Goal: Transaction & Acquisition: Purchase product/service

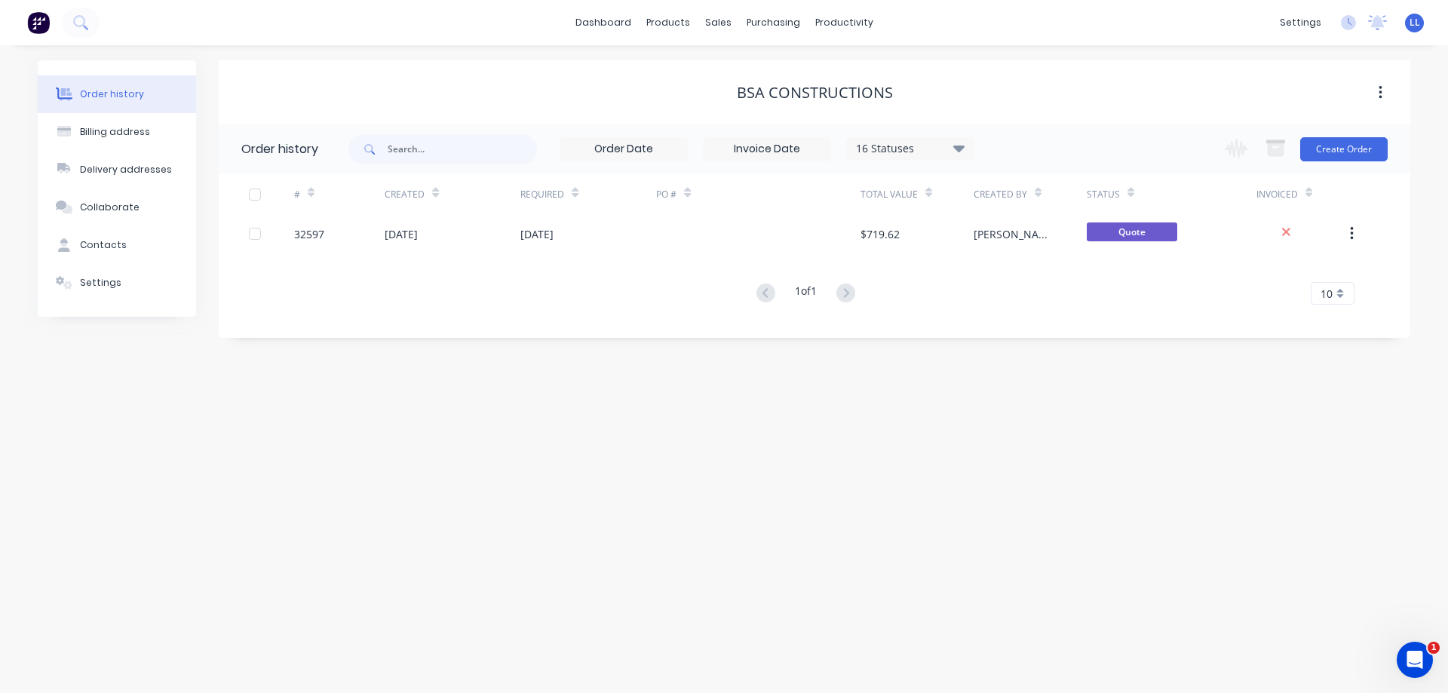
click at [37, 28] on img at bounding box center [38, 22] width 23 height 23
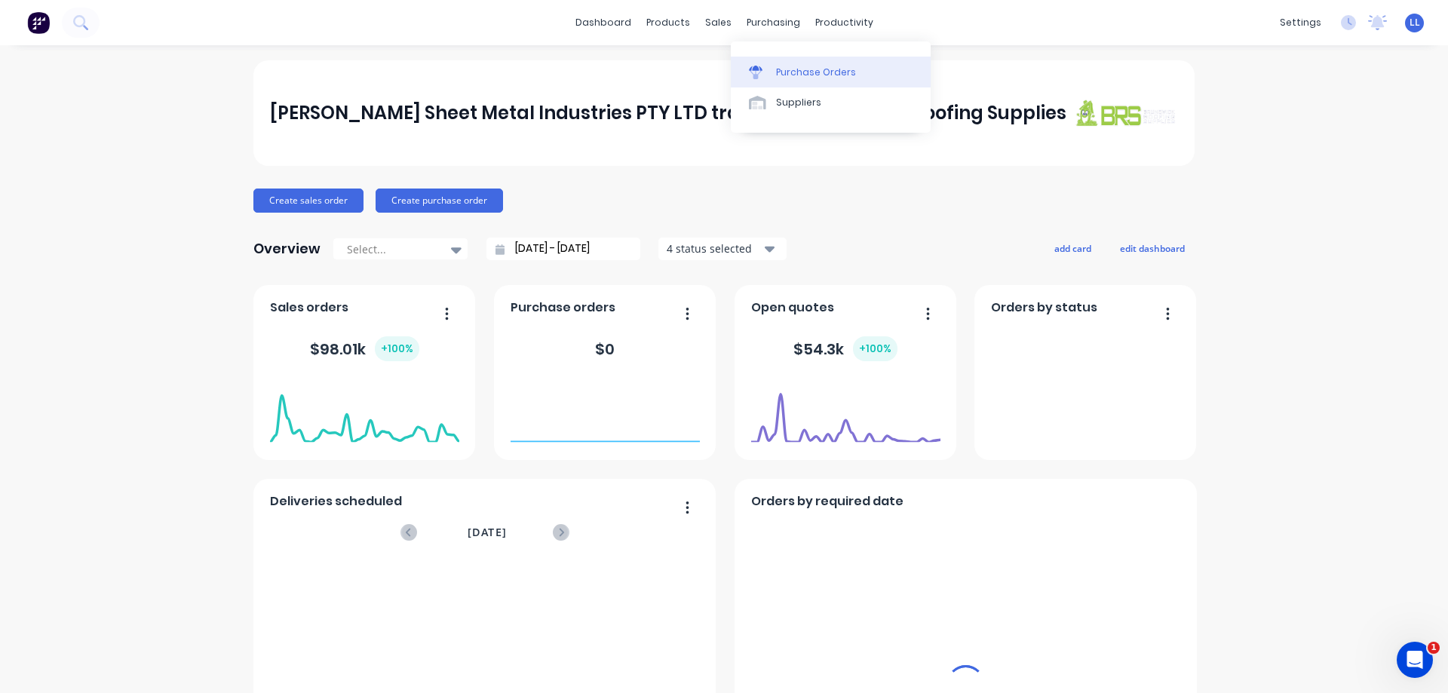
click at [777, 70] on div "Purchase Orders" at bounding box center [816, 73] width 80 height 14
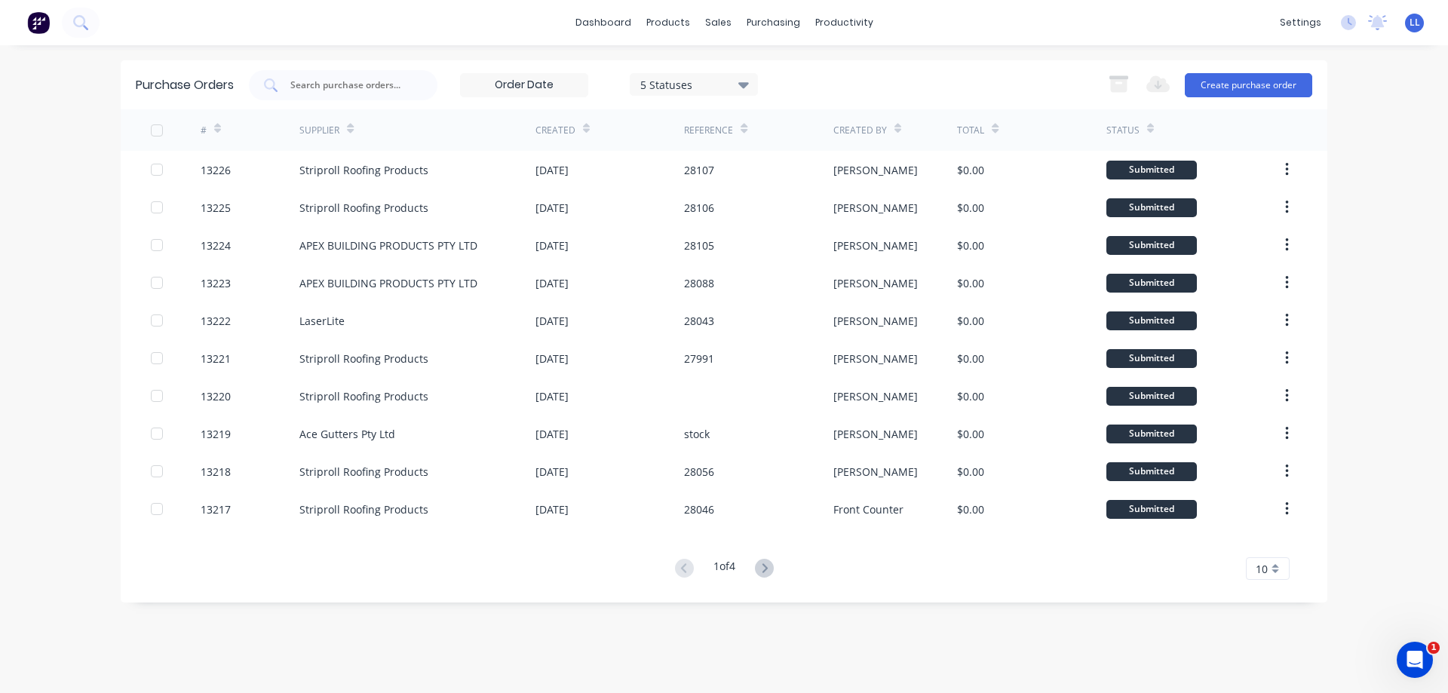
click at [35, 16] on img at bounding box center [38, 22] width 23 height 23
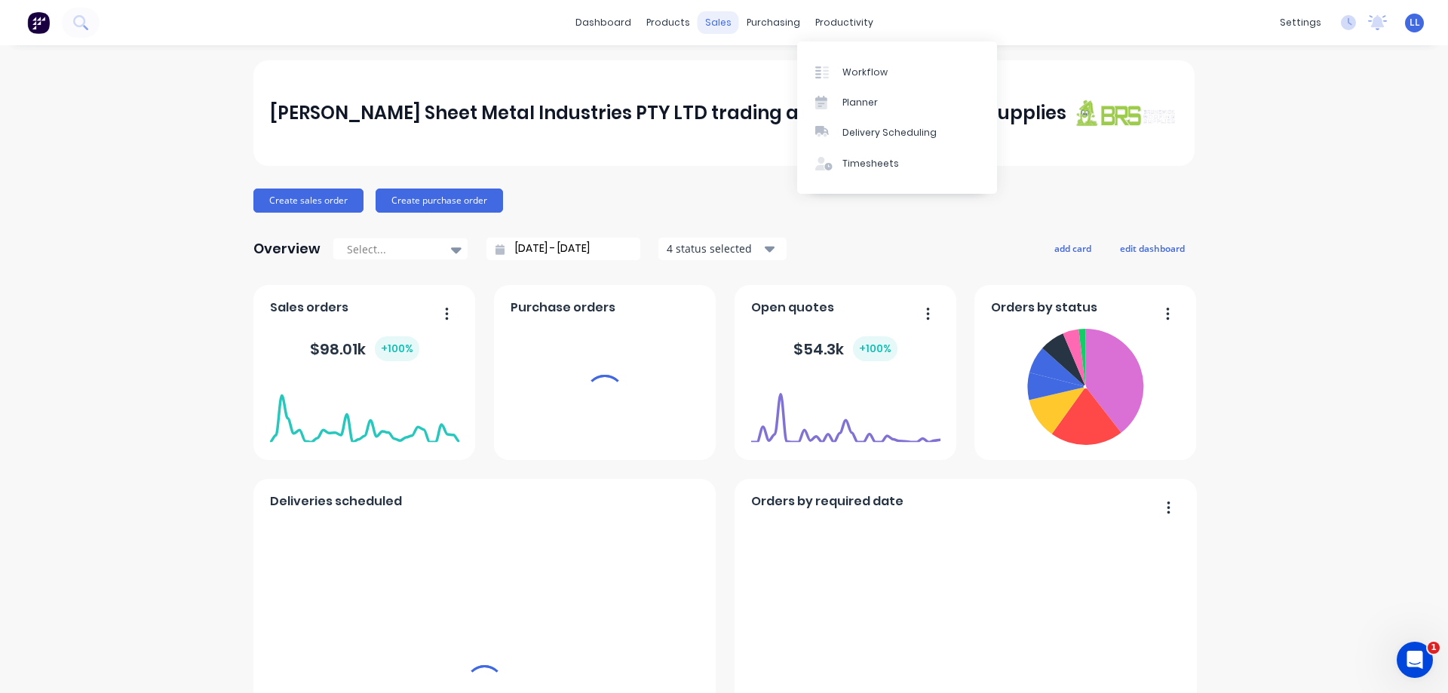
click at [713, 24] on div "sales" at bounding box center [717, 22] width 41 height 23
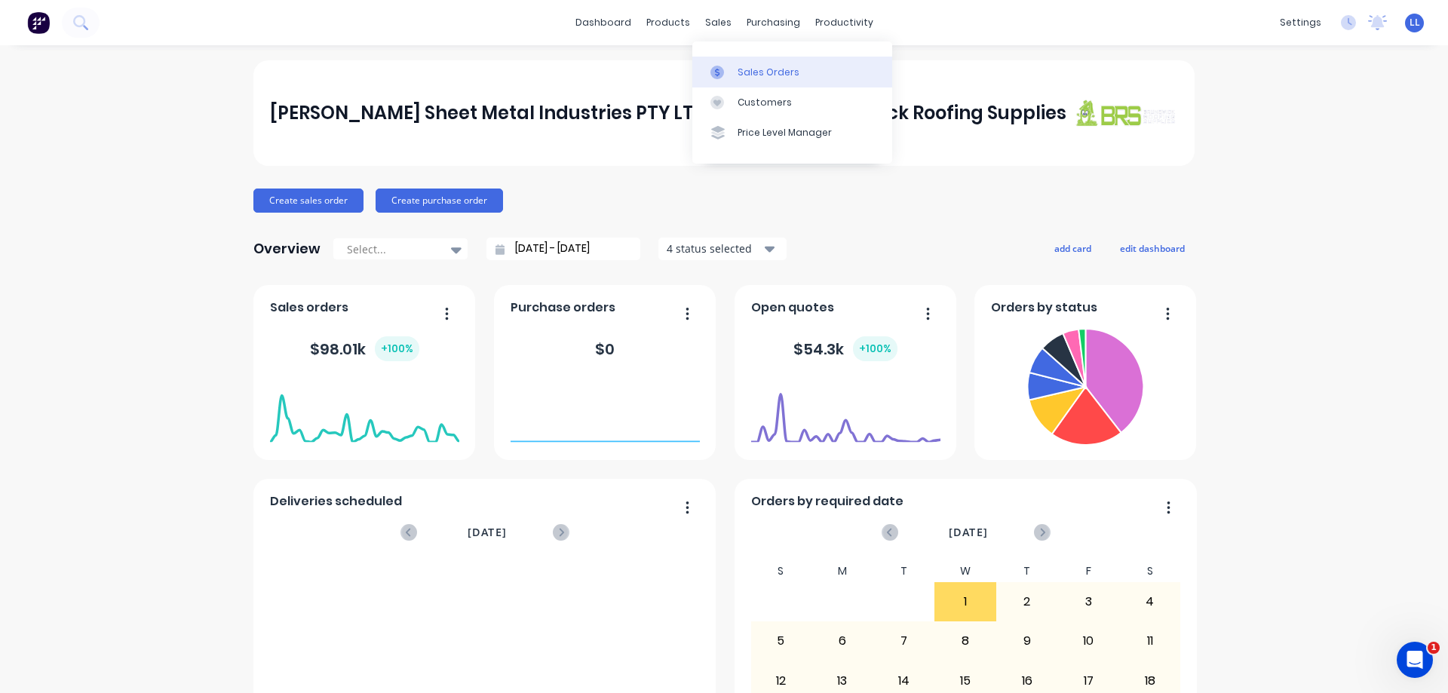
click at [743, 78] on div "Sales Orders" at bounding box center [768, 73] width 62 height 14
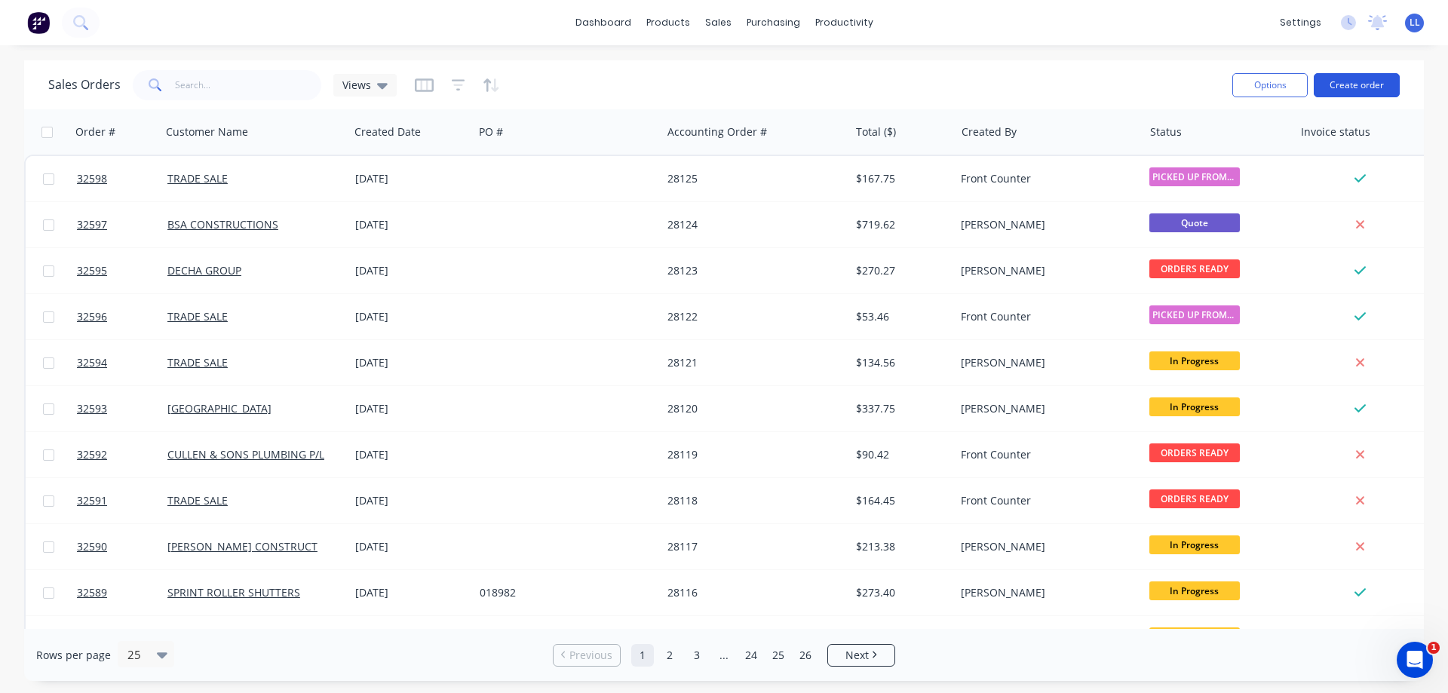
click at [1352, 87] on button "Create order" at bounding box center [1356, 85] width 86 height 24
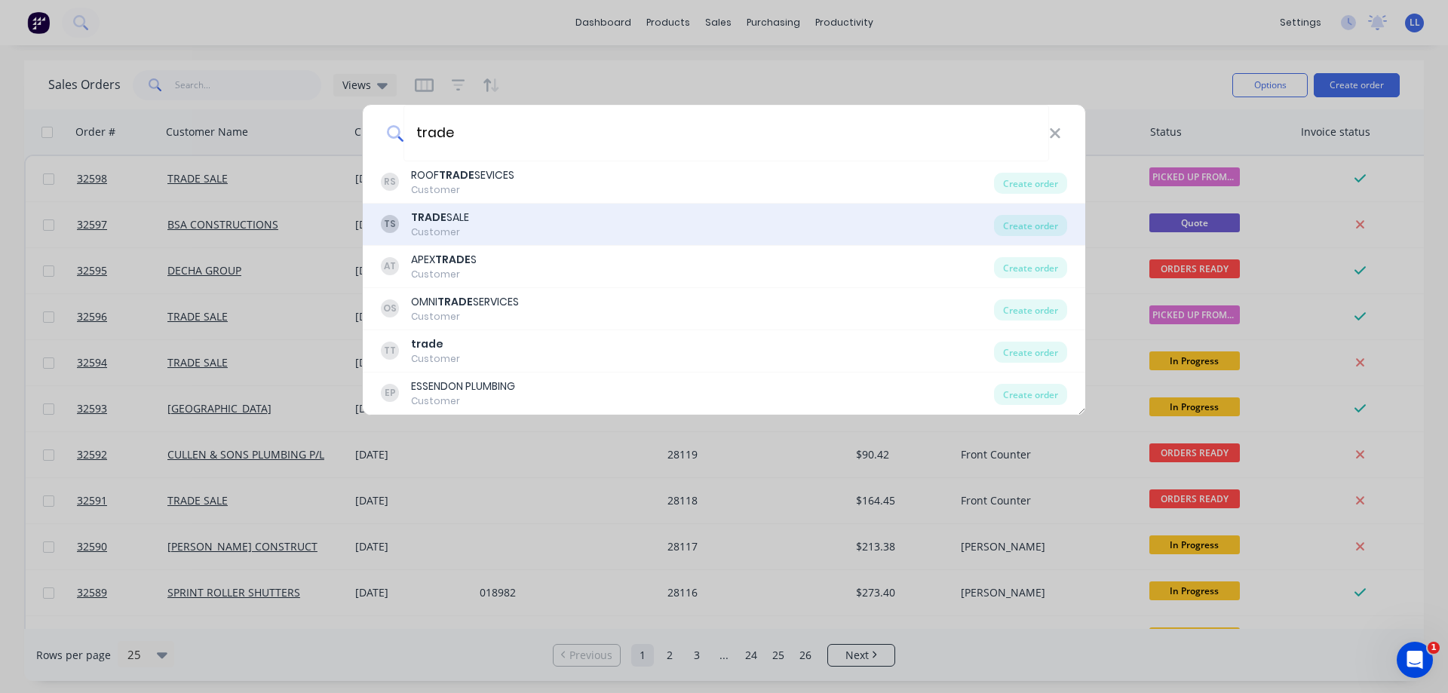
type input "trade"
click at [461, 230] on div "Customer" at bounding box center [440, 232] width 58 height 14
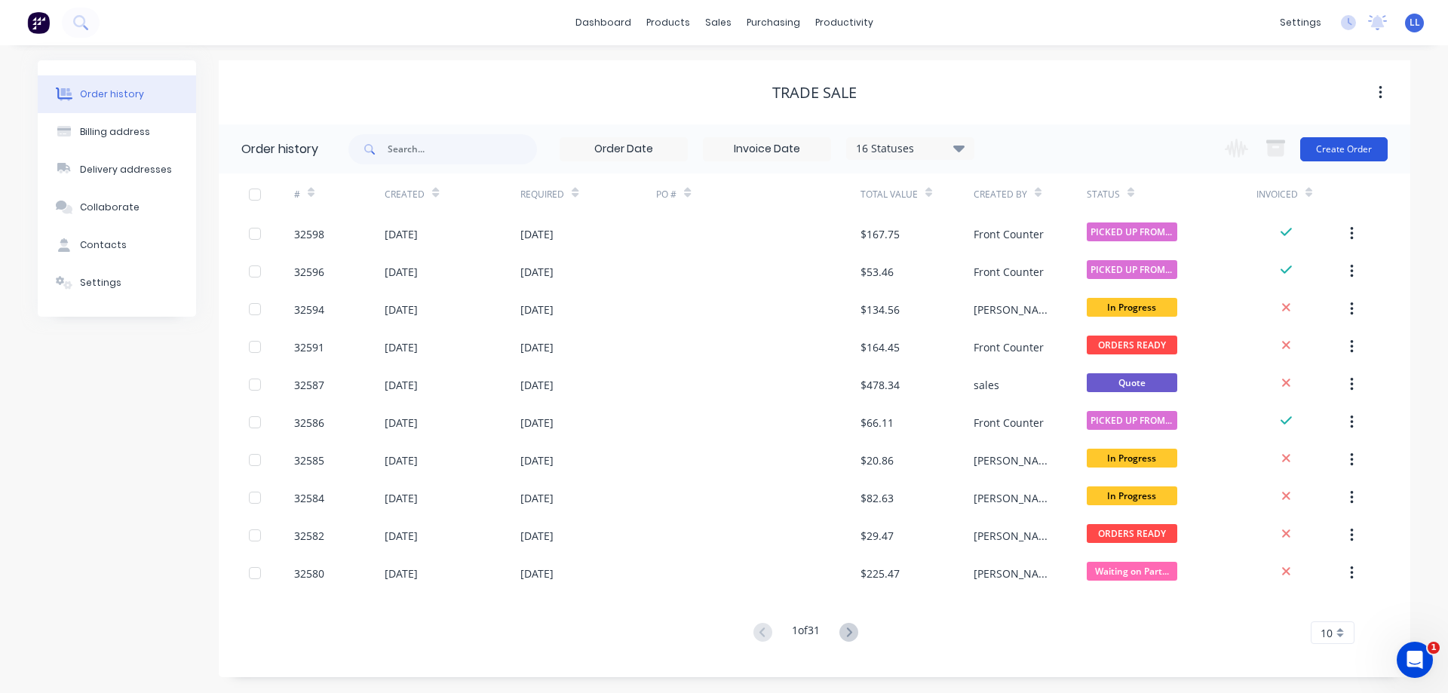
click at [1351, 146] on button "Create Order" at bounding box center [1343, 149] width 87 height 24
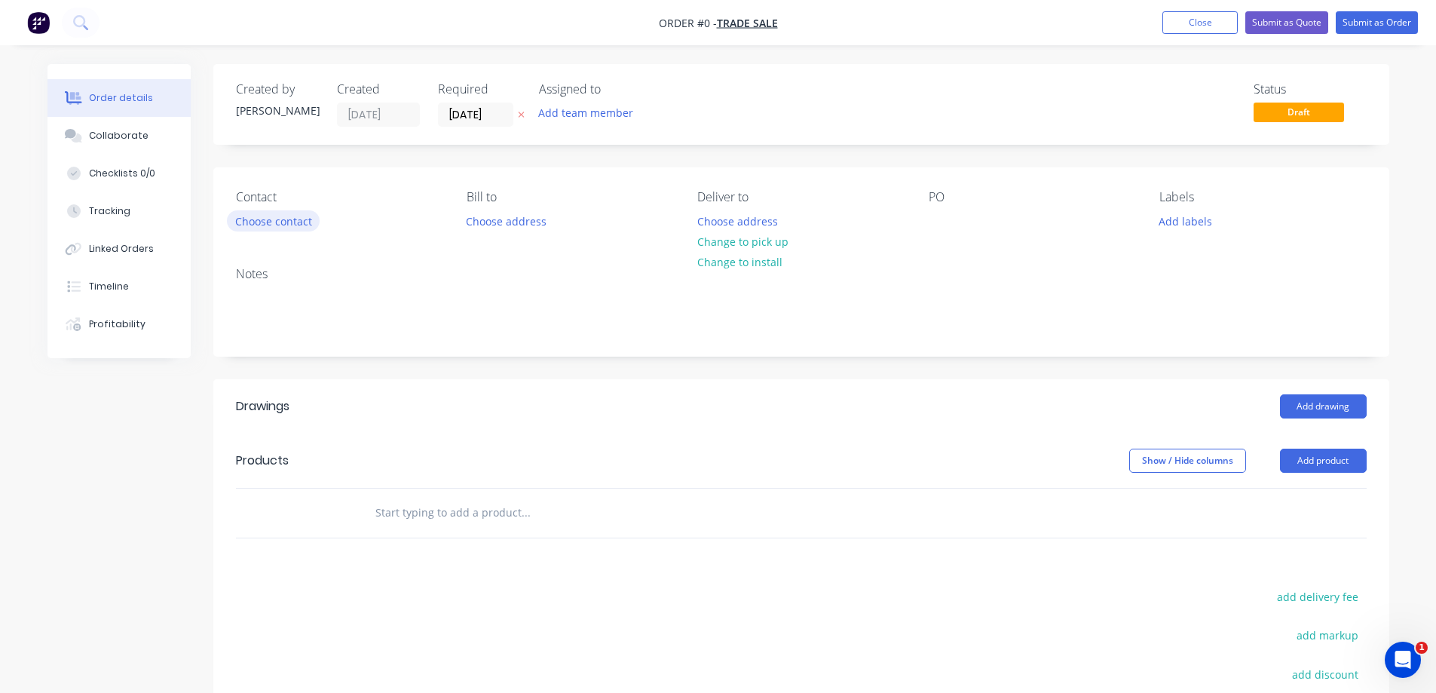
click at [276, 222] on button "Choose contact" at bounding box center [273, 220] width 93 height 20
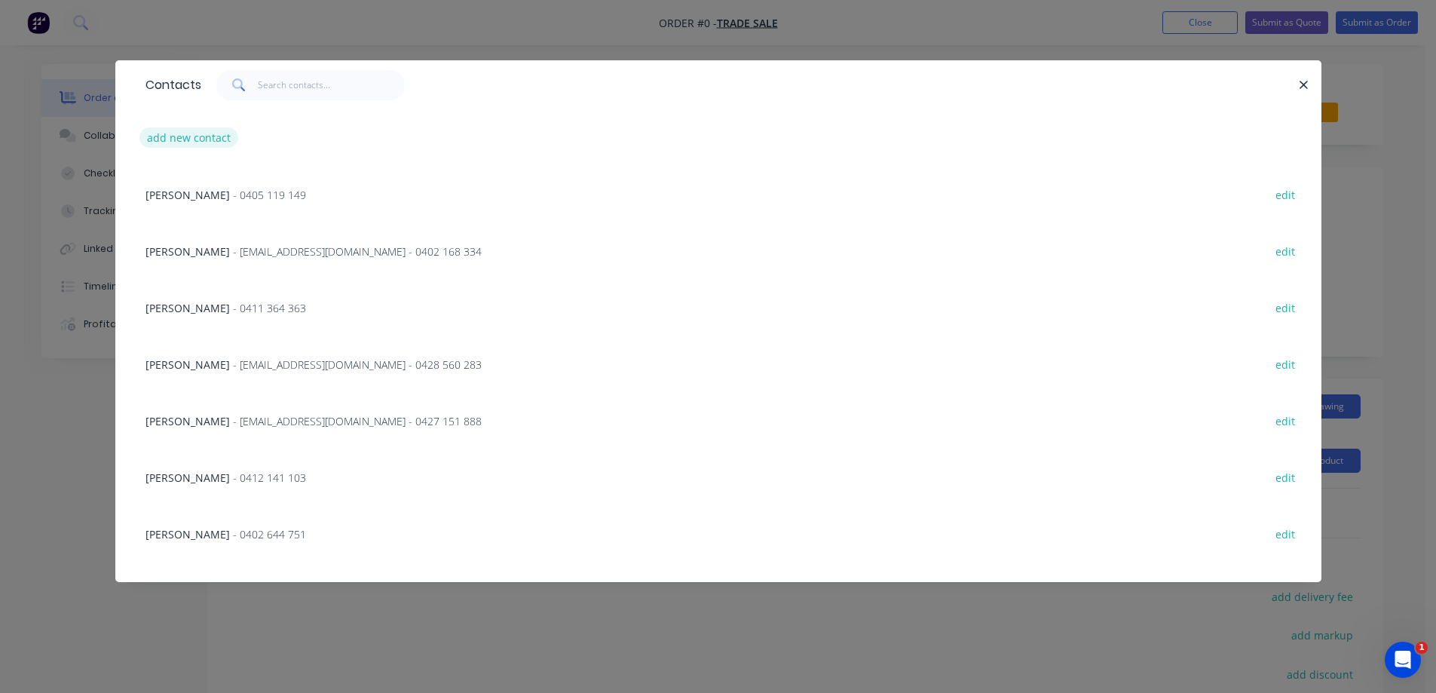
click at [192, 135] on button "add new contact" at bounding box center [189, 137] width 100 height 20
select select "AU"
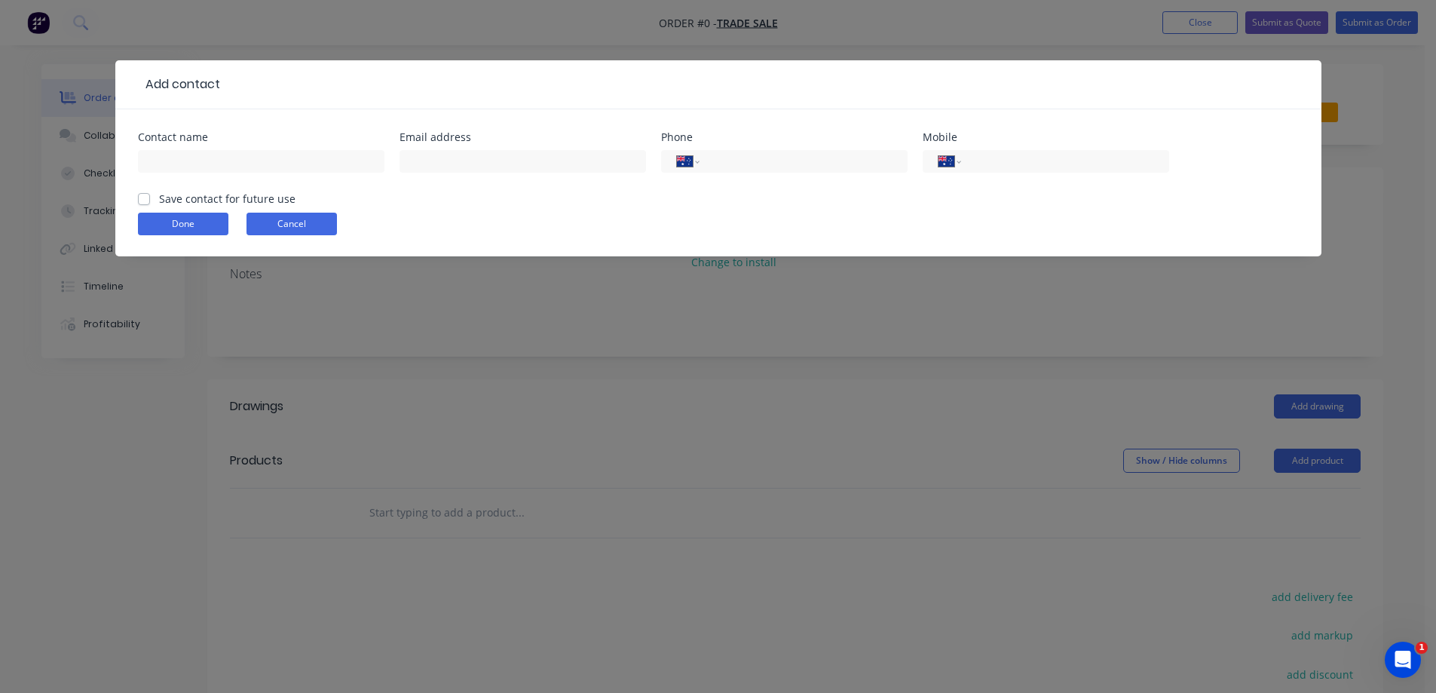
click at [288, 222] on button "Cancel" at bounding box center [292, 224] width 90 height 23
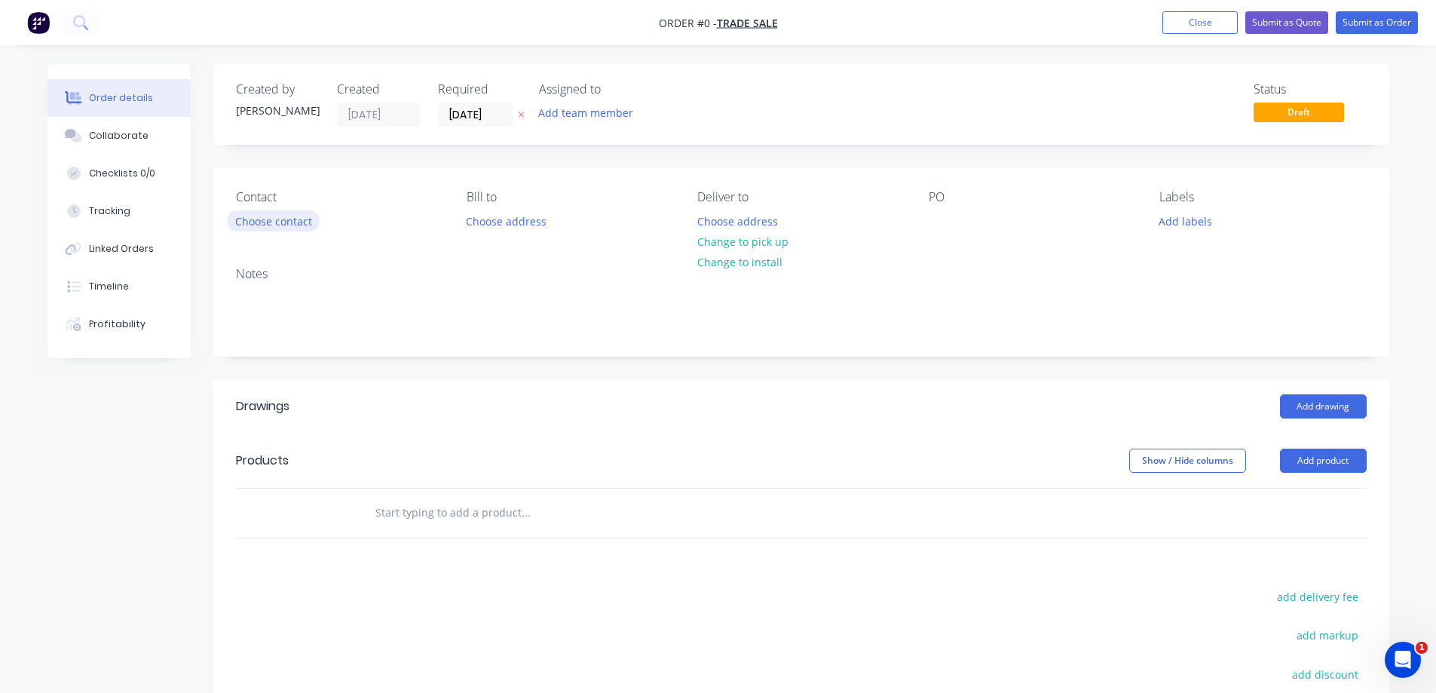
click at [275, 225] on button "Choose contact" at bounding box center [273, 220] width 93 height 20
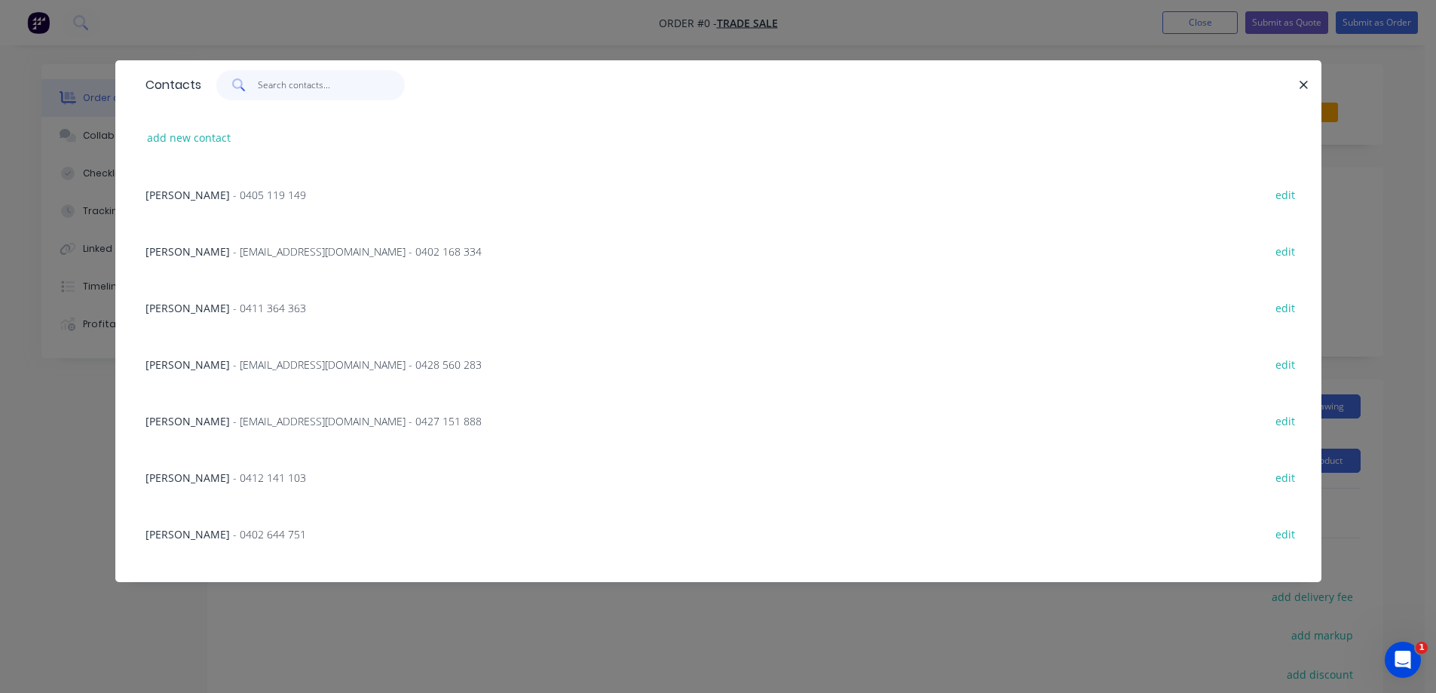
click at [309, 86] on input "text" at bounding box center [331, 85] width 147 height 30
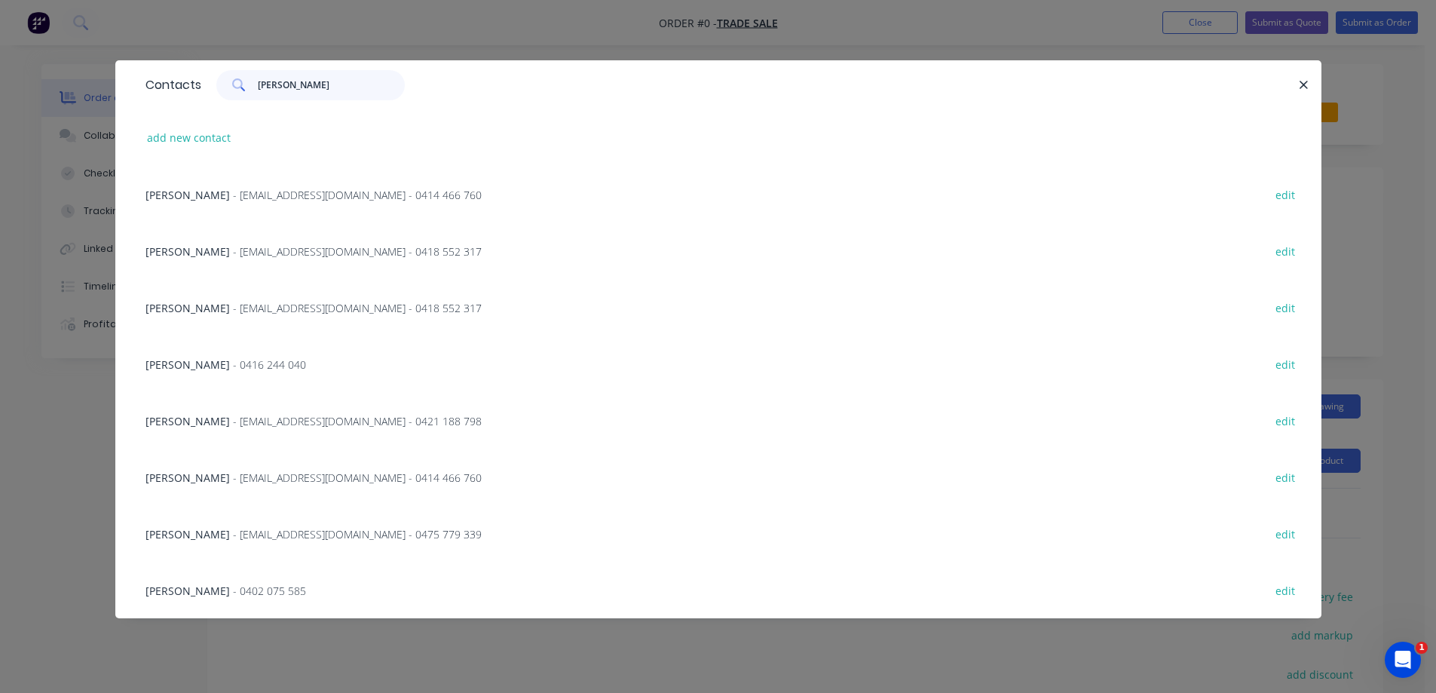
type input "[PERSON_NAME]"
click at [233, 592] on span "- 0402 075 585" at bounding box center [269, 591] width 73 height 14
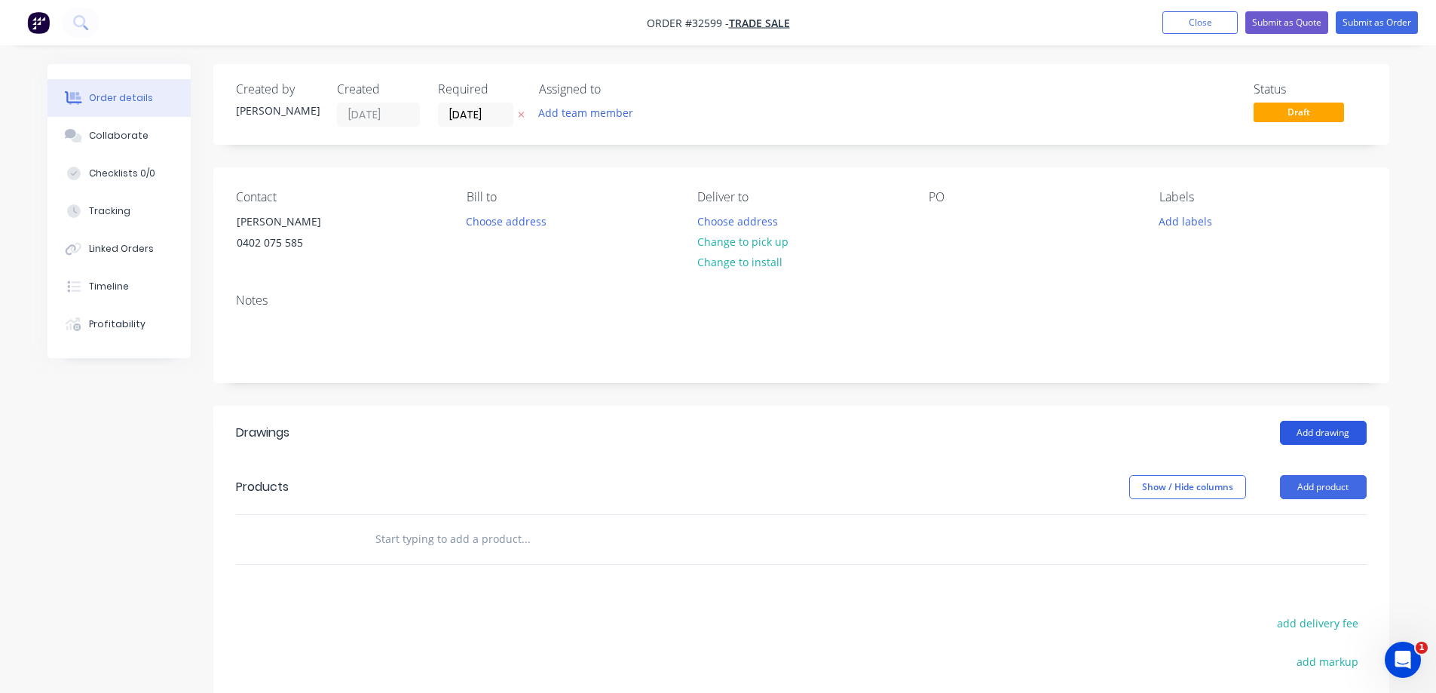
click at [1330, 436] on button "Add drawing" at bounding box center [1323, 433] width 87 height 24
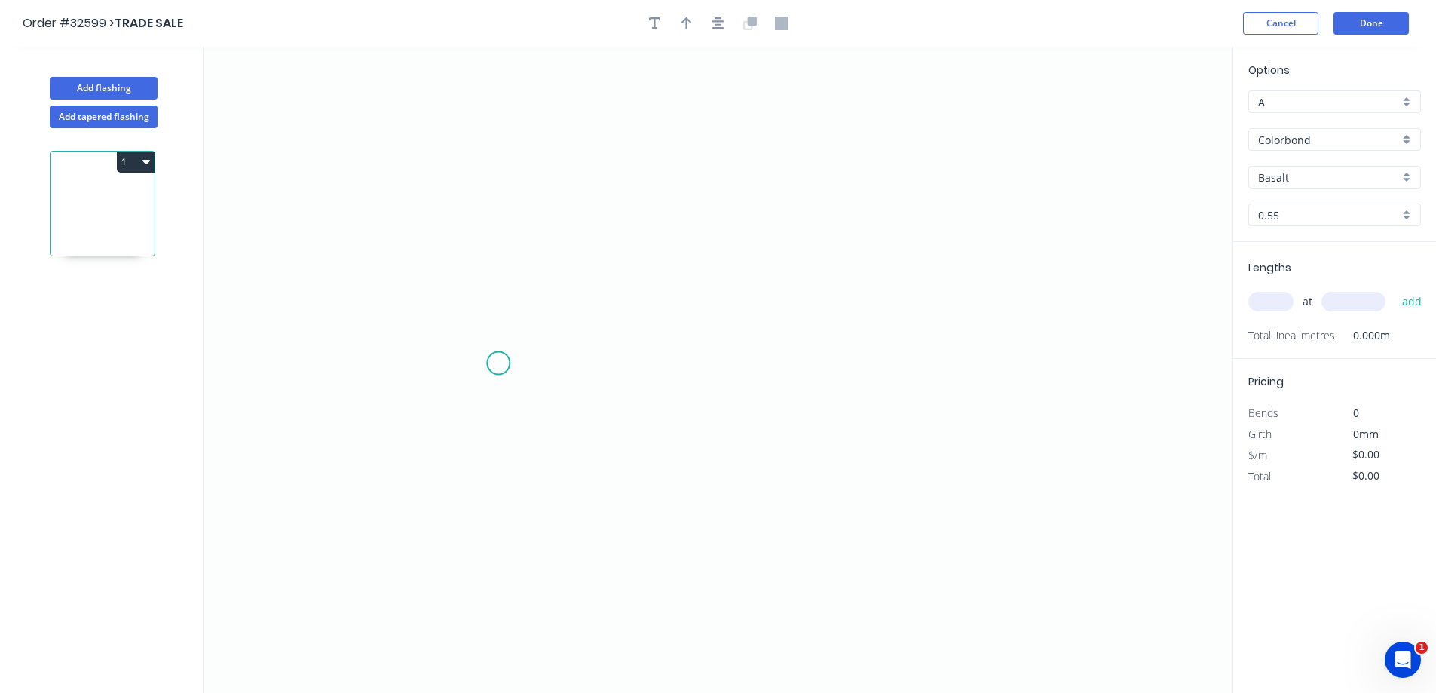
click at [498, 364] on icon "0" at bounding box center [718, 370] width 1029 height 646
click at [527, 161] on icon "0" at bounding box center [718, 370] width 1029 height 646
drag, startPoint x: 964, startPoint y: 171, endPoint x: 832, endPoint y: 176, distance: 131.3
click at [955, 171] on icon "0 ?" at bounding box center [718, 370] width 1029 height 646
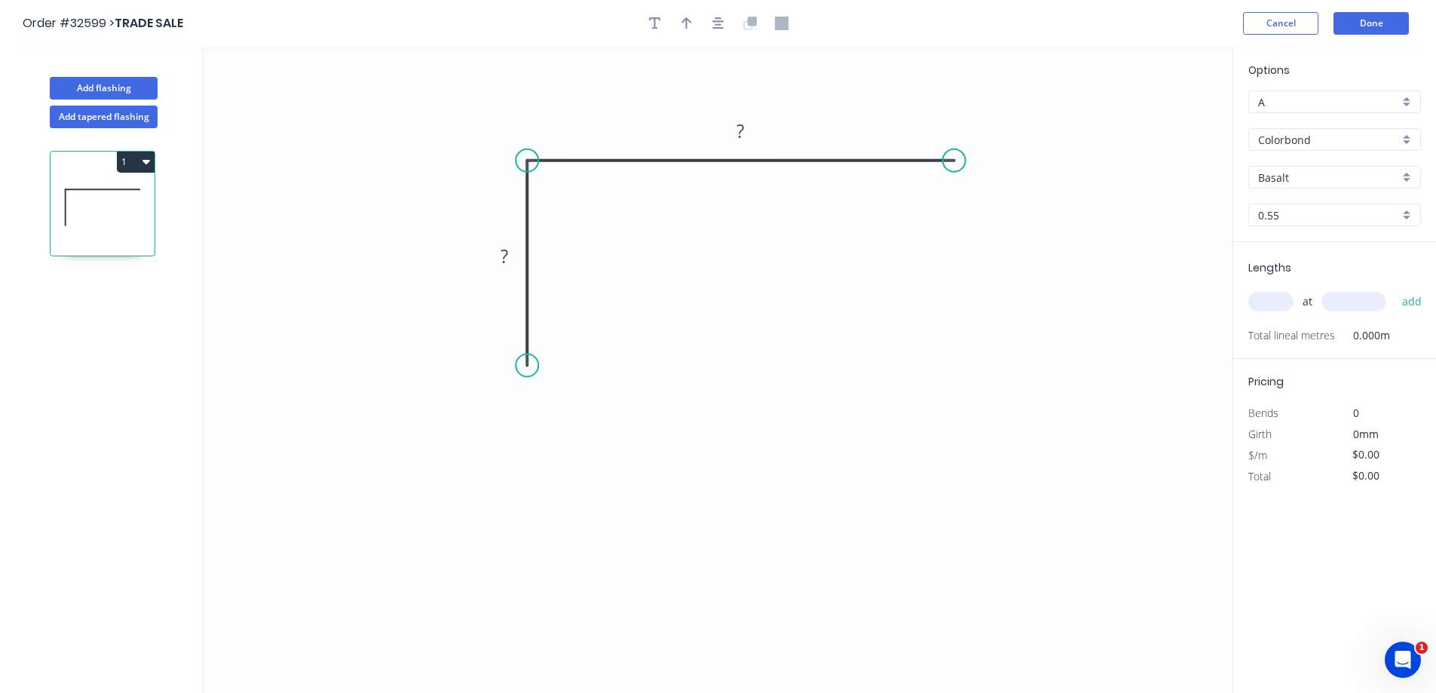
drag, startPoint x: 503, startPoint y: 362, endPoint x: 519, endPoint y: 366, distance: 17.0
click at [519, 366] on circle at bounding box center [527, 365] width 23 height 23
drag, startPoint x: 949, startPoint y: 155, endPoint x: 806, endPoint y: 164, distance: 143.5
click at [899, 155] on circle at bounding box center [900, 160] width 23 height 23
click at [608, 483] on div "Feather" at bounding box center [610, 477] width 152 height 31
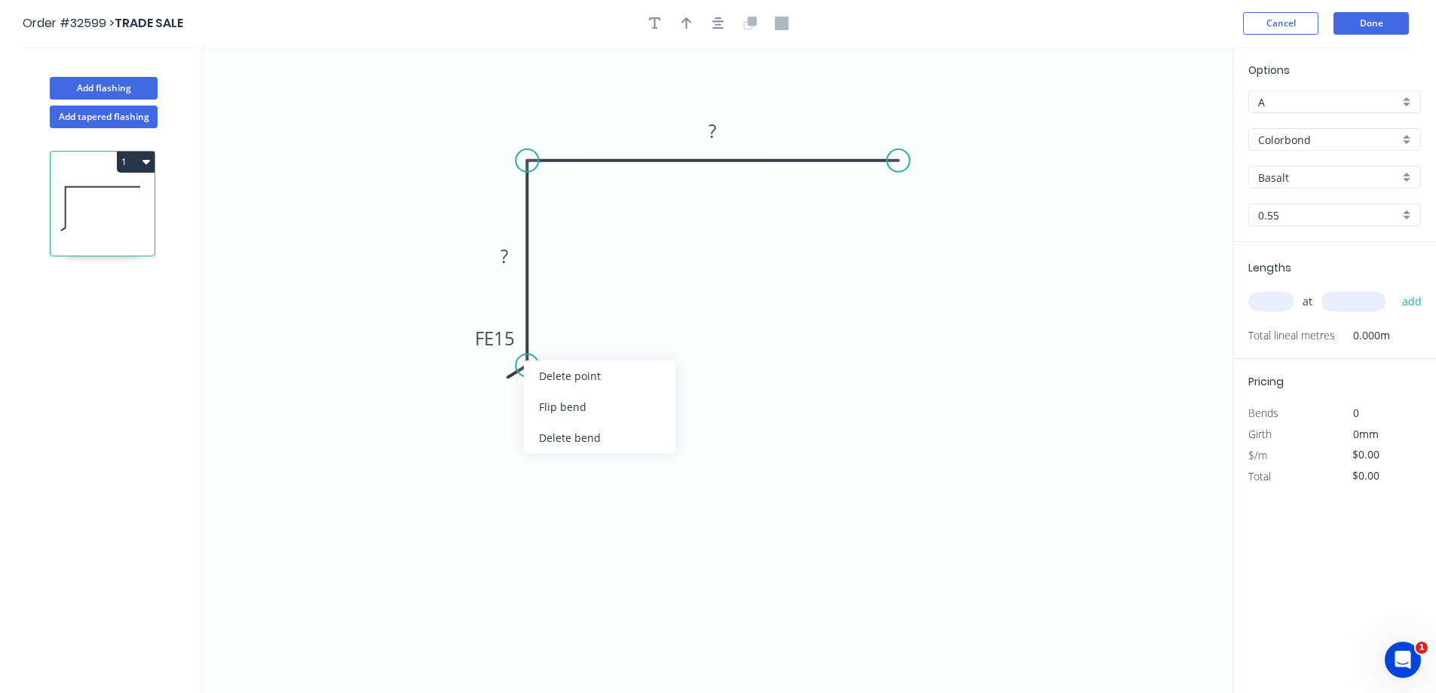
drag, startPoint x: 596, startPoint y: 408, endPoint x: 611, endPoint y: 389, distance: 24.1
click at [596, 406] on div "Flip bend" at bounding box center [600, 406] width 152 height 31
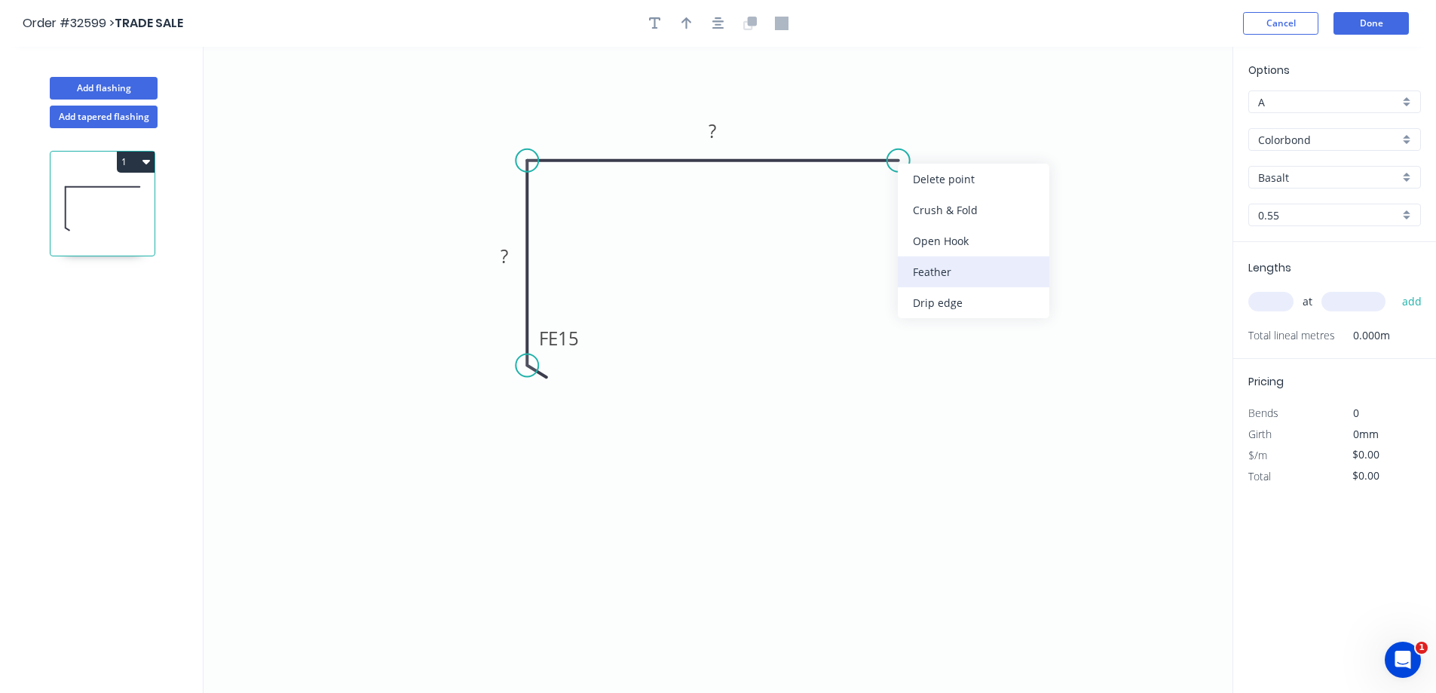
click at [946, 278] on div "Feather" at bounding box center [974, 271] width 152 height 31
drag, startPoint x: 581, startPoint y: 339, endPoint x: 600, endPoint y: 342, distance: 19.2
click at [582, 337] on rect at bounding box center [559, 338] width 59 height 31
drag, startPoint x: 572, startPoint y: 340, endPoint x: 659, endPoint y: 431, distance: 125.9
click at [573, 340] on tspan "15" at bounding box center [569, 336] width 21 height 25
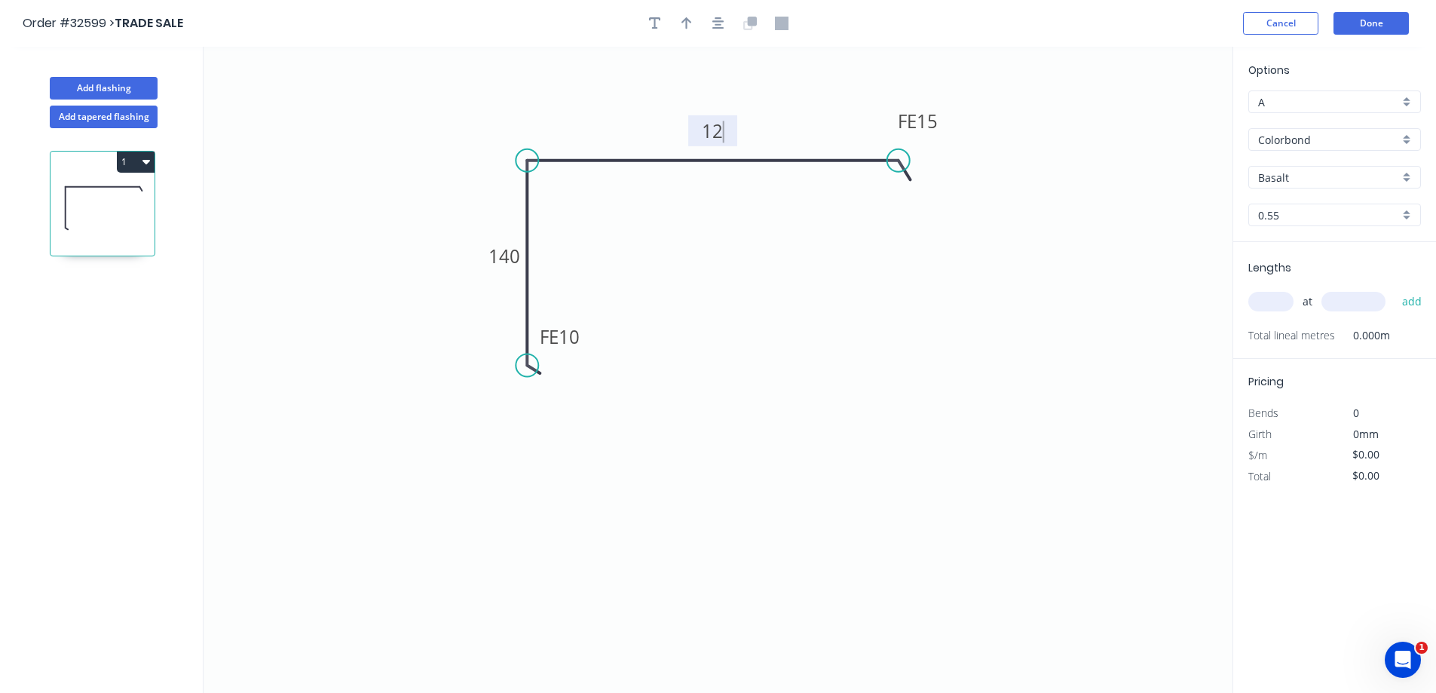
type input "$16.67"
click at [719, 26] on icon "button" at bounding box center [719, 24] width 12 height 14
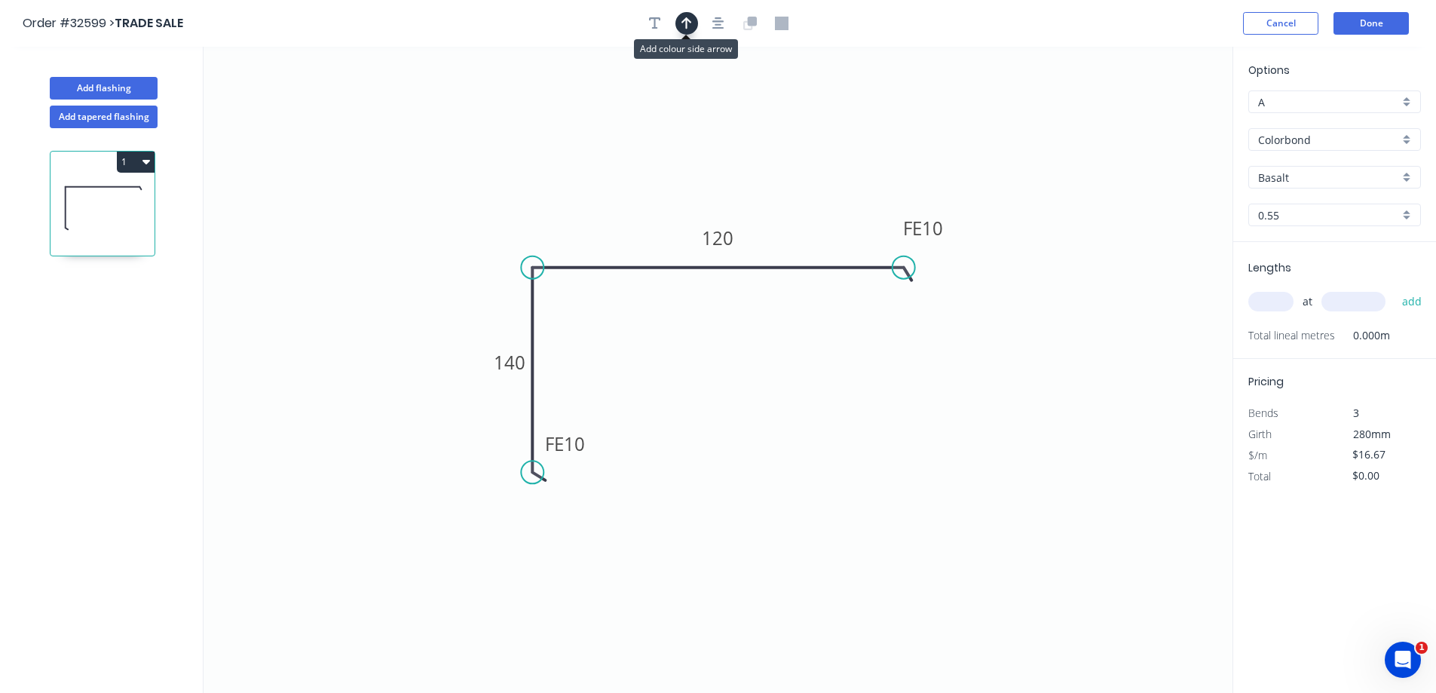
click at [688, 18] on icon "button" at bounding box center [687, 23] width 11 height 12
click at [685, 21] on icon "button" at bounding box center [686, 23] width 11 height 14
click at [1406, 141] on div "Colorbond" at bounding box center [1335, 139] width 173 height 23
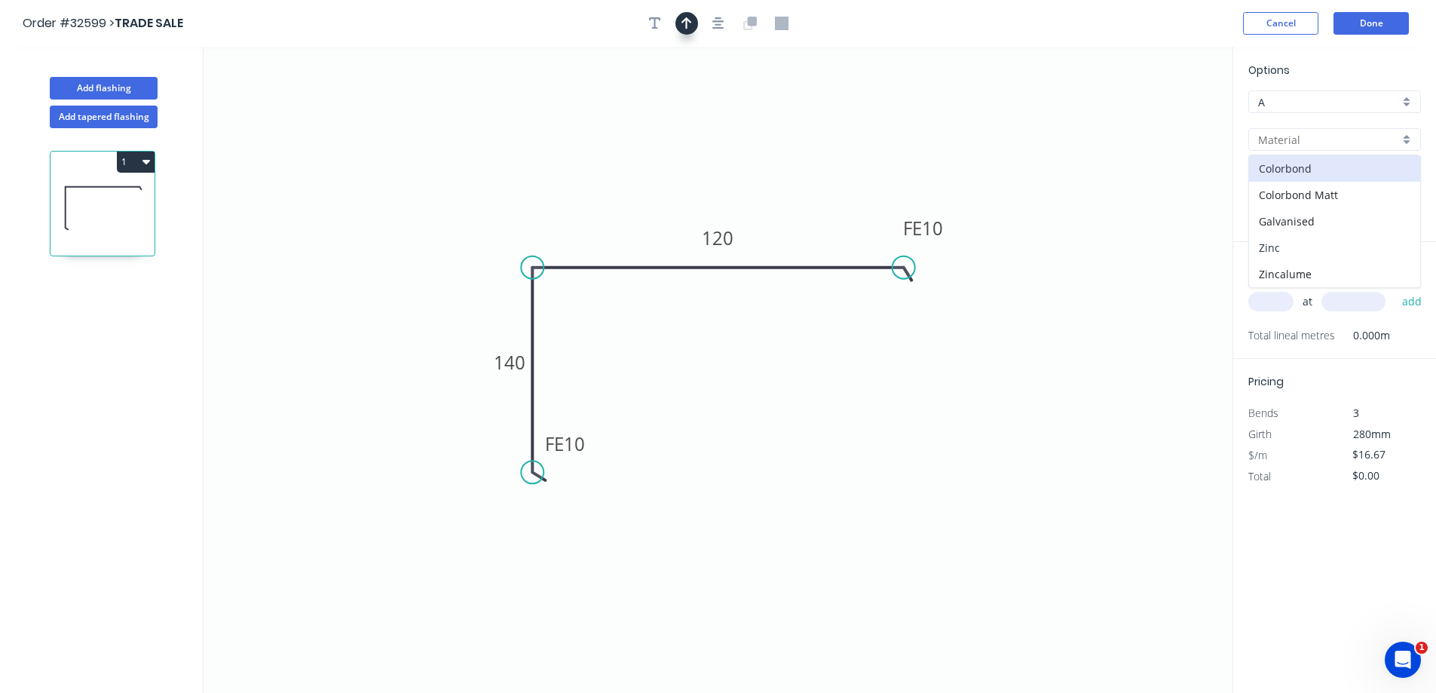
click at [1316, 240] on div "Zinc" at bounding box center [1334, 247] width 171 height 26
type input "Zinc"
type input "$15.15"
click at [1272, 296] on input "text" at bounding box center [1271, 302] width 45 height 20
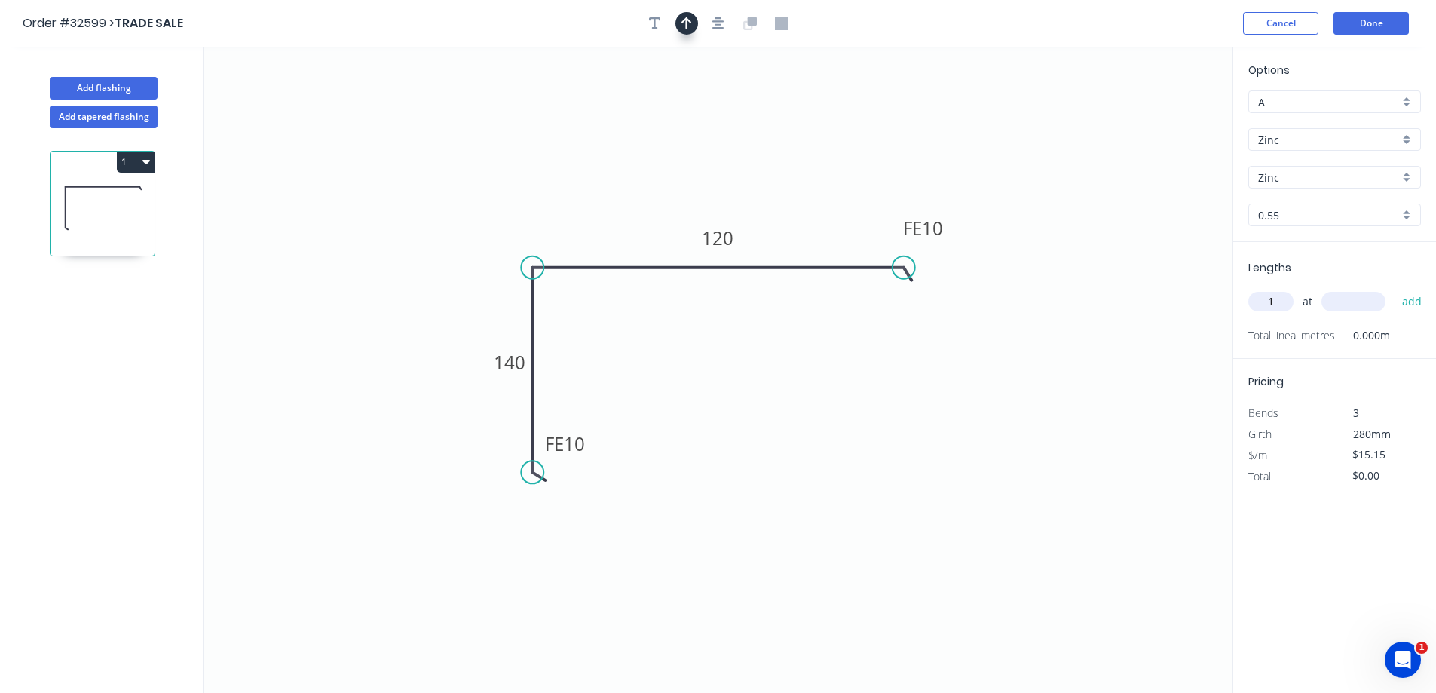
type input "1"
type input "3300"
click at [1395, 289] on button "add" at bounding box center [1412, 302] width 35 height 26
type input "$50.00"
click at [1376, 26] on button "Done" at bounding box center [1371, 23] width 75 height 23
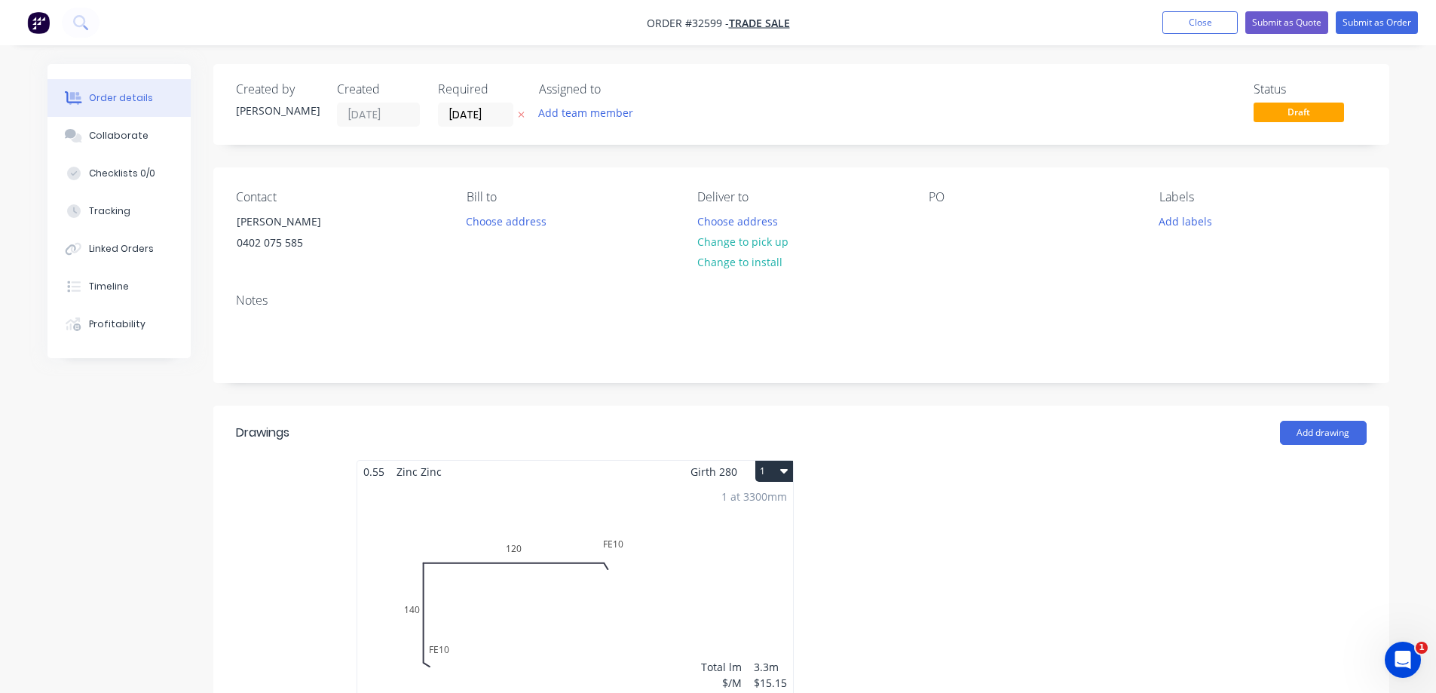
scroll to position [226, 0]
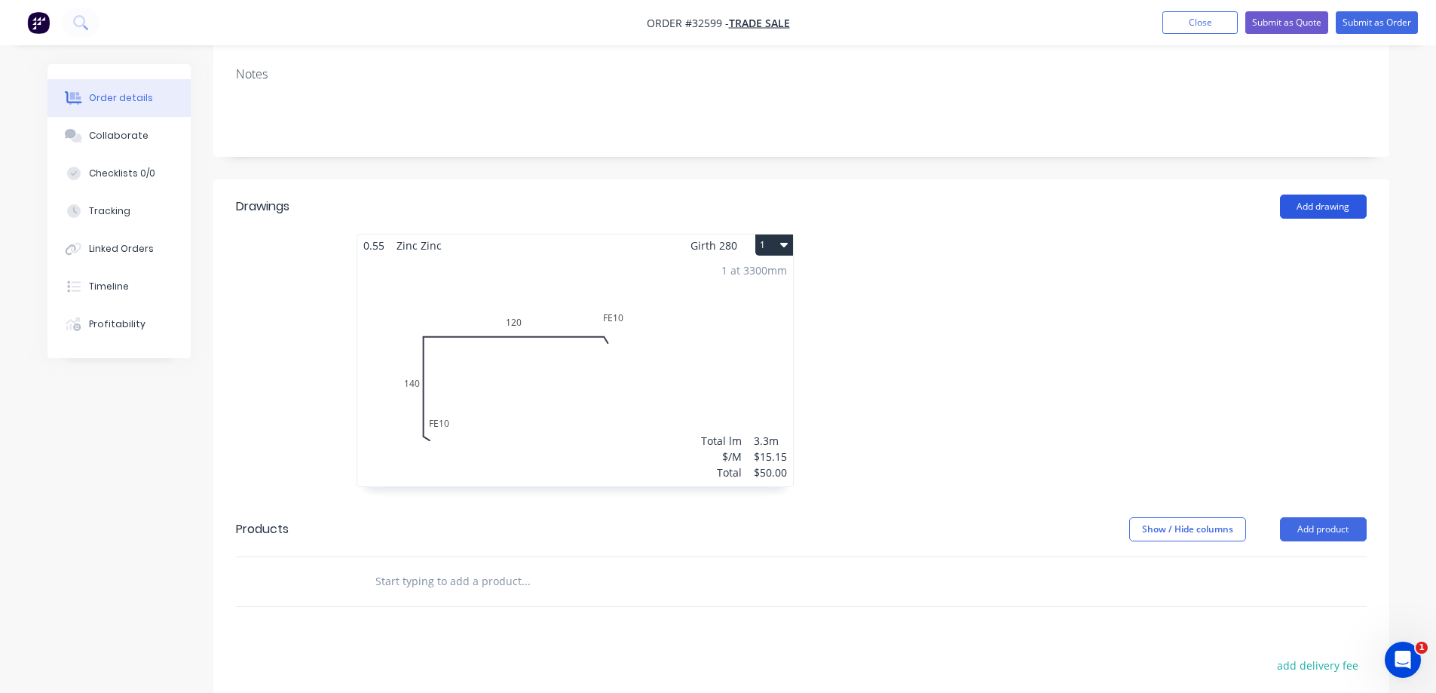
click at [1304, 208] on button "Add drawing" at bounding box center [1323, 207] width 87 height 24
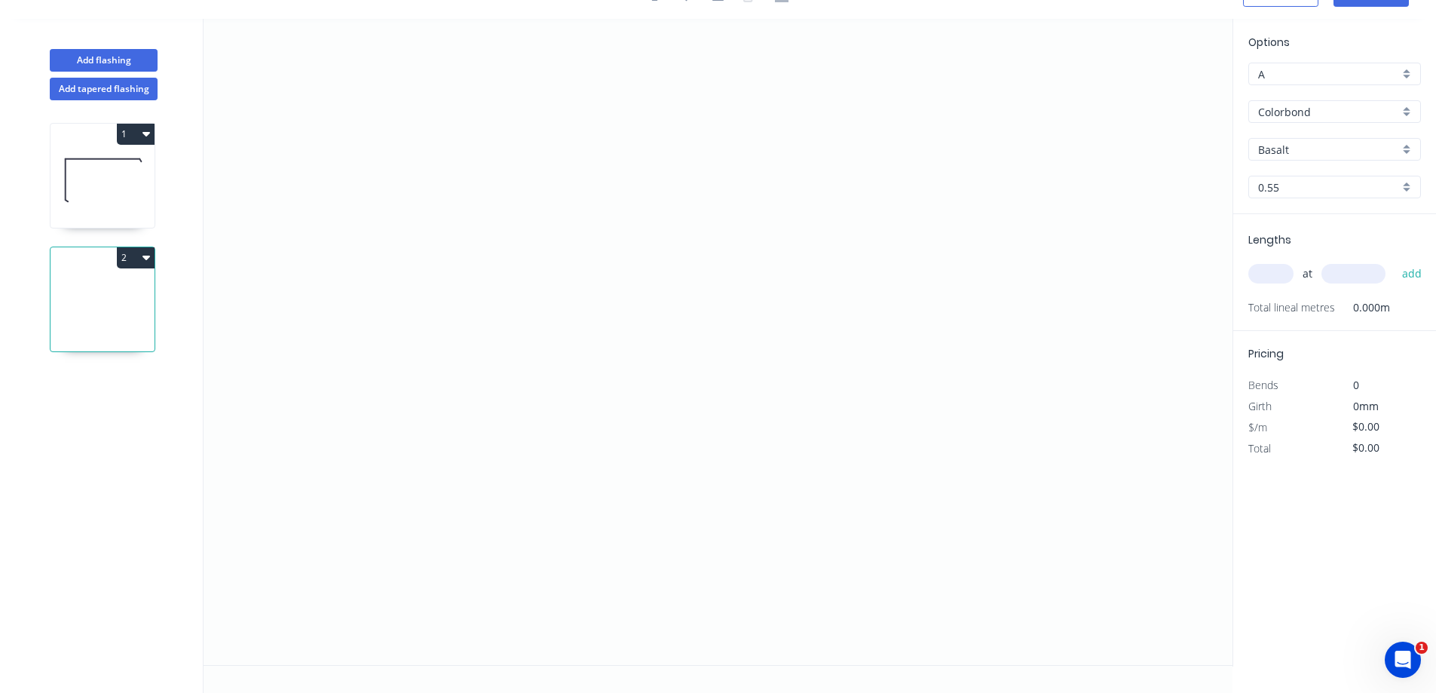
scroll to position [28, 0]
click at [554, 170] on icon "0" at bounding box center [718, 342] width 1029 height 646
drag, startPoint x: 554, startPoint y: 384, endPoint x: 663, endPoint y: 359, distance: 111.4
click at [561, 381] on icon "0" at bounding box center [718, 342] width 1029 height 646
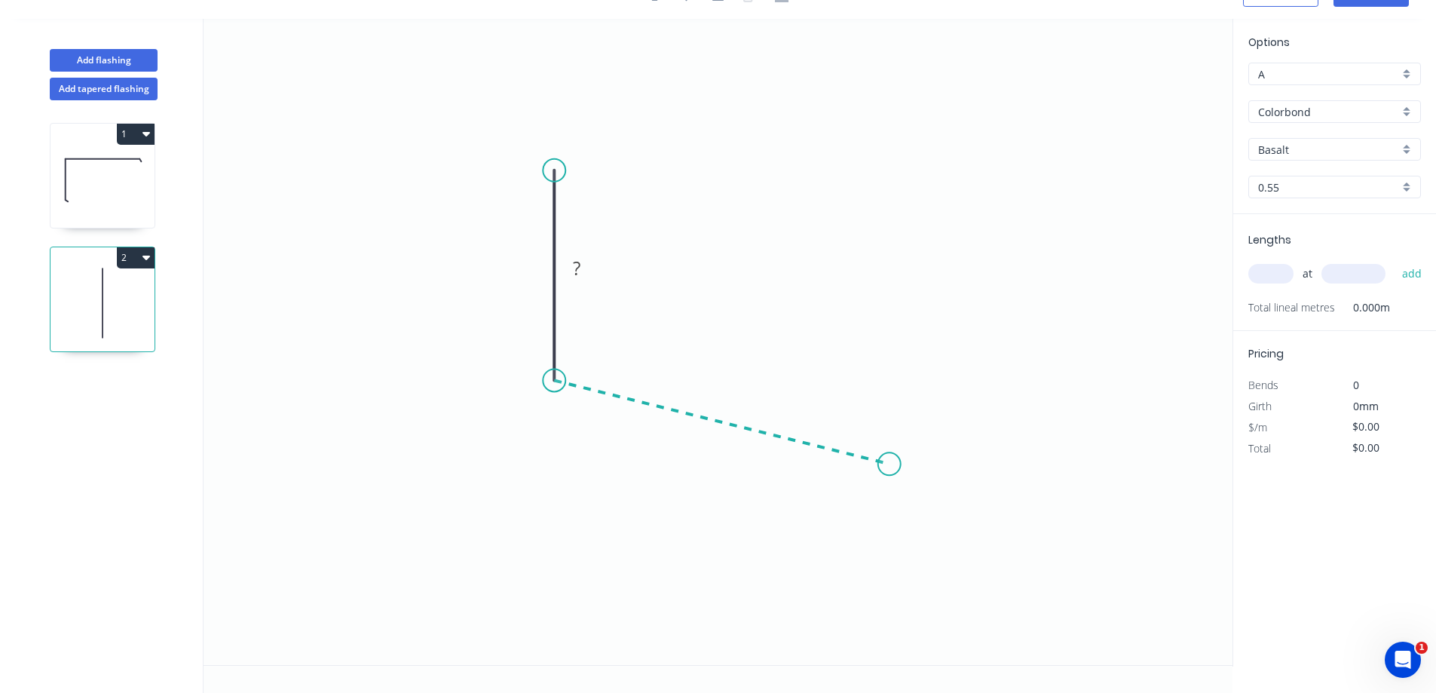
click at [890, 464] on icon "0 ?" at bounding box center [718, 342] width 1029 height 646
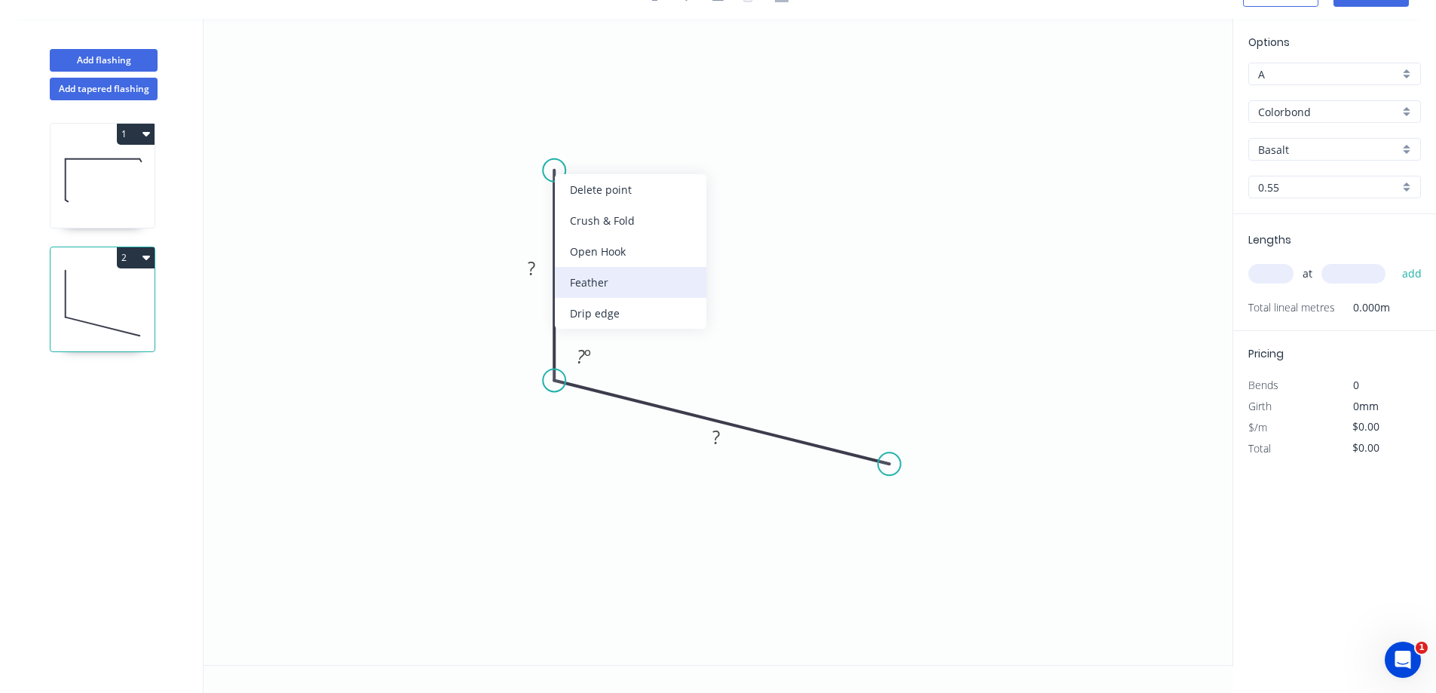
click at [613, 282] on div "Feather" at bounding box center [631, 282] width 152 height 31
drag, startPoint x: 605, startPoint y: 182, endPoint x: 742, endPoint y: 165, distance: 138.3
click at [605, 182] on tspan "15" at bounding box center [595, 182] width 21 height 25
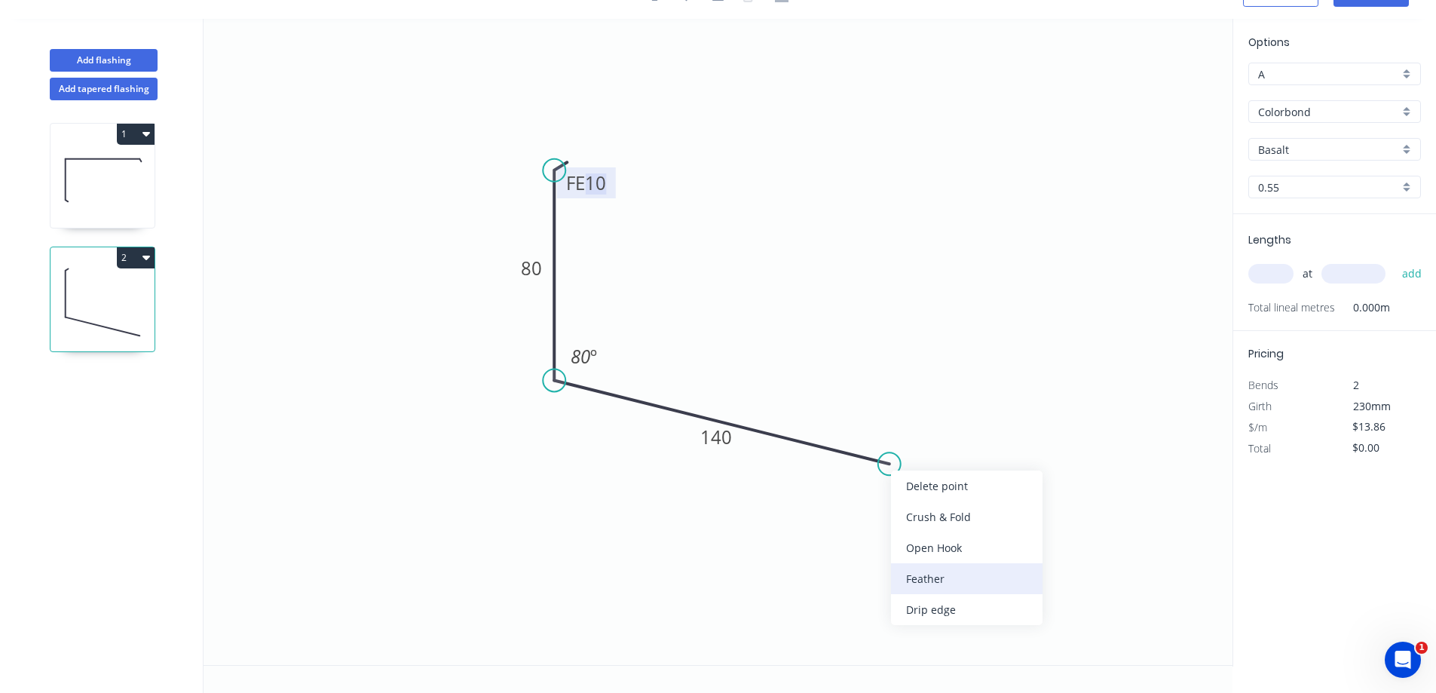
click at [949, 581] on div "Feather" at bounding box center [967, 578] width 152 height 31
click at [880, 486] on tspan "15" at bounding box center [871, 482] width 21 height 25
type input "$14.92"
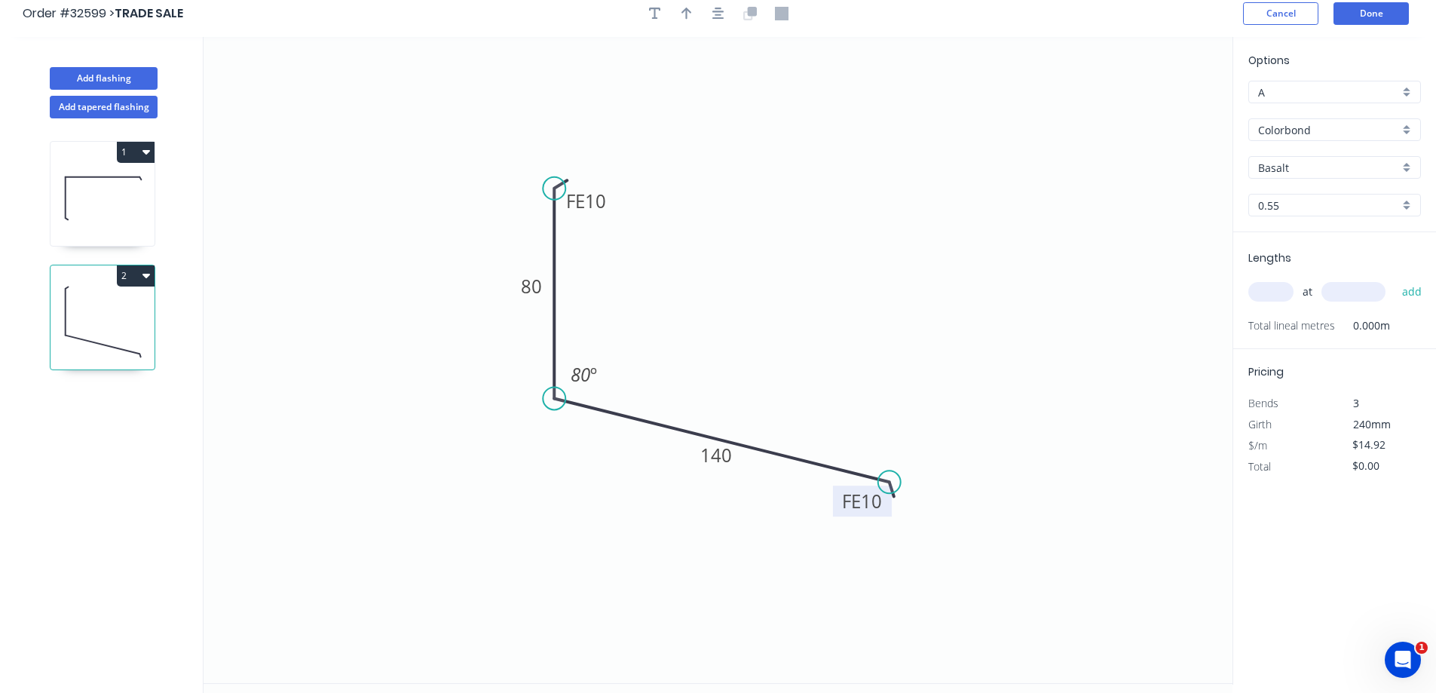
scroll to position [0, 0]
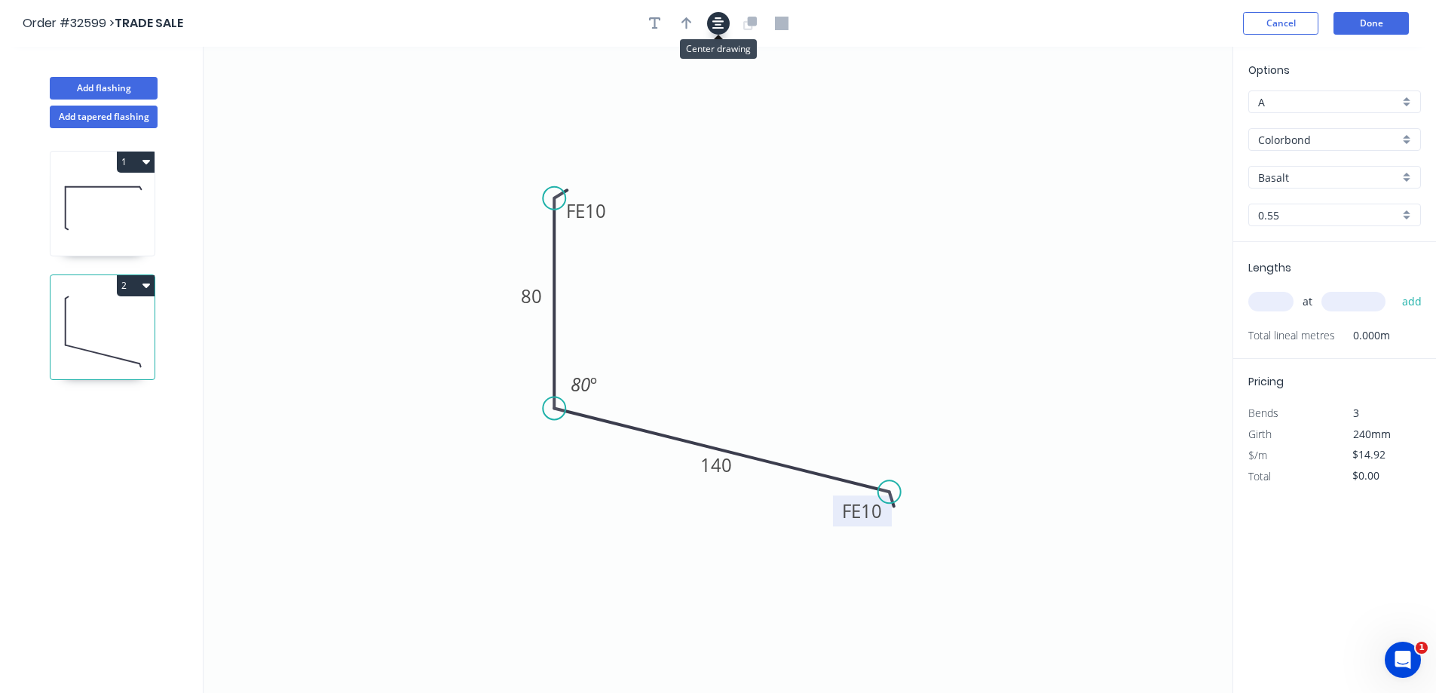
click at [719, 19] on icon "button" at bounding box center [719, 23] width 12 height 12
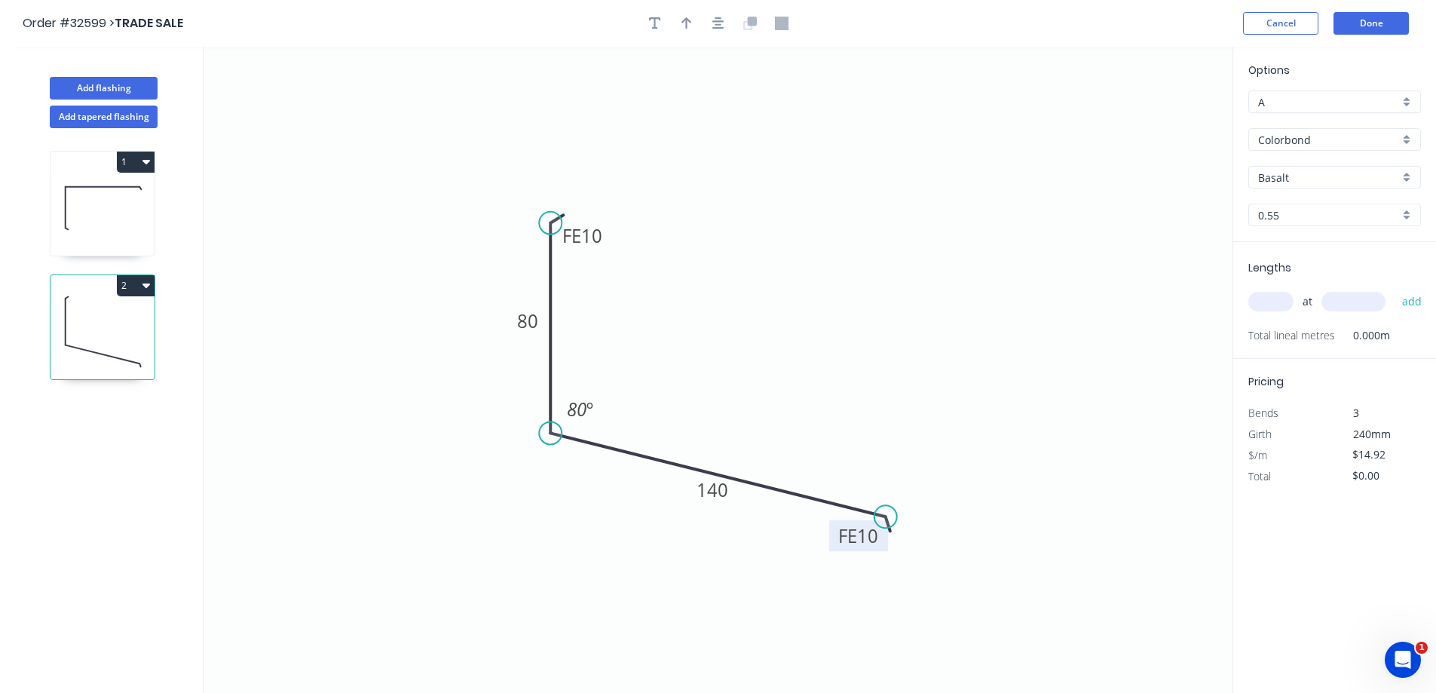
click at [1404, 138] on div "Colorbond" at bounding box center [1335, 139] width 173 height 23
click at [1299, 250] on div "Zinc" at bounding box center [1334, 247] width 171 height 26
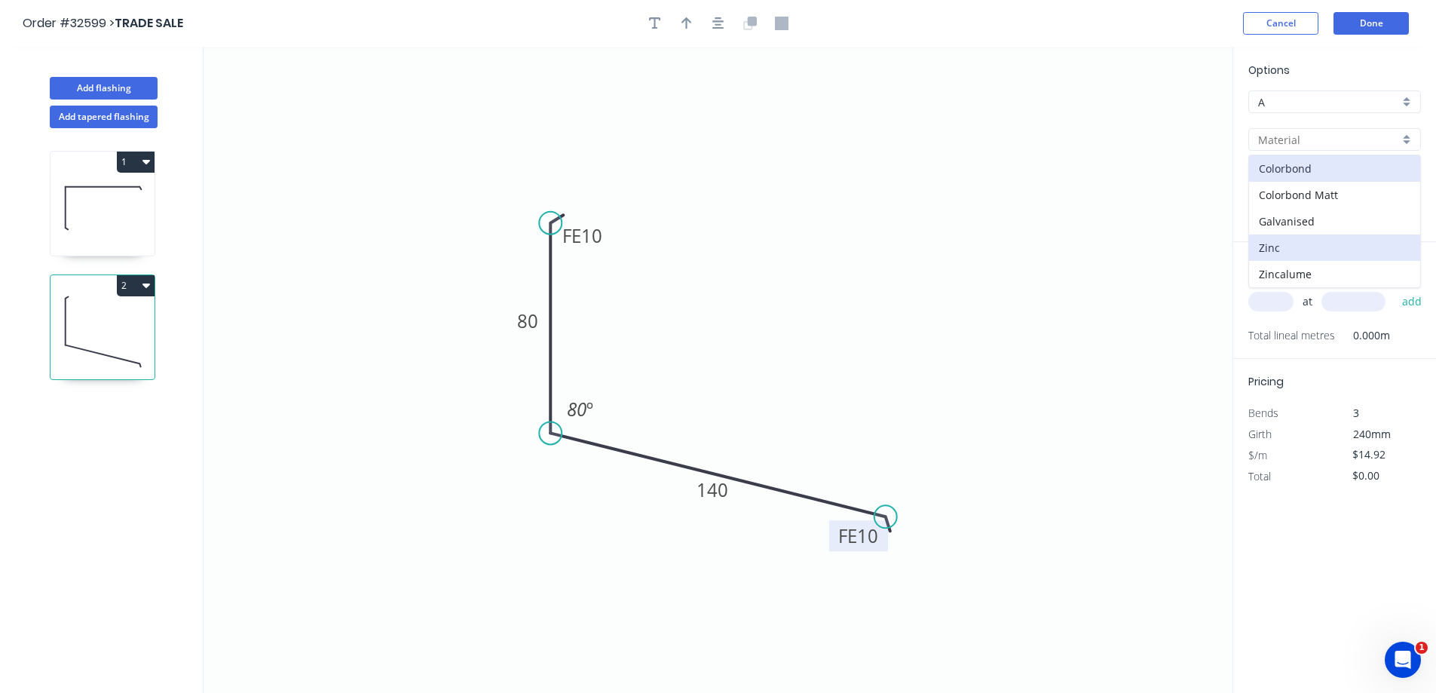
type input "Zinc"
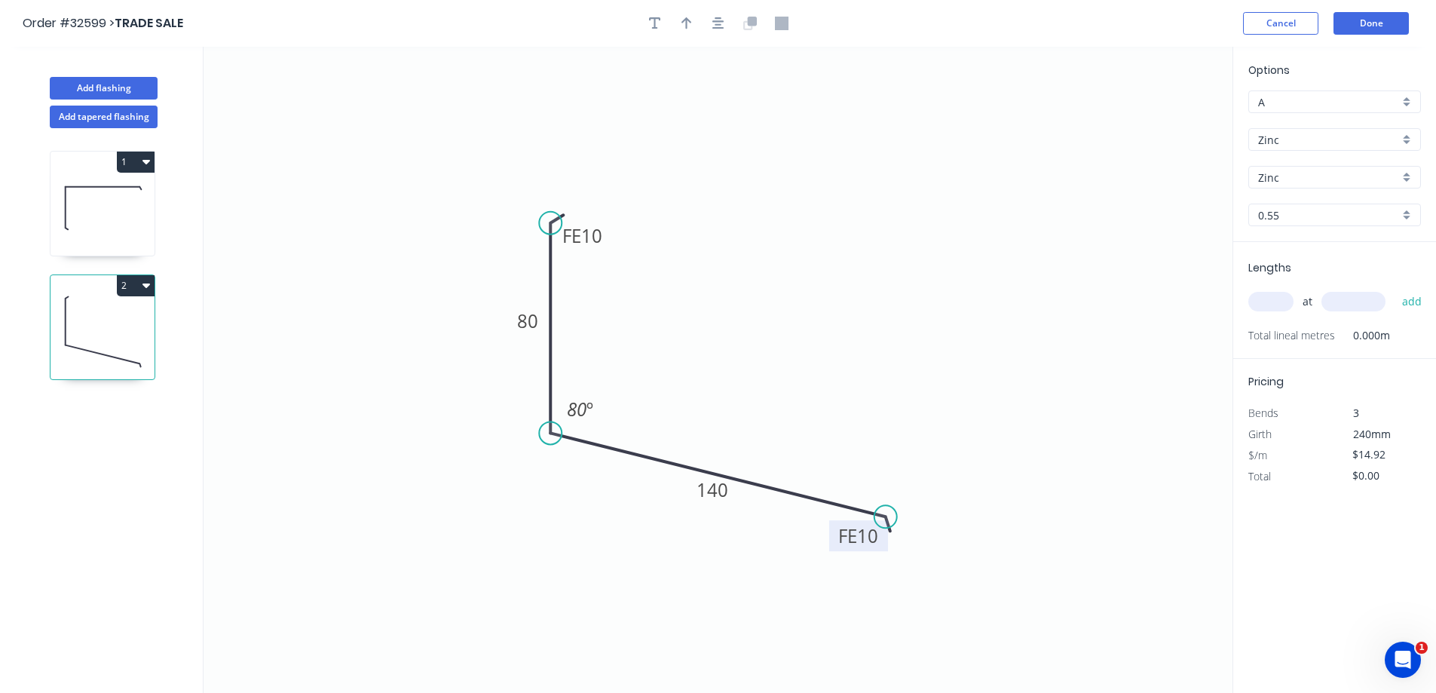
type input "$13.55"
click at [1264, 298] on input "text" at bounding box center [1271, 302] width 45 height 20
type input "2"
type input "3100"
click at [1395, 289] on button "add" at bounding box center [1412, 302] width 35 height 26
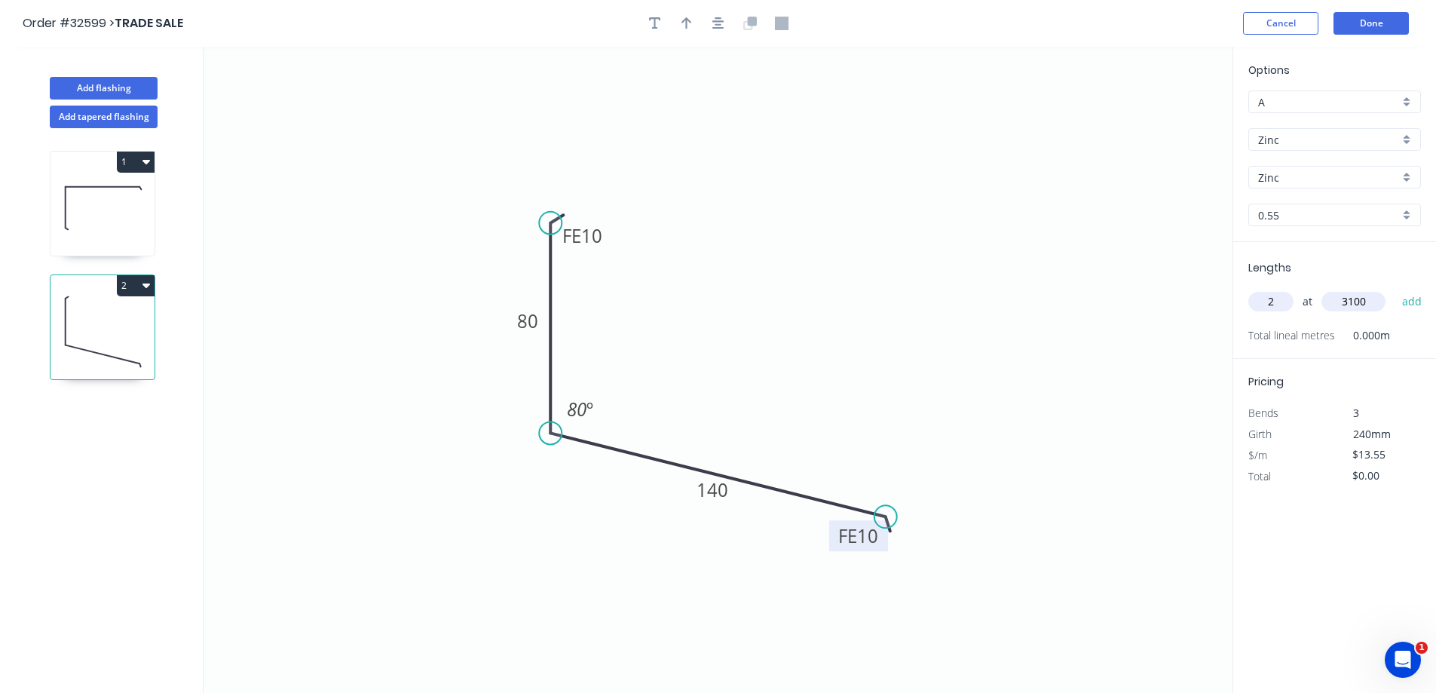
type input "$84.01"
click at [1371, 22] on button "Done" at bounding box center [1371, 23] width 75 height 23
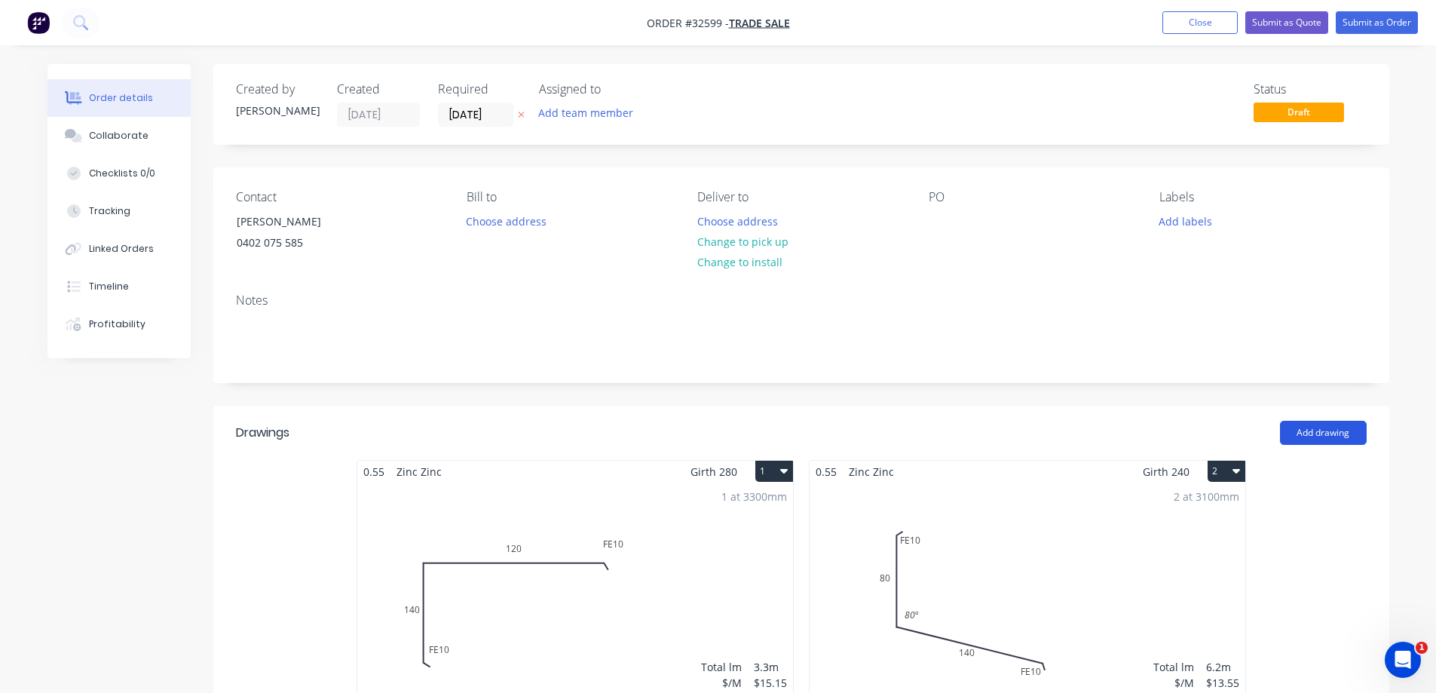
click at [1332, 433] on button "Add drawing" at bounding box center [1323, 433] width 87 height 24
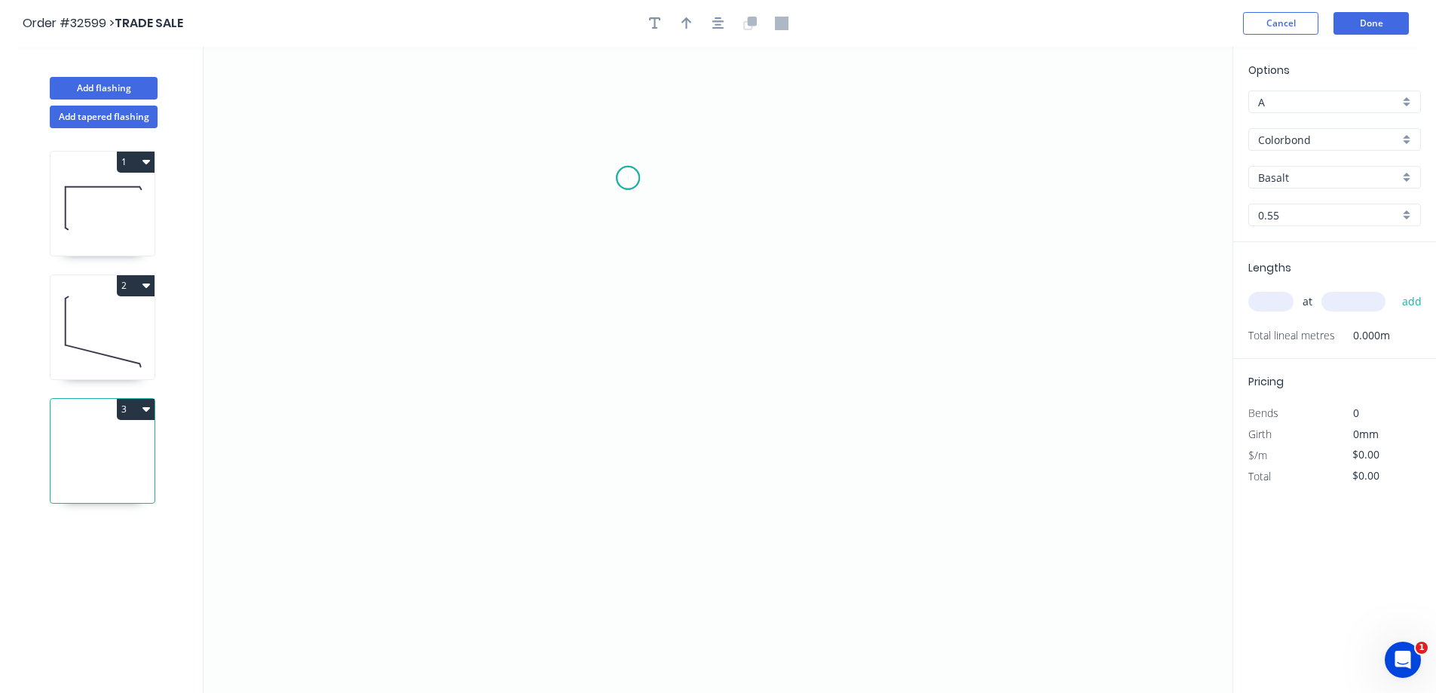
click at [628, 178] on icon "0" at bounding box center [718, 370] width 1029 height 646
drag, startPoint x: 615, startPoint y: 380, endPoint x: 720, endPoint y: 372, distance: 105.1
click at [617, 380] on icon "0" at bounding box center [718, 370] width 1029 height 646
click at [958, 380] on icon "0 ?" at bounding box center [718, 370] width 1029 height 646
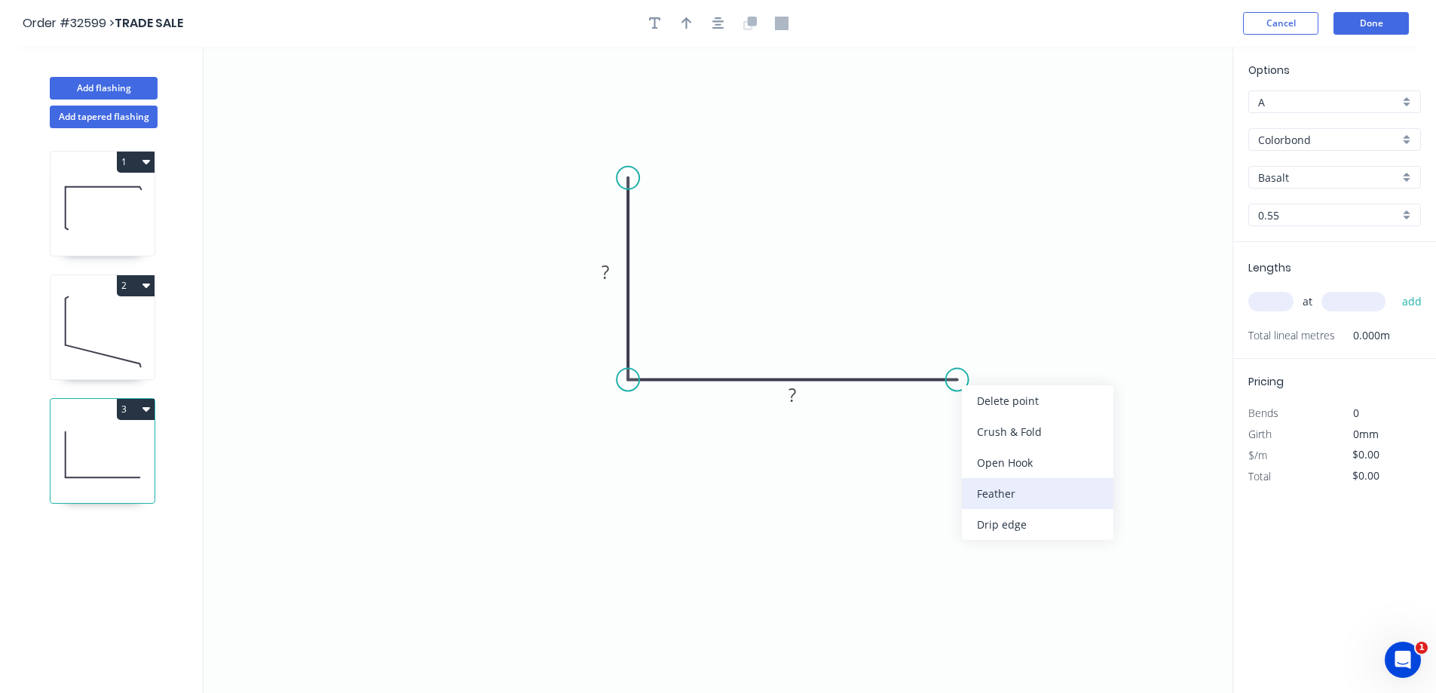
click at [995, 495] on div "Feather" at bounding box center [1038, 493] width 152 height 31
drag, startPoint x: 624, startPoint y: 182, endPoint x: 619, endPoint y: 213, distance: 32.0
click at [620, 216] on circle at bounding box center [628, 215] width 23 height 23
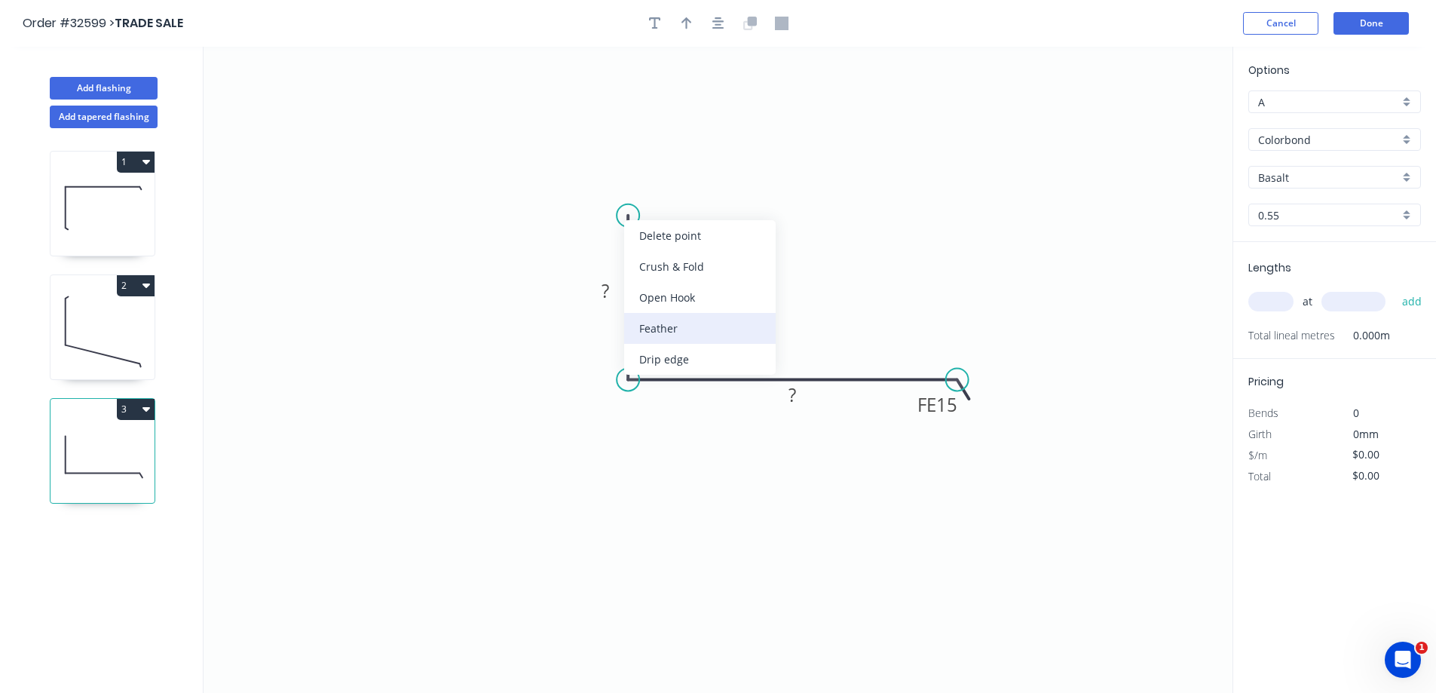
click at [667, 333] on div "Feather" at bounding box center [700, 328] width 152 height 31
click at [687, 227] on rect at bounding box center [660, 228] width 59 height 31
click at [682, 229] on tspan "15" at bounding box center [670, 228] width 21 height 25
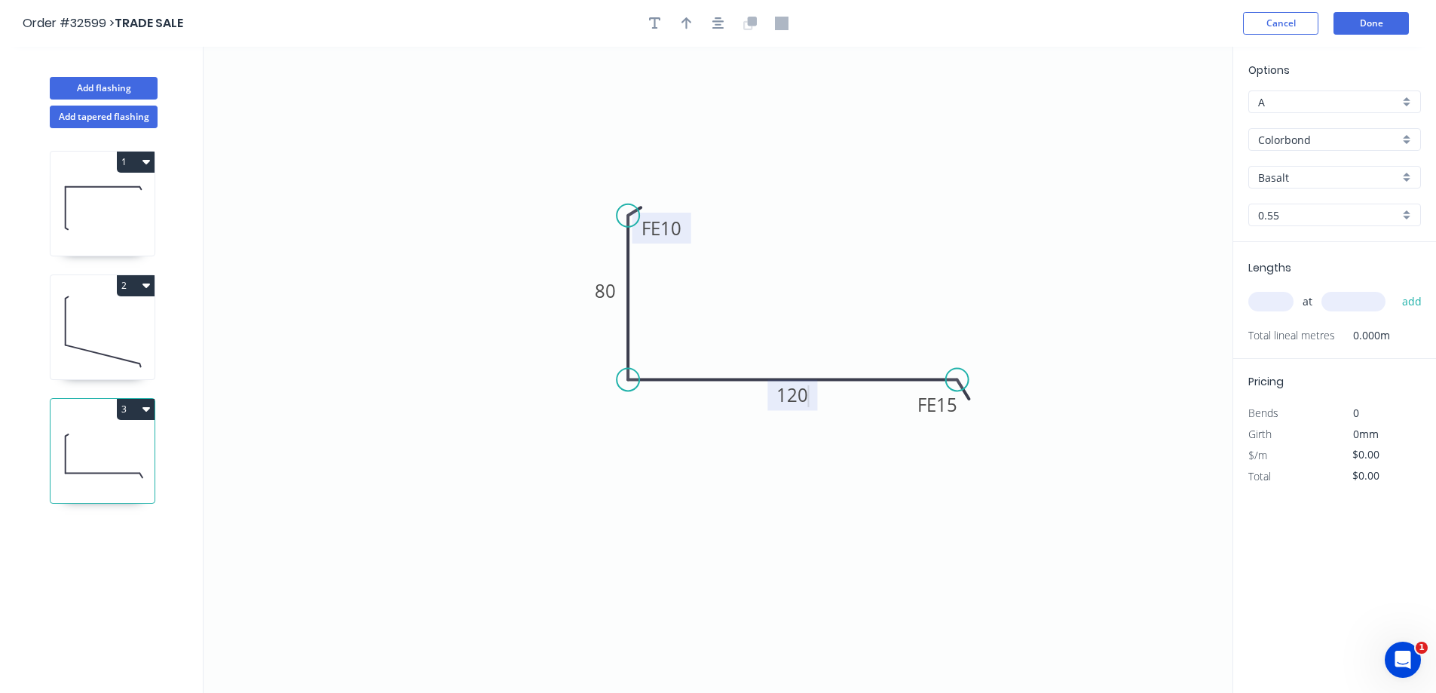
type input "$14.92"
click at [709, 20] on button "button" at bounding box center [718, 23] width 23 height 23
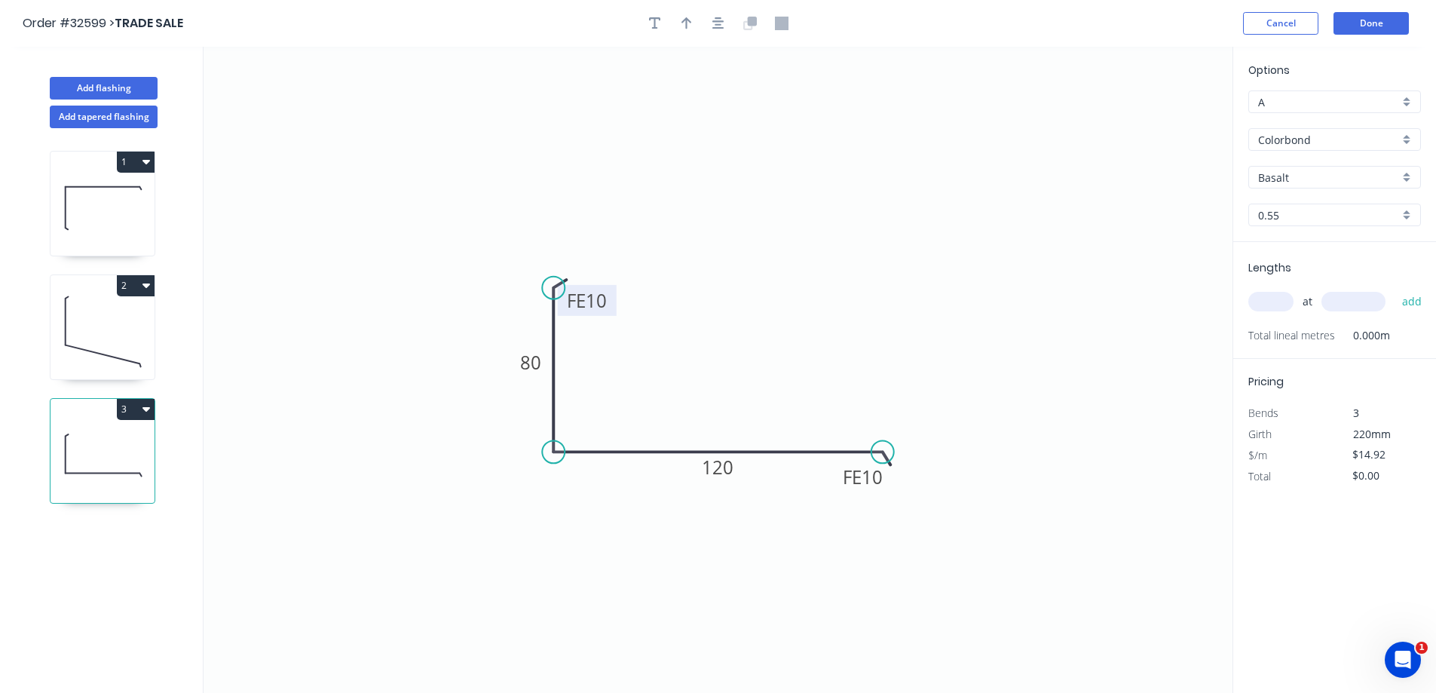
click at [1405, 134] on div "Colorbond" at bounding box center [1335, 139] width 173 height 23
click at [1313, 242] on div "Zinc" at bounding box center [1334, 247] width 171 height 26
type input "Zinc"
type input "$13.55"
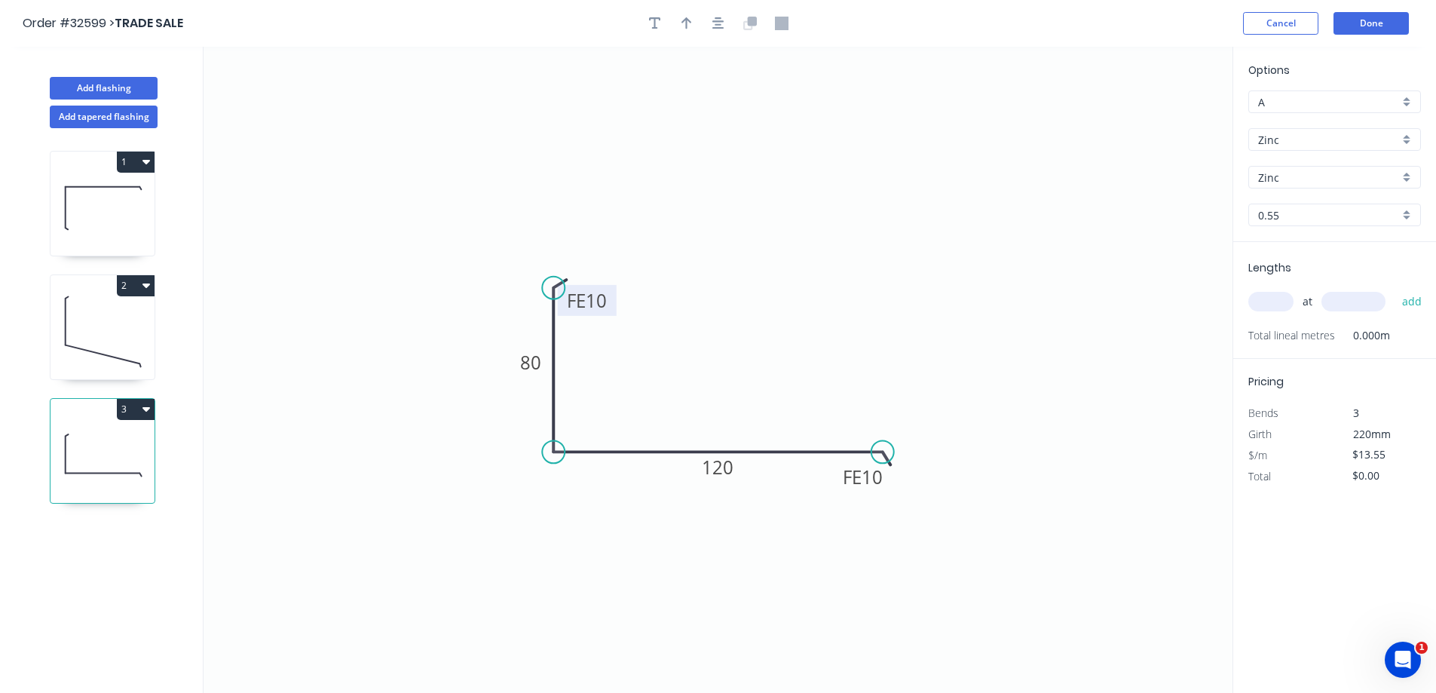
drag, startPoint x: 1267, startPoint y: 302, endPoint x: 1225, endPoint y: 301, distance: 41.5
click at [1252, 301] on input "text" at bounding box center [1271, 302] width 45 height 20
type input "1"
type input "3300"
click at [1395, 289] on button "add" at bounding box center [1412, 302] width 35 height 26
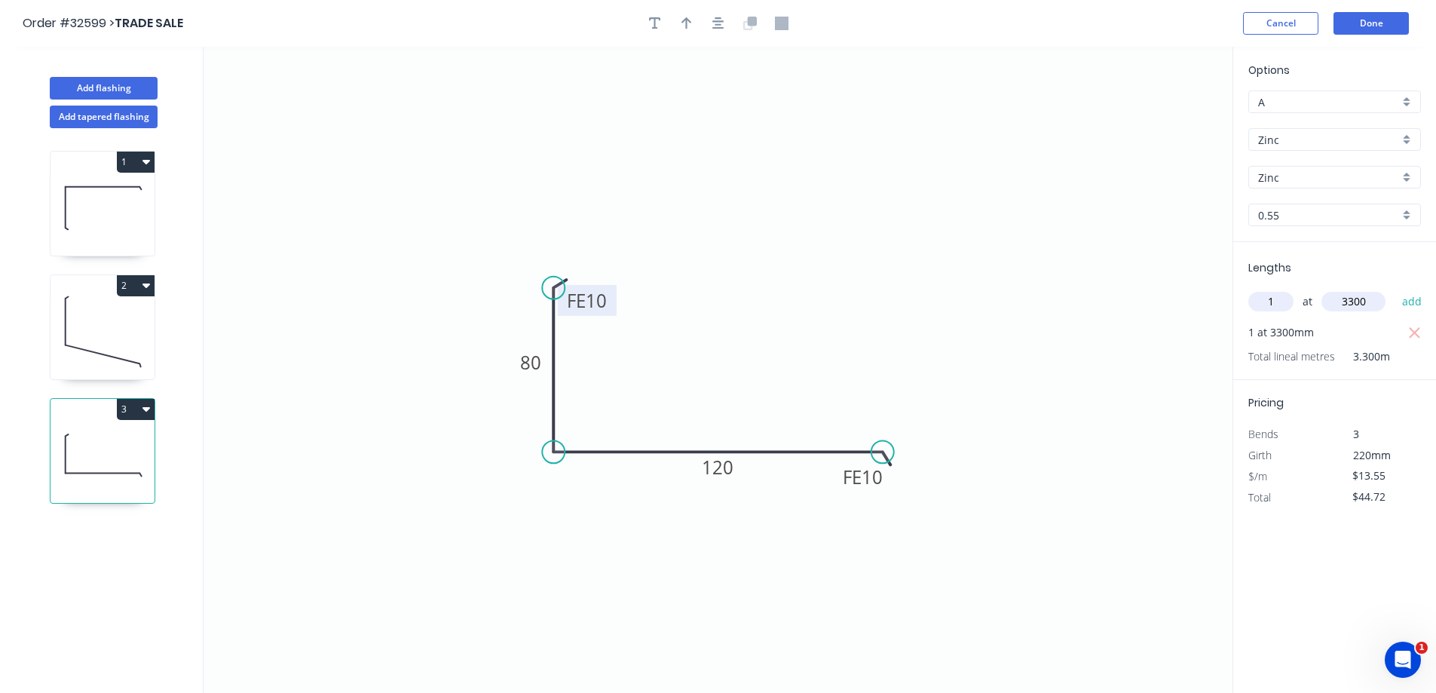
type input "$44.72"
click at [1381, 19] on button "Done" at bounding box center [1371, 23] width 75 height 23
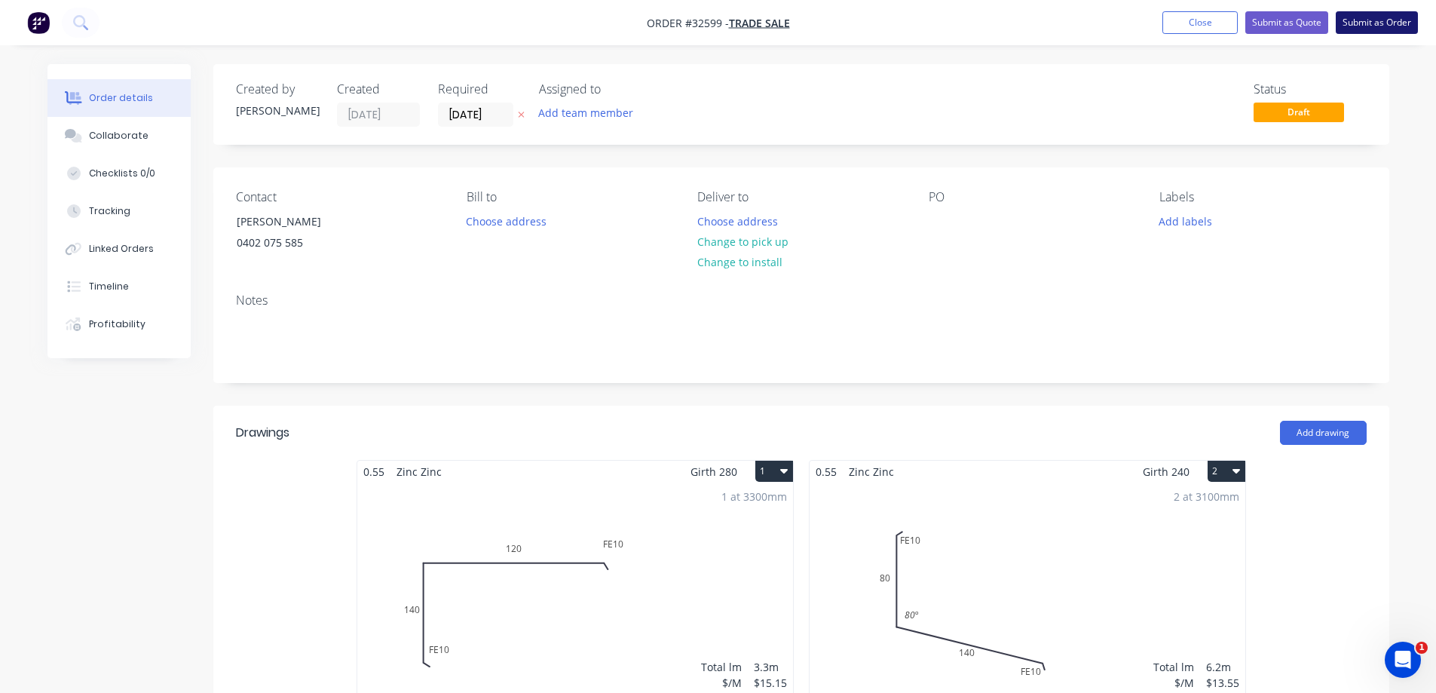
click at [1380, 24] on button "Submit as Order" at bounding box center [1377, 22] width 82 height 23
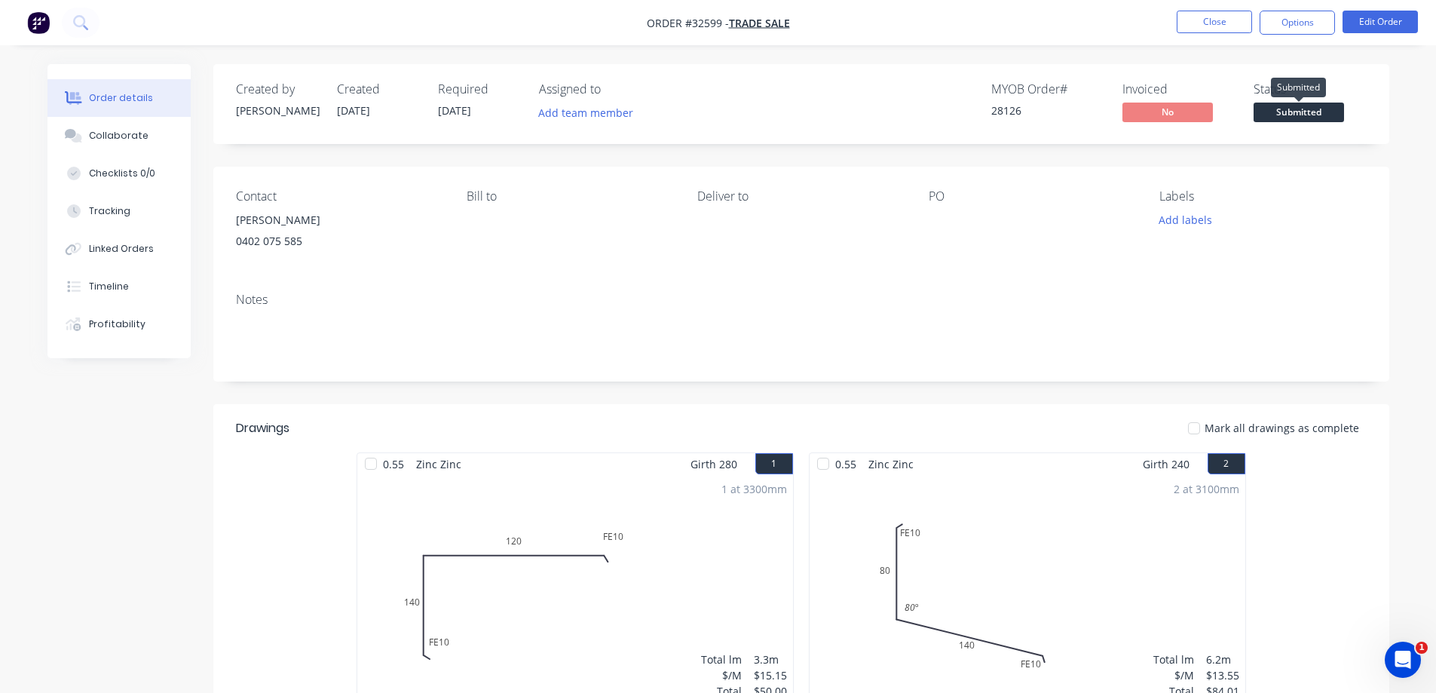
click at [1292, 114] on span "Submitted" at bounding box center [1299, 112] width 90 height 19
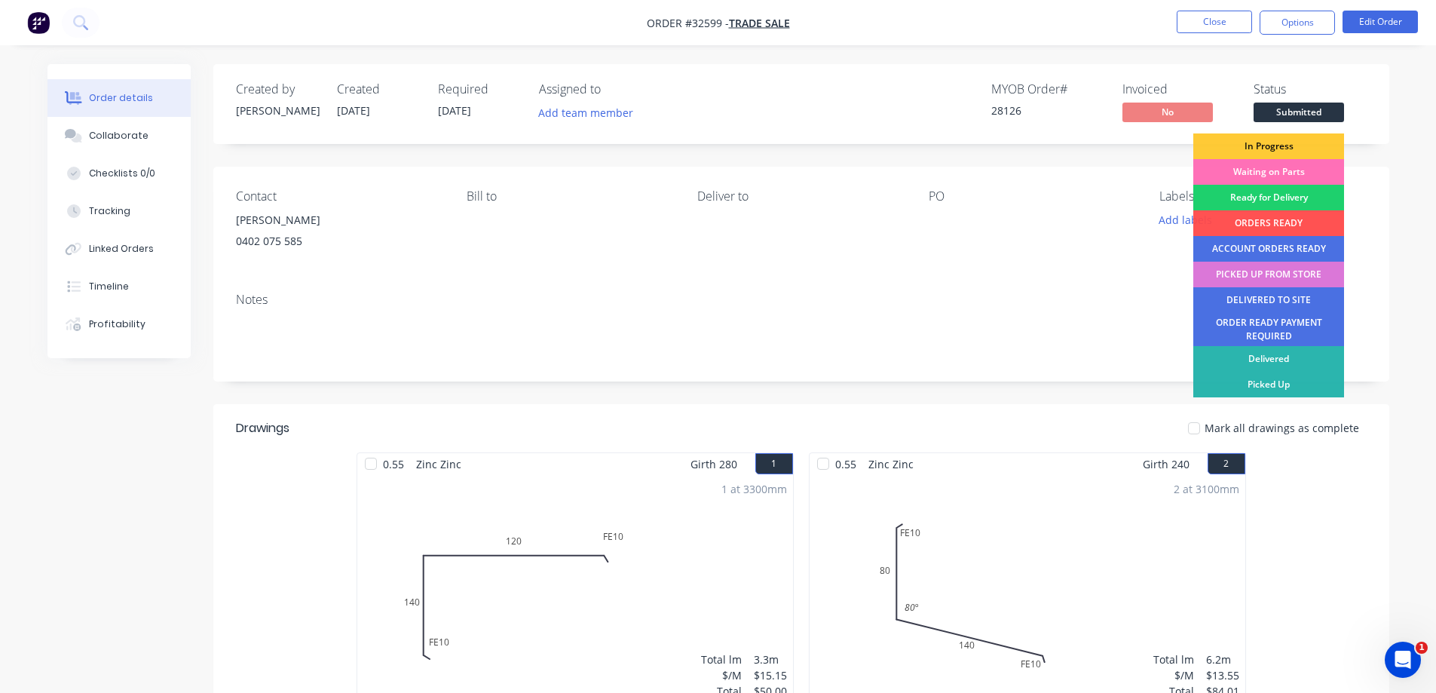
drag, startPoint x: 1286, startPoint y: 143, endPoint x: 1298, endPoint y: 111, distance: 34.9
click at [1286, 141] on div "In Progress" at bounding box center [1269, 146] width 151 height 26
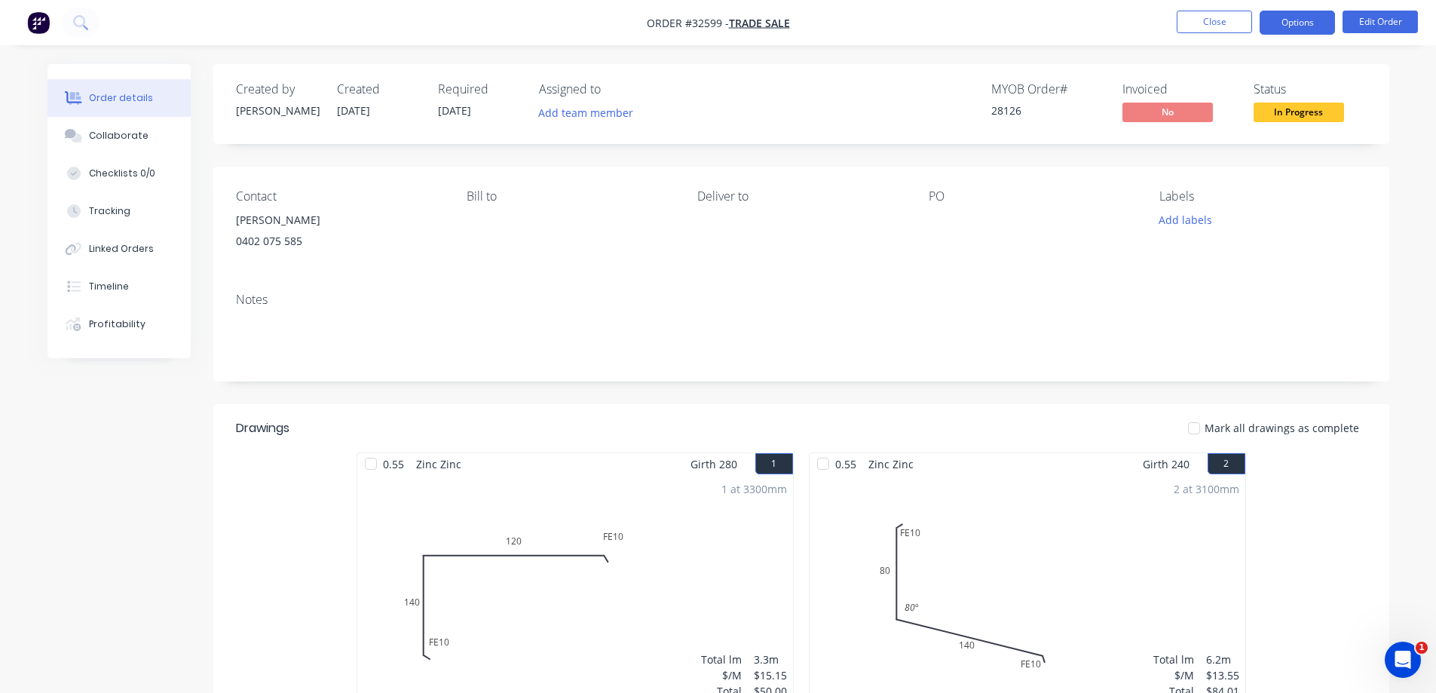
click at [1284, 26] on button "Options" at bounding box center [1297, 23] width 75 height 24
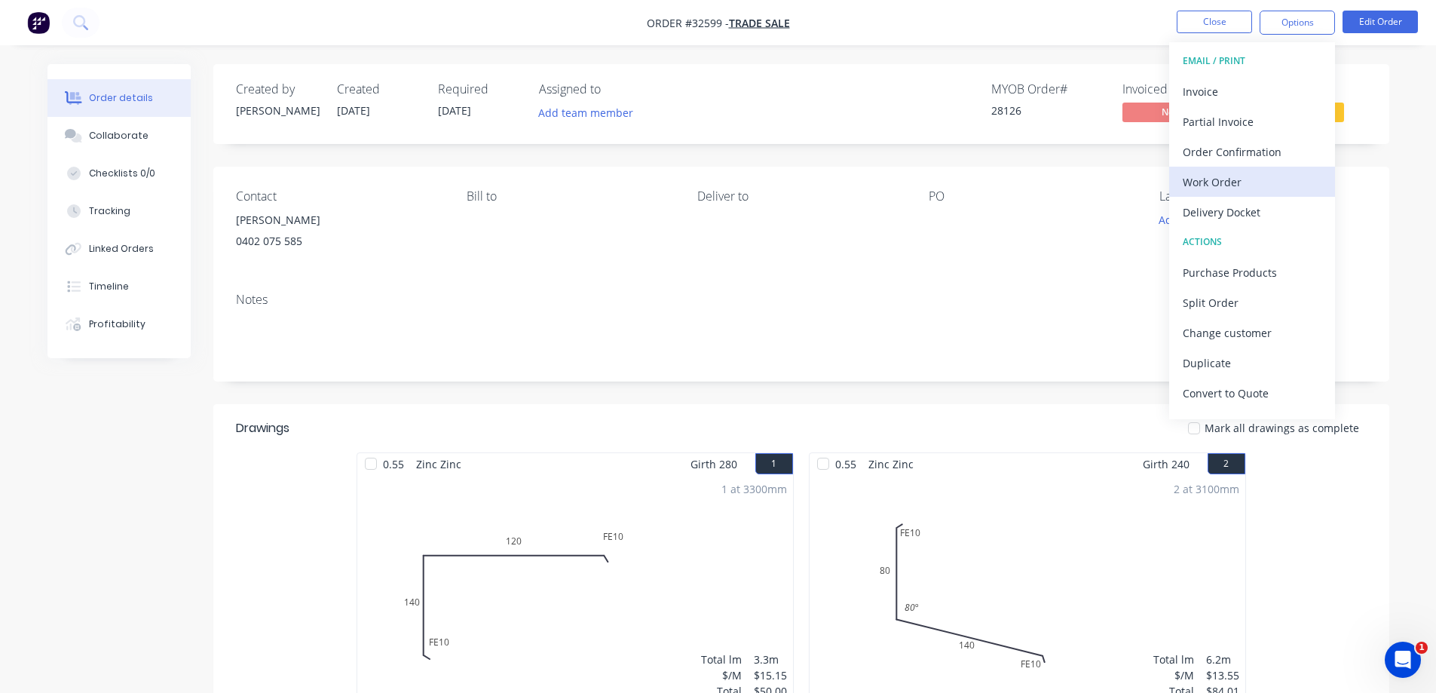
click at [1270, 182] on div "Work Order" at bounding box center [1252, 182] width 139 height 22
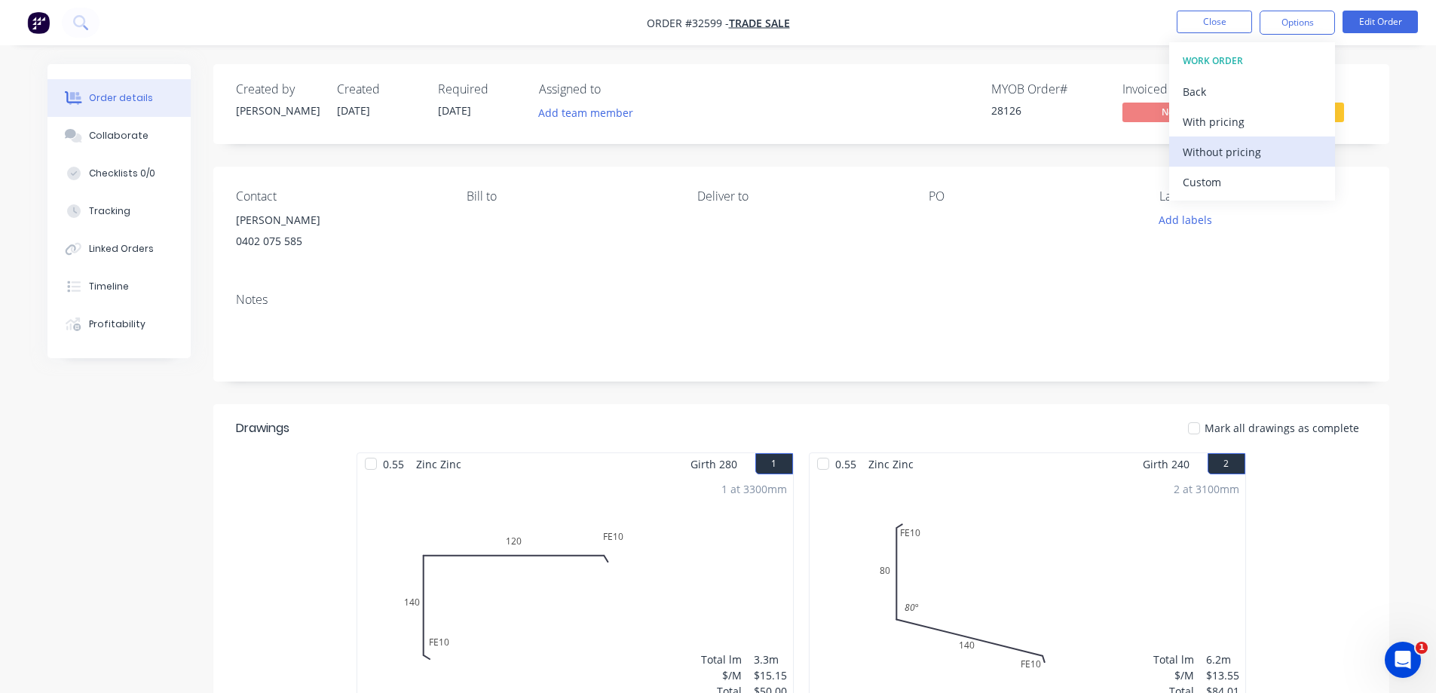
click at [1270, 158] on div "Without pricing" at bounding box center [1252, 152] width 139 height 22
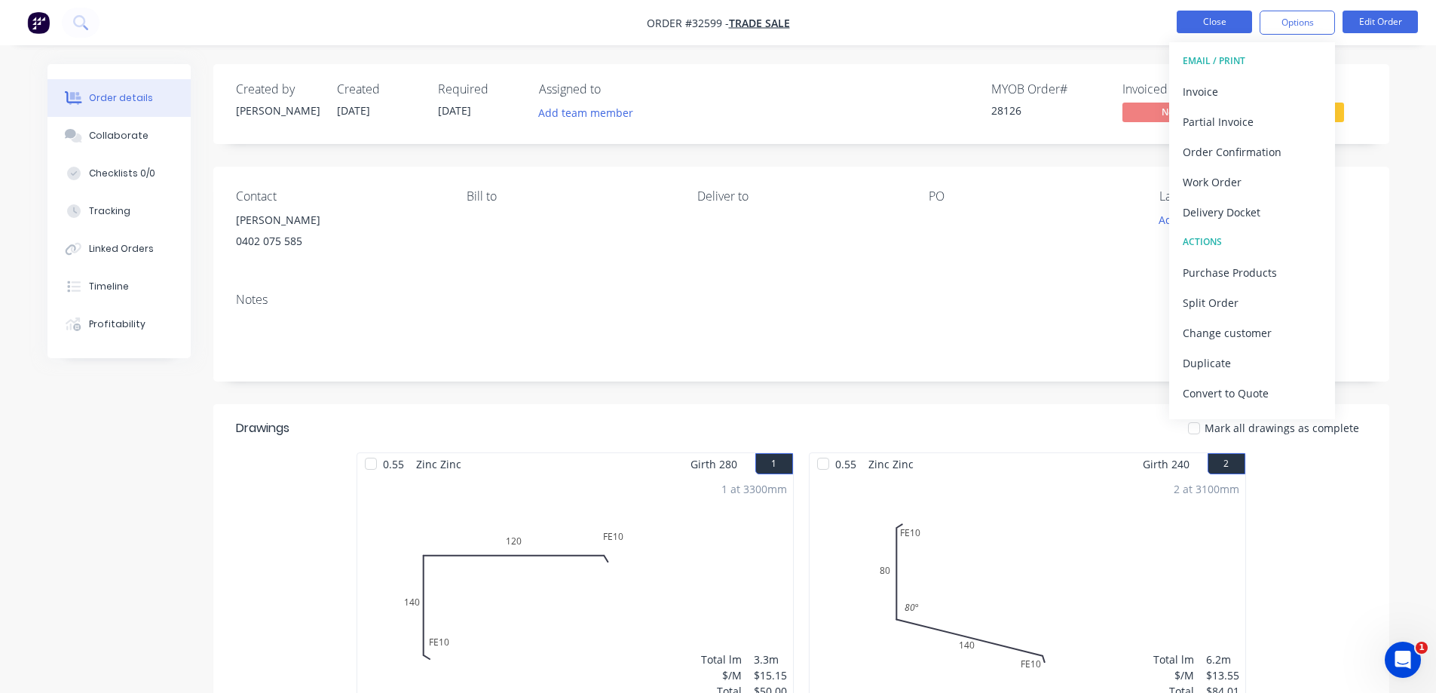
click at [1200, 23] on button "Close" at bounding box center [1214, 22] width 75 height 23
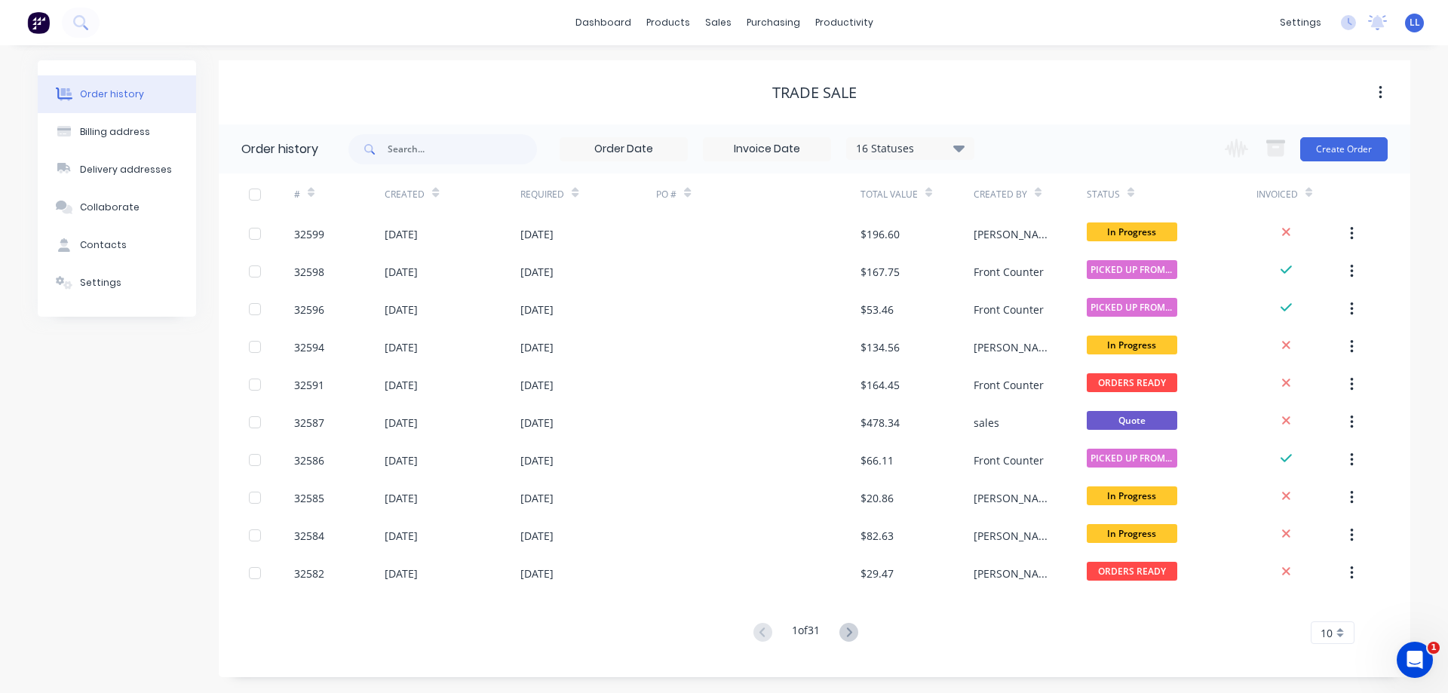
click at [28, 20] on img at bounding box center [38, 22] width 23 height 23
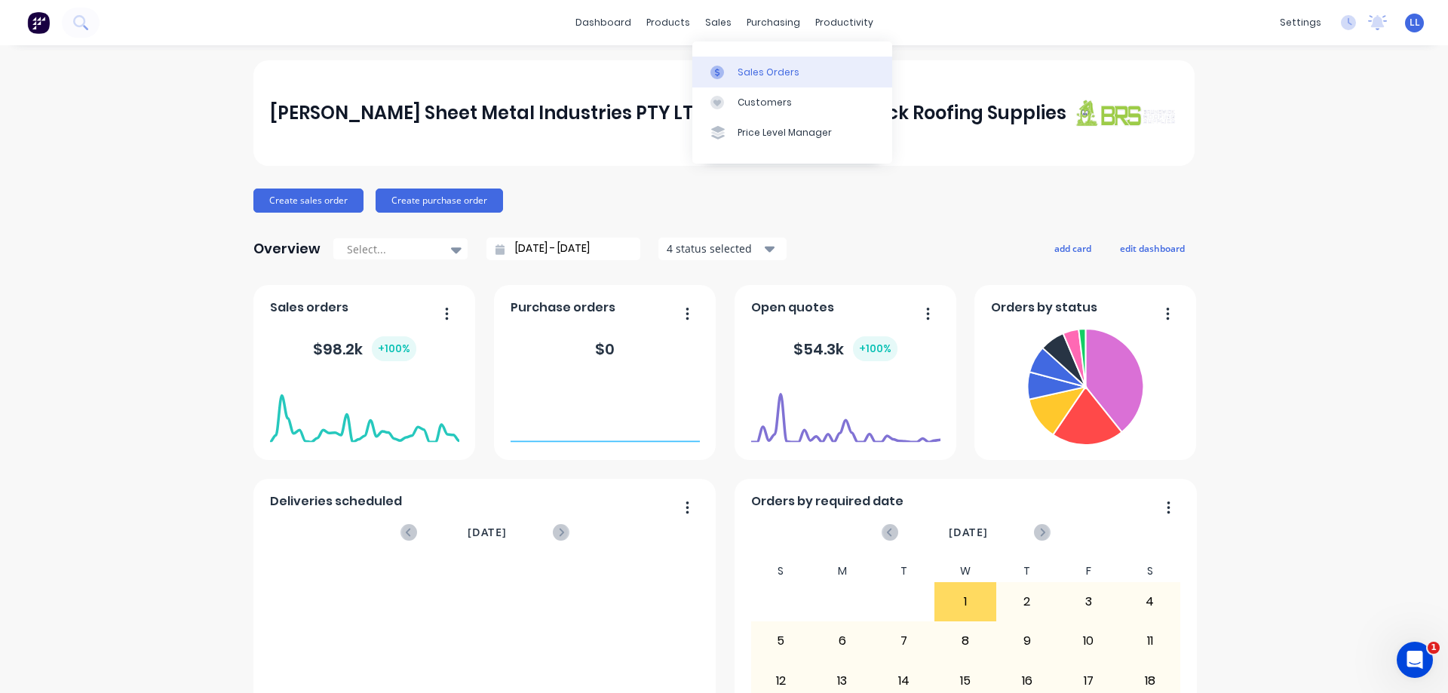
click at [753, 75] on div "Sales Orders" at bounding box center [768, 73] width 62 height 14
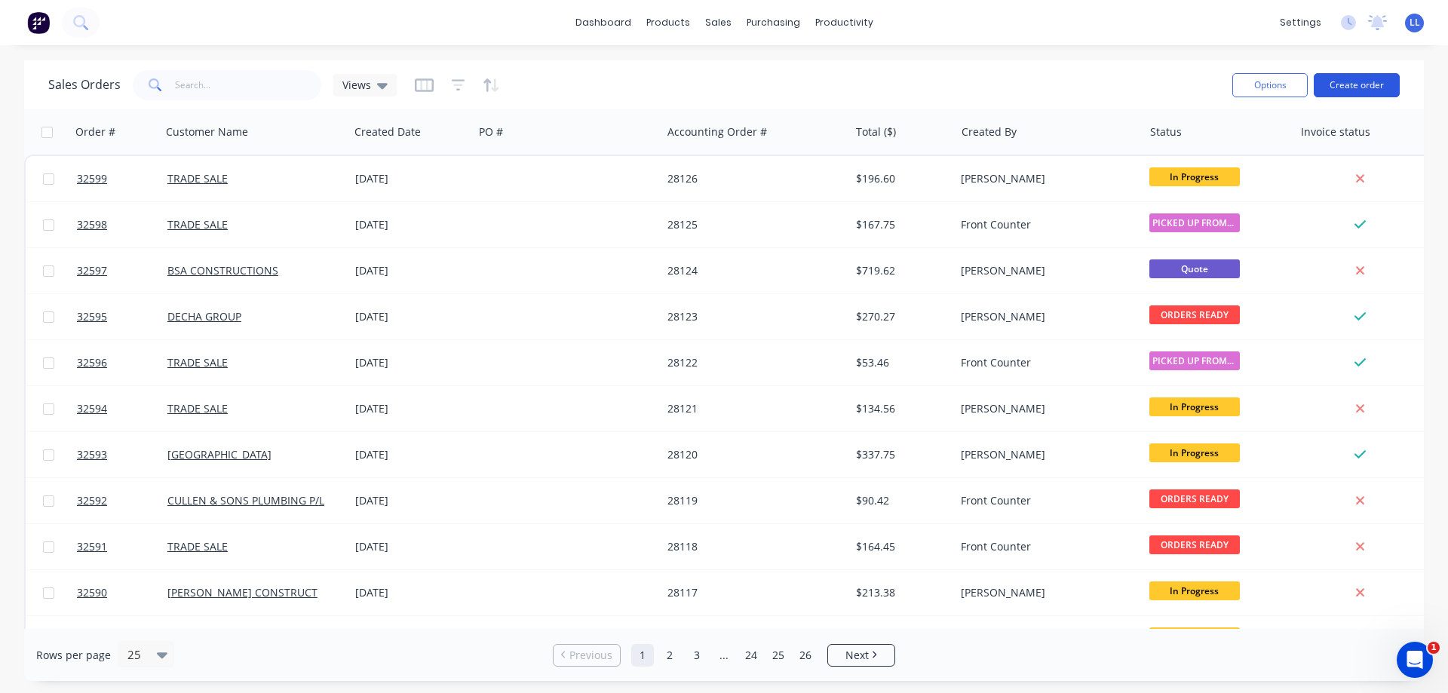
click at [1351, 87] on button "Create order" at bounding box center [1356, 85] width 86 height 24
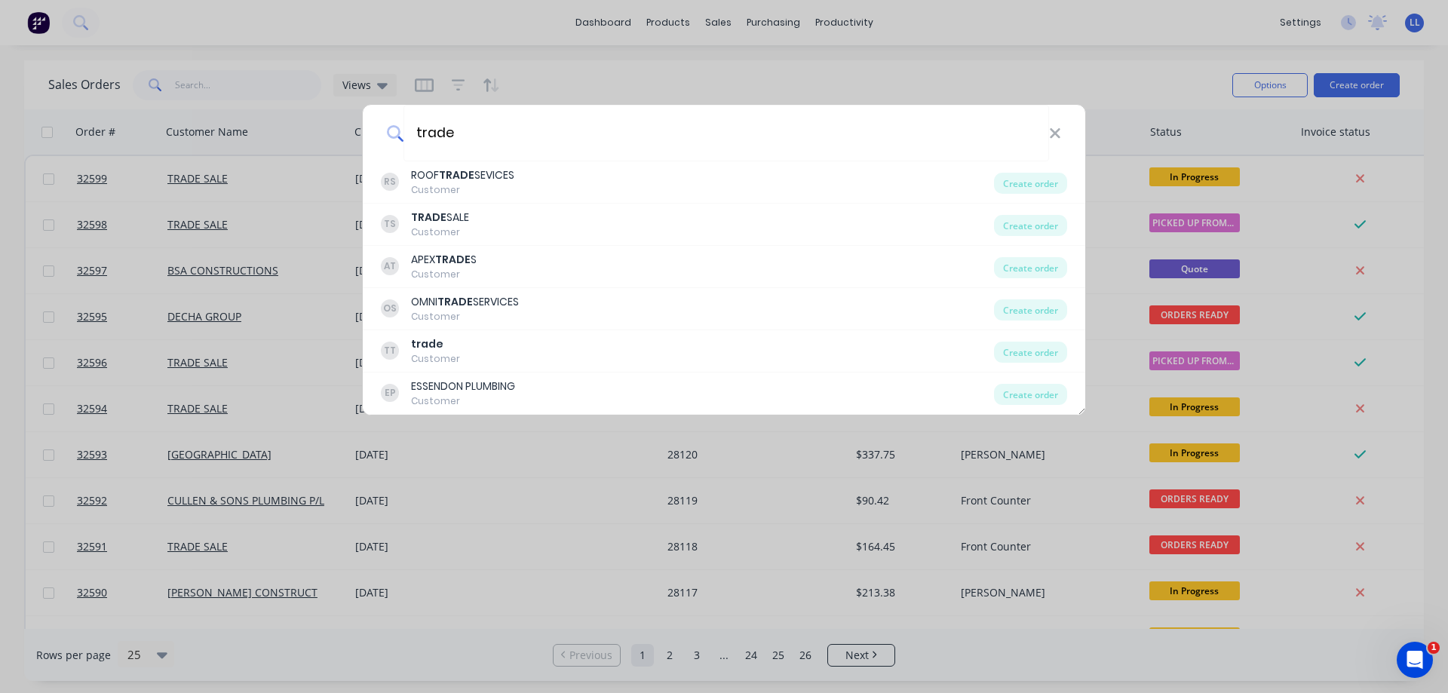
type input "trade"
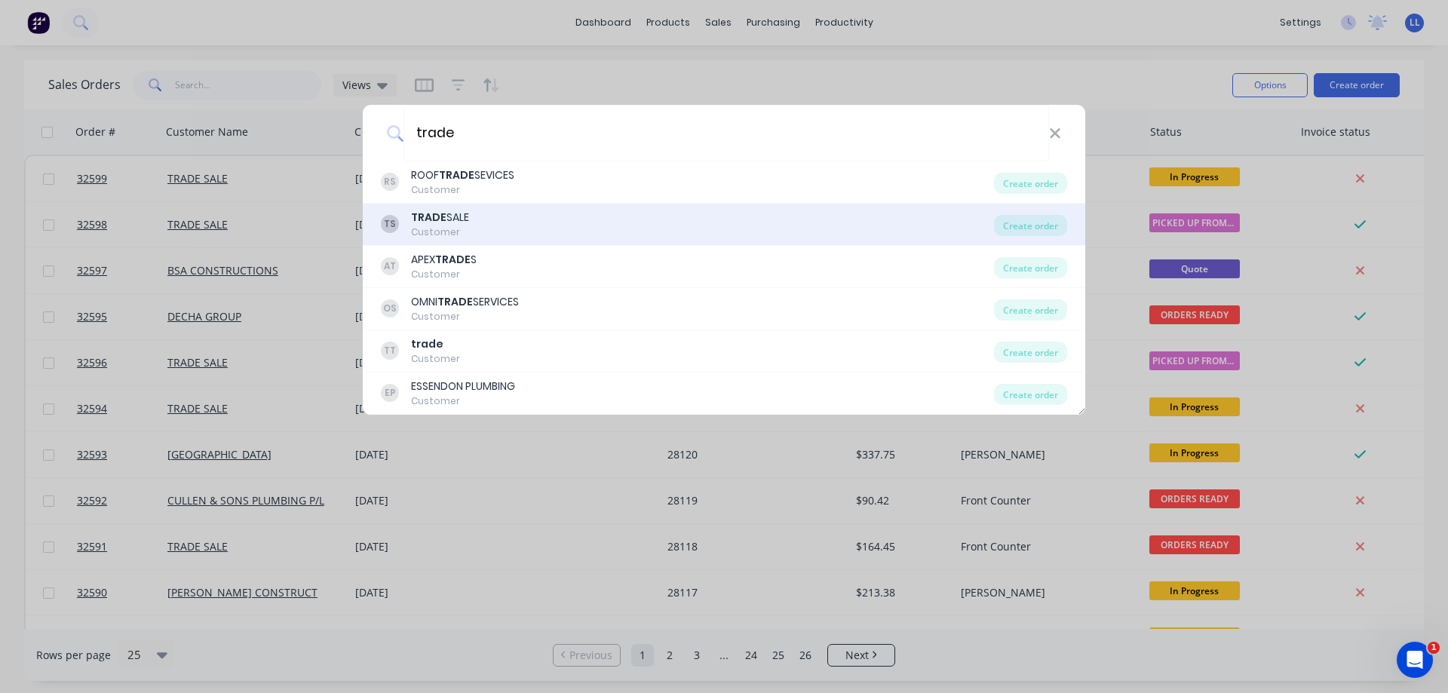
click at [490, 207] on div "TS TRADE SALE Customer Create order" at bounding box center [724, 225] width 722 height 42
click at [492, 221] on div "TS TRADE SALE Customer" at bounding box center [687, 224] width 613 height 29
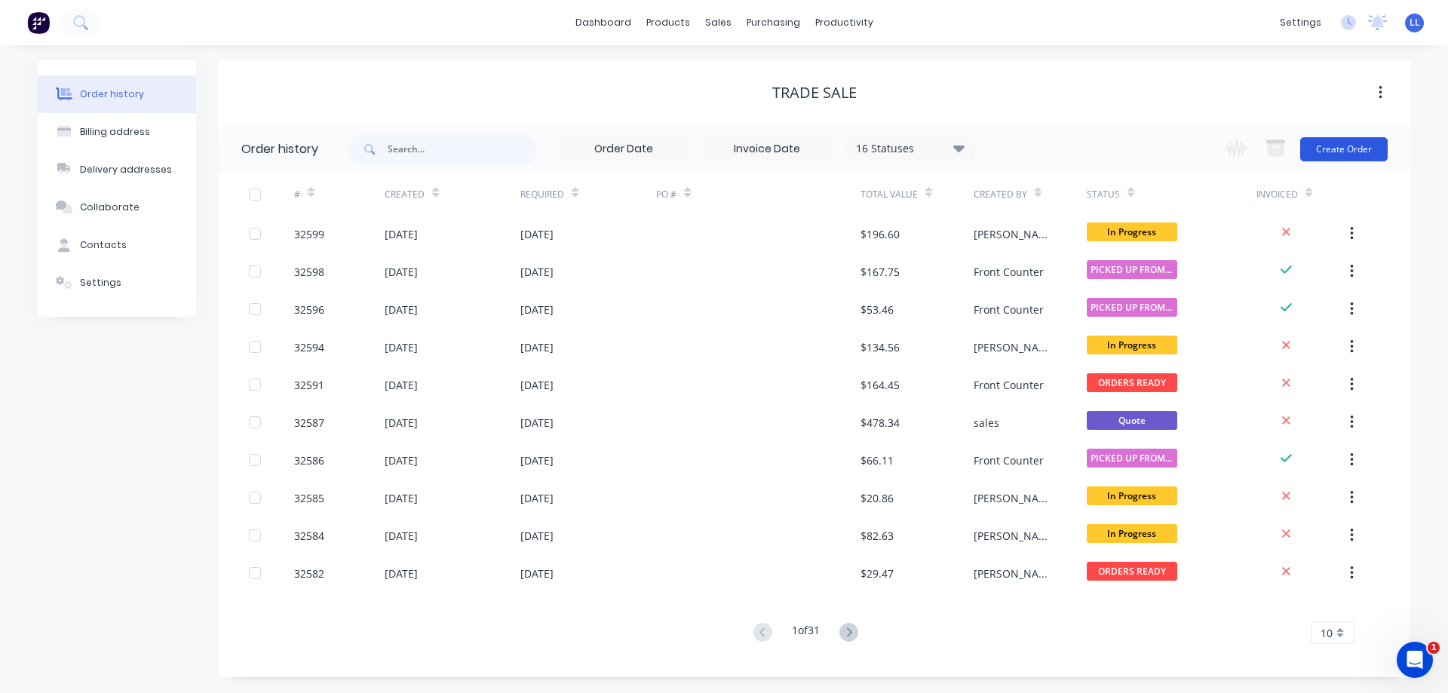
click at [1329, 144] on button "Create Order" at bounding box center [1343, 149] width 87 height 24
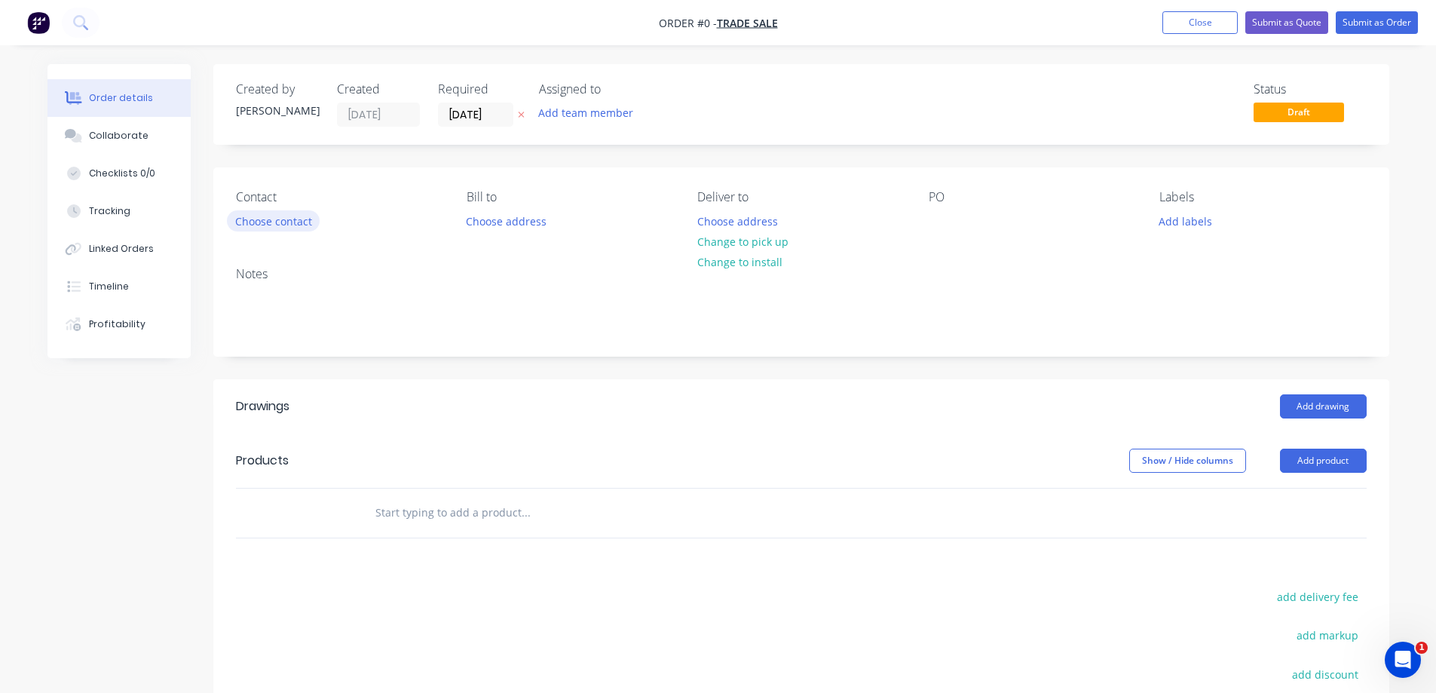
click at [279, 221] on button "Choose contact" at bounding box center [273, 220] width 93 height 20
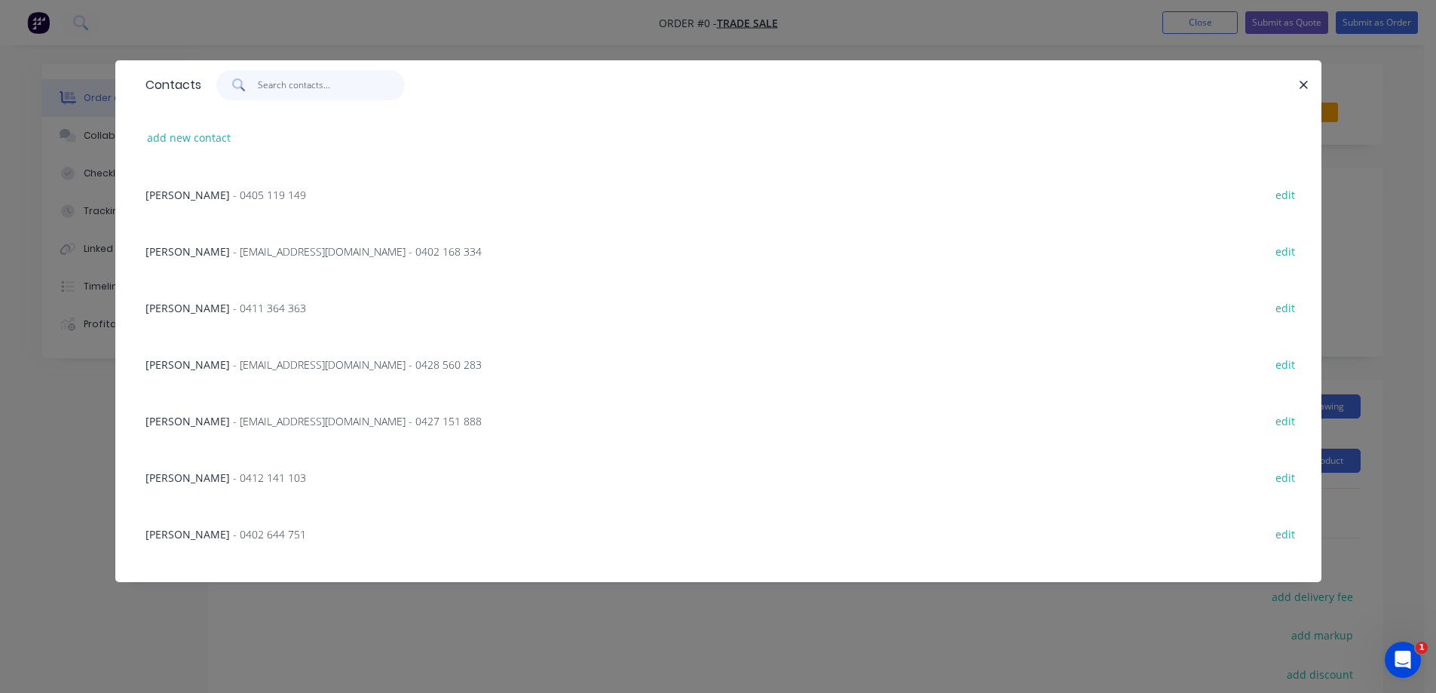
click at [290, 84] on input "text" at bounding box center [331, 85] width 147 height 30
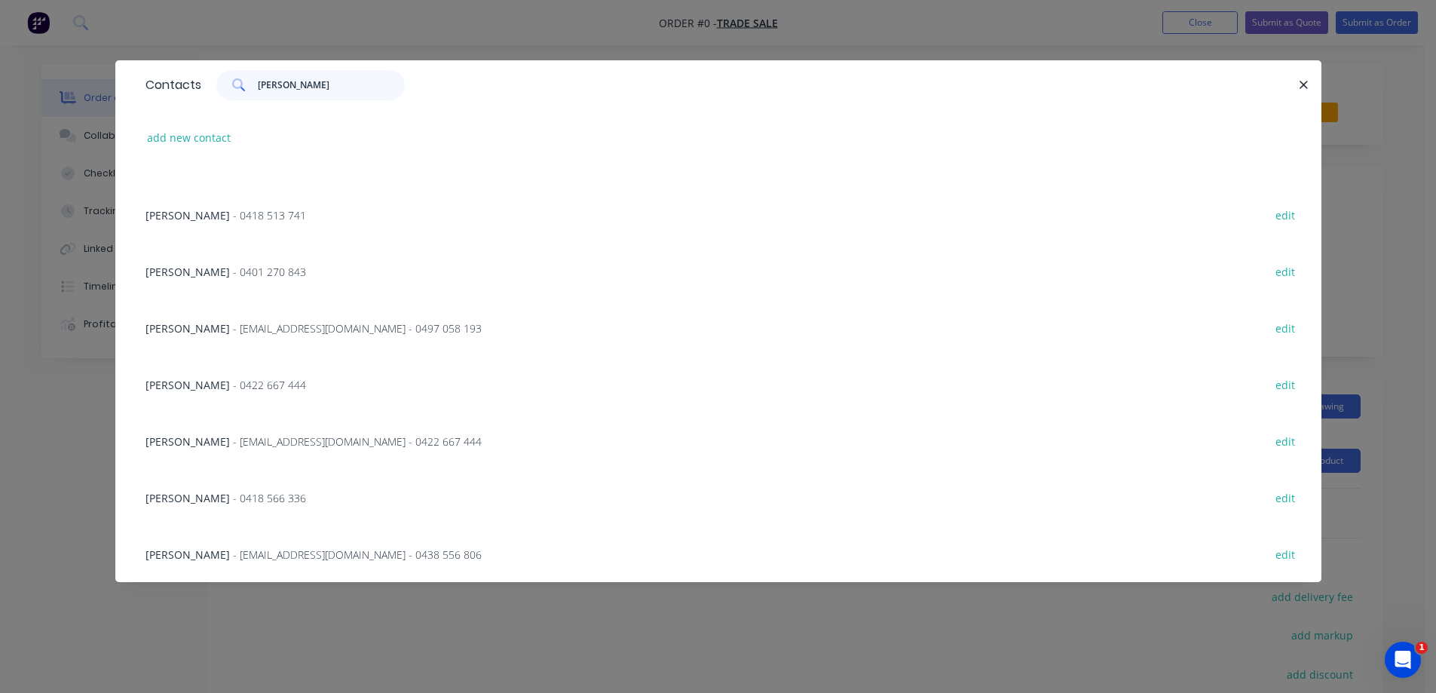
scroll to position [320, 0]
type input "[PERSON_NAME]"
click at [235, 554] on span "- [EMAIL_ADDRESS][DOMAIN_NAME] - 0438 556 806" at bounding box center [357, 554] width 249 height 14
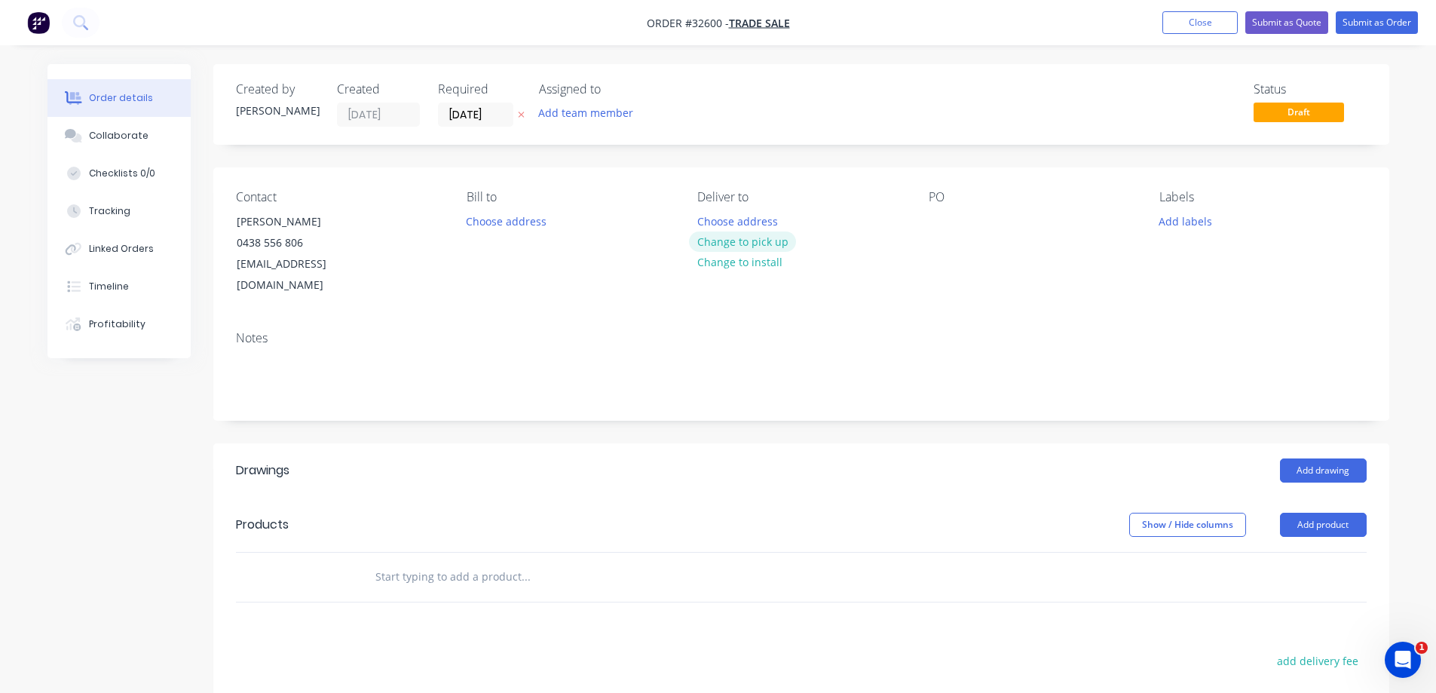
click at [752, 241] on button "Change to pick up" at bounding box center [742, 241] width 107 height 20
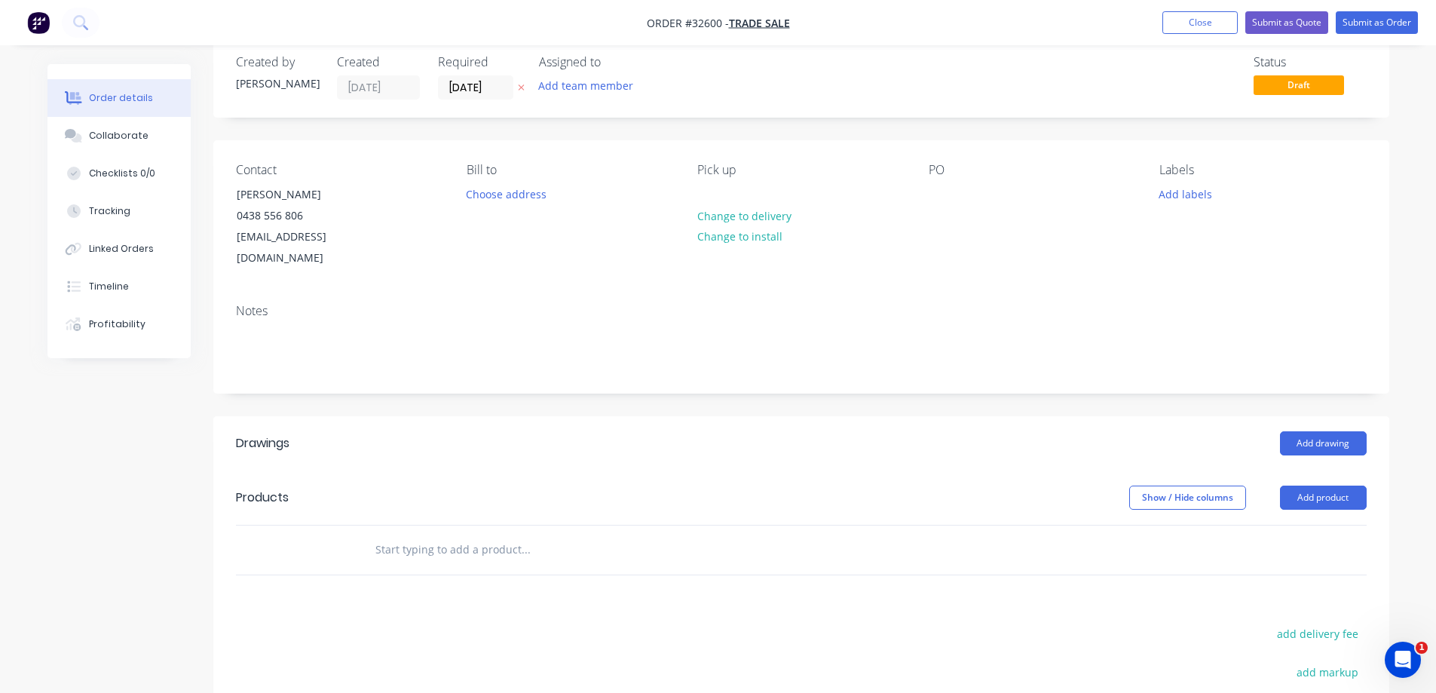
scroll to position [273, 0]
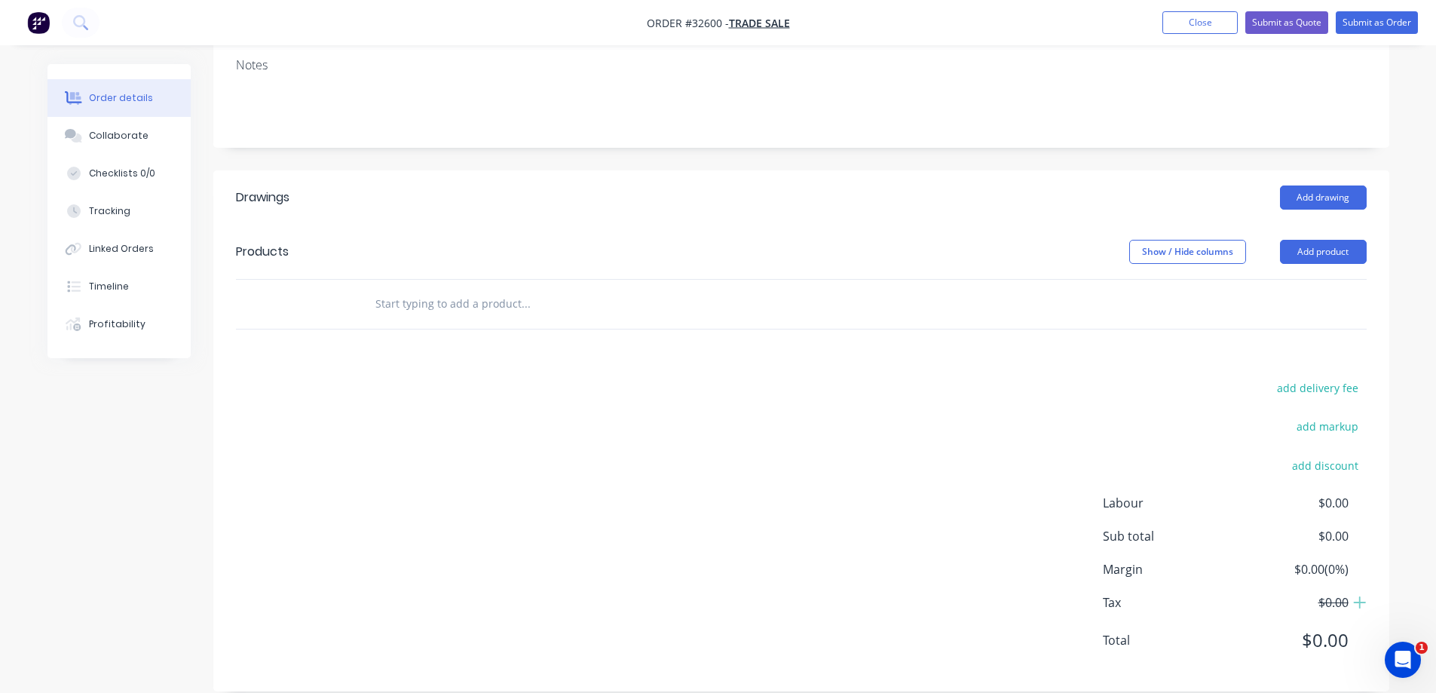
click at [489, 289] on input "text" at bounding box center [526, 304] width 302 height 30
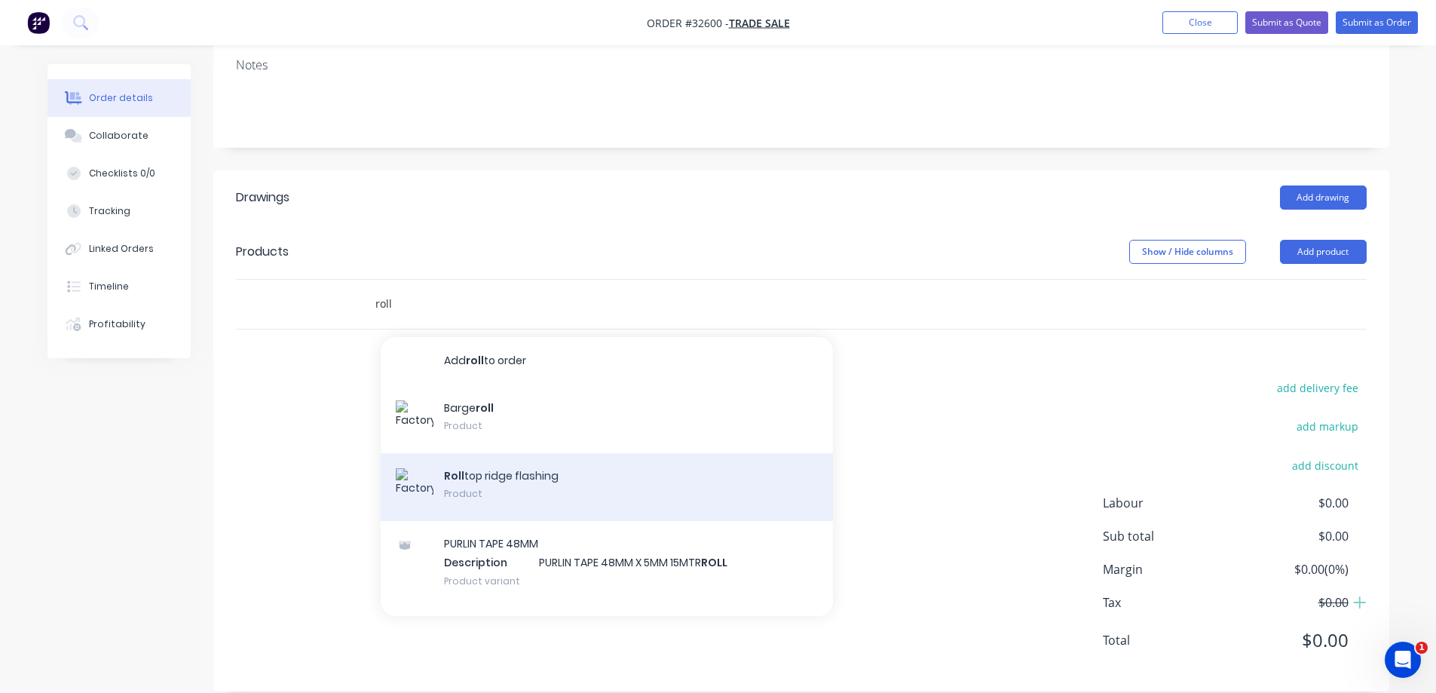
type input "roll"
click at [546, 469] on div "Roll top ridge flashing Product" at bounding box center [607, 487] width 452 height 68
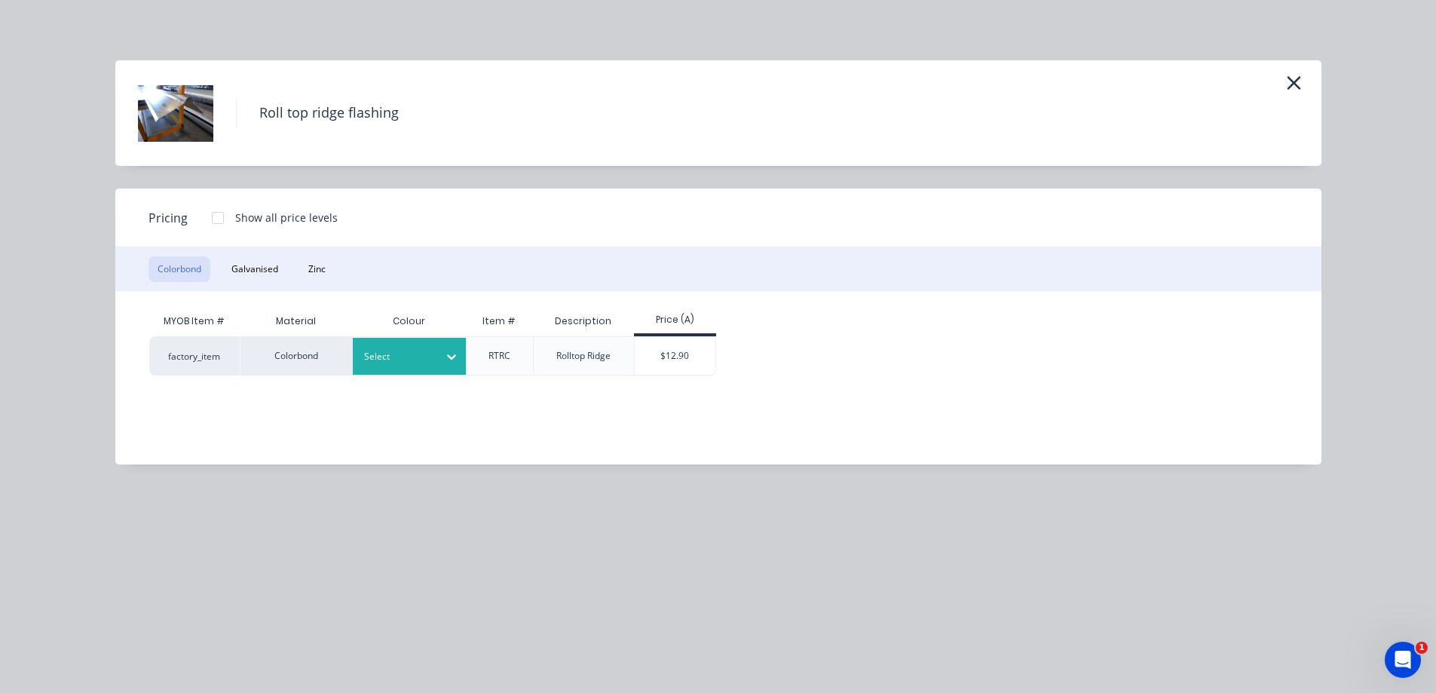
click at [441, 360] on div at bounding box center [451, 357] width 27 height 24
click at [311, 269] on button "Zinc" at bounding box center [316, 269] width 35 height 26
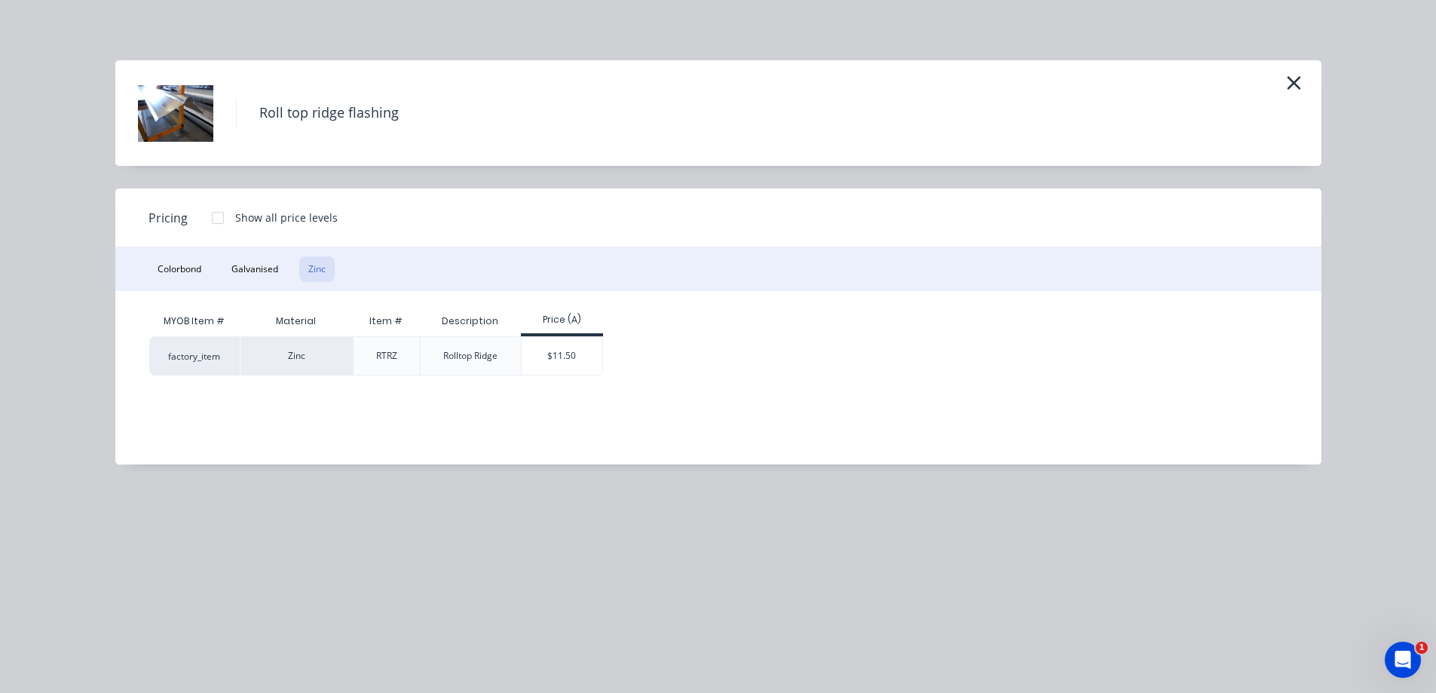
drag, startPoint x: 590, startPoint y: 350, endPoint x: 579, endPoint y: 350, distance: 10.6
click at [589, 350] on div "$11.50" at bounding box center [562, 356] width 81 height 38
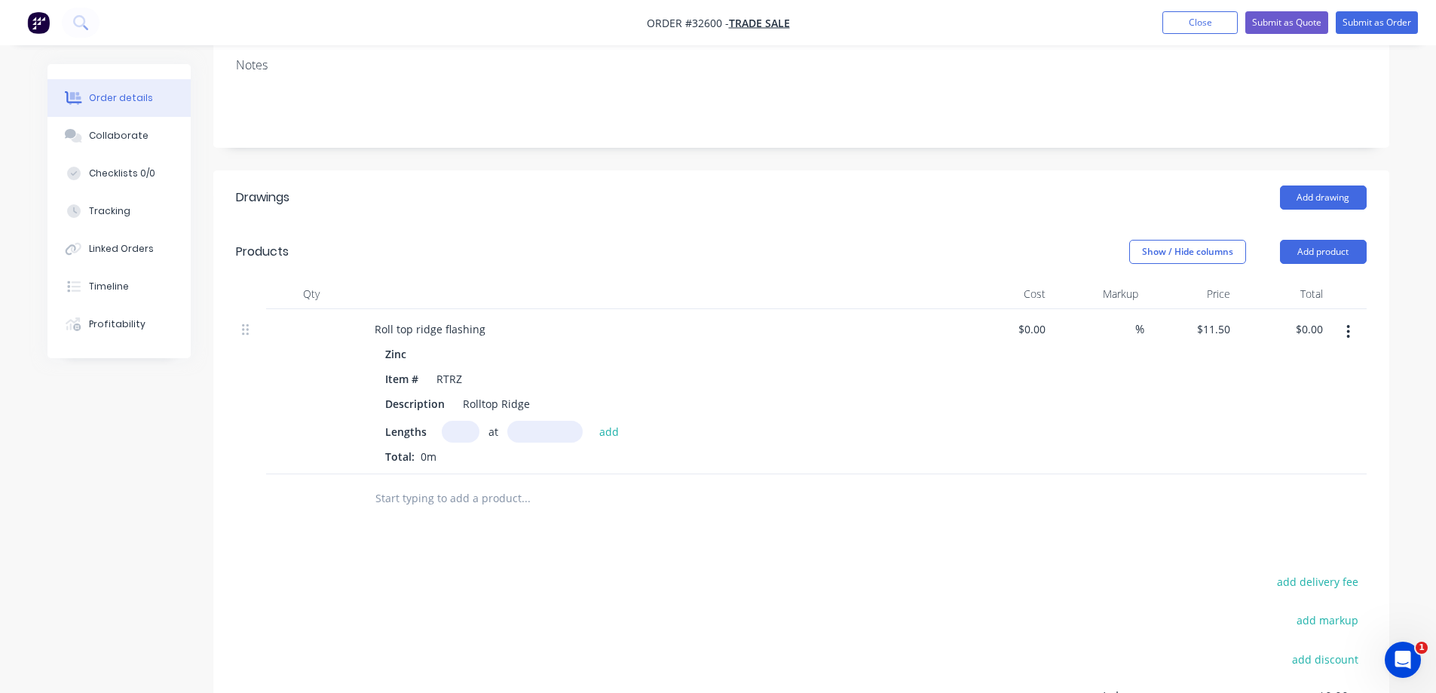
click at [465, 421] on input "text" at bounding box center [461, 432] width 38 height 22
type input "6"
type input "3000"
click at [592, 421] on button "add" at bounding box center [609, 431] width 35 height 20
type input "$207.00"
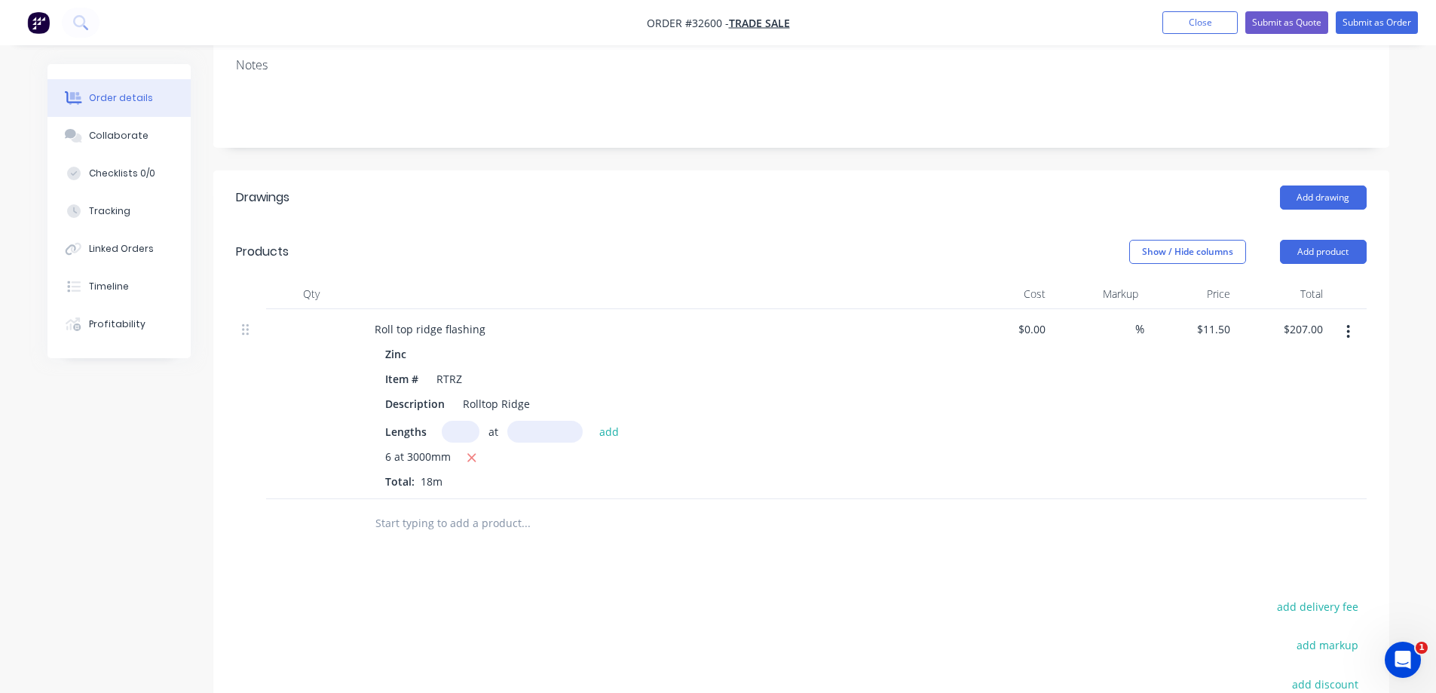
click at [498, 508] on input "text" at bounding box center [526, 523] width 302 height 30
click at [1326, 185] on button "Add drawing" at bounding box center [1323, 197] width 87 height 24
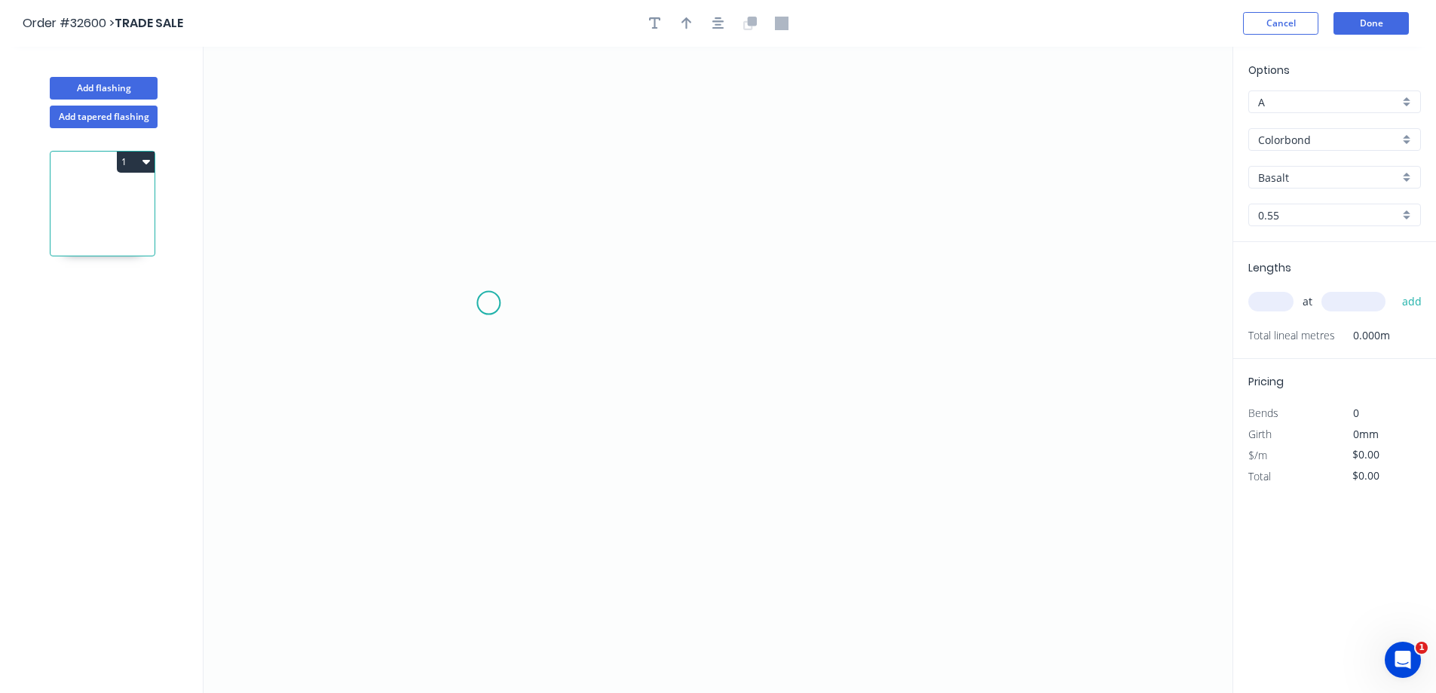
click at [489, 303] on icon "0" at bounding box center [718, 370] width 1029 height 646
click at [705, 177] on icon "0" at bounding box center [718, 370] width 1029 height 646
click at [918, 295] on icon "0 ?" at bounding box center [718, 370] width 1029 height 646
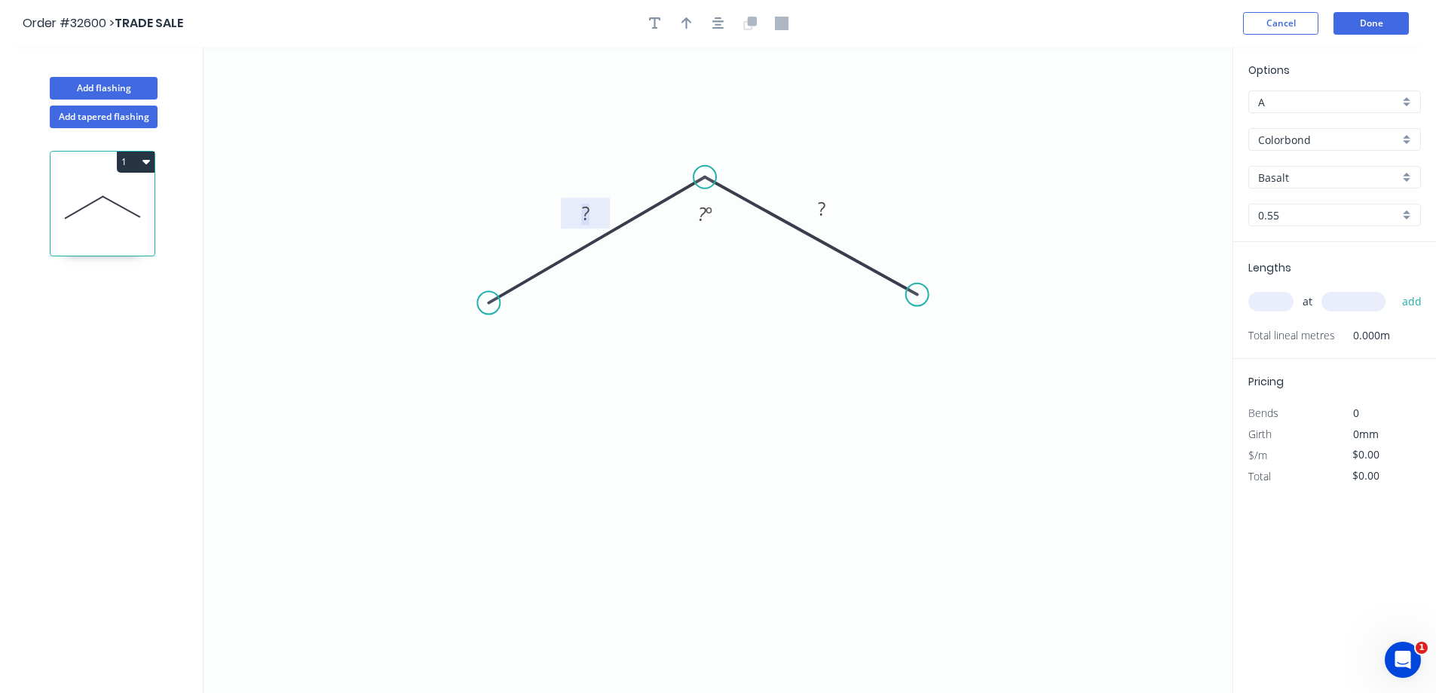
click at [593, 210] on rect at bounding box center [586, 214] width 30 height 21
click at [522, 419] on div "Feather" at bounding box center [562, 417] width 152 height 31
drag, startPoint x: 537, startPoint y: 353, endPoint x: 615, endPoint y: 339, distance: 79.7
click at [538, 354] on div "Flip bend" at bounding box center [567, 357] width 152 height 31
click at [964, 413] on div "Feather" at bounding box center [994, 411] width 152 height 31
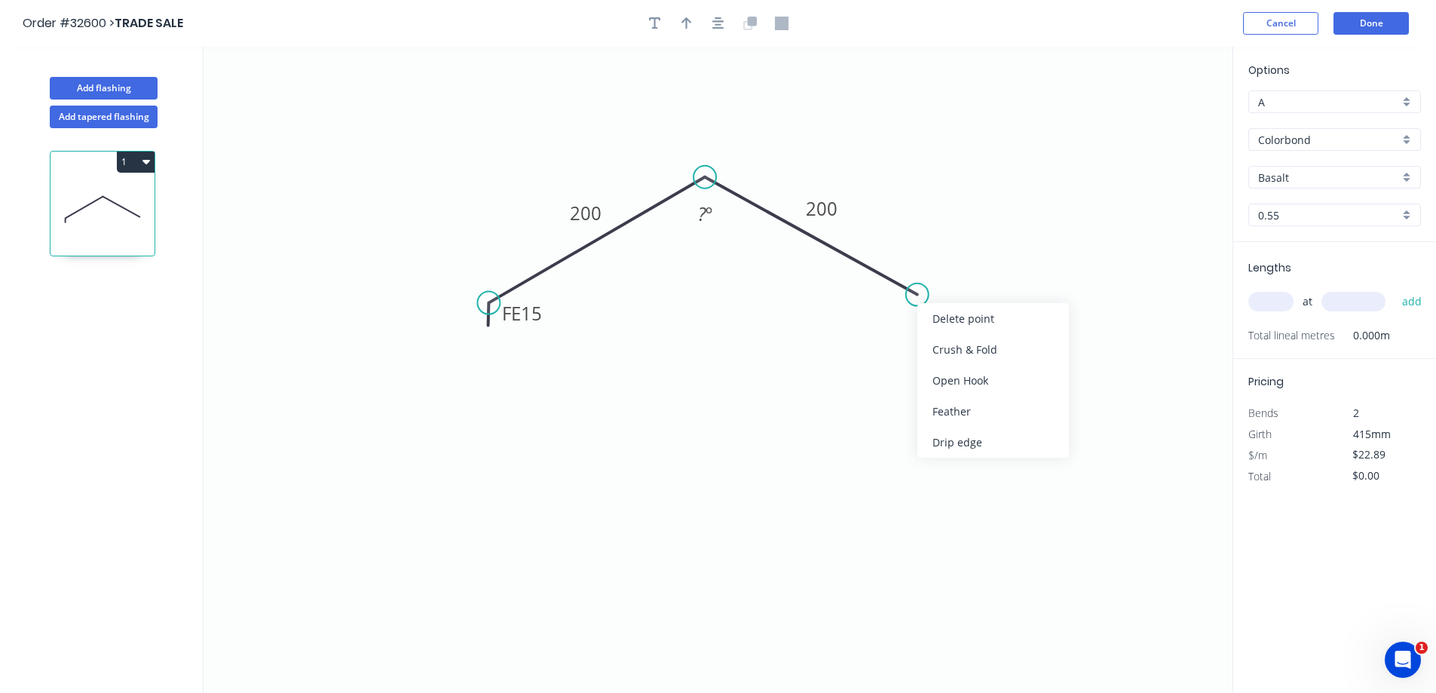
type input "$23.95"
drag, startPoint x: 965, startPoint y: 269, endPoint x: 1035, endPoint y: 281, distance: 71.2
click at [965, 270] on tspan "15" at bounding box center [959, 268] width 21 height 25
click at [723, 23] on icon "button" at bounding box center [719, 24] width 12 height 14
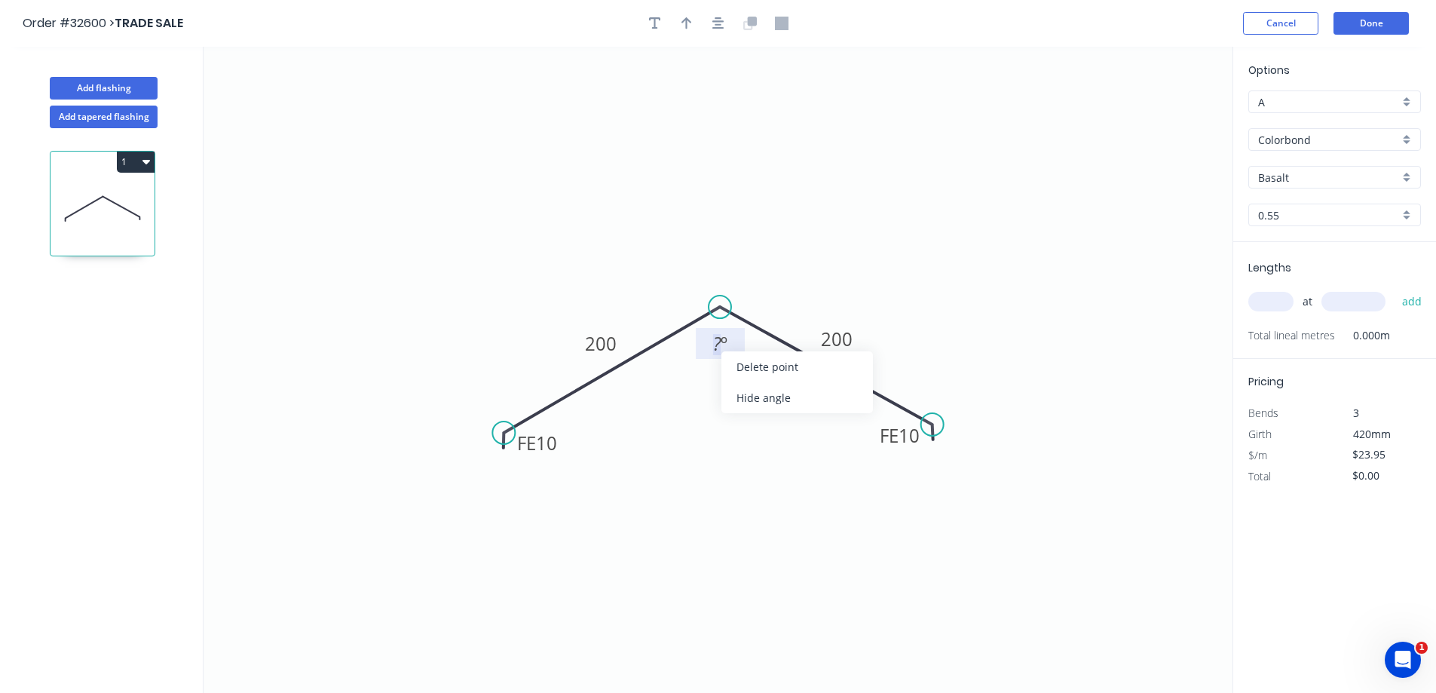
drag, startPoint x: 723, startPoint y: 340, endPoint x: 699, endPoint y: 364, distance: 34.1
click at [724, 340] on tspan "º" at bounding box center [724, 343] width 7 height 25
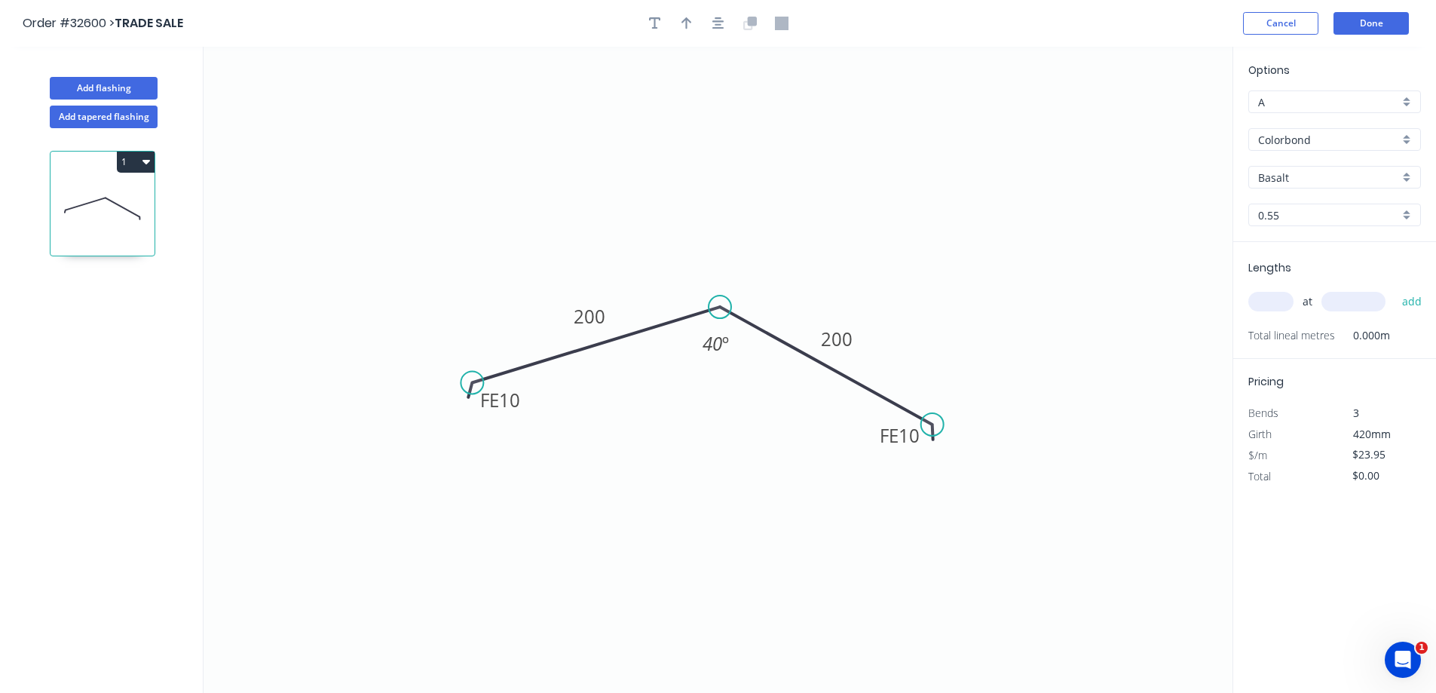
drag, startPoint x: 509, startPoint y: 437, endPoint x: 474, endPoint y: 382, distance: 65.5
click at [472, 382] on circle at bounding box center [472, 382] width 23 height 23
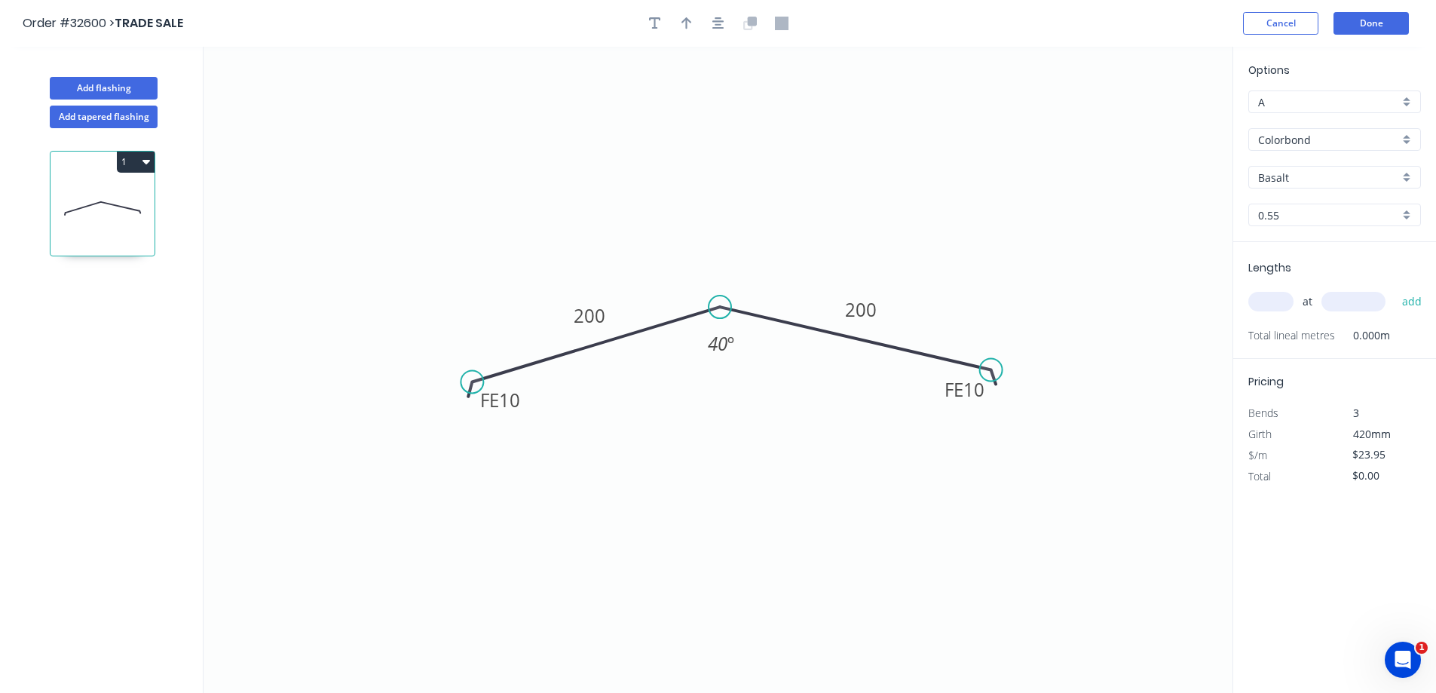
drag, startPoint x: 938, startPoint y: 426, endPoint x: 991, endPoint y: 370, distance: 77.3
click at [991, 370] on circle at bounding box center [991, 370] width 23 height 23
click at [725, 17] on button "button" at bounding box center [718, 23] width 23 height 23
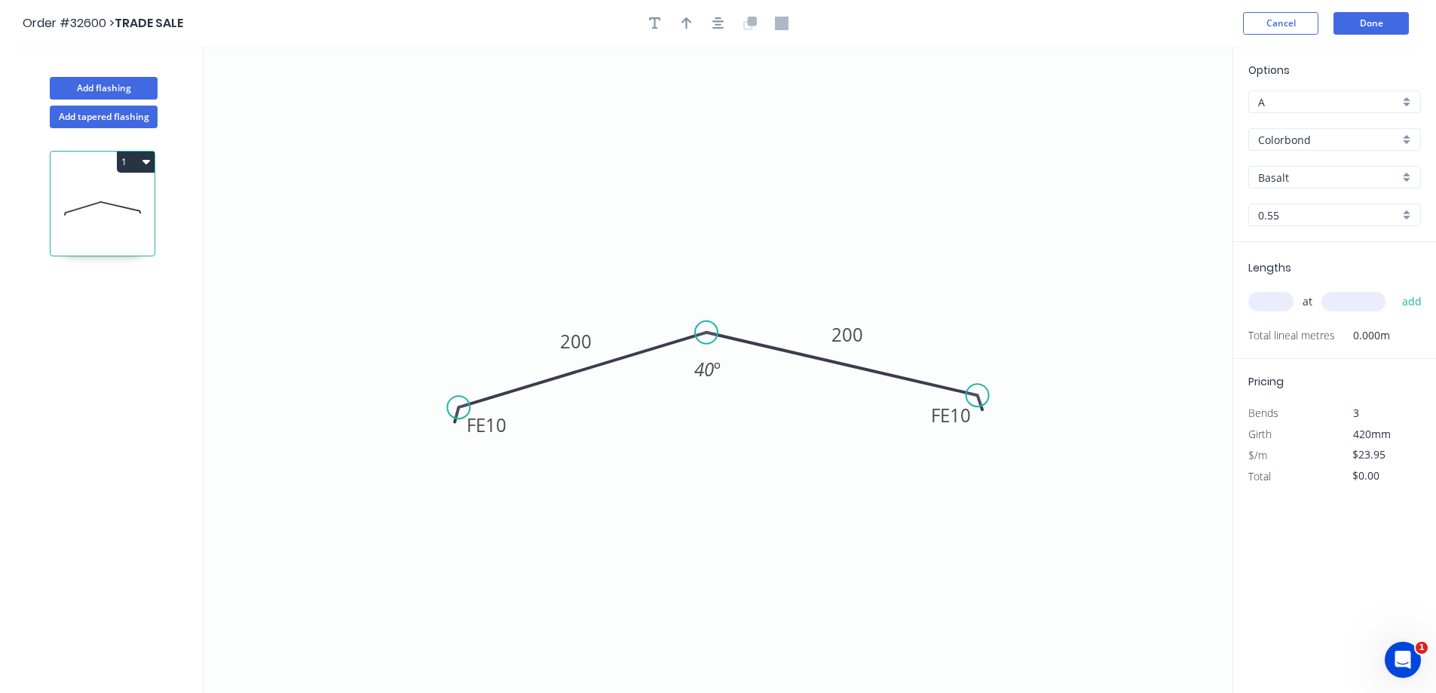
click at [1407, 137] on div "Colorbond" at bounding box center [1335, 139] width 173 height 23
click at [1330, 236] on div "Zinc" at bounding box center [1334, 247] width 171 height 26
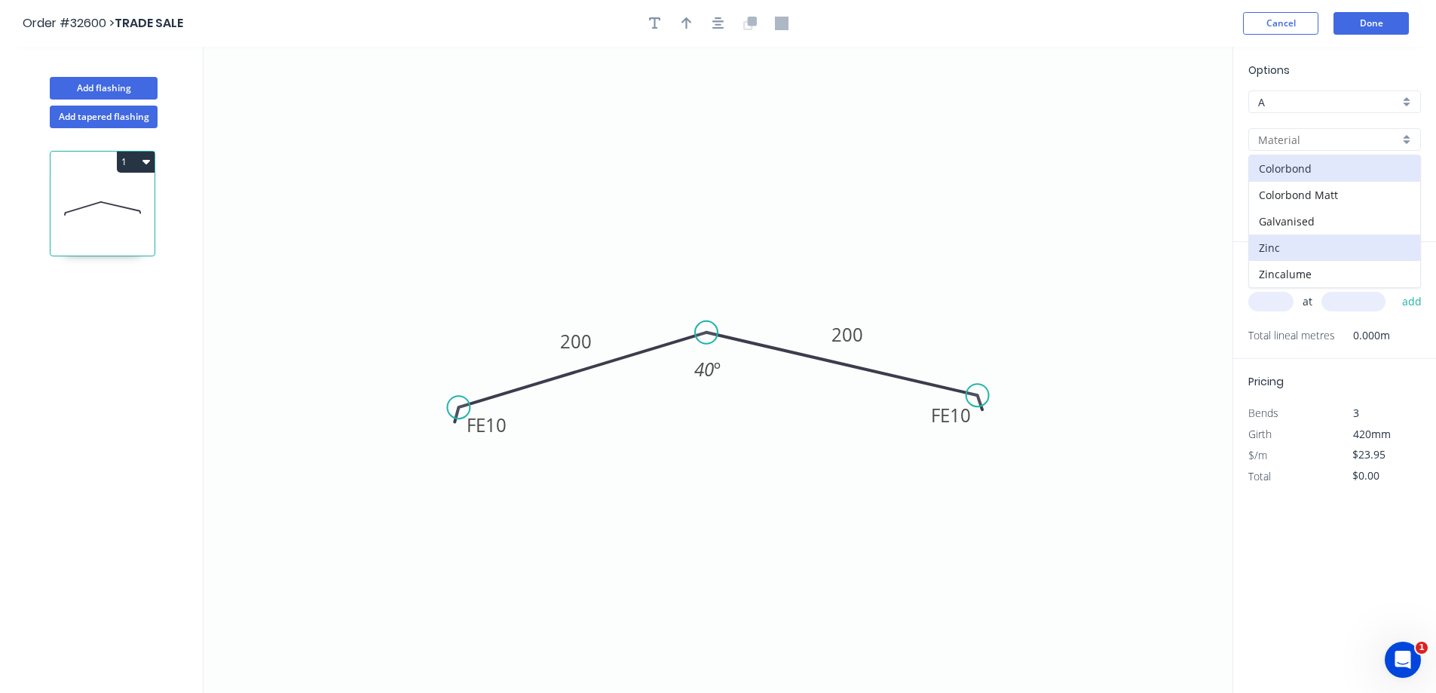
type input "Zinc"
type input "$21.07"
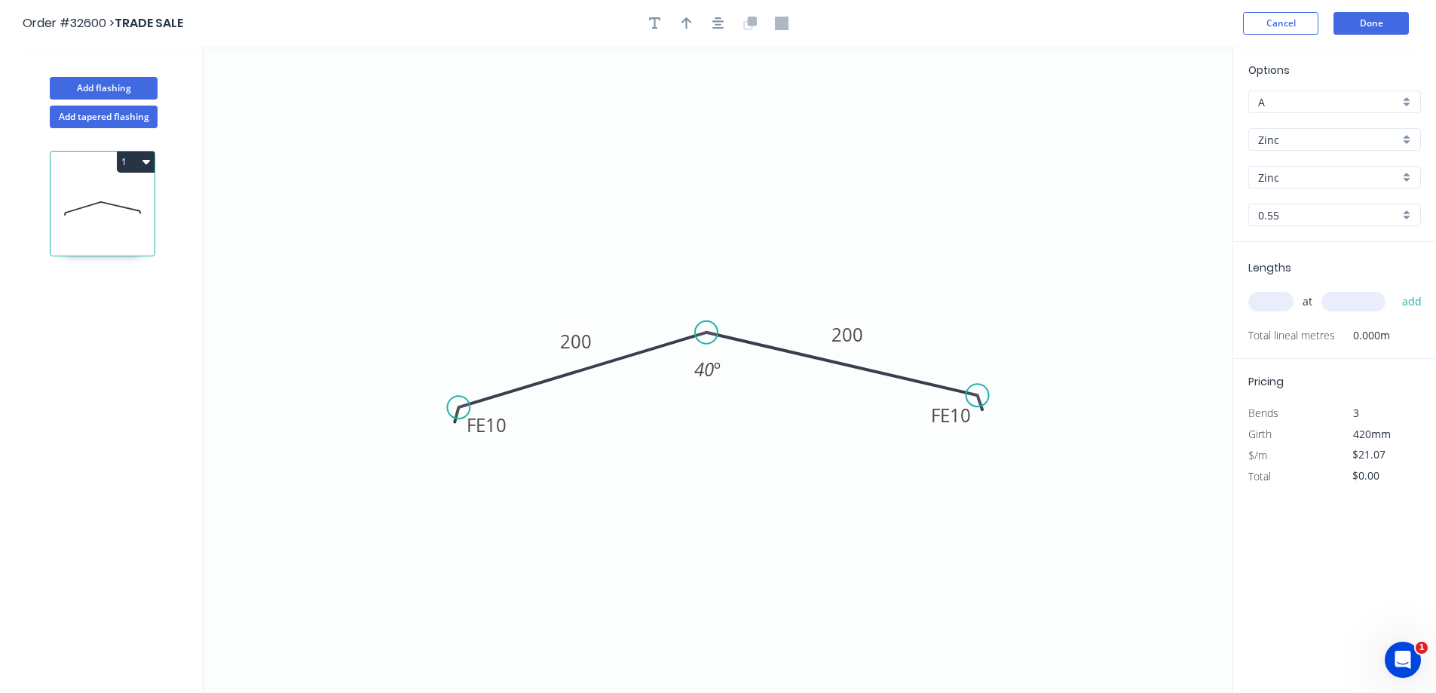
drag, startPoint x: 1264, startPoint y: 293, endPoint x: 1215, endPoint y: 309, distance: 51.7
click at [1261, 296] on input "text" at bounding box center [1271, 302] width 45 height 20
type input "1"
type input "2000"
click at [1395, 289] on button "add" at bounding box center [1412, 302] width 35 height 26
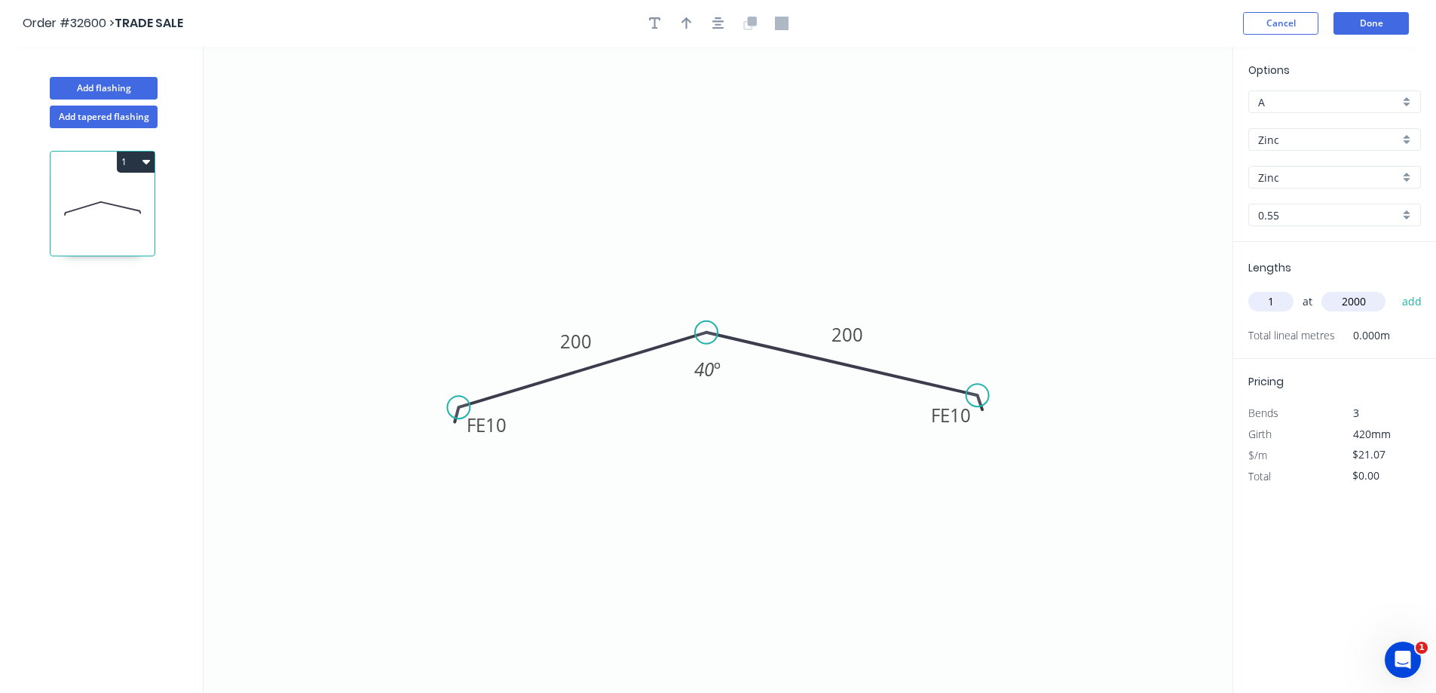
type input "$42.14"
click at [1402, 27] on button "Done" at bounding box center [1371, 23] width 75 height 23
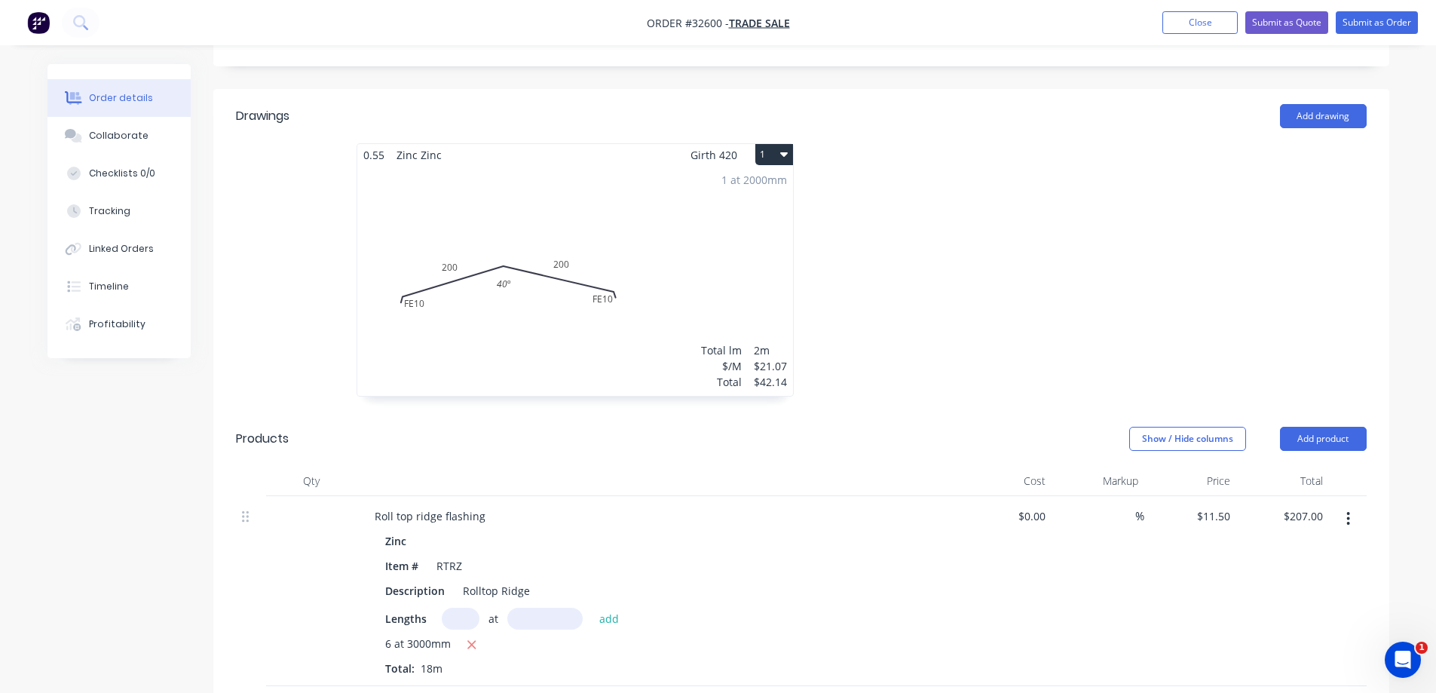
scroll to position [528, 0]
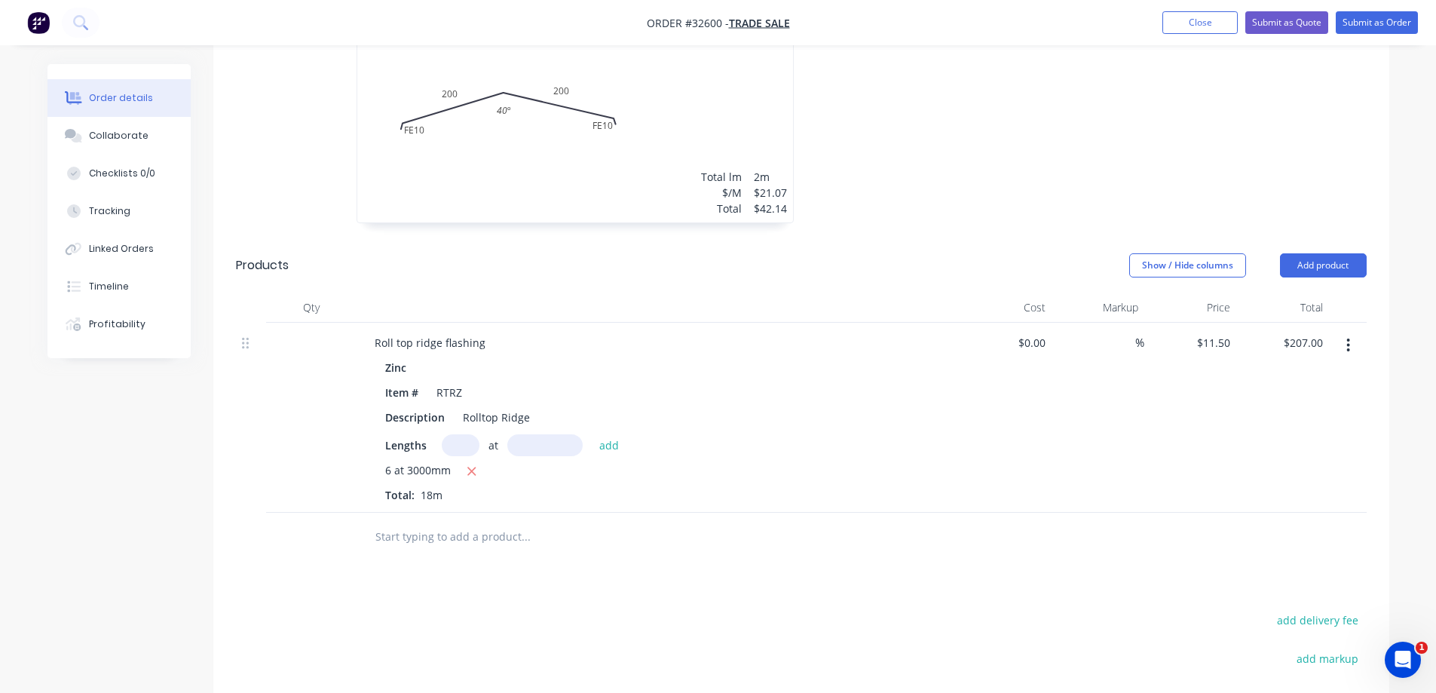
click at [471, 522] on input "text" at bounding box center [526, 537] width 302 height 30
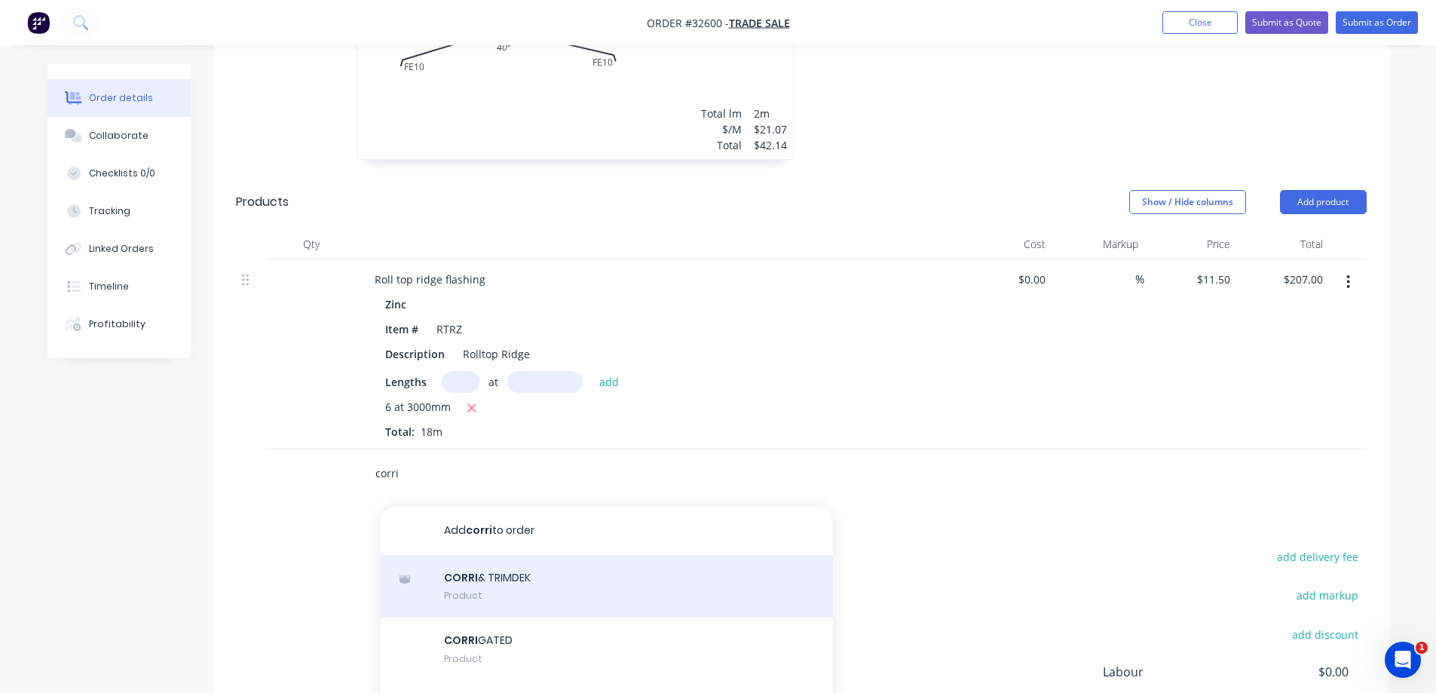
scroll to position [679, 0]
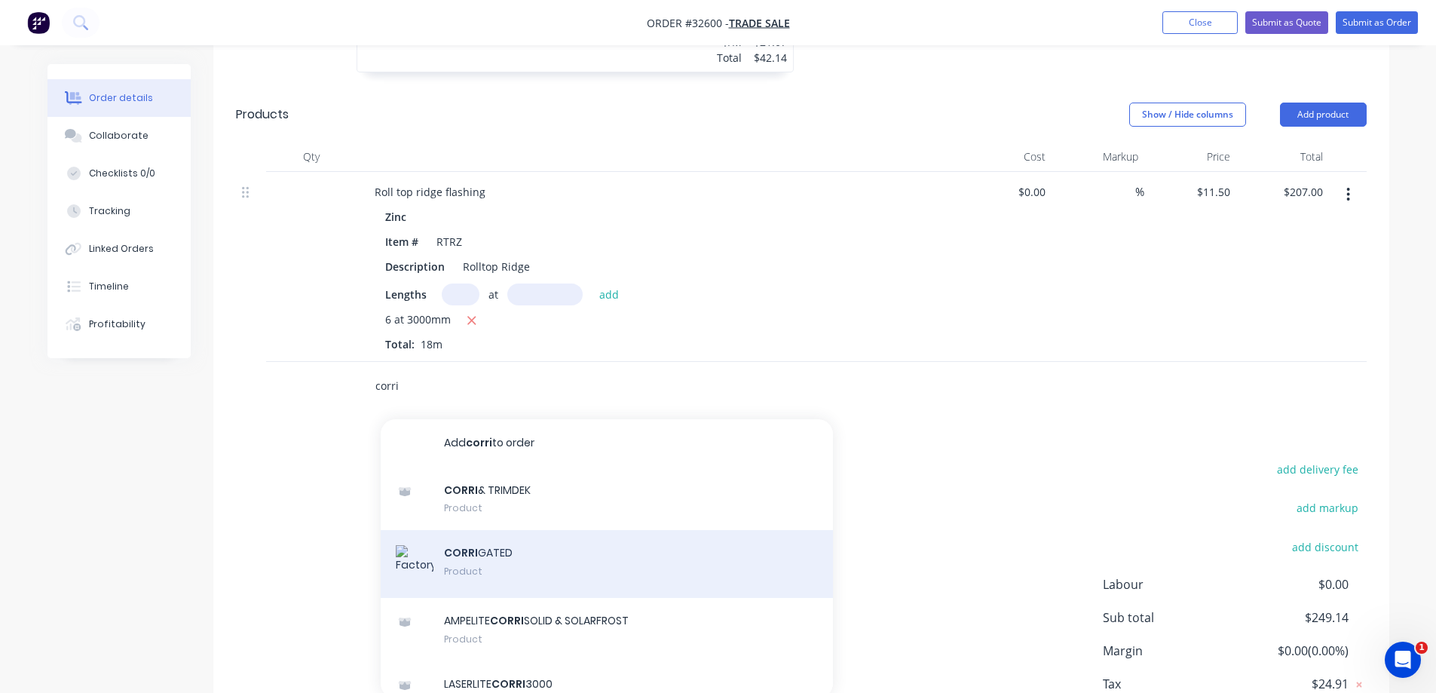
type input "corri"
click at [518, 538] on div "CORRI GATED Product" at bounding box center [607, 564] width 452 height 68
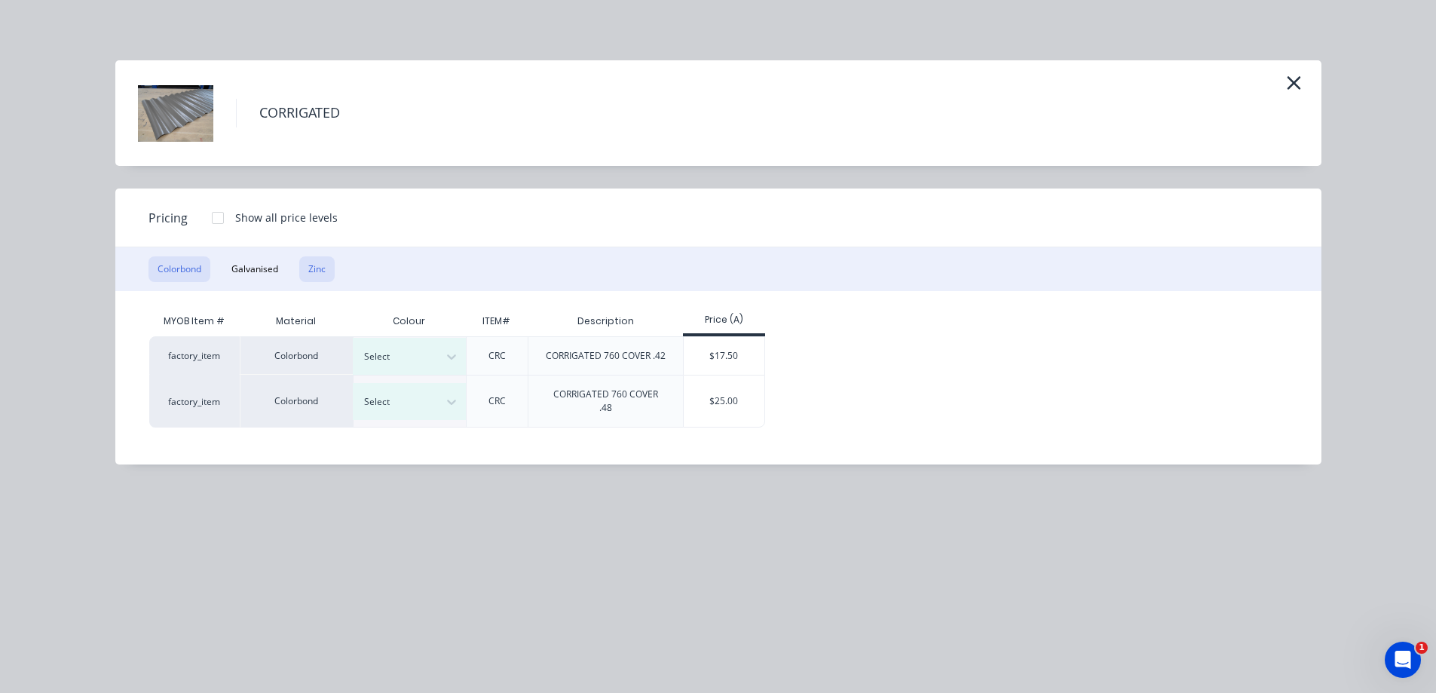
click at [325, 268] on button "Zinc" at bounding box center [316, 269] width 35 height 26
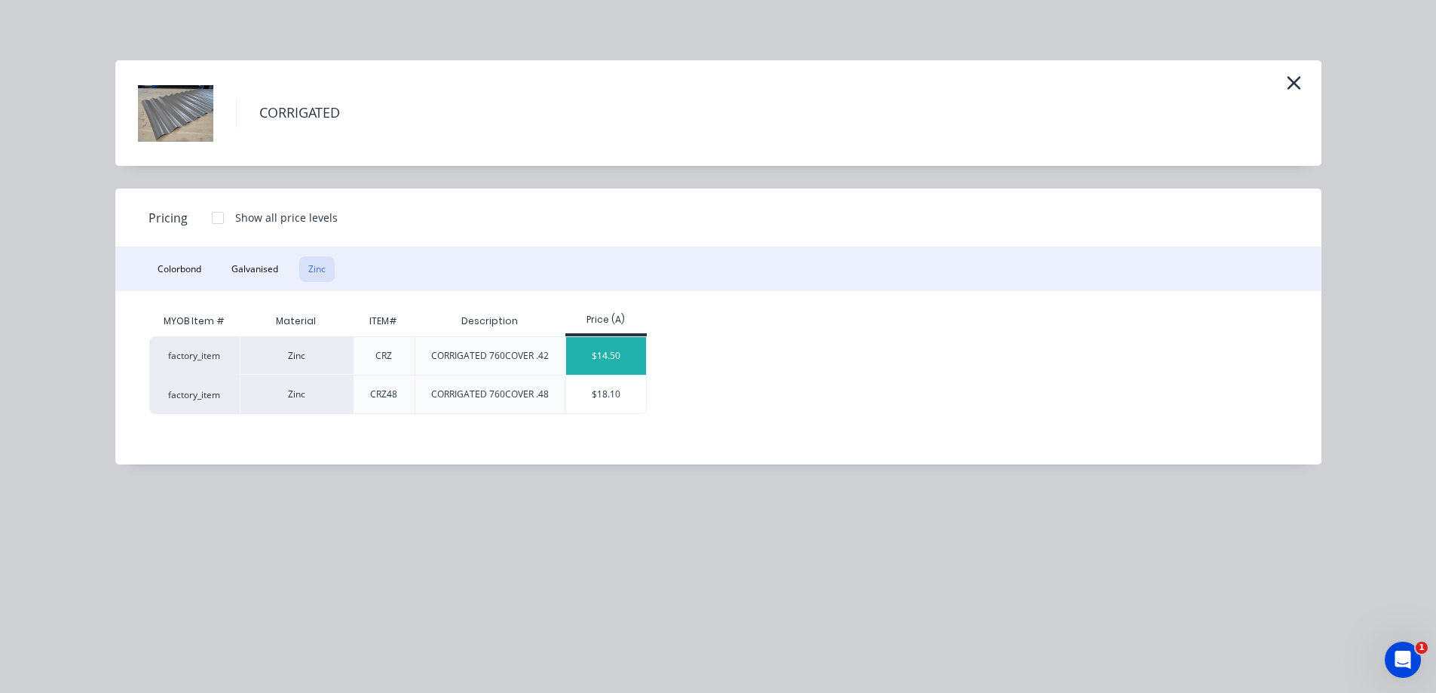
click at [622, 354] on div "$14.50" at bounding box center [606, 356] width 81 height 38
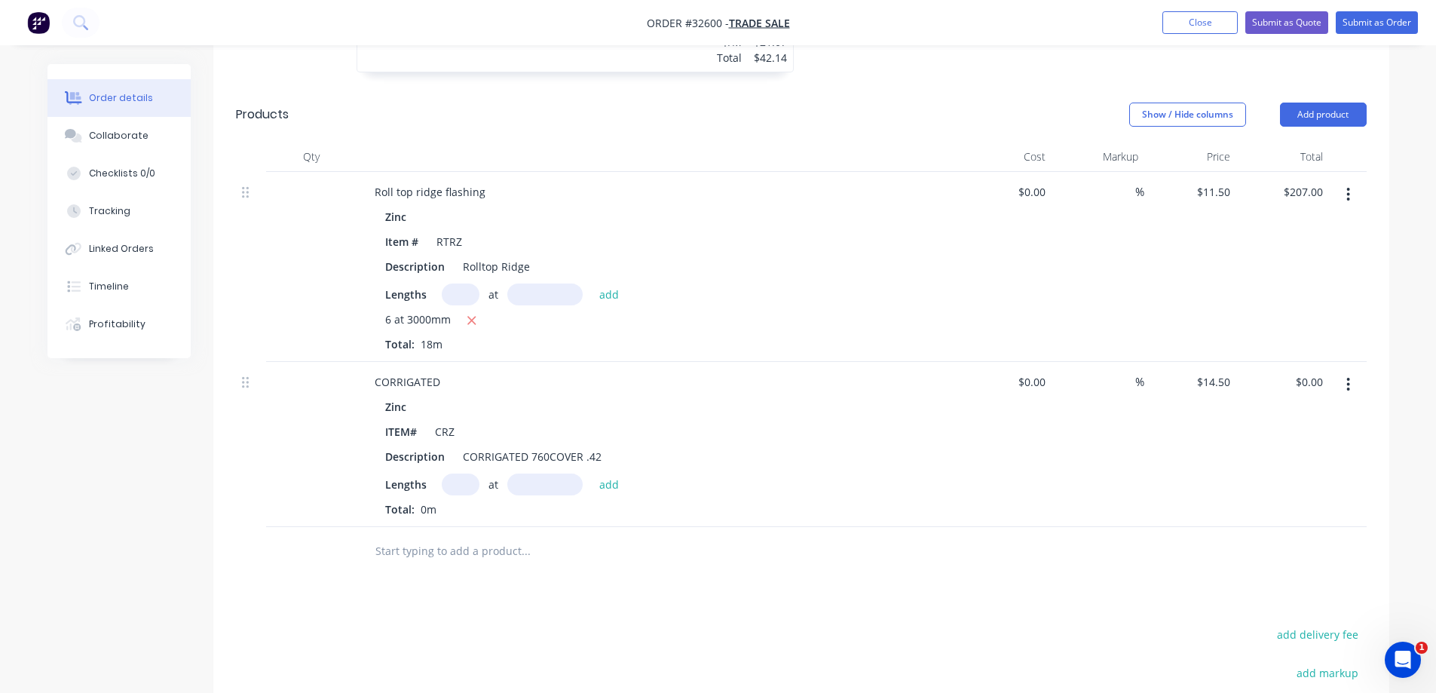
click at [462, 474] on input "text" at bounding box center [461, 485] width 38 height 22
type input "8"
type input "2200"
click at [592, 474] on button "add" at bounding box center [609, 484] width 35 height 20
type input "$255.20"
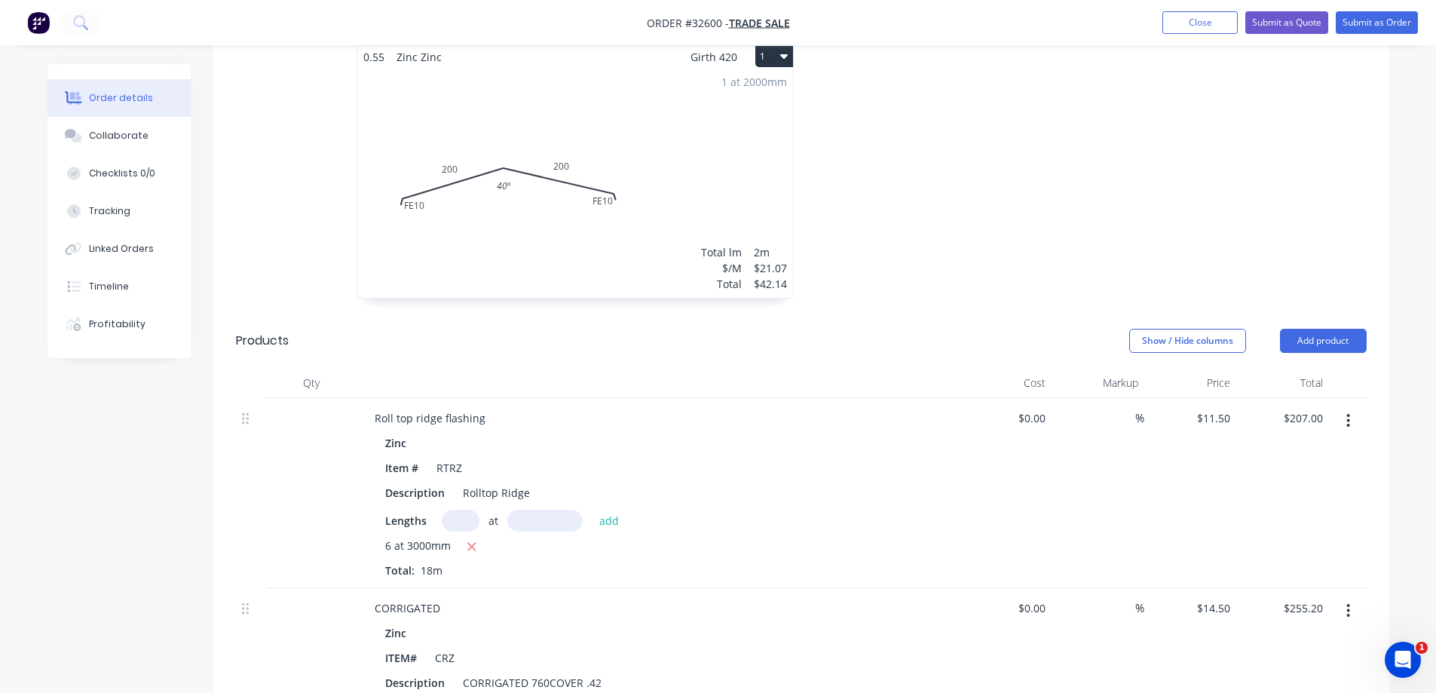
scroll to position [151, 0]
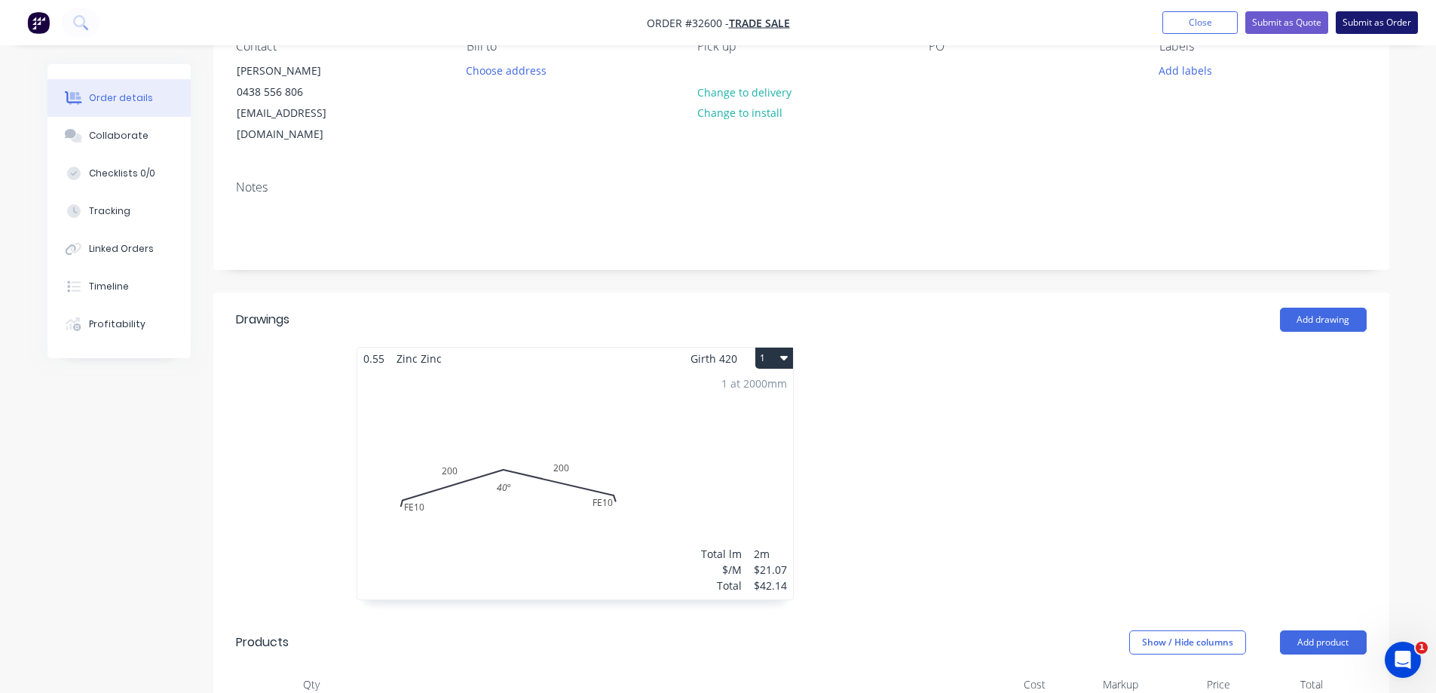
click at [1366, 24] on button "Submit as Order" at bounding box center [1377, 22] width 82 height 23
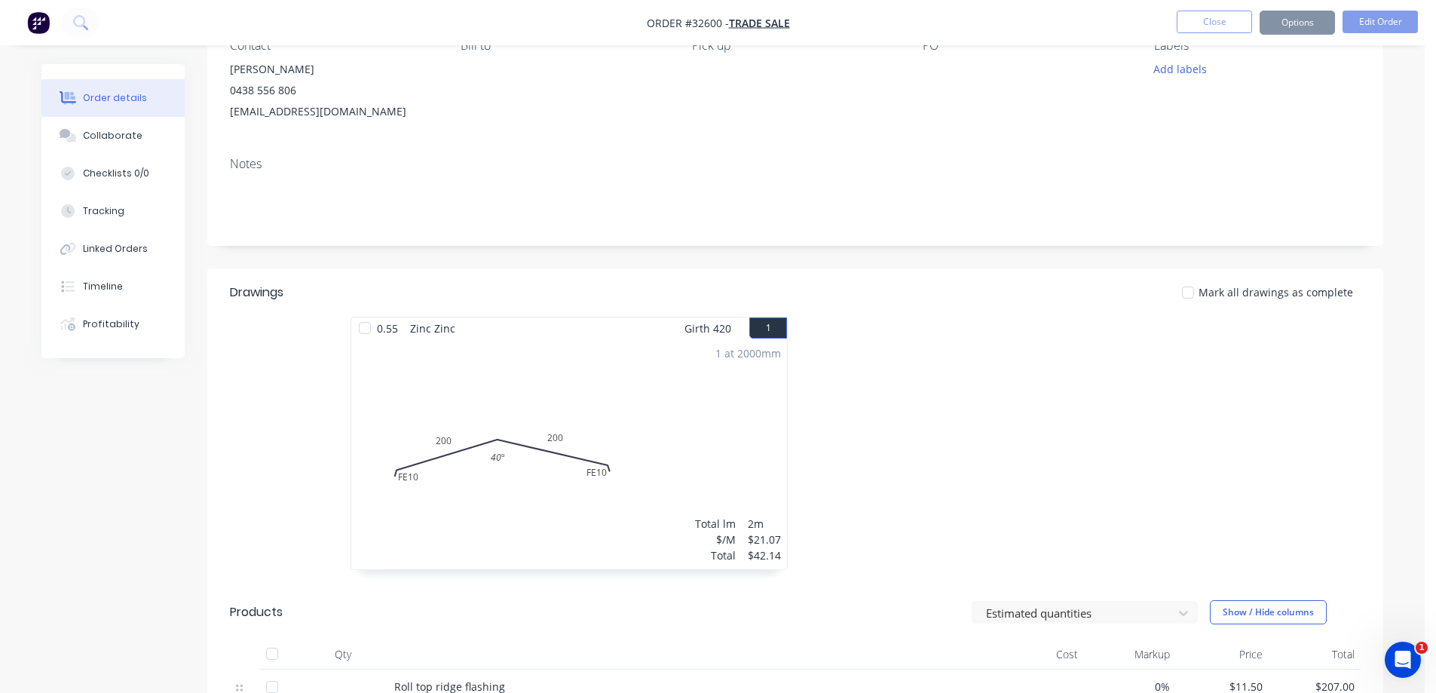
scroll to position [0, 0]
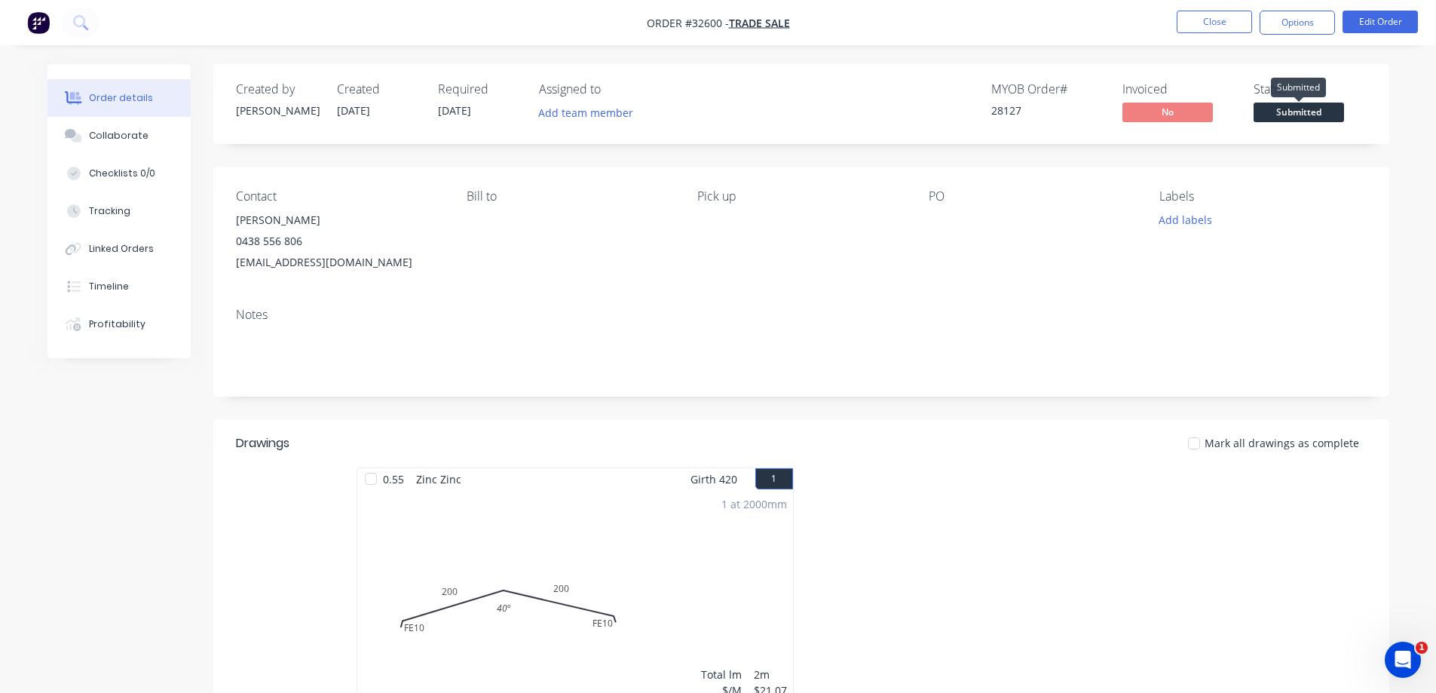
click at [1289, 116] on span "Submitted" at bounding box center [1299, 112] width 90 height 19
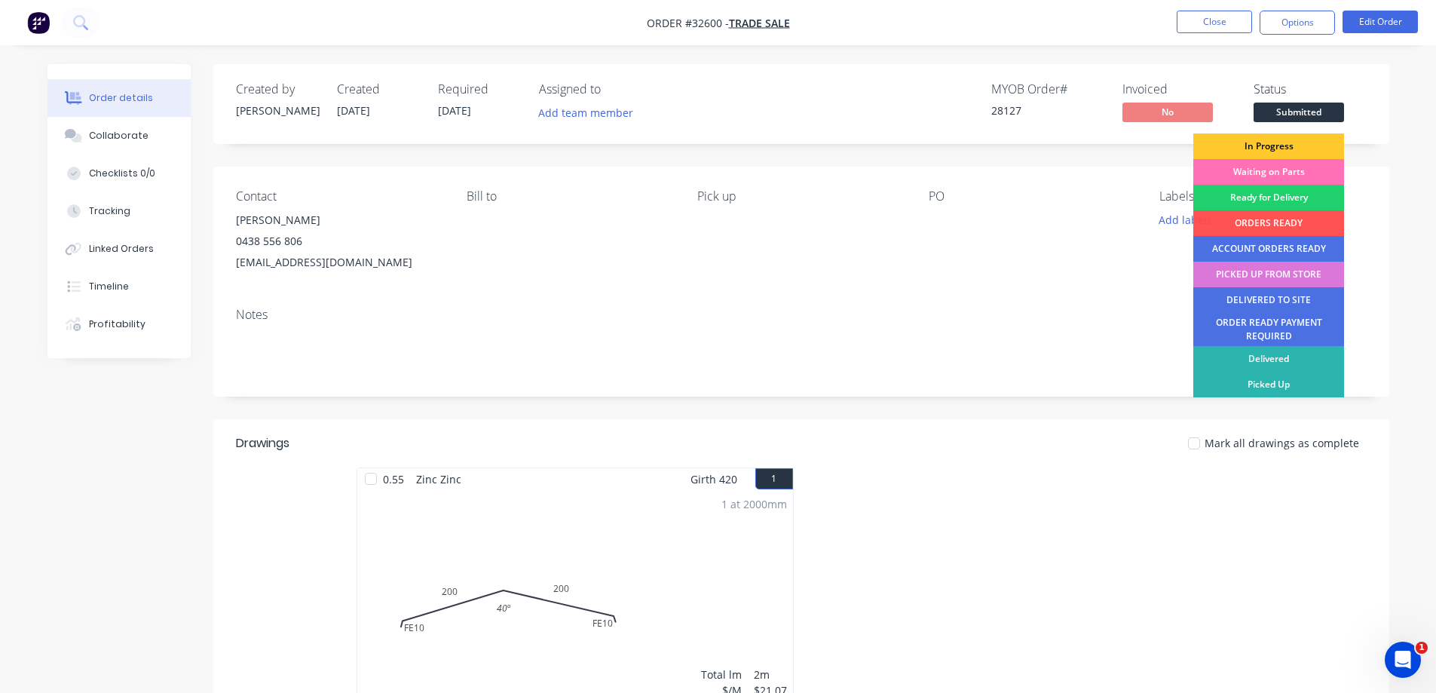
click at [1274, 141] on div "In Progress" at bounding box center [1269, 146] width 151 height 26
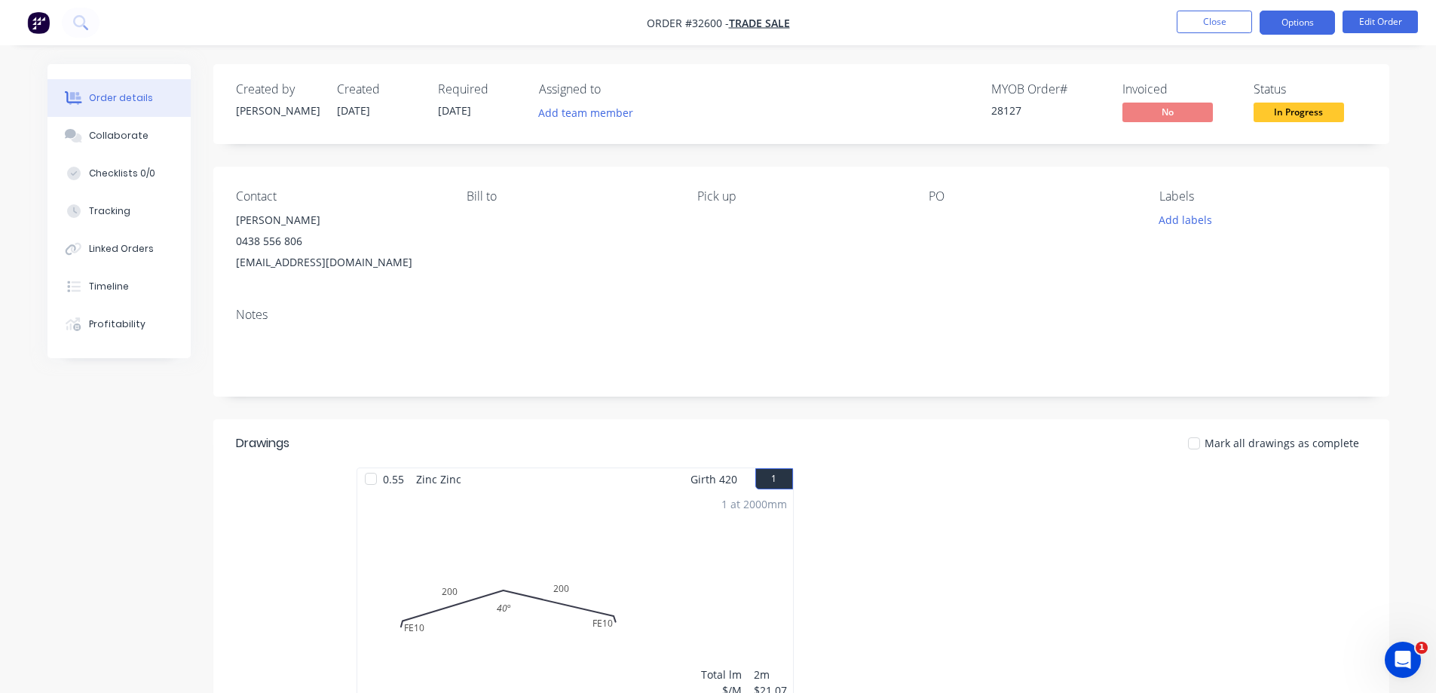
click at [1310, 22] on button "Options" at bounding box center [1297, 23] width 75 height 24
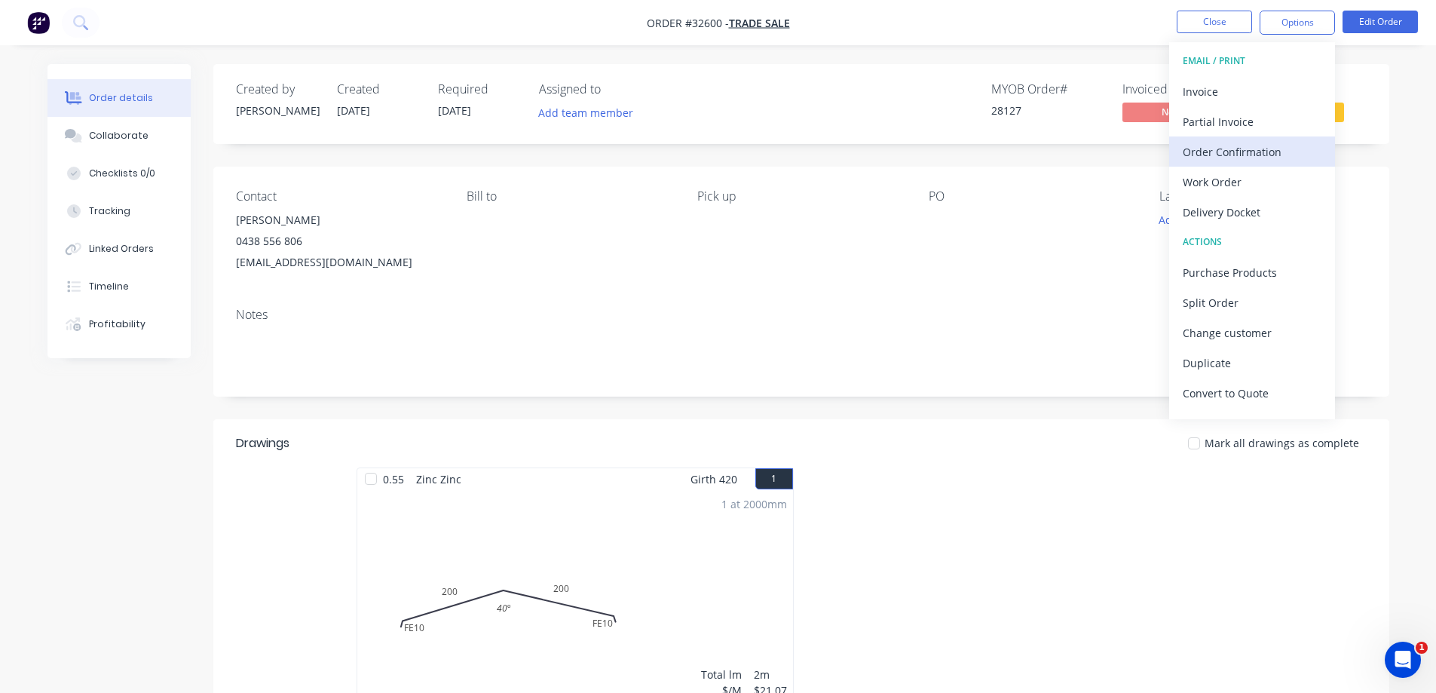
click at [1246, 156] on div "Order Confirmation" at bounding box center [1252, 152] width 139 height 22
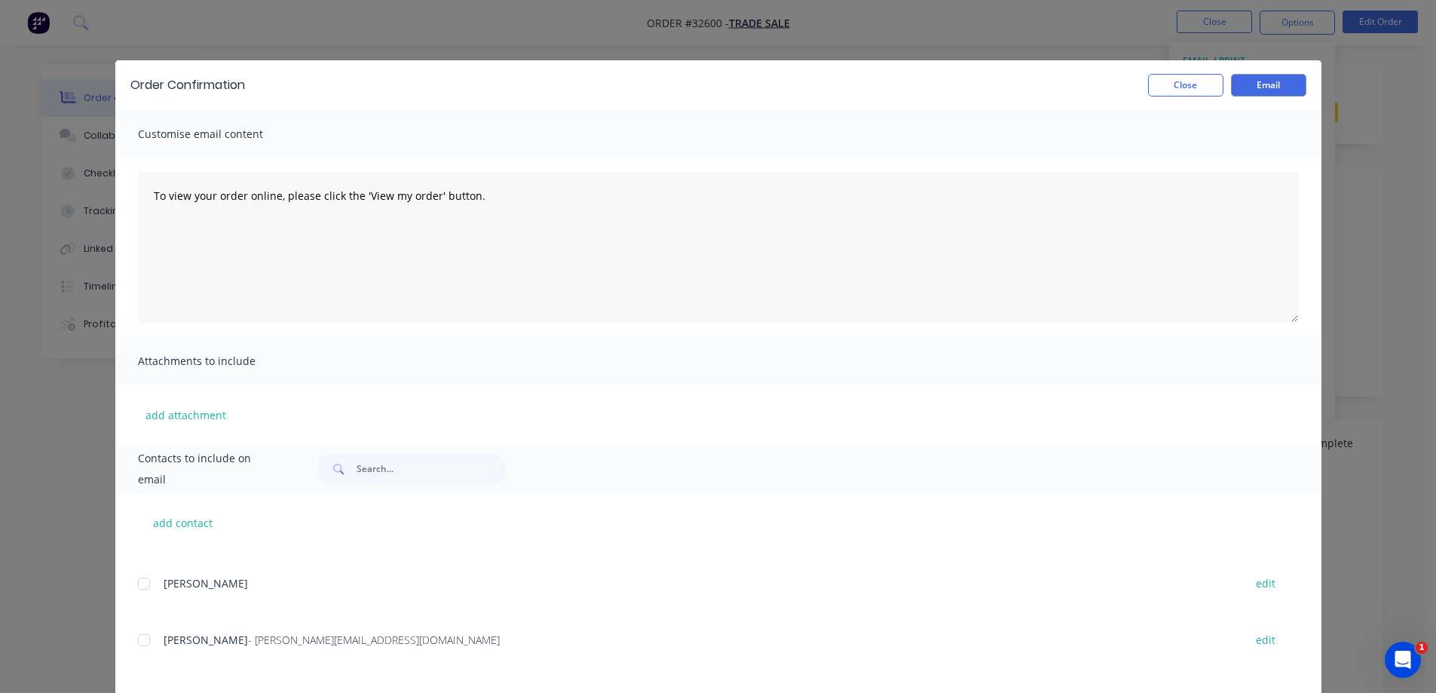
scroll to position [4750, 0]
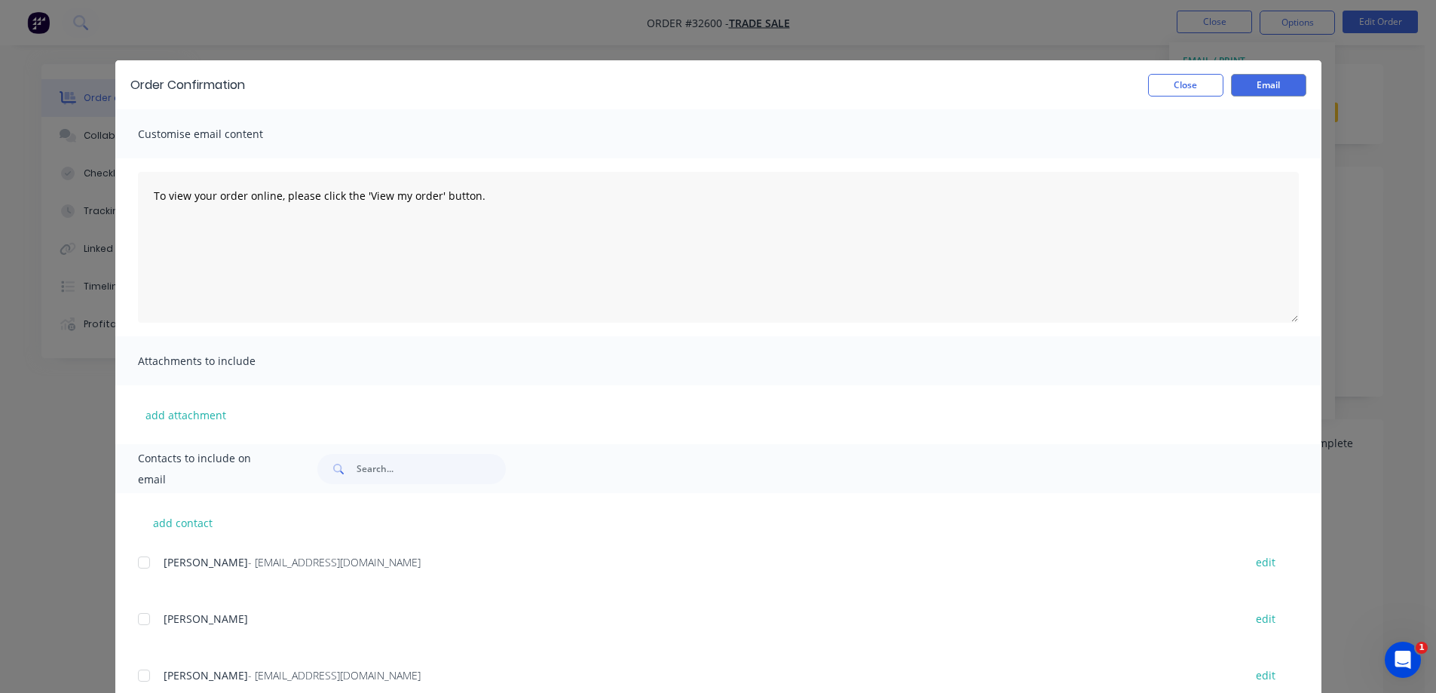
click at [1377, 97] on div "Order Confirmation Close Email Customise email content To view your order onlin…" at bounding box center [718, 346] width 1436 height 693
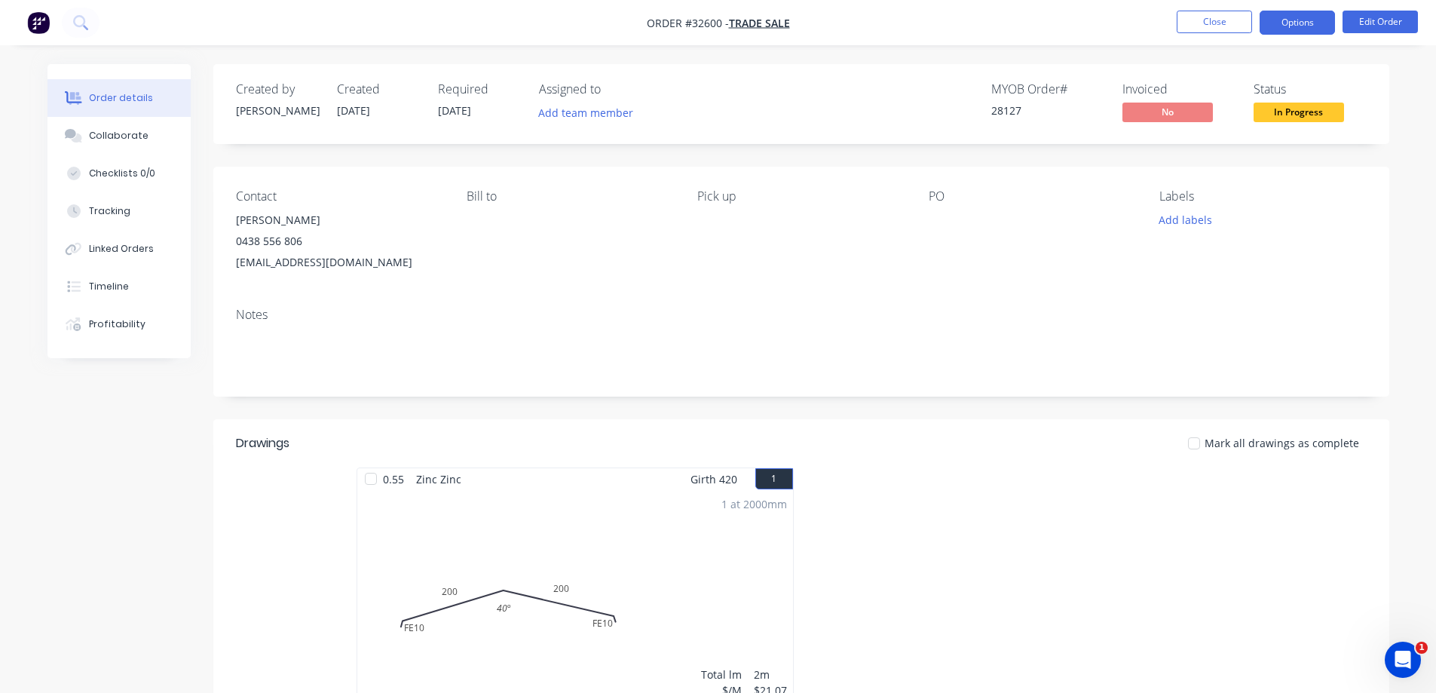
click at [1323, 25] on button "Options" at bounding box center [1297, 23] width 75 height 24
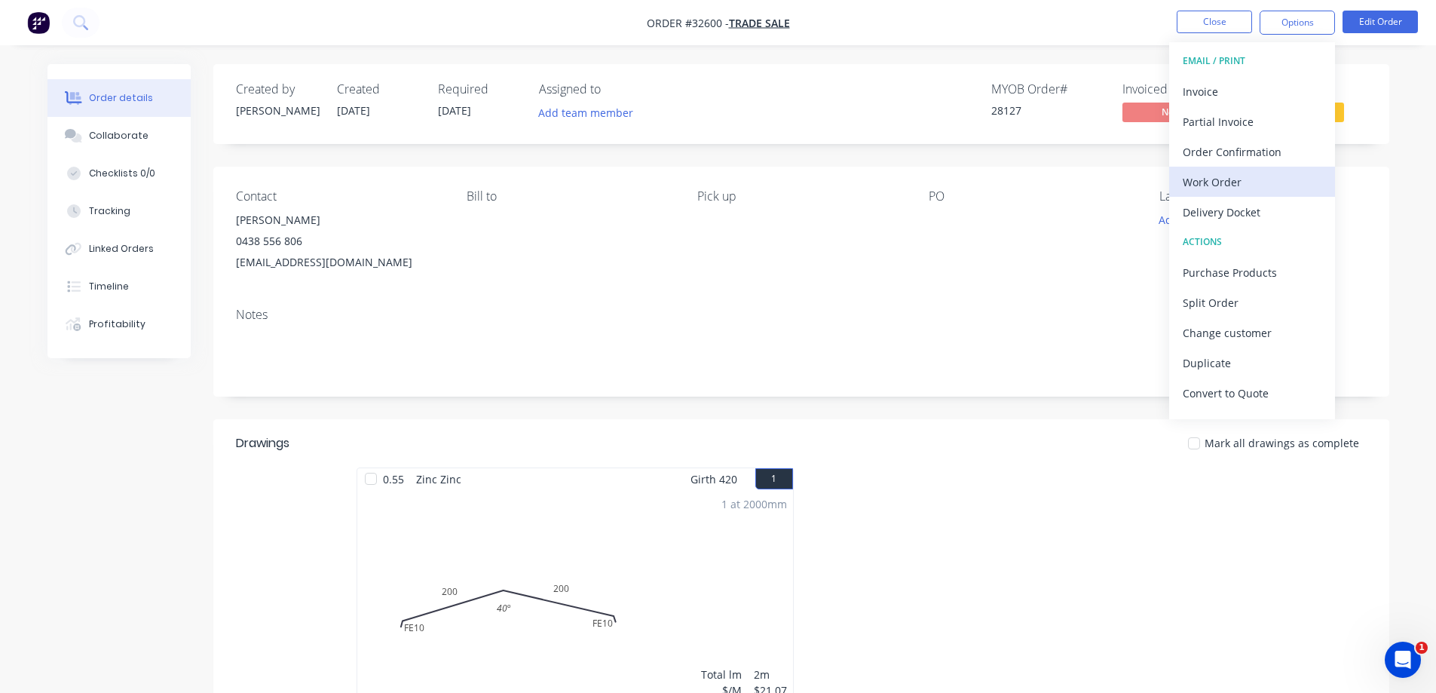
click at [1247, 171] on div "Work Order" at bounding box center [1252, 182] width 139 height 22
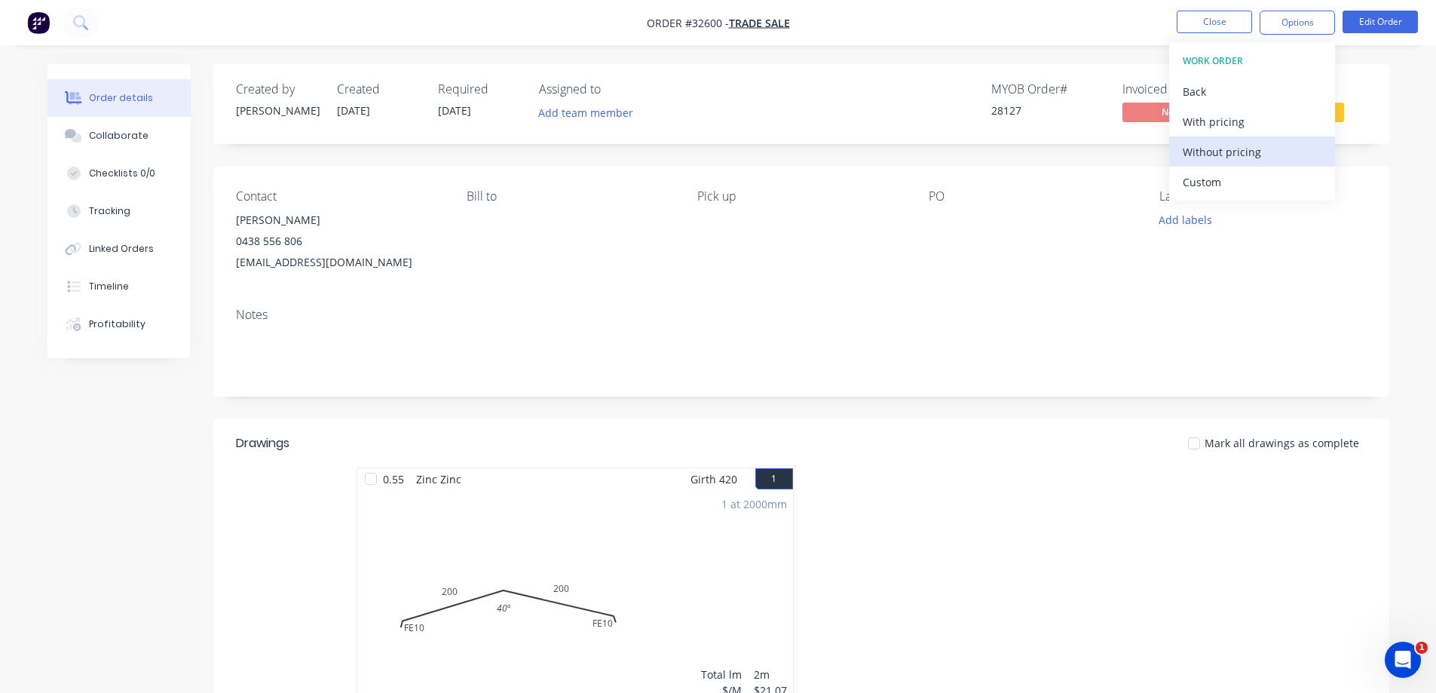
click at [1260, 149] on div "Without pricing" at bounding box center [1252, 152] width 139 height 22
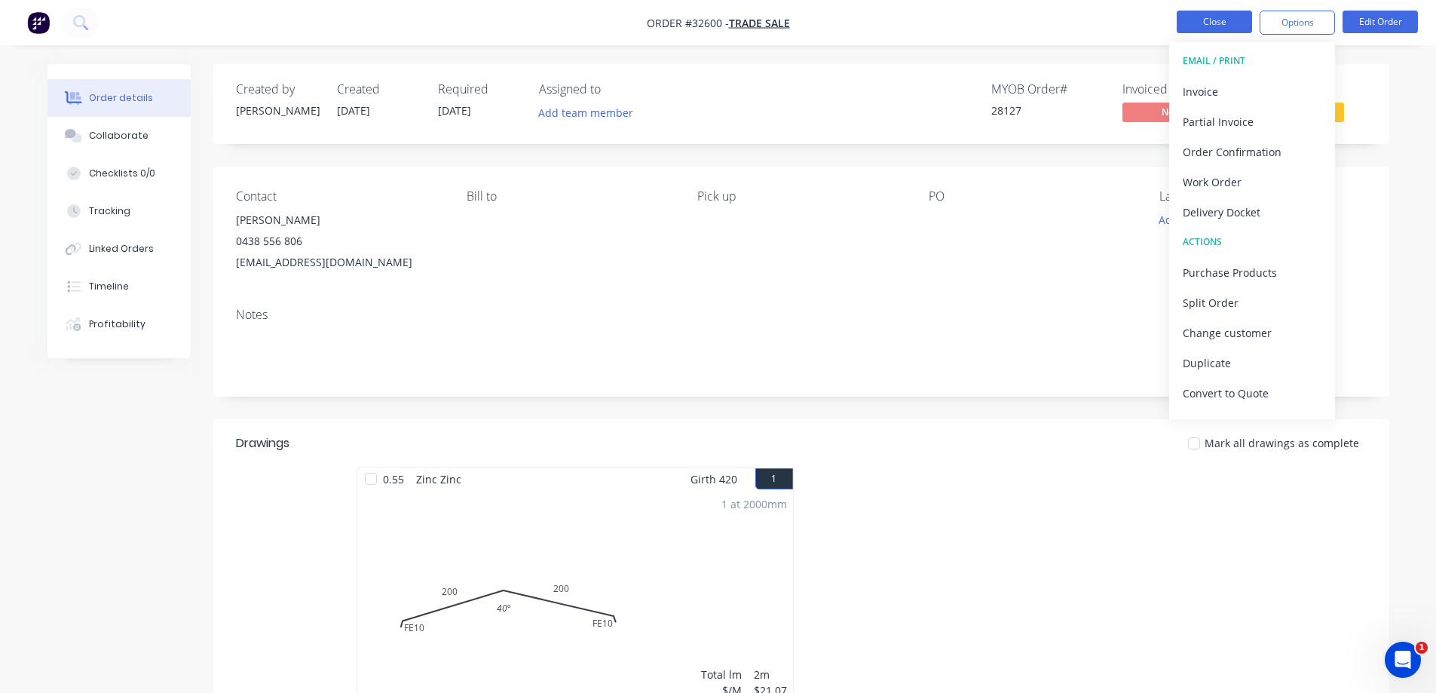
click at [1226, 26] on button "Close" at bounding box center [1214, 22] width 75 height 23
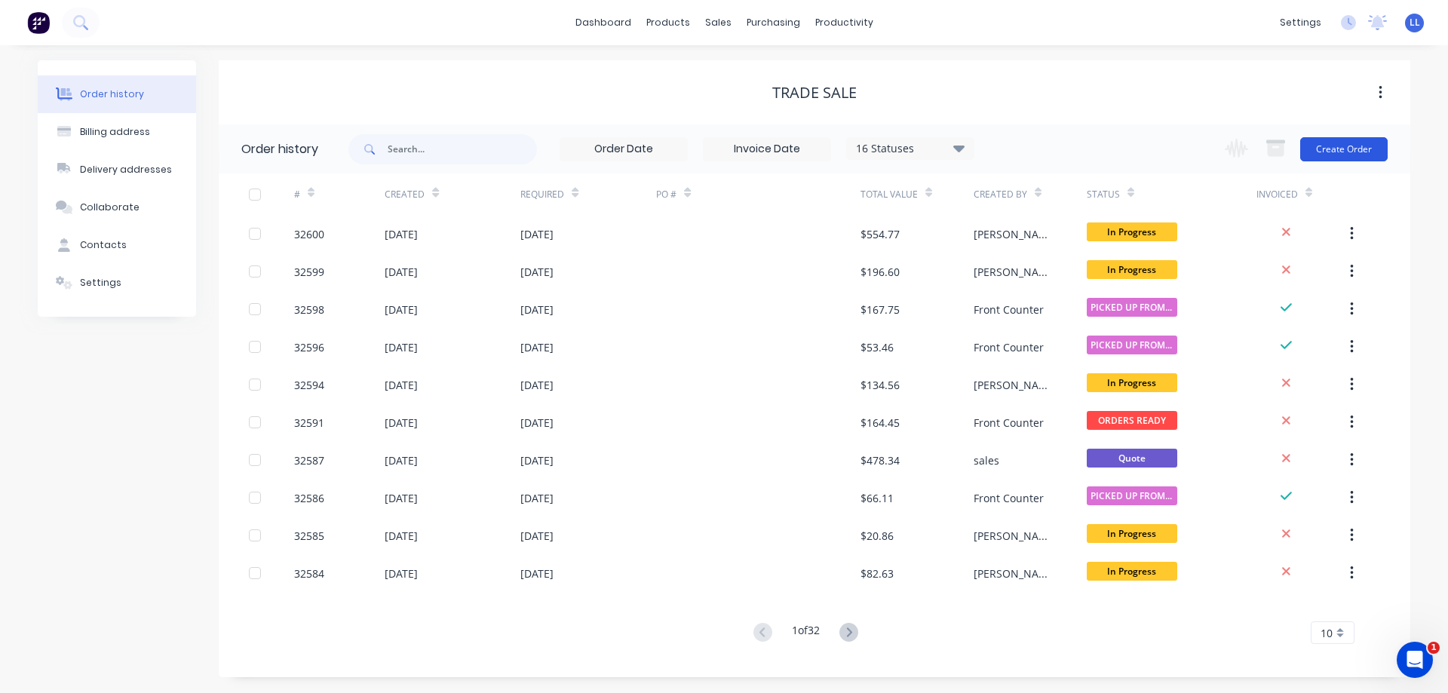
click at [1358, 149] on button "Create Order" at bounding box center [1343, 149] width 87 height 24
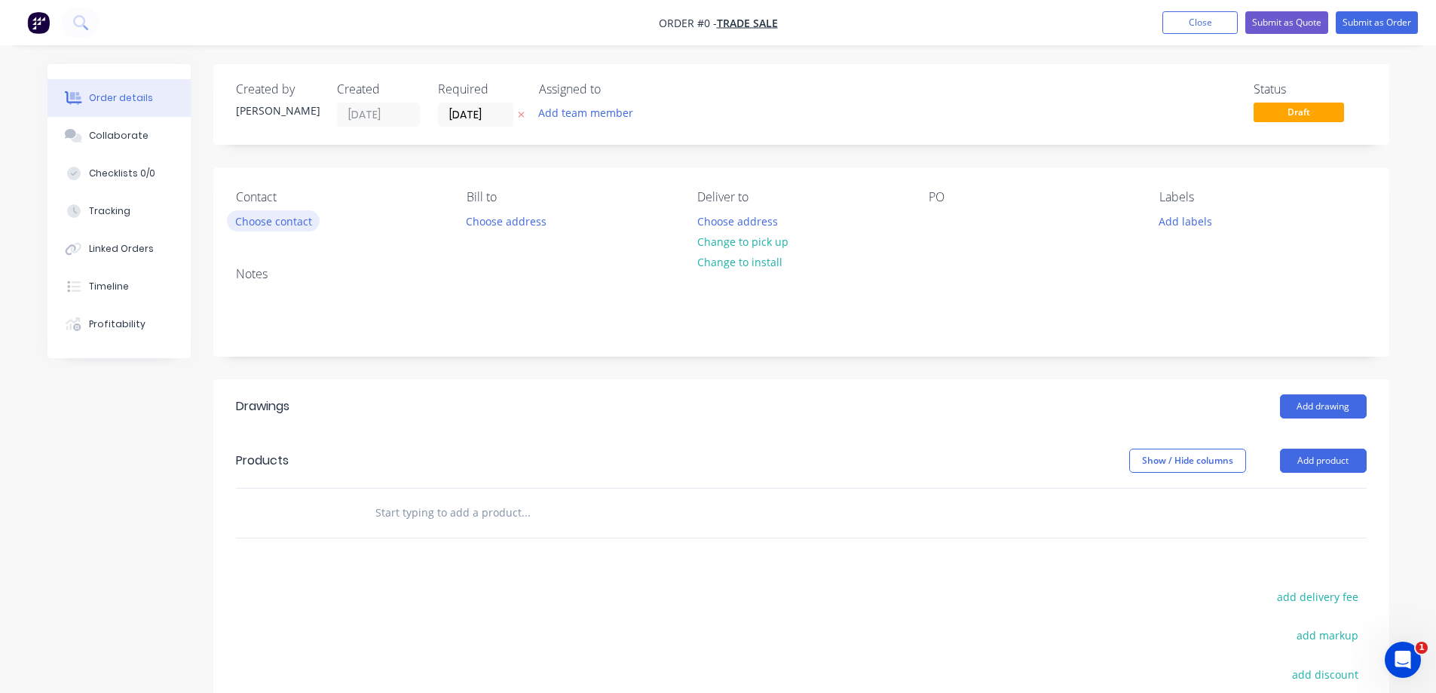
click at [267, 222] on button "Choose contact" at bounding box center [273, 220] width 93 height 20
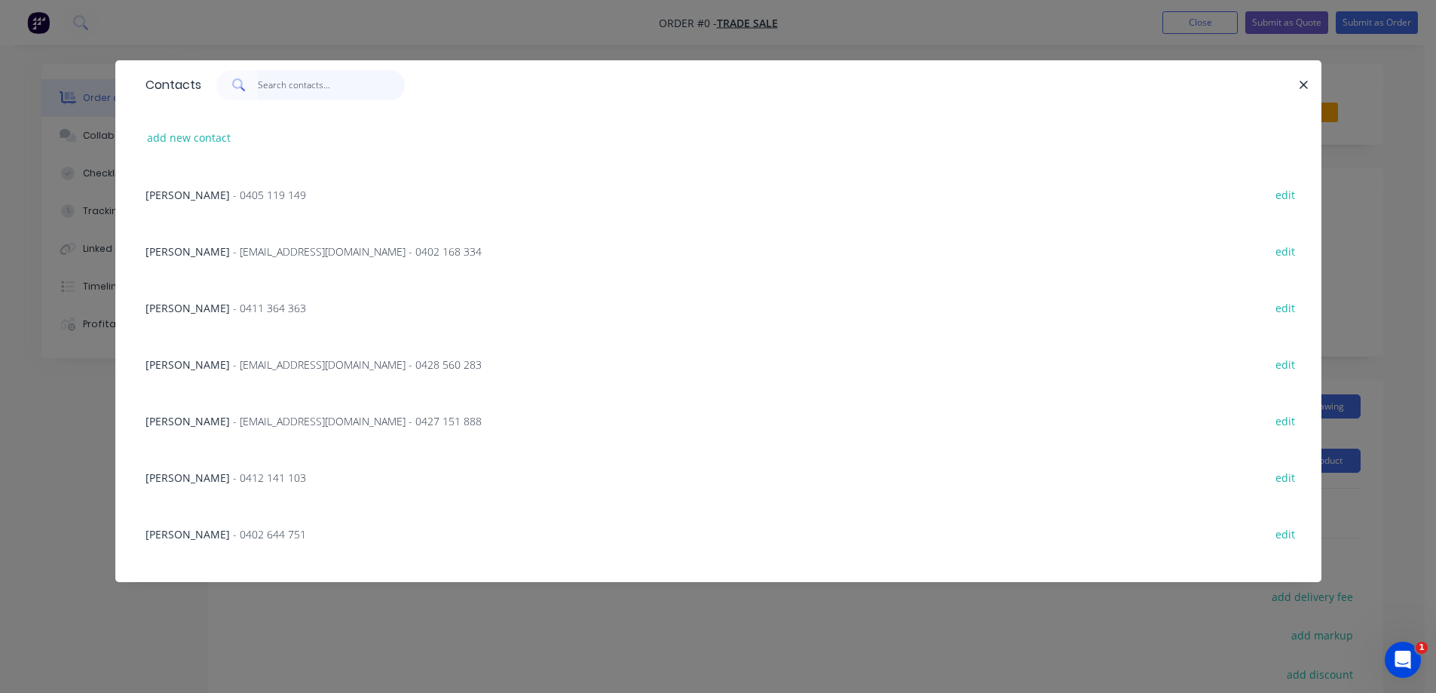
click at [311, 90] on input "text" at bounding box center [331, 85] width 147 height 30
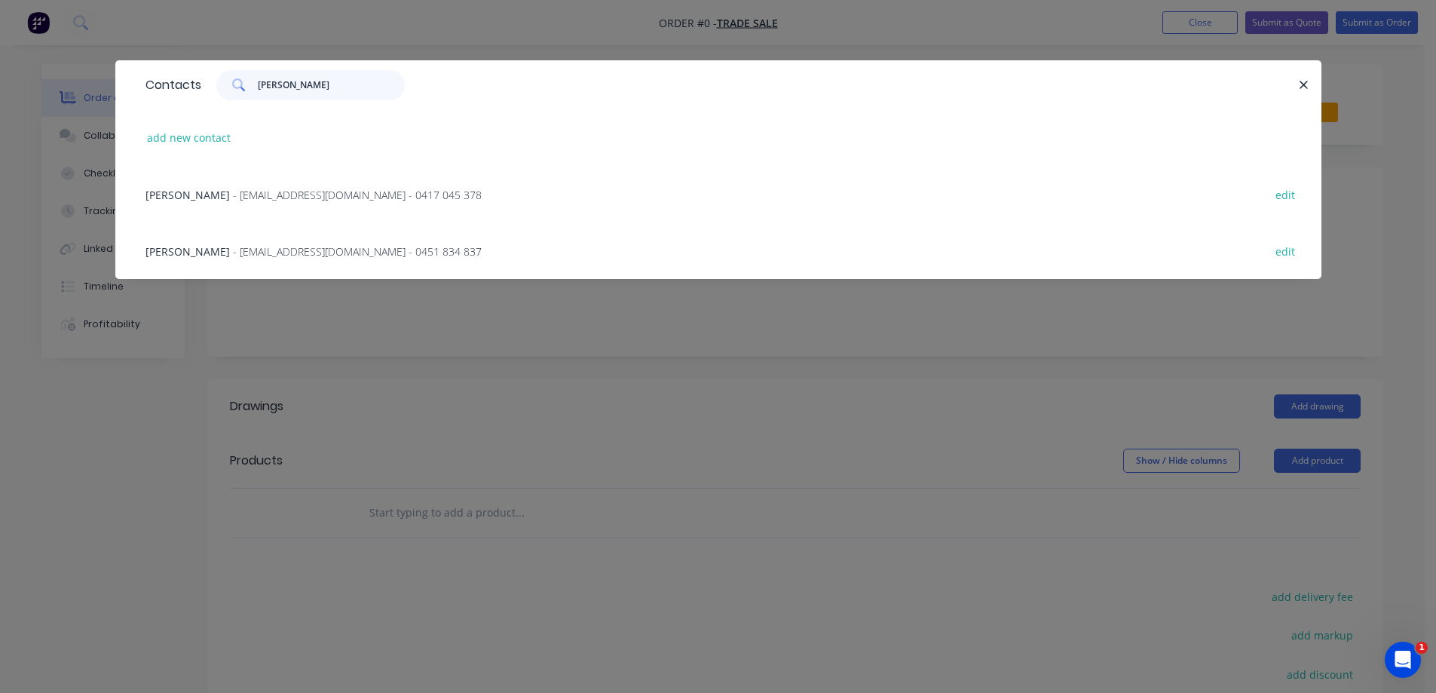
type input "[PERSON_NAME]"
click at [312, 195] on span "- [EMAIL_ADDRESS][DOMAIN_NAME] - 0417 045 378" at bounding box center [357, 195] width 249 height 14
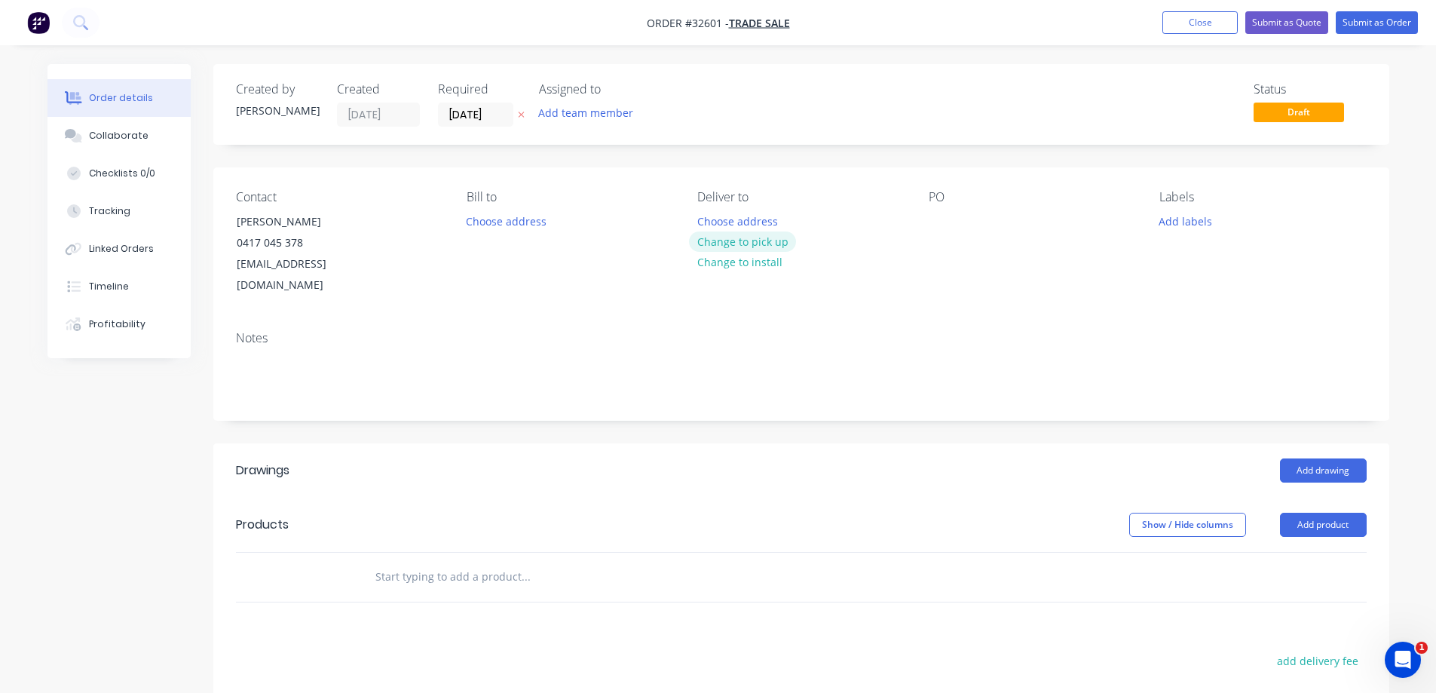
click at [752, 248] on button "Change to pick up" at bounding box center [742, 241] width 107 height 20
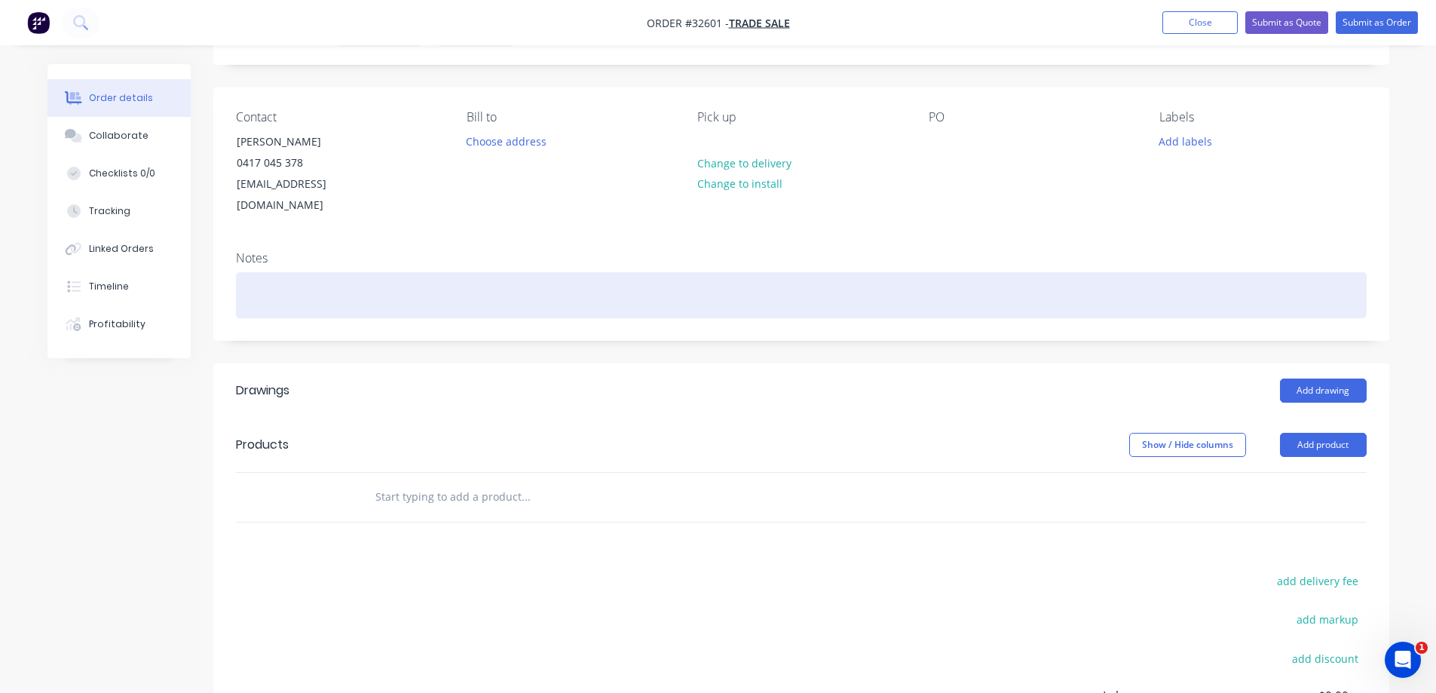
scroll to position [226, 0]
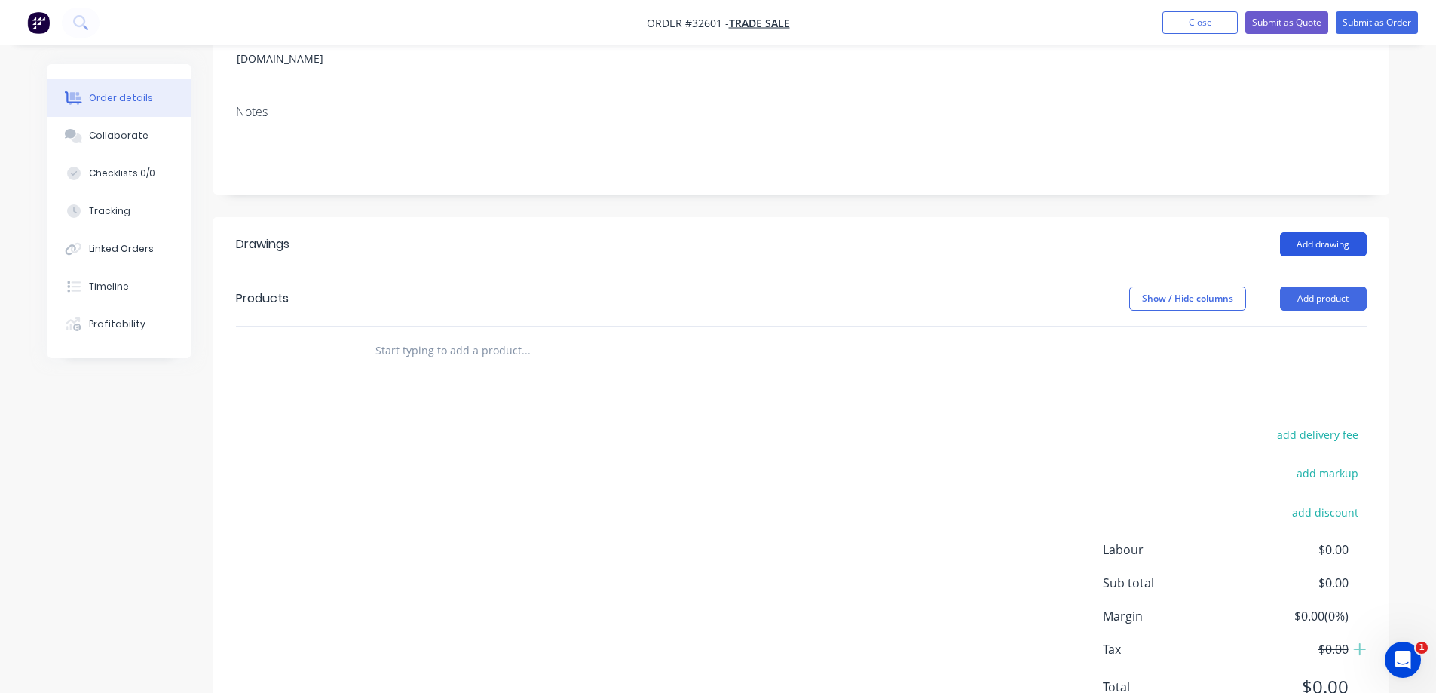
click at [1326, 232] on button "Add drawing" at bounding box center [1323, 244] width 87 height 24
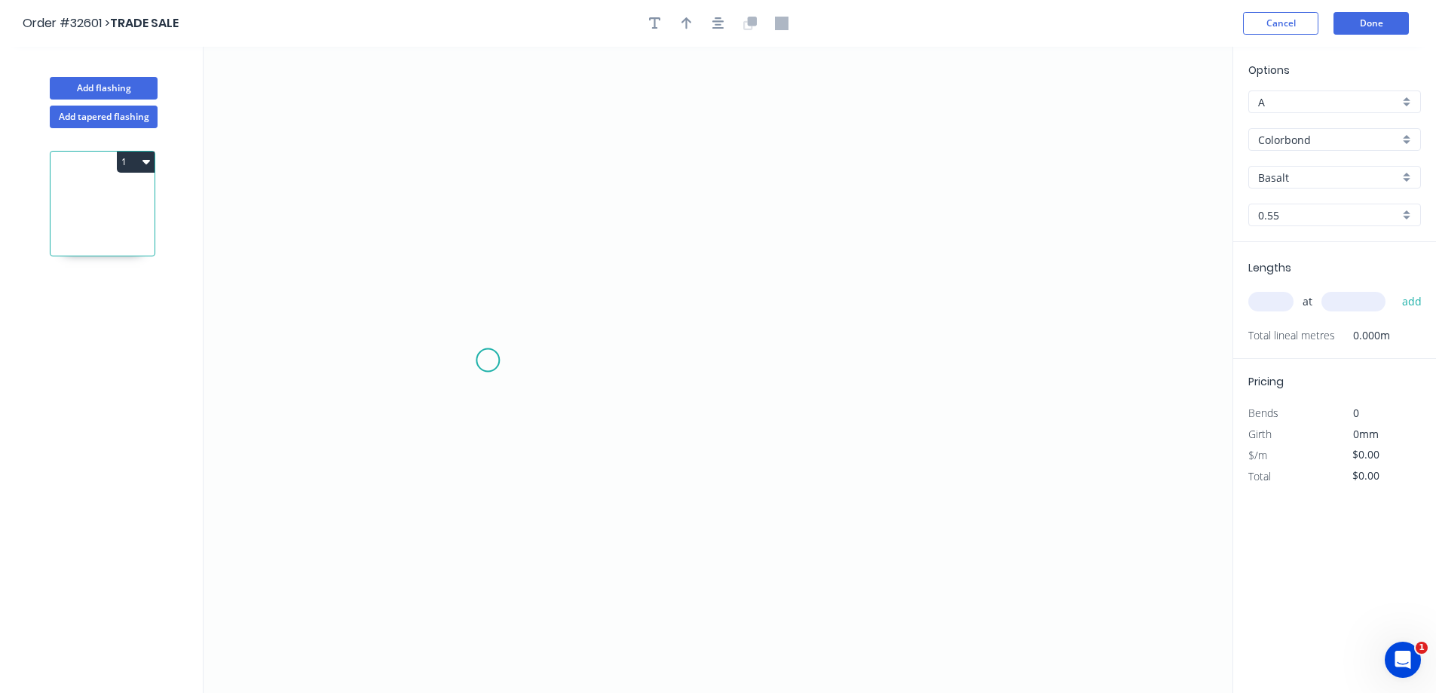
click at [489, 361] on icon "0" at bounding box center [718, 370] width 1029 height 646
click at [483, 188] on icon "0" at bounding box center [718, 370] width 1029 height 646
click at [857, 185] on icon "0 ?" at bounding box center [718, 370] width 1029 height 646
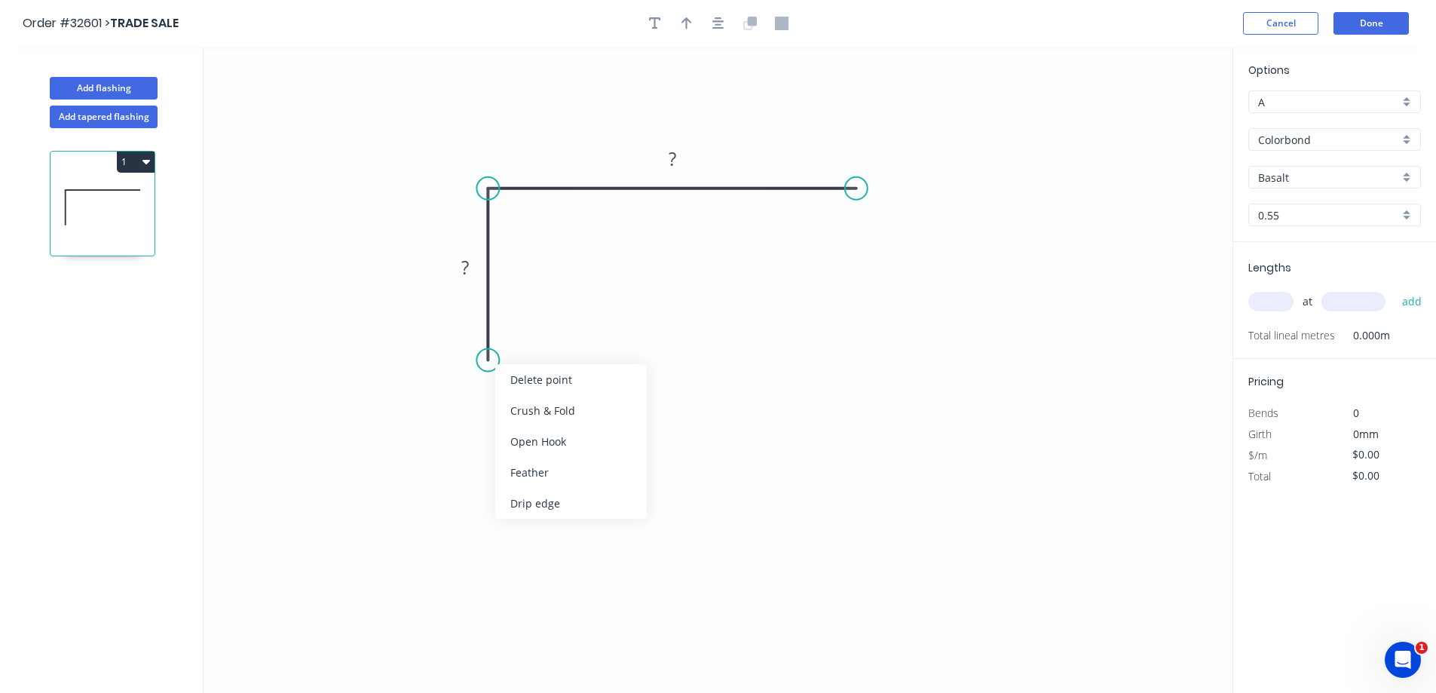
drag, startPoint x: 580, startPoint y: 480, endPoint x: 562, endPoint y: 426, distance: 57.2
click at [581, 479] on div "Feather" at bounding box center [571, 472] width 152 height 31
click at [577, 412] on div "Flip bend" at bounding box center [568, 407] width 152 height 31
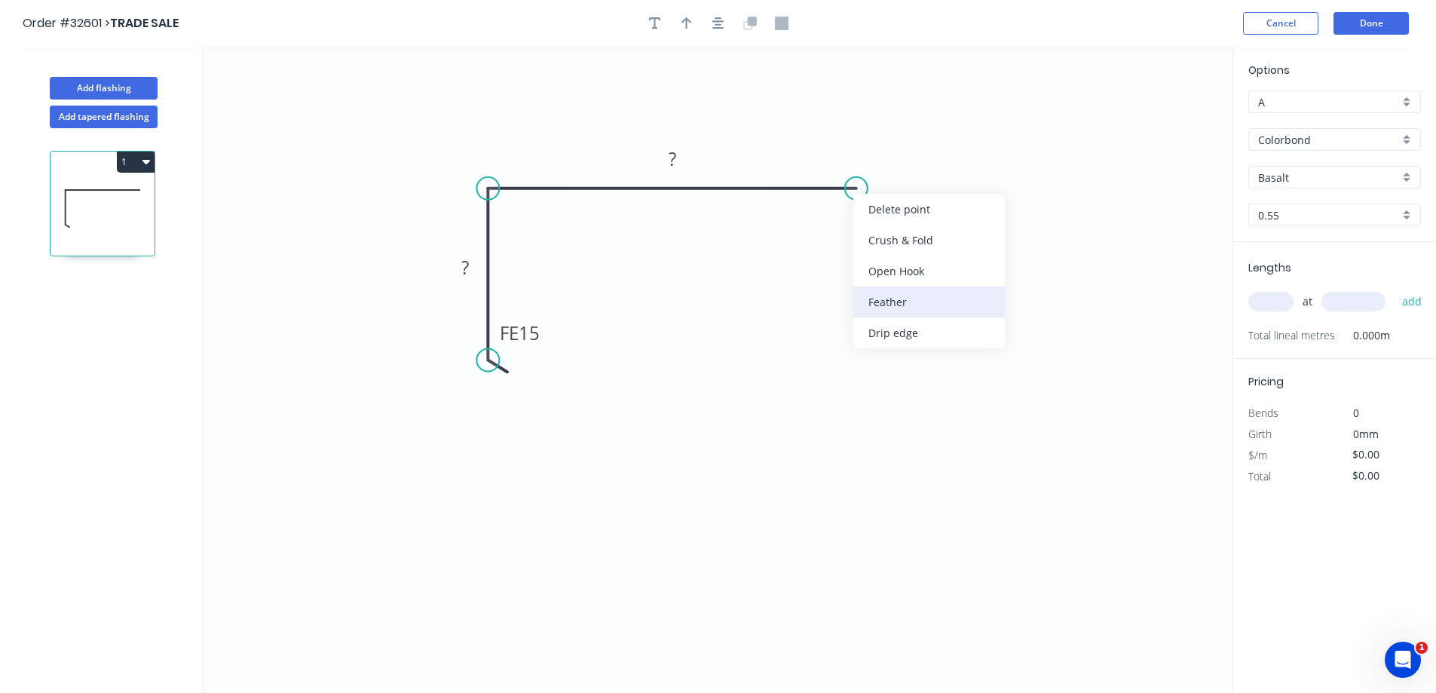
click at [930, 299] on div "Feather" at bounding box center [930, 302] width 152 height 31
drag, startPoint x: 887, startPoint y: 144, endPoint x: 943, endPoint y: 154, distance: 57.4
click at [887, 145] on tspan "15" at bounding box center [885, 148] width 21 height 25
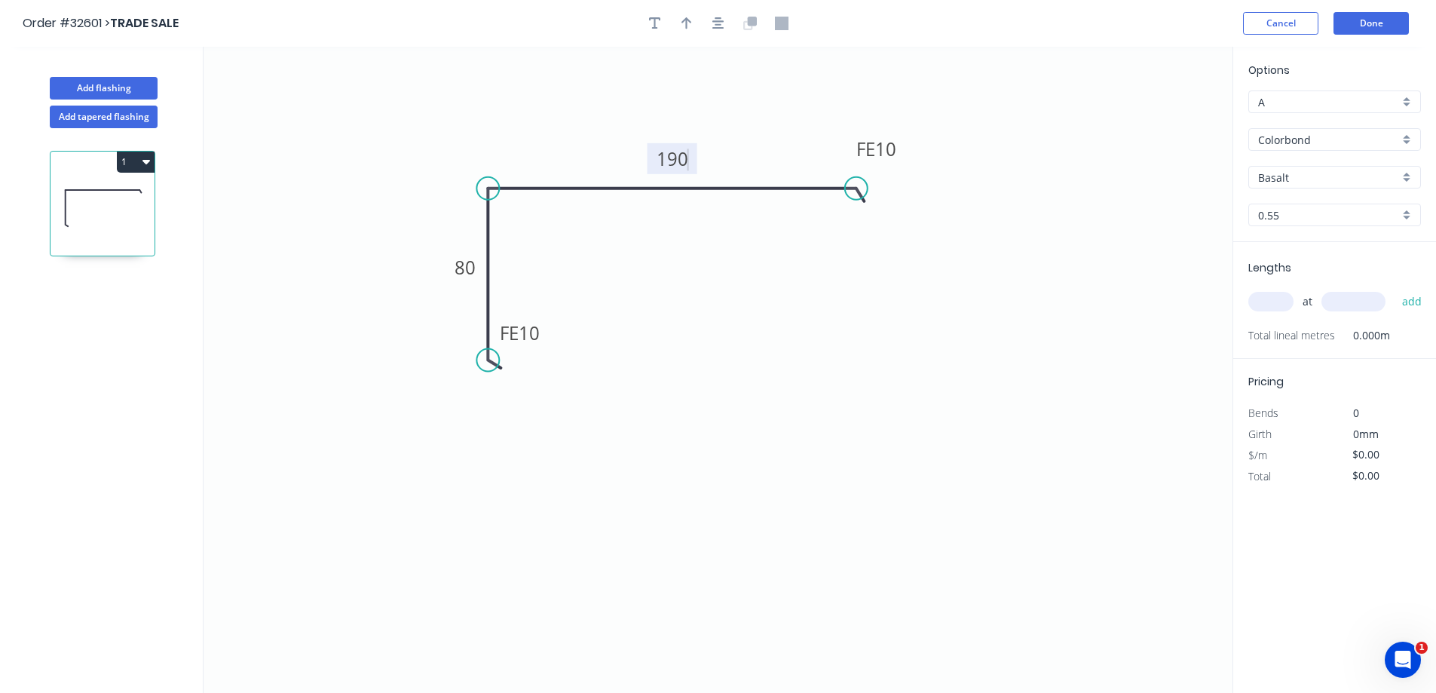
type input "$16.67"
click at [716, 23] on icon "button" at bounding box center [719, 24] width 12 height 14
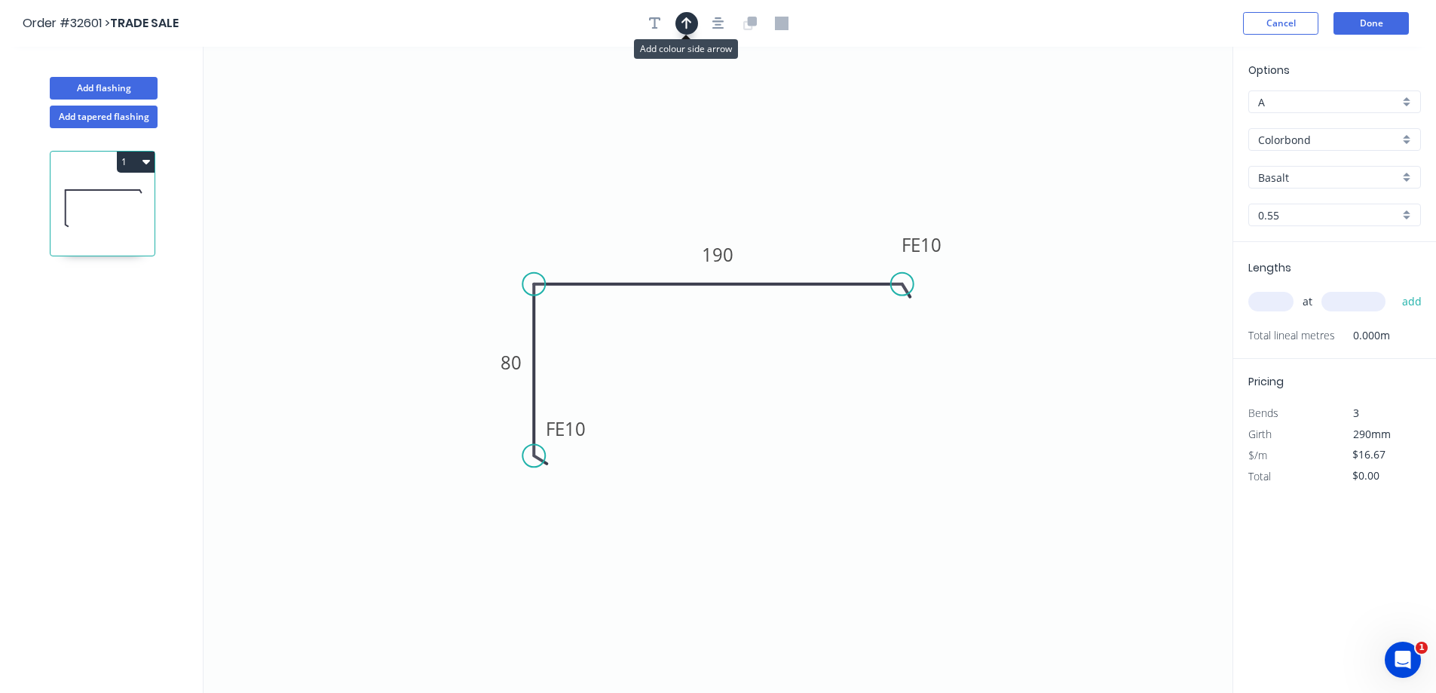
click at [689, 20] on icon "button" at bounding box center [687, 23] width 11 height 12
drag, startPoint x: 1155, startPoint y: 116, endPoint x: 1155, endPoint y: 166, distance: 49.8
click at [817, 229] on icon at bounding box center [814, 215] width 14 height 48
click at [1415, 178] on div "Basalt" at bounding box center [1335, 177] width 173 height 23
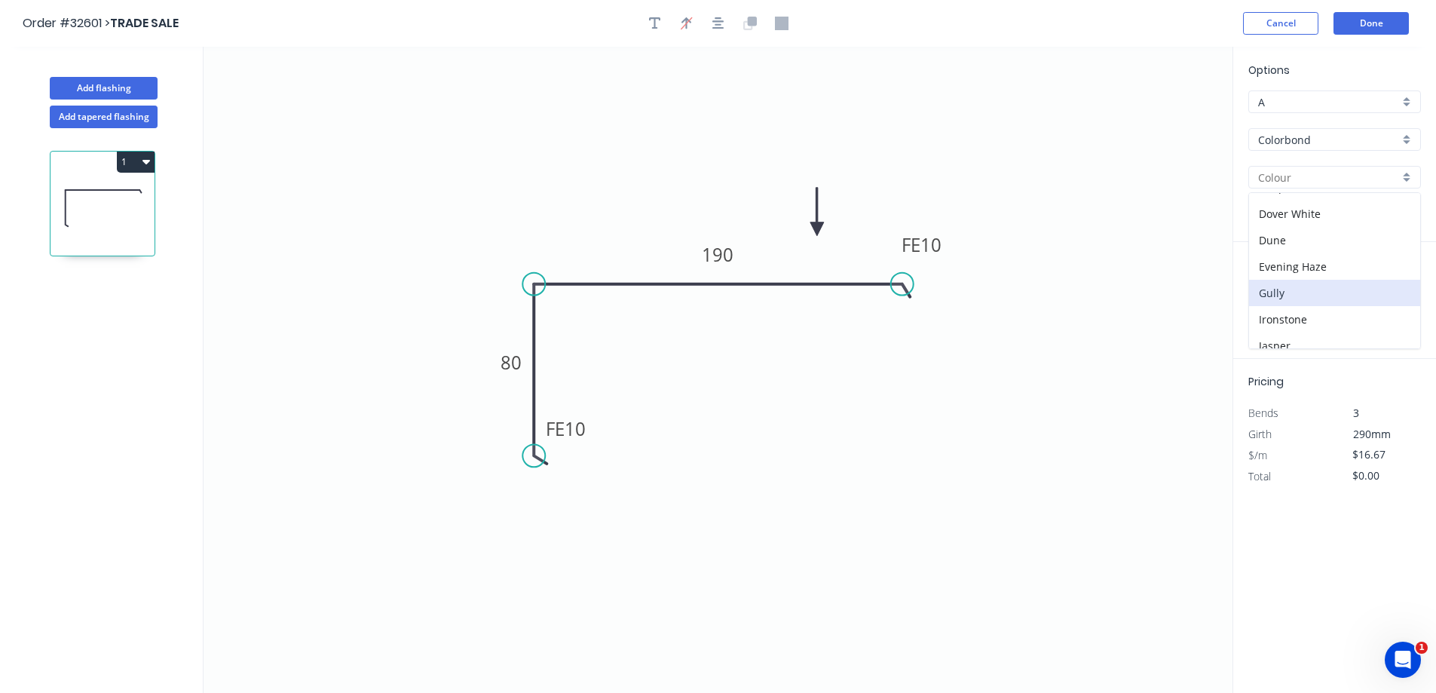
scroll to position [75, 0]
click at [1344, 262] on div "Deep Ocean" at bounding box center [1334, 263] width 171 height 26
type input "Deep Ocean"
drag, startPoint x: 1282, startPoint y: 305, endPoint x: 1159, endPoint y: 329, distance: 125.2
click at [1279, 302] on input "text" at bounding box center [1271, 302] width 45 height 20
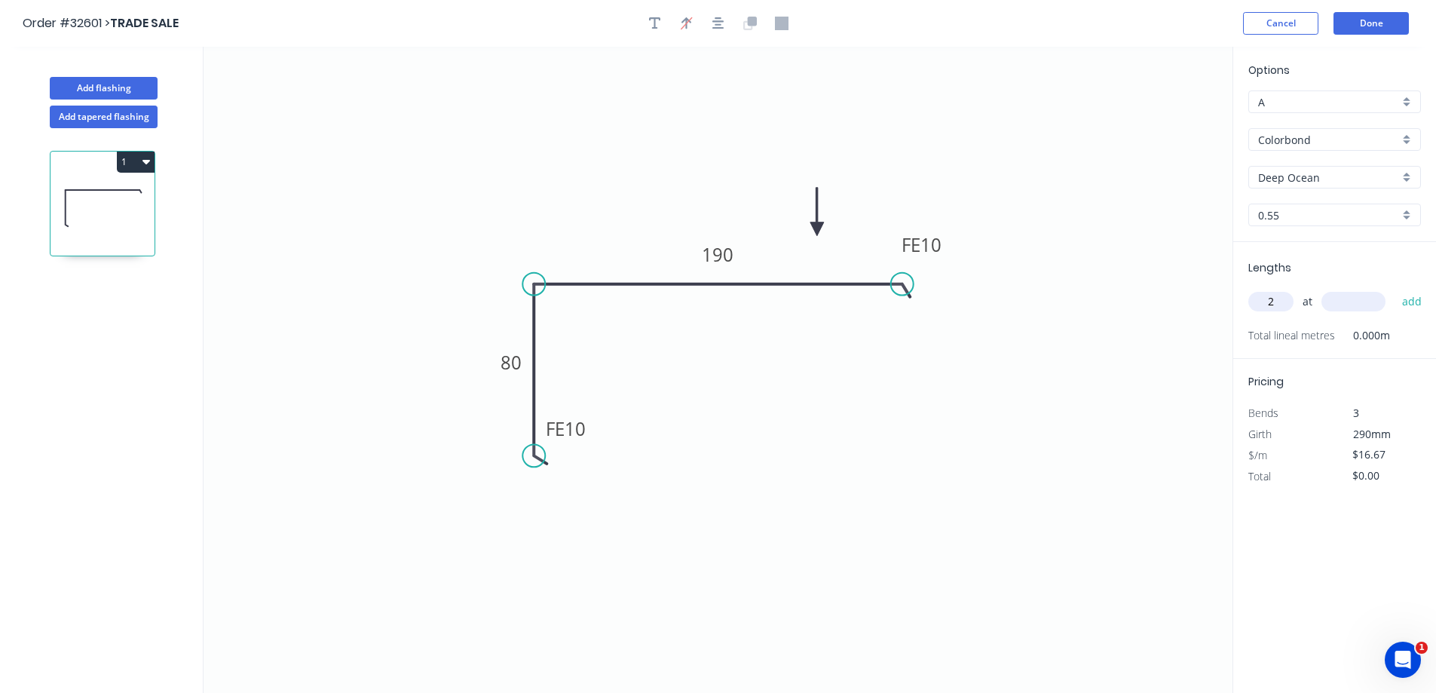
type input "2"
type input "2400"
click at [1395, 289] on button "add" at bounding box center [1412, 302] width 35 height 26
type input "$80.02"
click at [1360, 26] on button "Done" at bounding box center [1371, 23] width 75 height 23
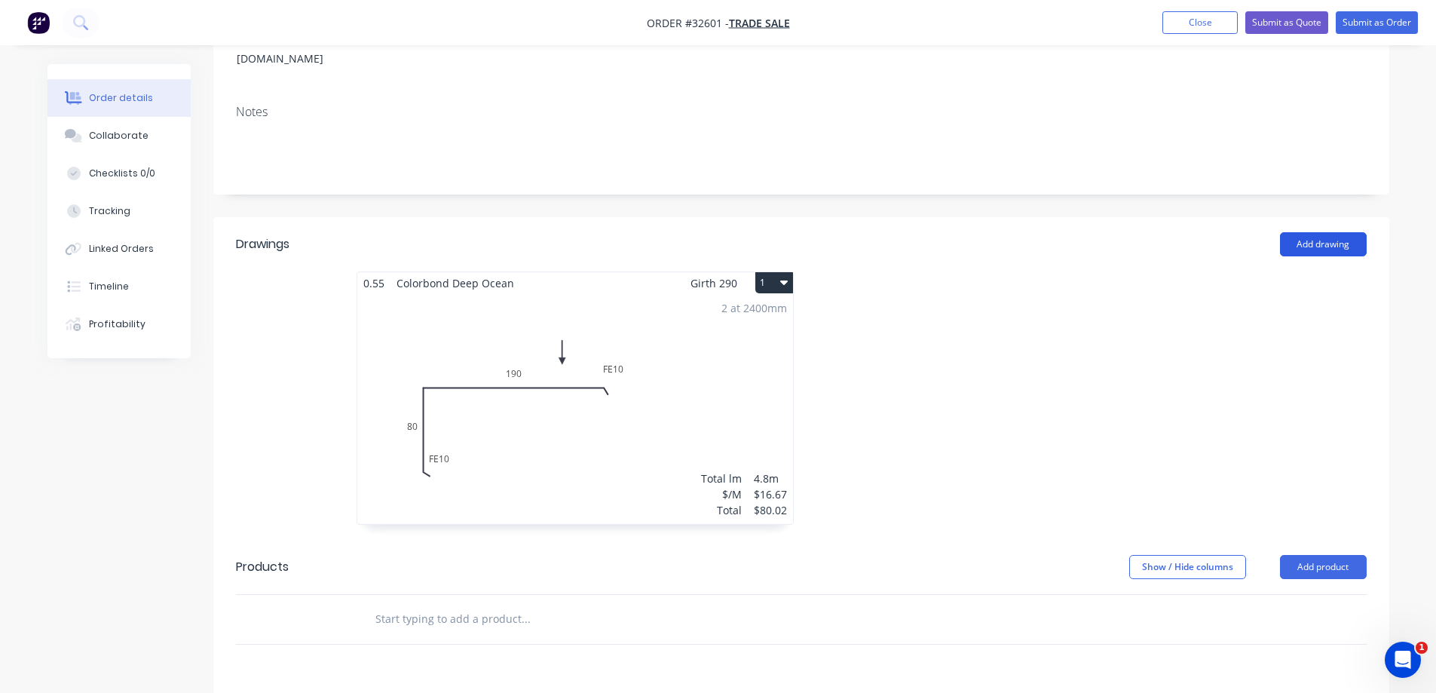
click at [1330, 232] on button "Add drawing" at bounding box center [1323, 244] width 87 height 24
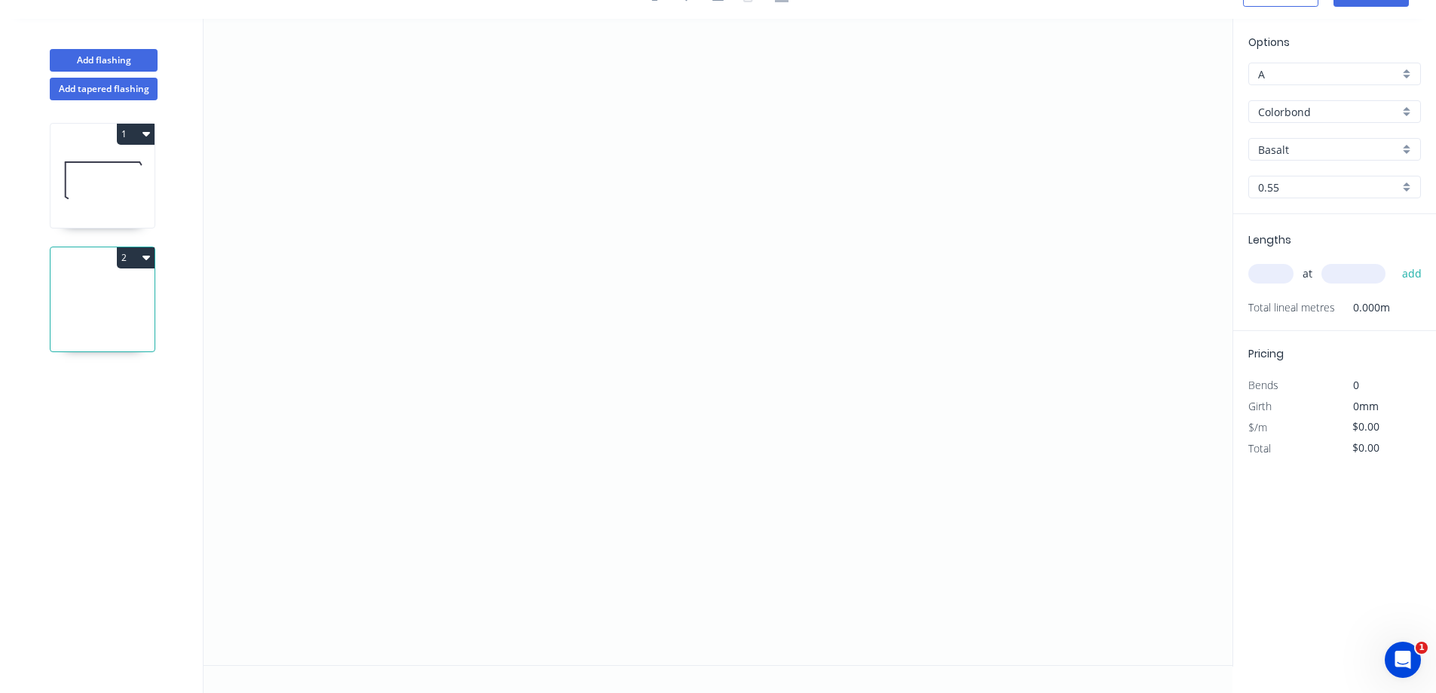
scroll to position [28, 0]
drag, startPoint x: 531, startPoint y: 320, endPoint x: 532, endPoint y: 241, distance: 78.4
click at [531, 319] on icon "0" at bounding box center [718, 342] width 1029 height 646
drag, startPoint x: 538, startPoint y: 137, endPoint x: 560, endPoint y: 119, distance: 28.4
click at [539, 136] on icon "0" at bounding box center [718, 342] width 1029 height 646
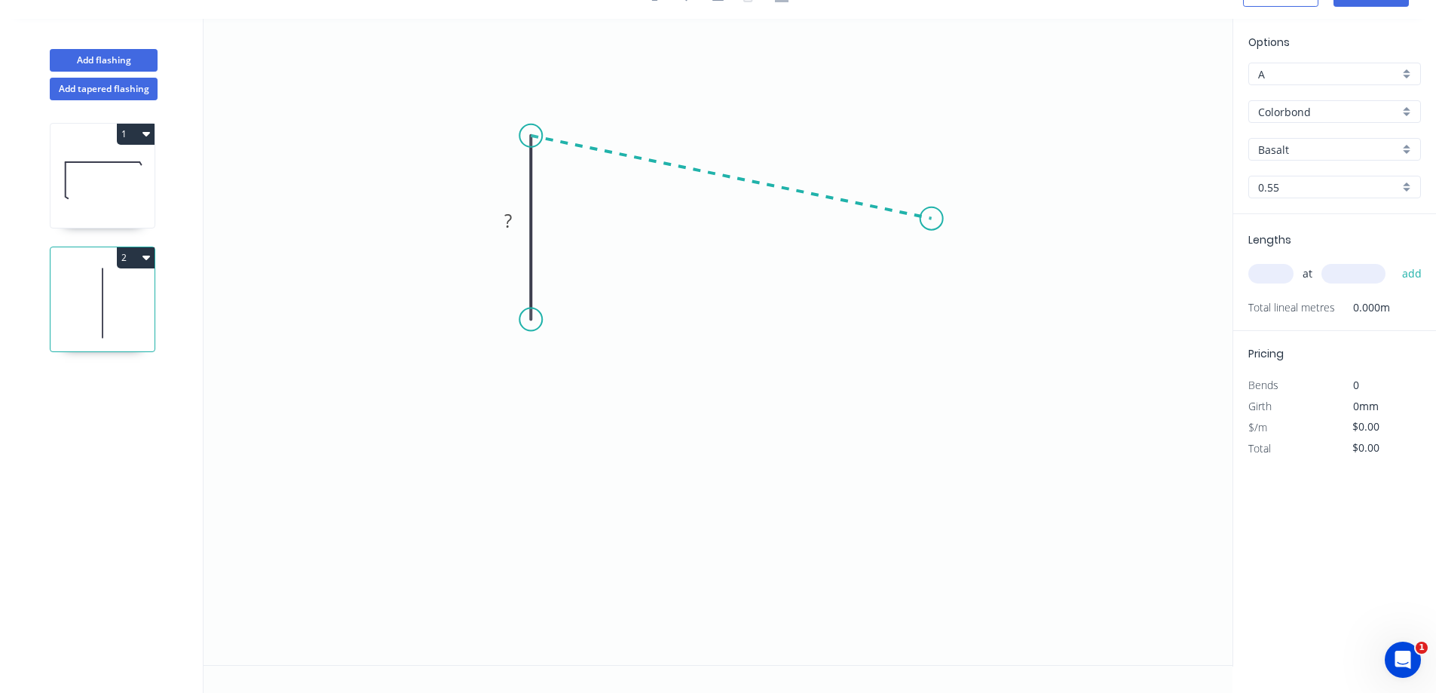
drag, startPoint x: 932, startPoint y: 219, endPoint x: 925, endPoint y: 223, distance: 8.2
click at [925, 223] on icon "0 ?" at bounding box center [718, 342] width 1029 height 646
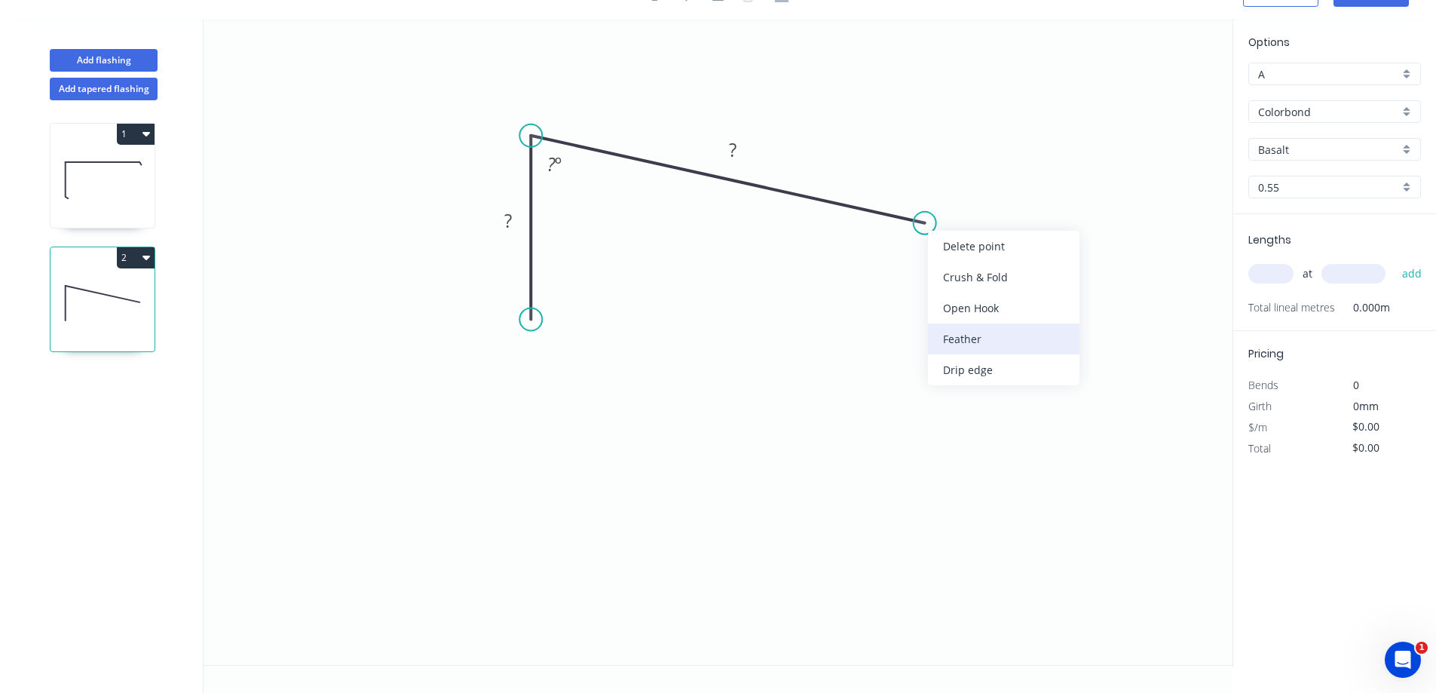
click at [1001, 336] on div "Feather" at bounding box center [1004, 338] width 152 height 31
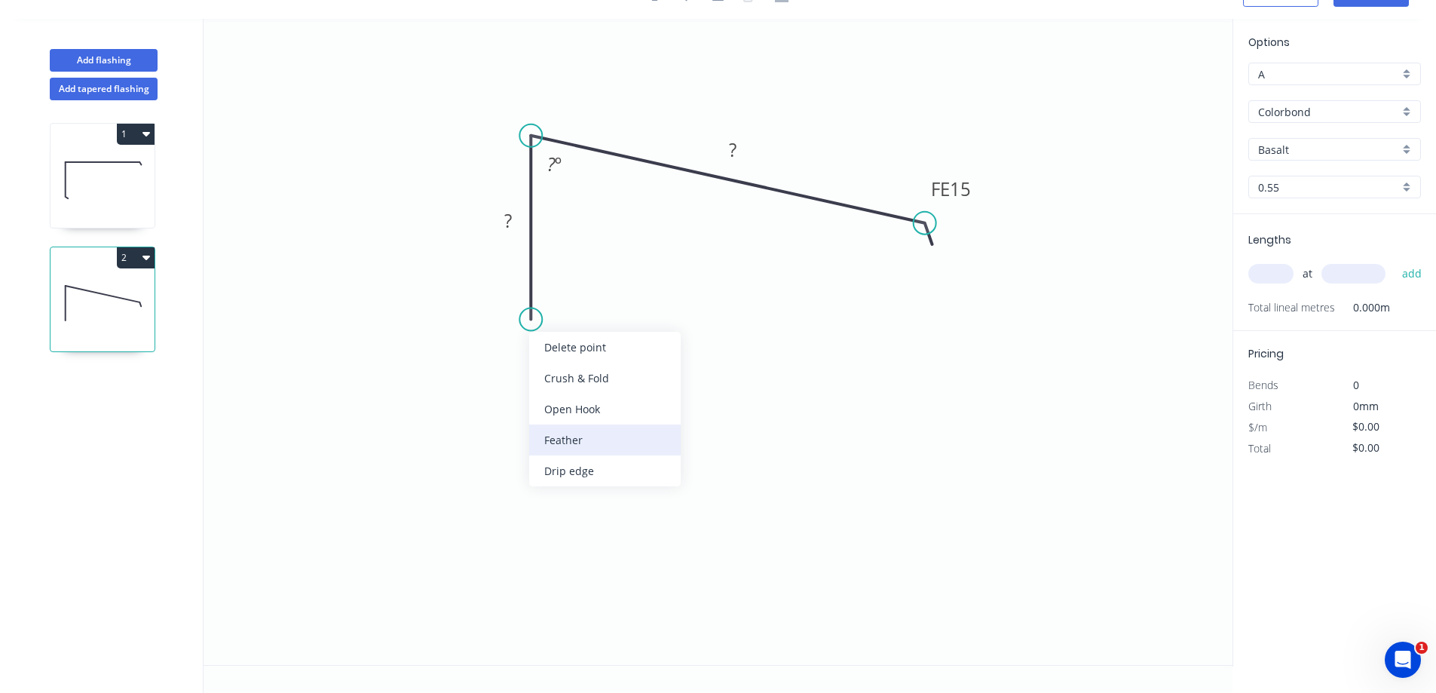
click at [594, 430] on div "Feather" at bounding box center [605, 439] width 152 height 31
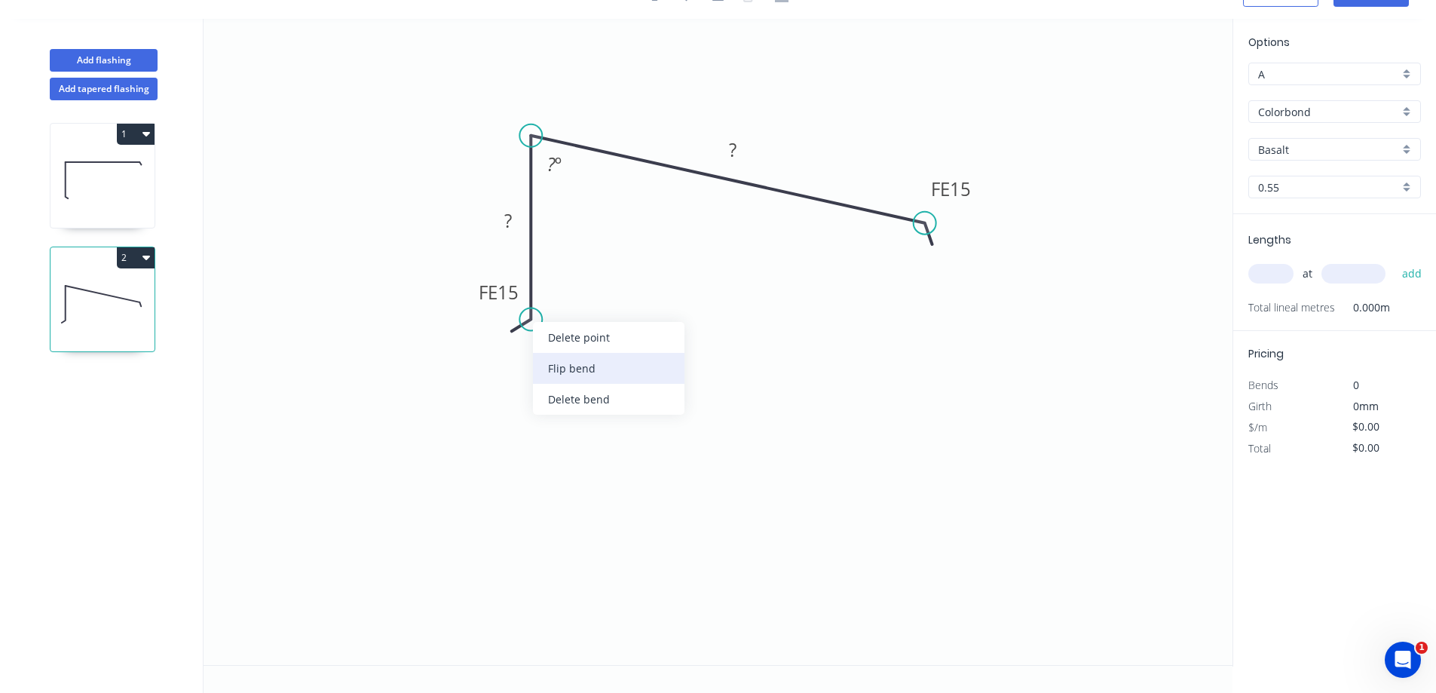
click at [611, 369] on div "Flip bend" at bounding box center [609, 368] width 152 height 31
click at [579, 287] on tspan "15" at bounding box center [572, 292] width 21 height 25
type input "$16.67"
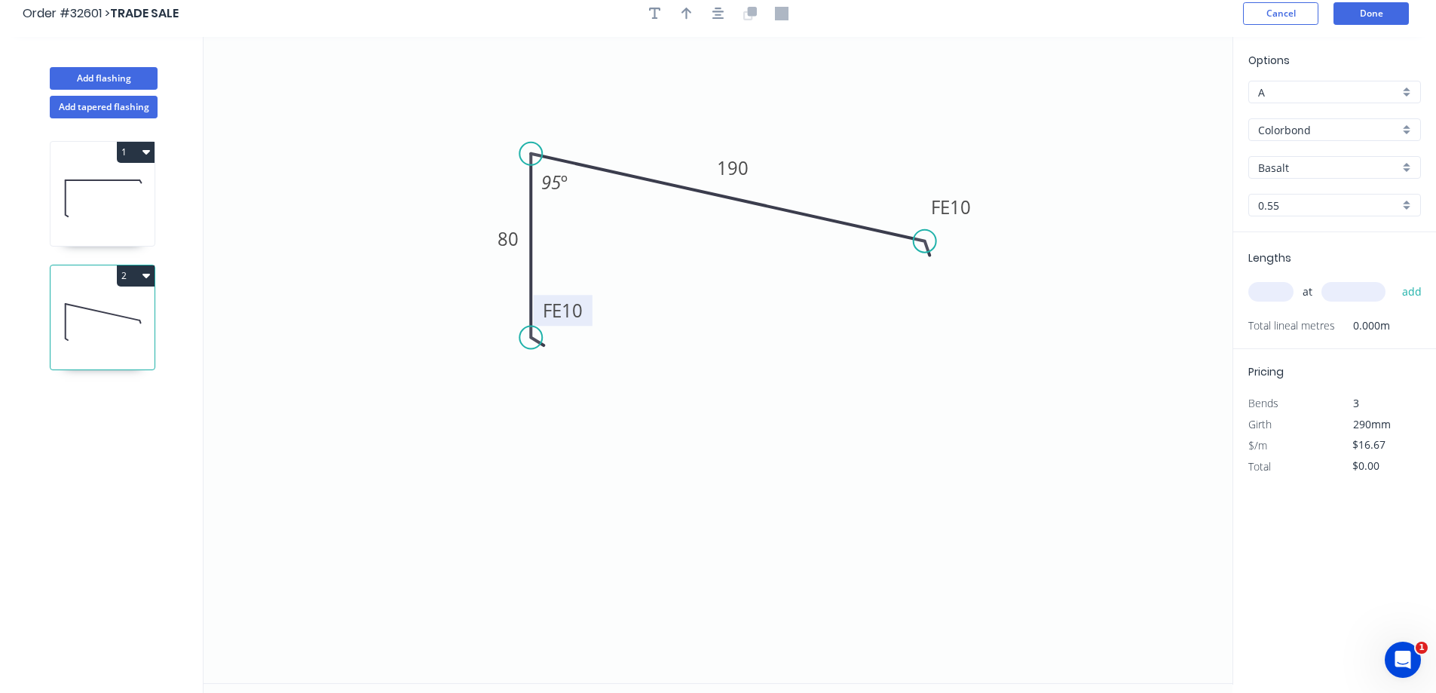
scroll to position [0, 0]
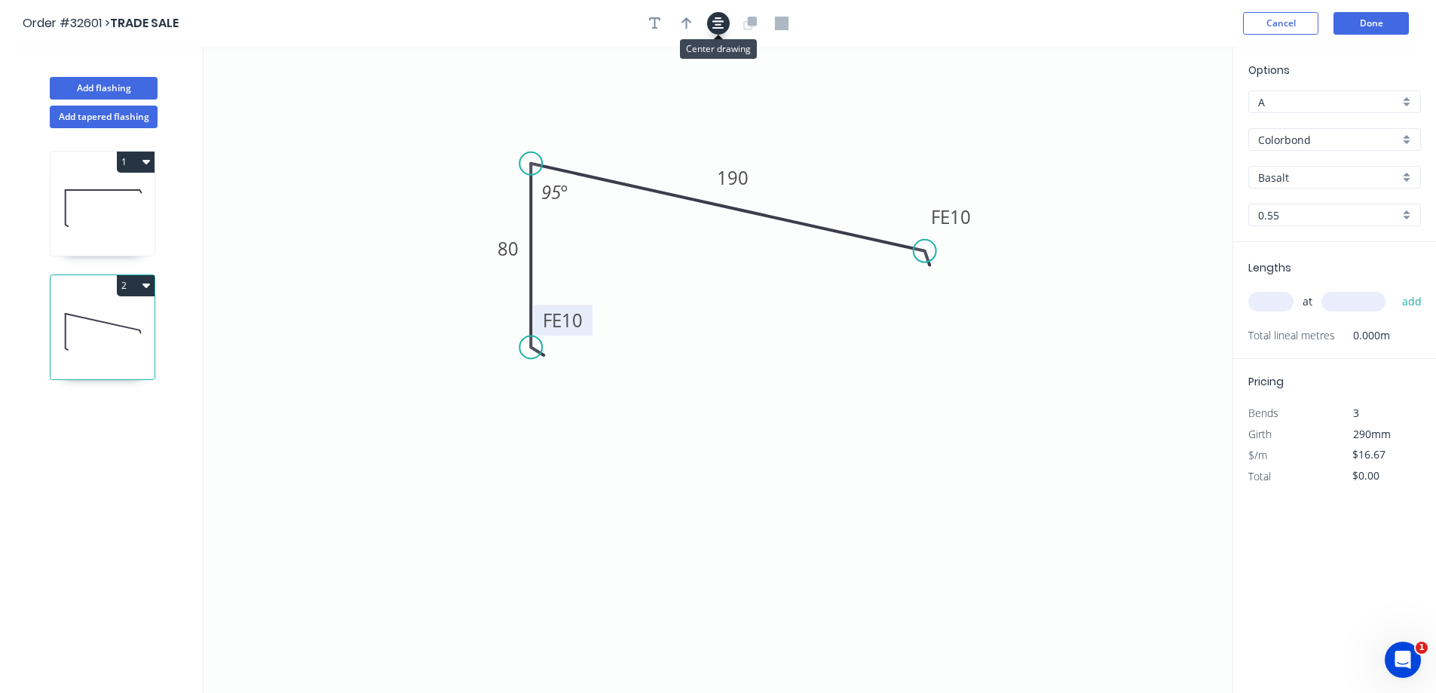
click at [718, 20] on icon "button" at bounding box center [719, 24] width 12 height 14
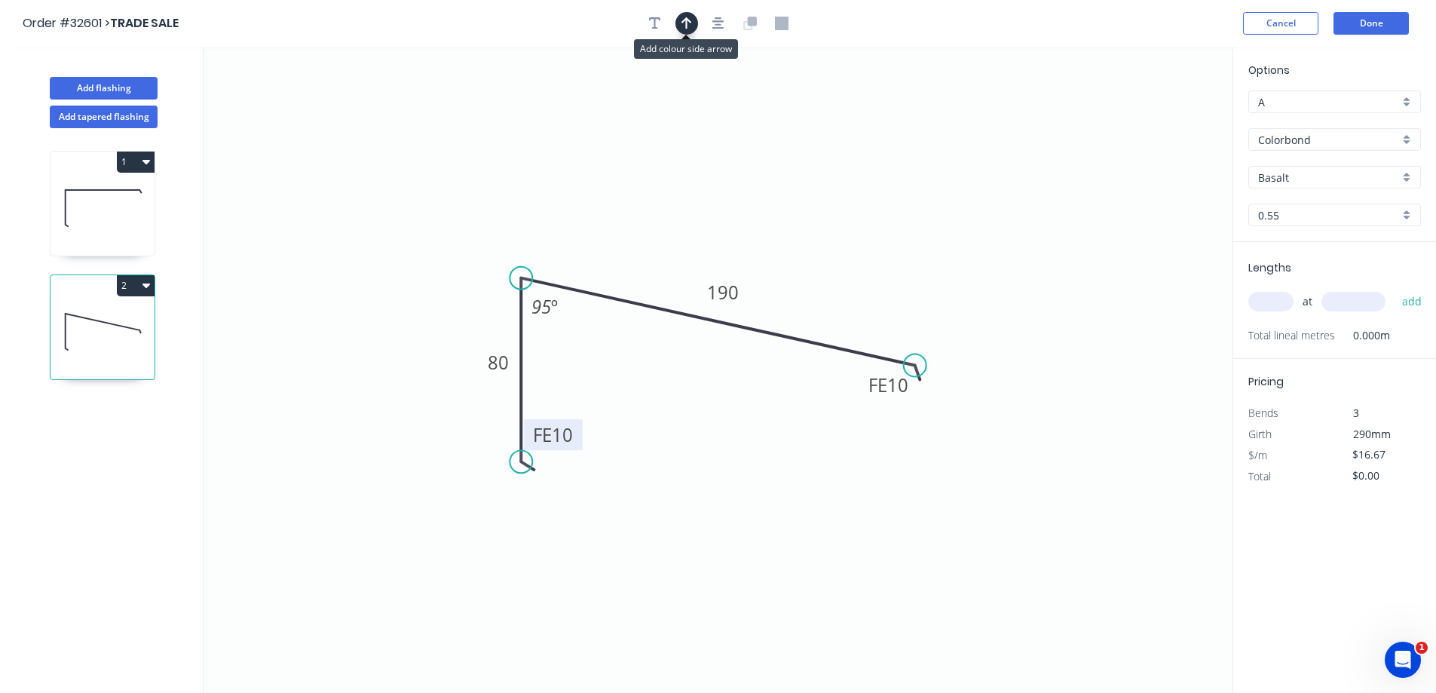
click at [690, 23] on icon "button" at bounding box center [687, 24] width 11 height 14
drag, startPoint x: 1154, startPoint y: 118, endPoint x: 872, endPoint y: 262, distance: 316.0
click at [806, 276] on icon at bounding box center [799, 280] width 14 height 48
click at [1408, 175] on div "Basalt" at bounding box center [1335, 177] width 173 height 23
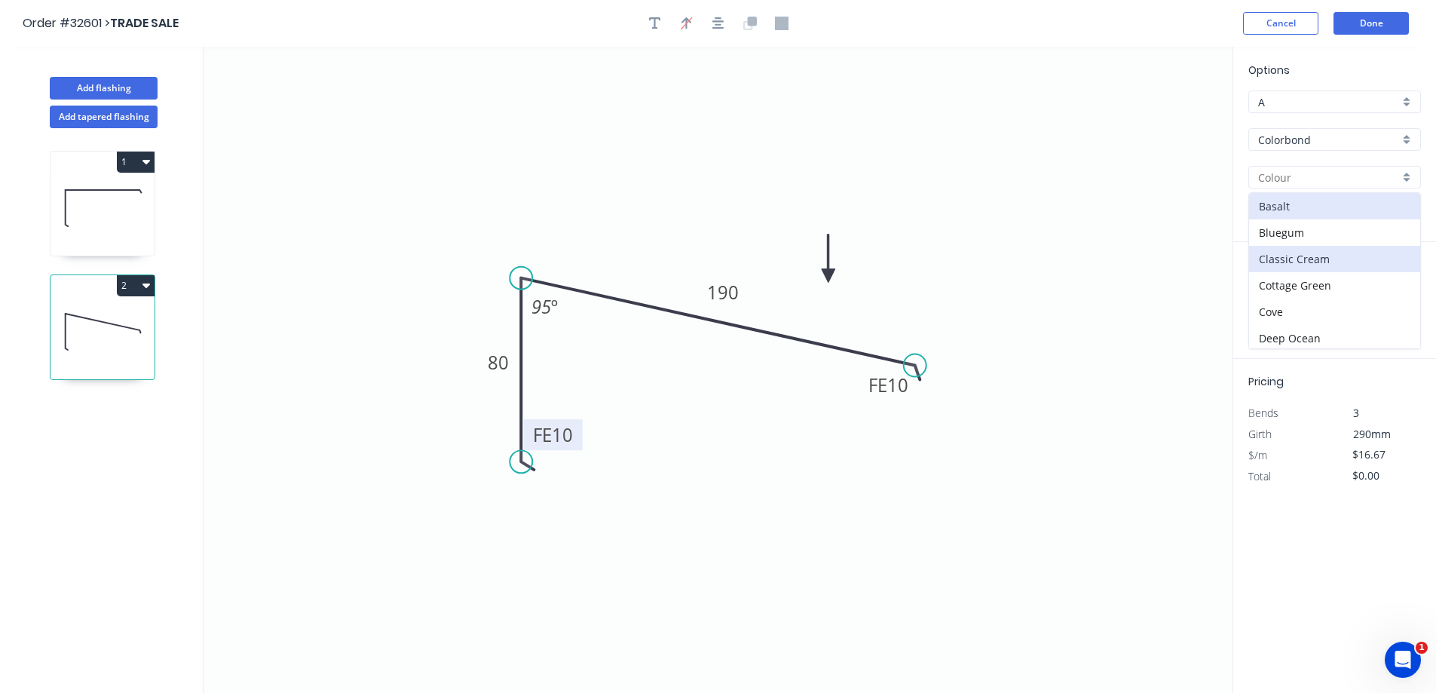
scroll to position [75, 0]
click at [1296, 262] on div "Deep Ocean" at bounding box center [1334, 263] width 171 height 26
type input "Deep Ocean"
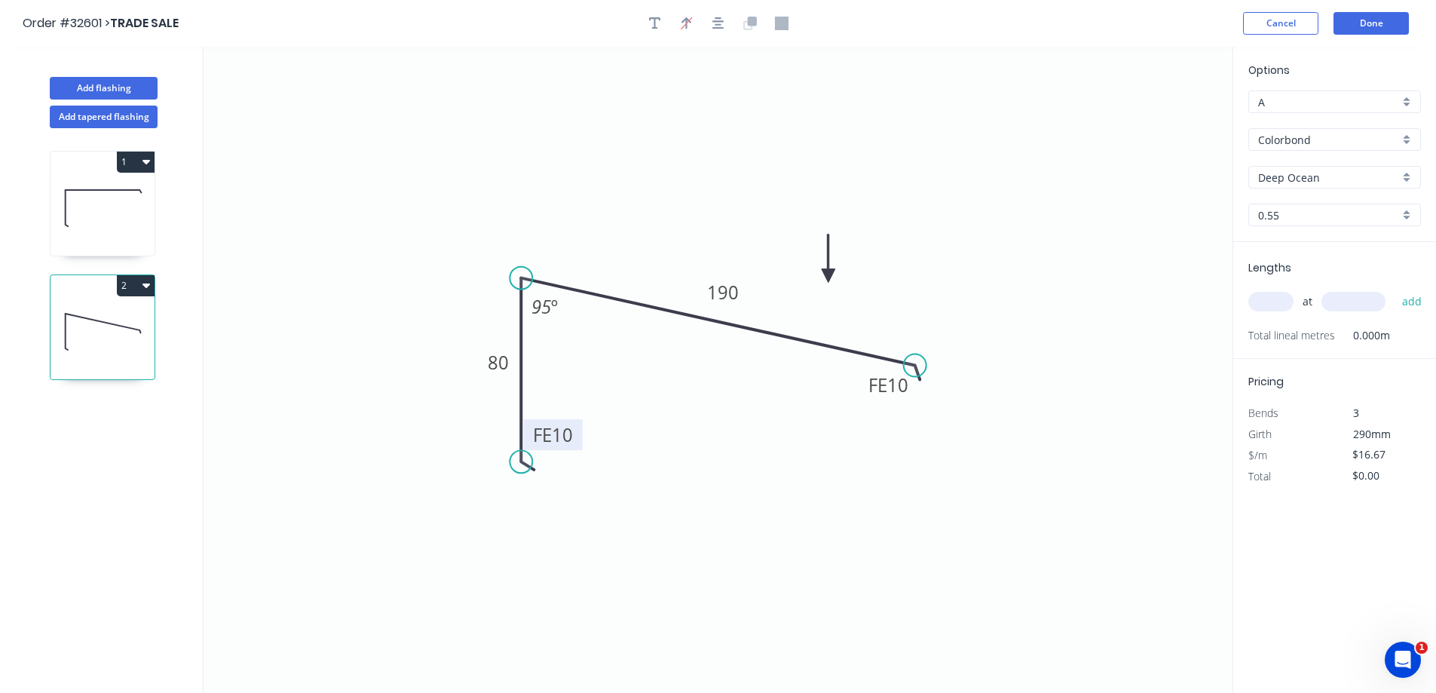
drag, startPoint x: 1268, startPoint y: 317, endPoint x: 1275, endPoint y: 306, distance: 12.5
click at [1273, 311] on div "at add" at bounding box center [1337, 301] width 176 height 41
click at [1275, 305] on input "text" at bounding box center [1271, 302] width 45 height 20
type input "1"
type input "2000"
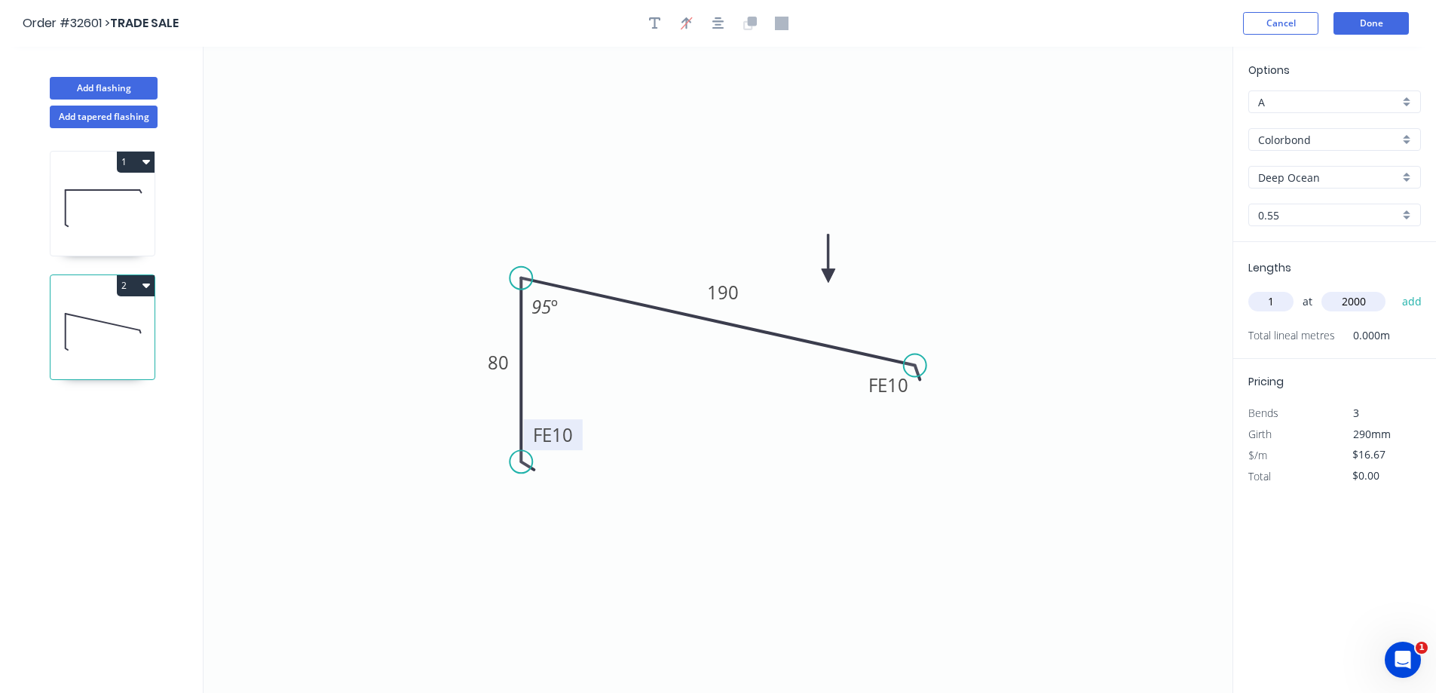
click at [1395, 289] on button "add" at bounding box center [1412, 302] width 35 height 26
type input "$33.34"
click at [1384, 30] on button "Done" at bounding box center [1371, 23] width 75 height 23
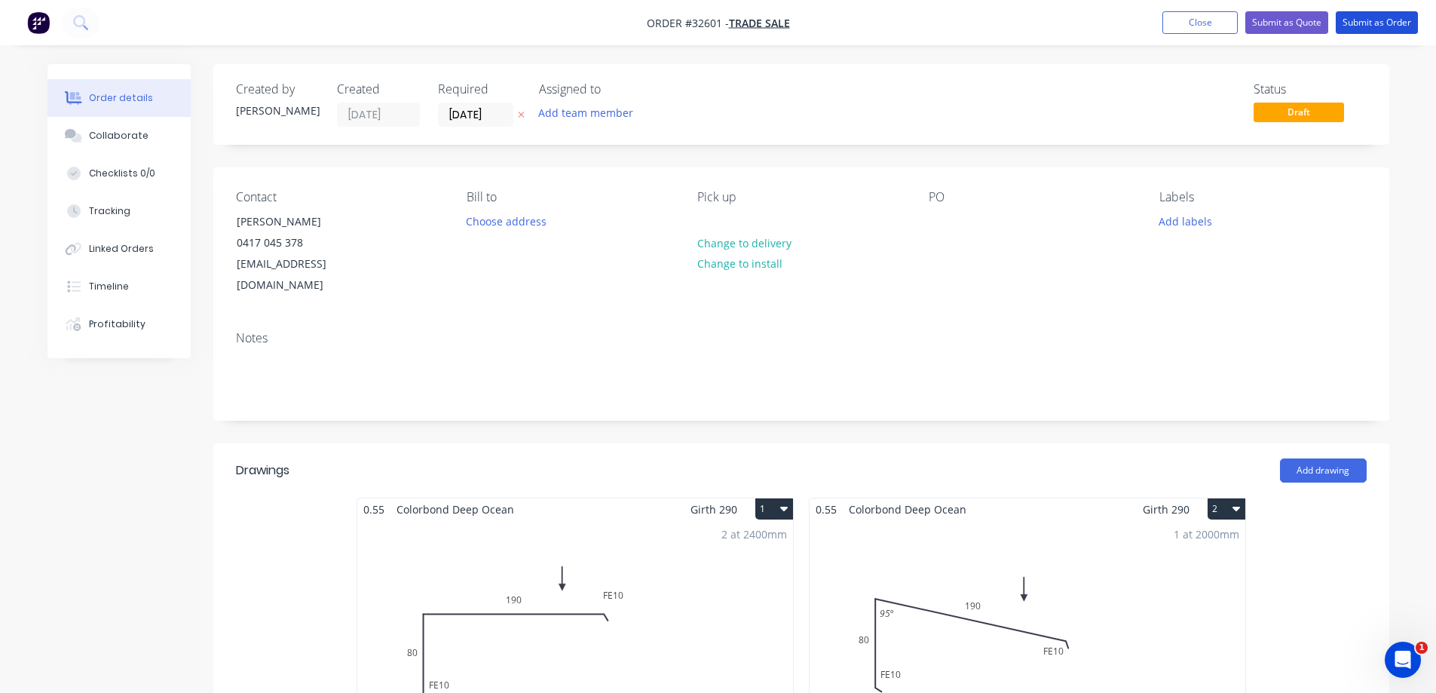
drag, startPoint x: 1366, startPoint y: 29, endPoint x: 1343, endPoint y: 52, distance: 33.1
click at [1367, 28] on button "Submit as Order" at bounding box center [1377, 22] width 82 height 23
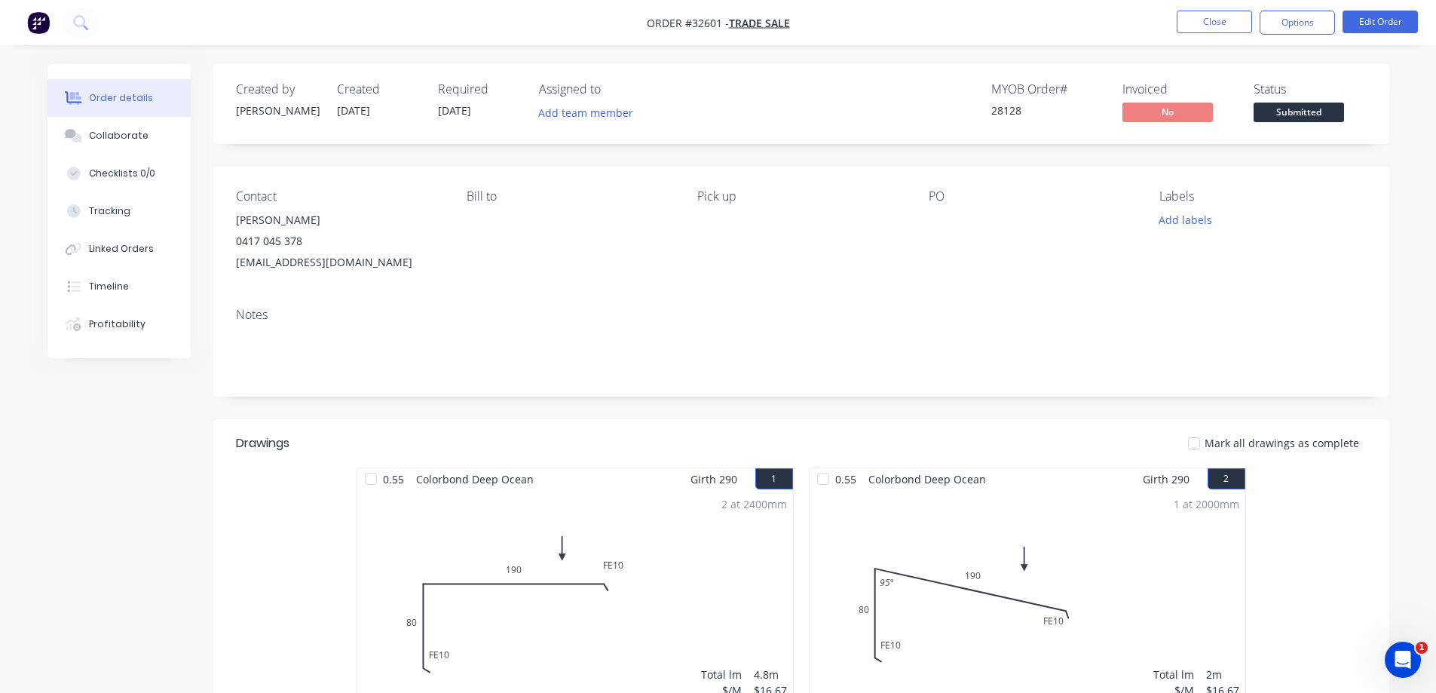
click at [1288, 119] on span "Submitted" at bounding box center [1299, 112] width 90 height 19
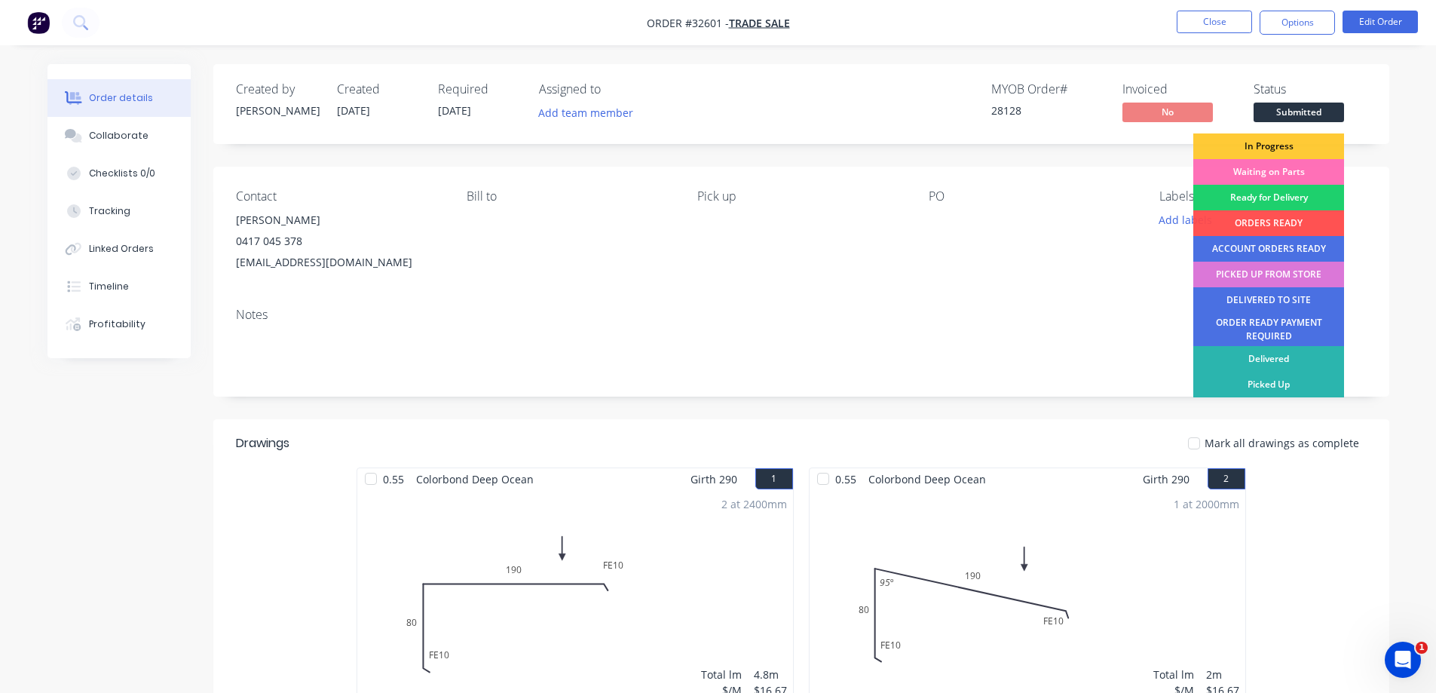
click at [1285, 137] on div "In Progress" at bounding box center [1269, 146] width 151 height 26
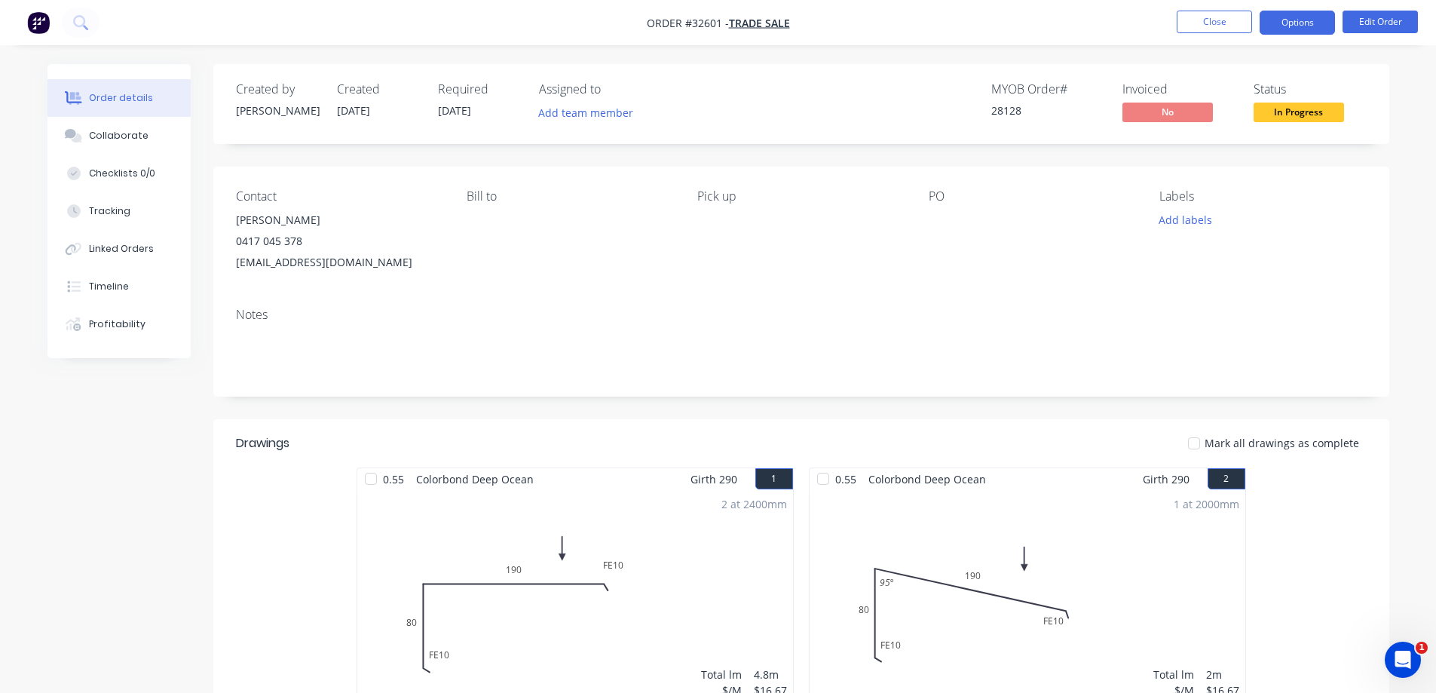
click at [1304, 20] on button "Options" at bounding box center [1297, 23] width 75 height 24
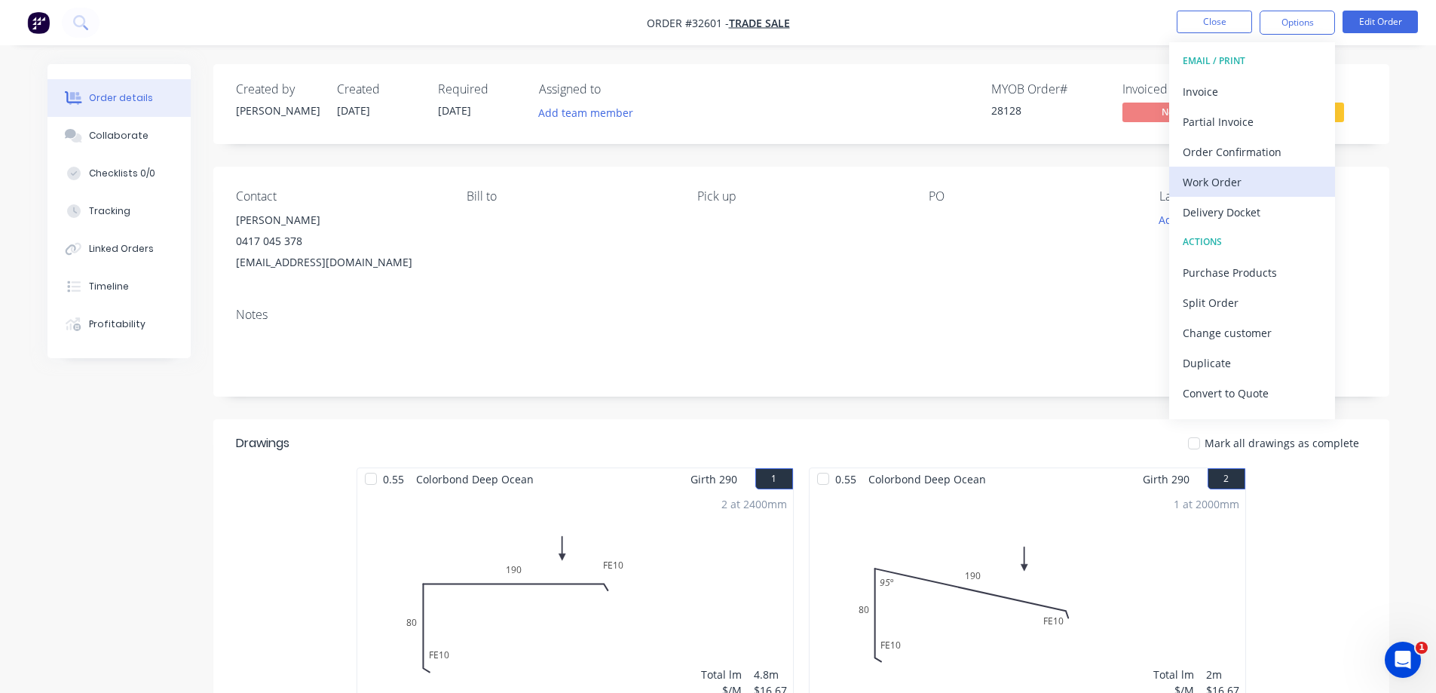
click at [1237, 176] on div "Work Order" at bounding box center [1252, 182] width 139 height 22
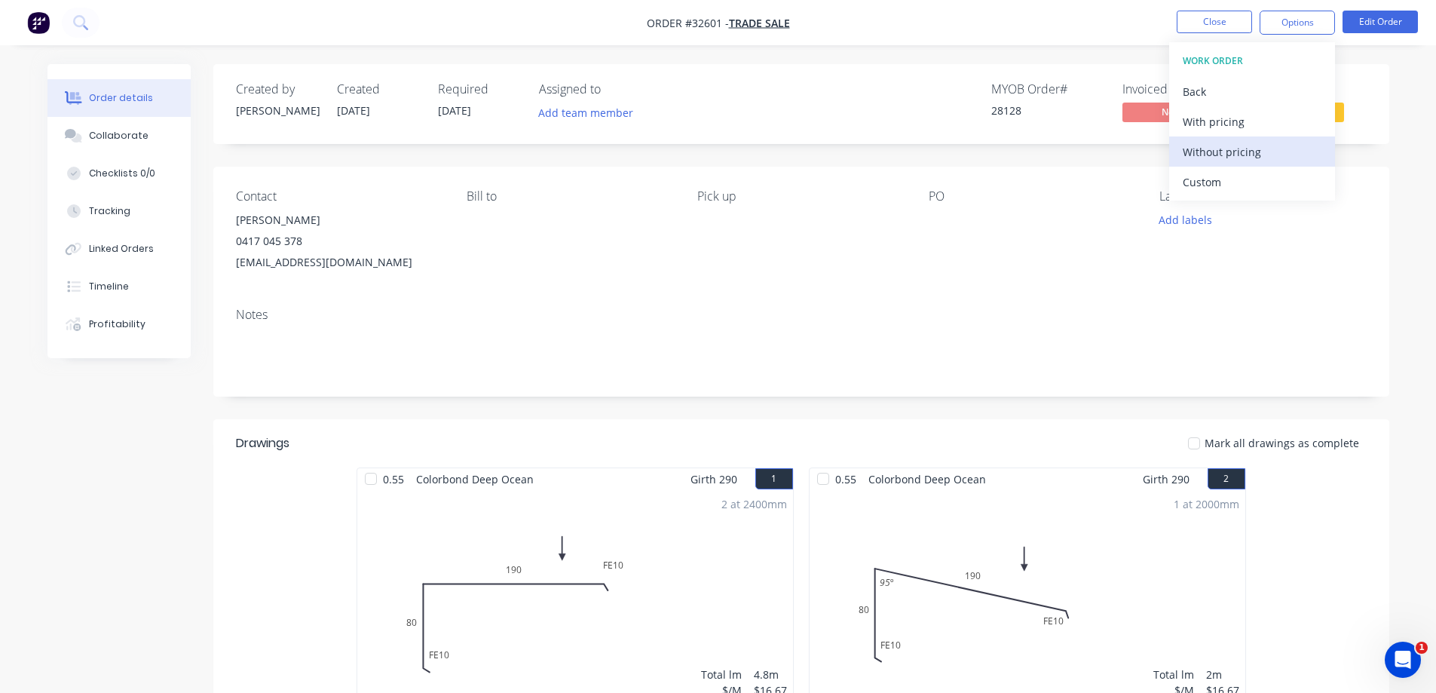
click at [1258, 154] on div "Without pricing" at bounding box center [1252, 152] width 139 height 22
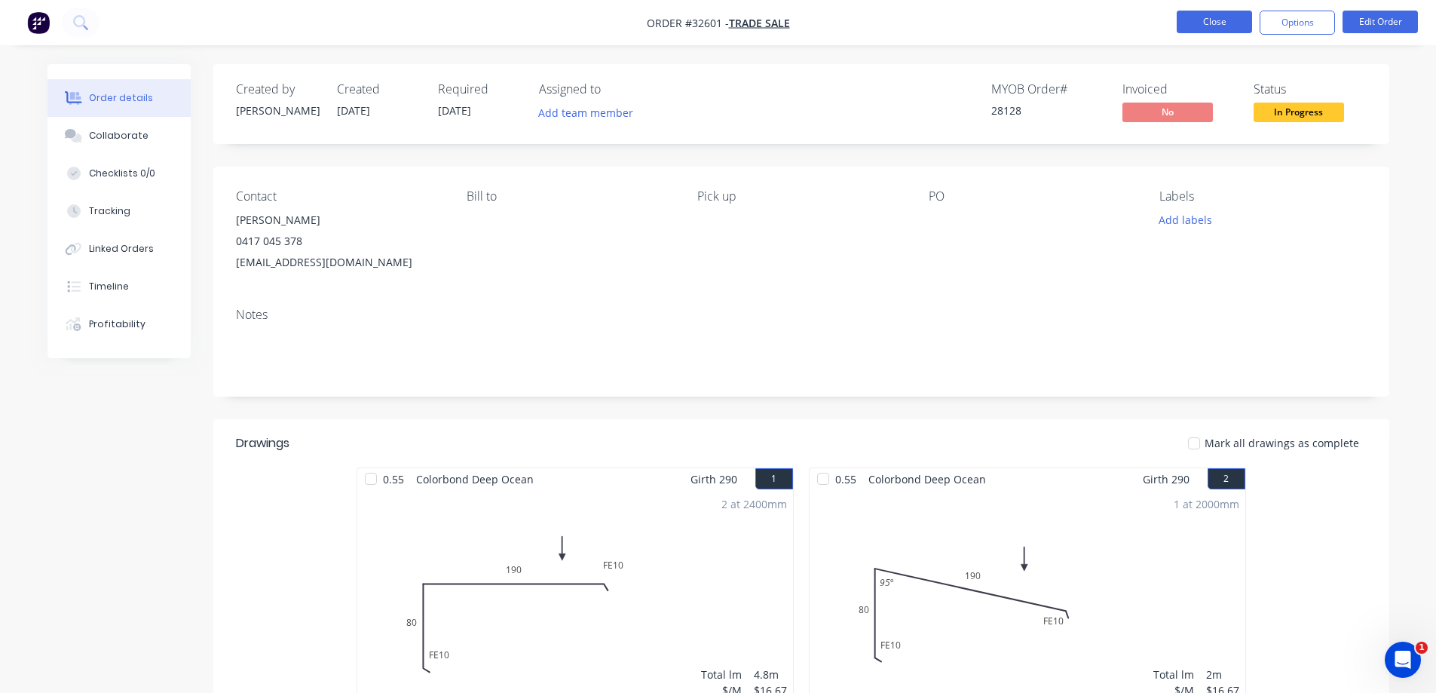
click at [1231, 19] on button "Close" at bounding box center [1214, 22] width 75 height 23
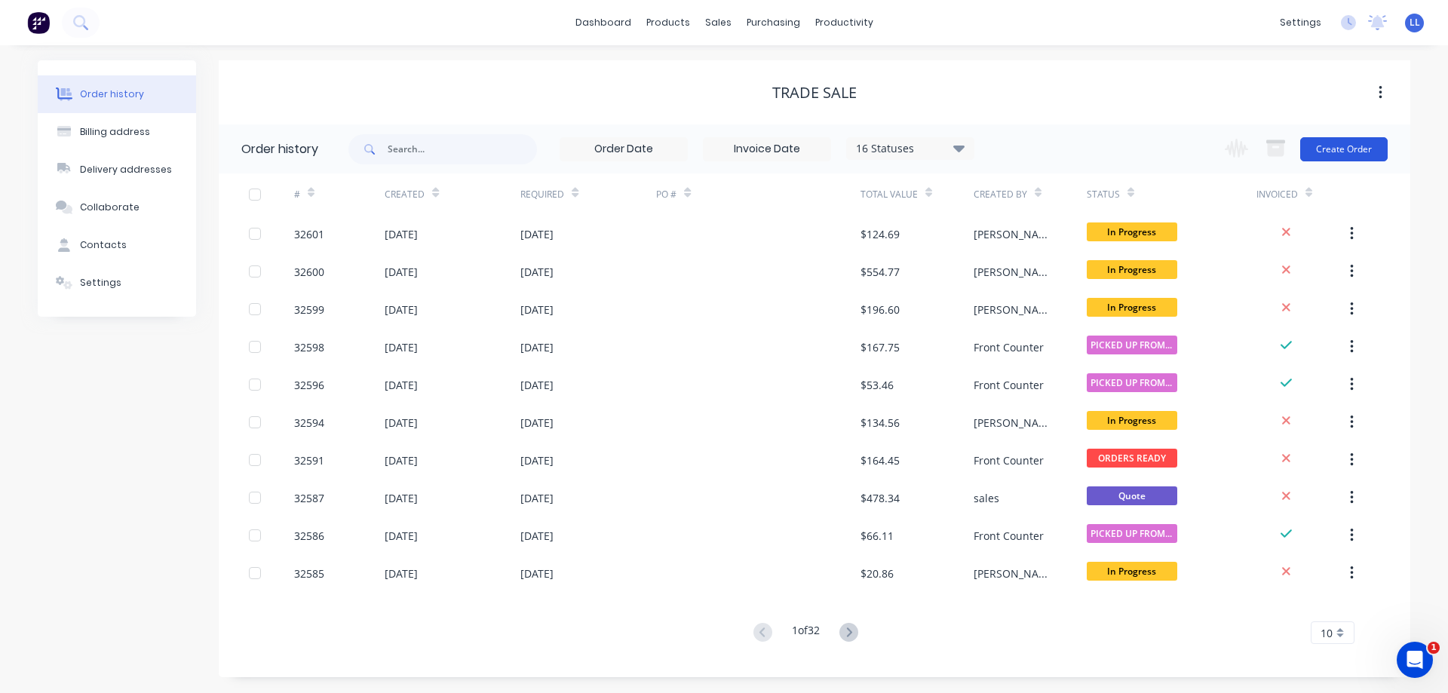
click at [1338, 149] on button "Create Order" at bounding box center [1343, 149] width 87 height 24
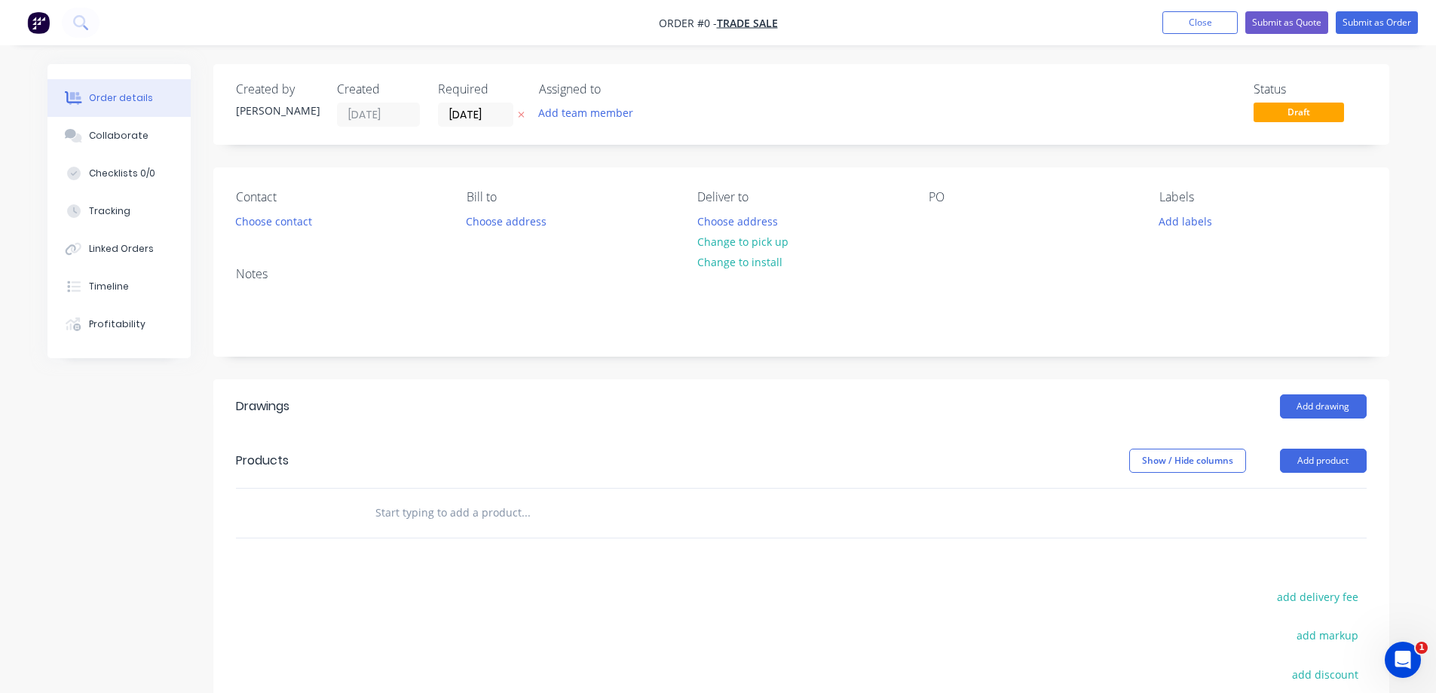
click at [34, 24] on img "button" at bounding box center [38, 22] width 23 height 23
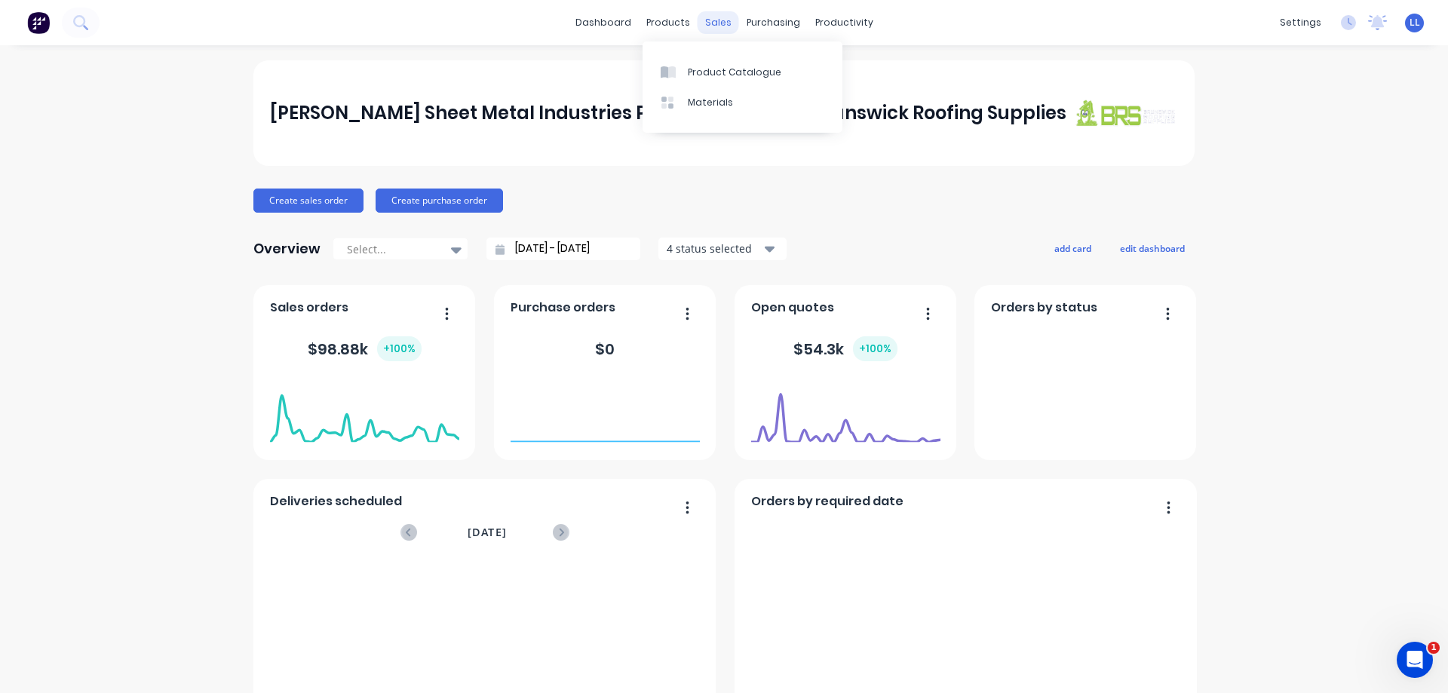
click at [709, 20] on div "sales" at bounding box center [717, 22] width 41 height 23
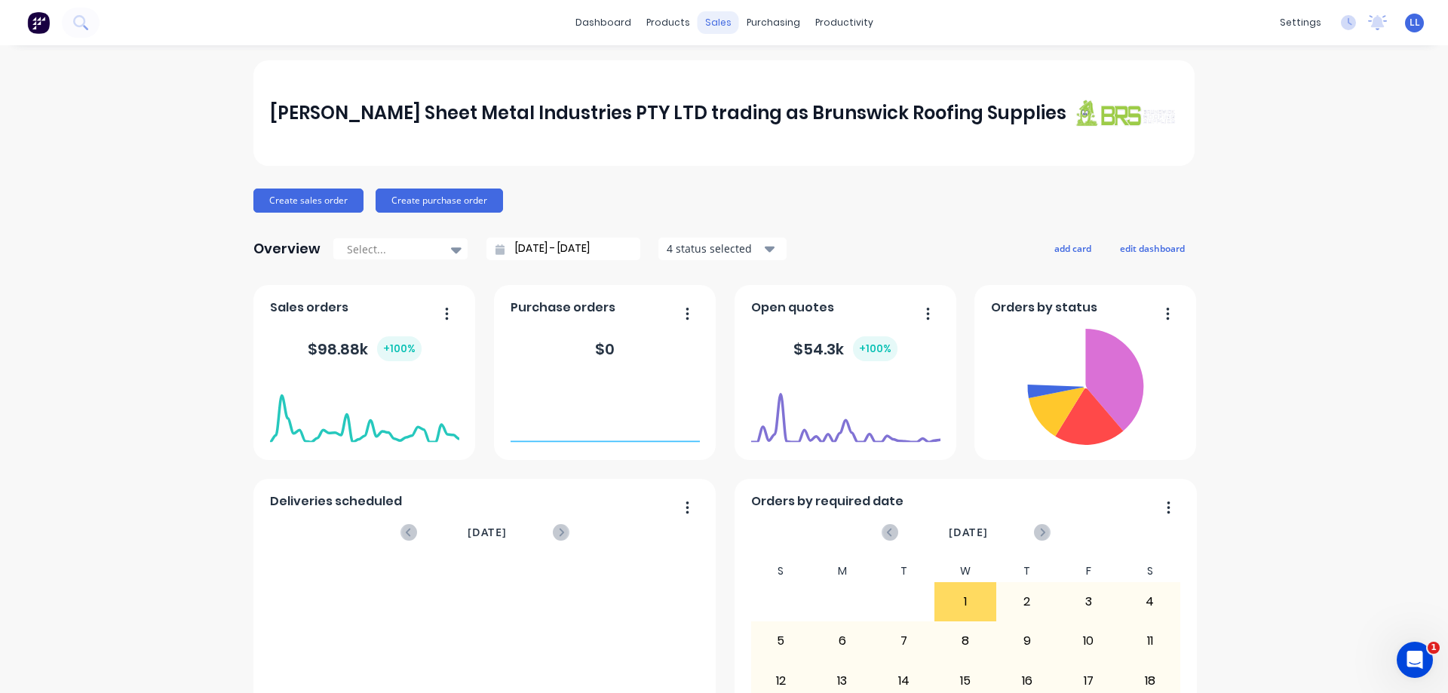
click at [710, 20] on div "sales" at bounding box center [717, 22] width 41 height 23
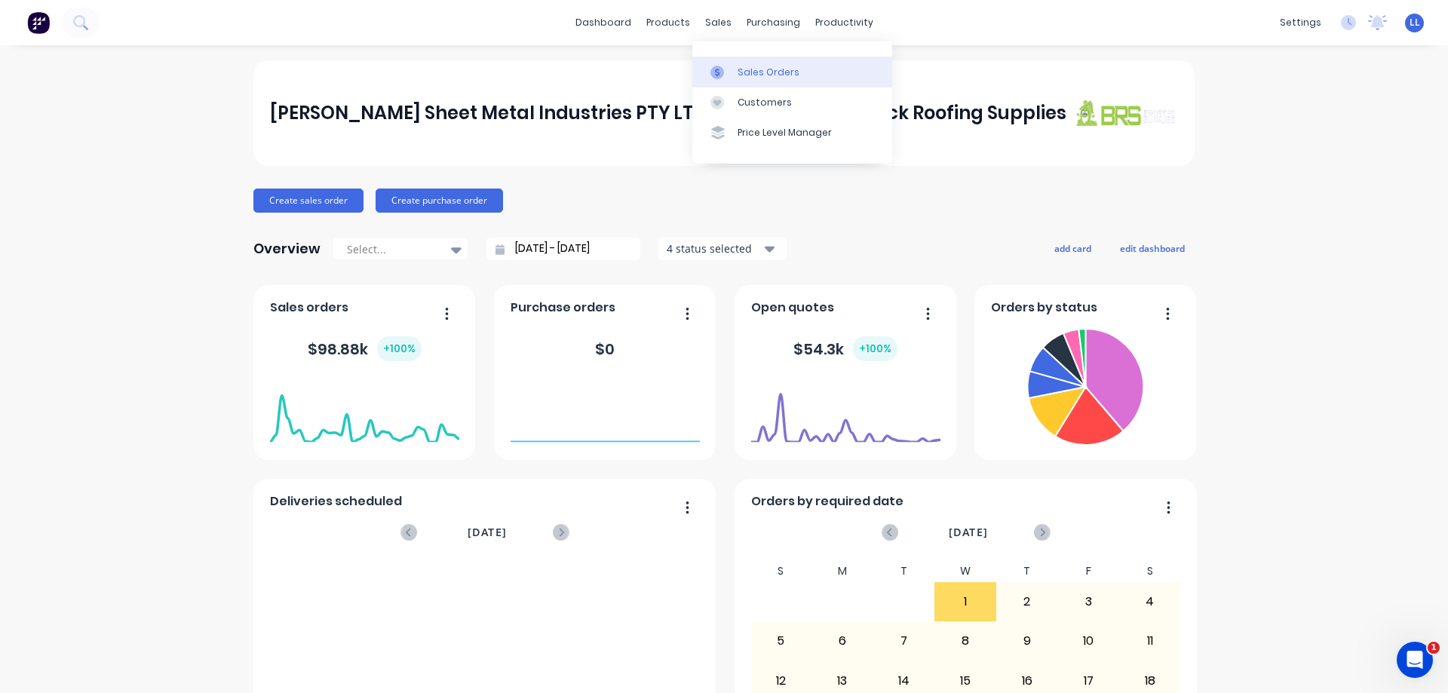
click at [770, 70] on div "Sales Orders" at bounding box center [768, 73] width 62 height 14
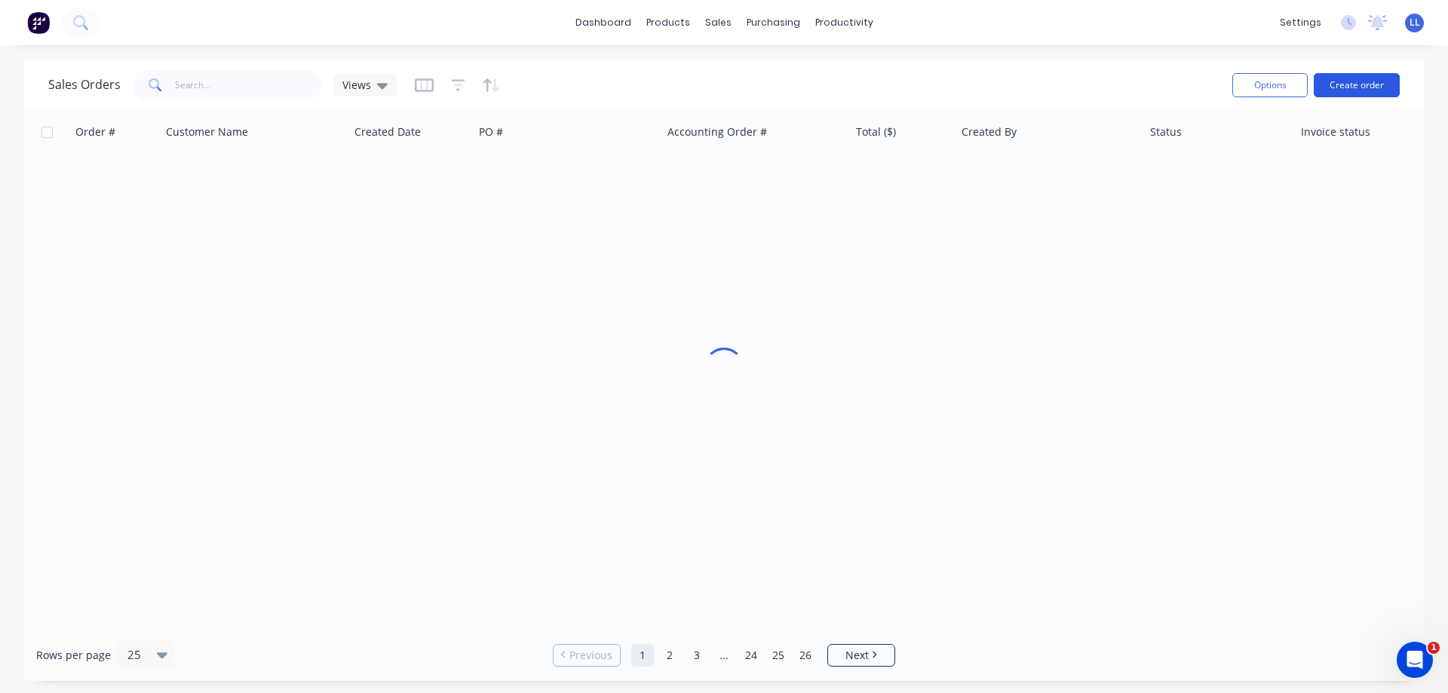
click at [1368, 86] on button "Create order" at bounding box center [1356, 85] width 86 height 24
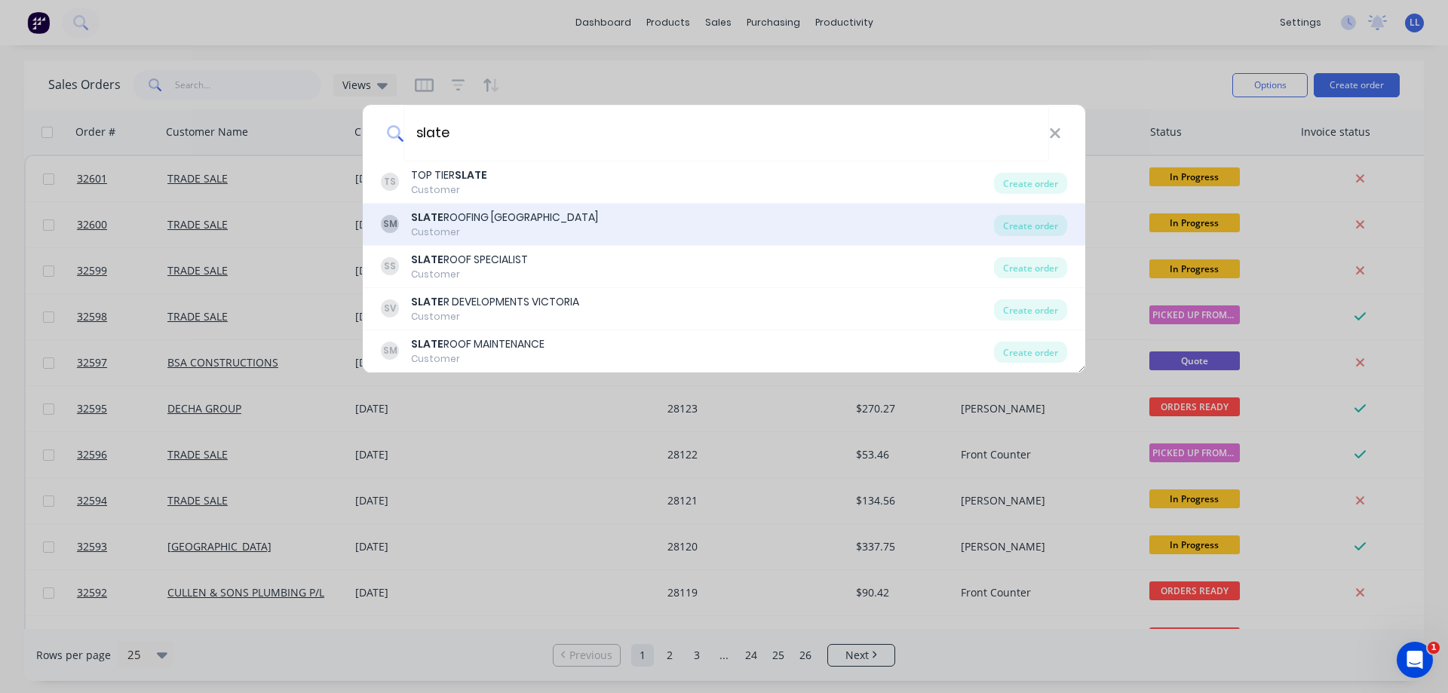
type input "slate"
click at [556, 223] on div "[PERSON_NAME] ROOFING [GEOGRAPHIC_DATA] Customer" at bounding box center [687, 224] width 613 height 29
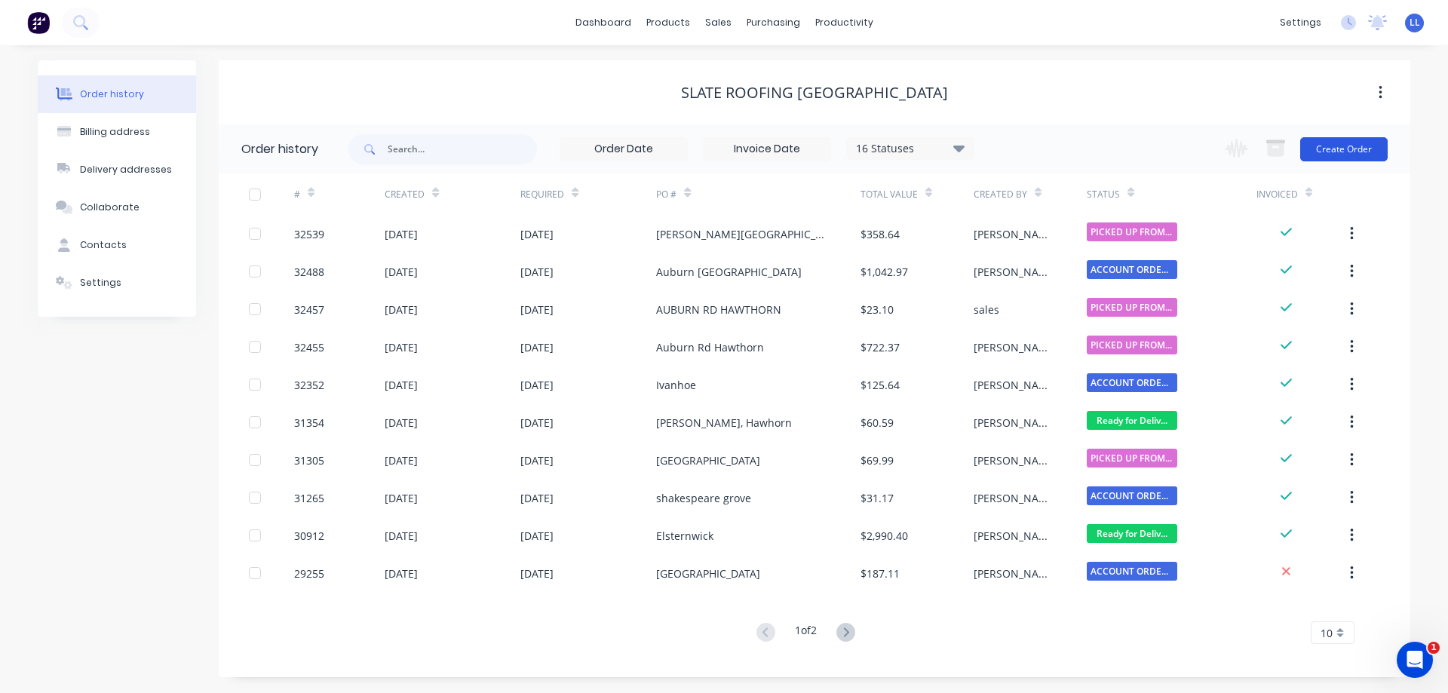
click at [1333, 149] on button "Create Order" at bounding box center [1343, 149] width 87 height 24
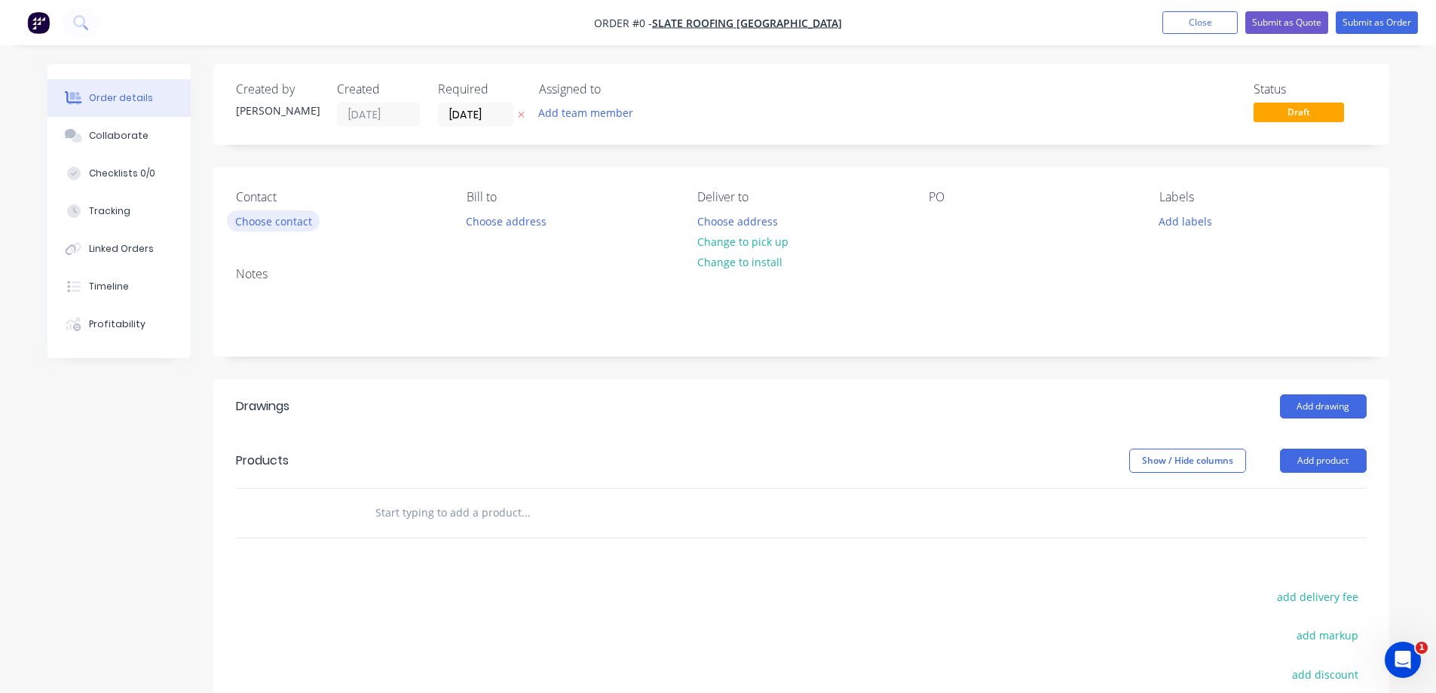
click at [306, 221] on button "Choose contact" at bounding box center [273, 220] width 93 height 20
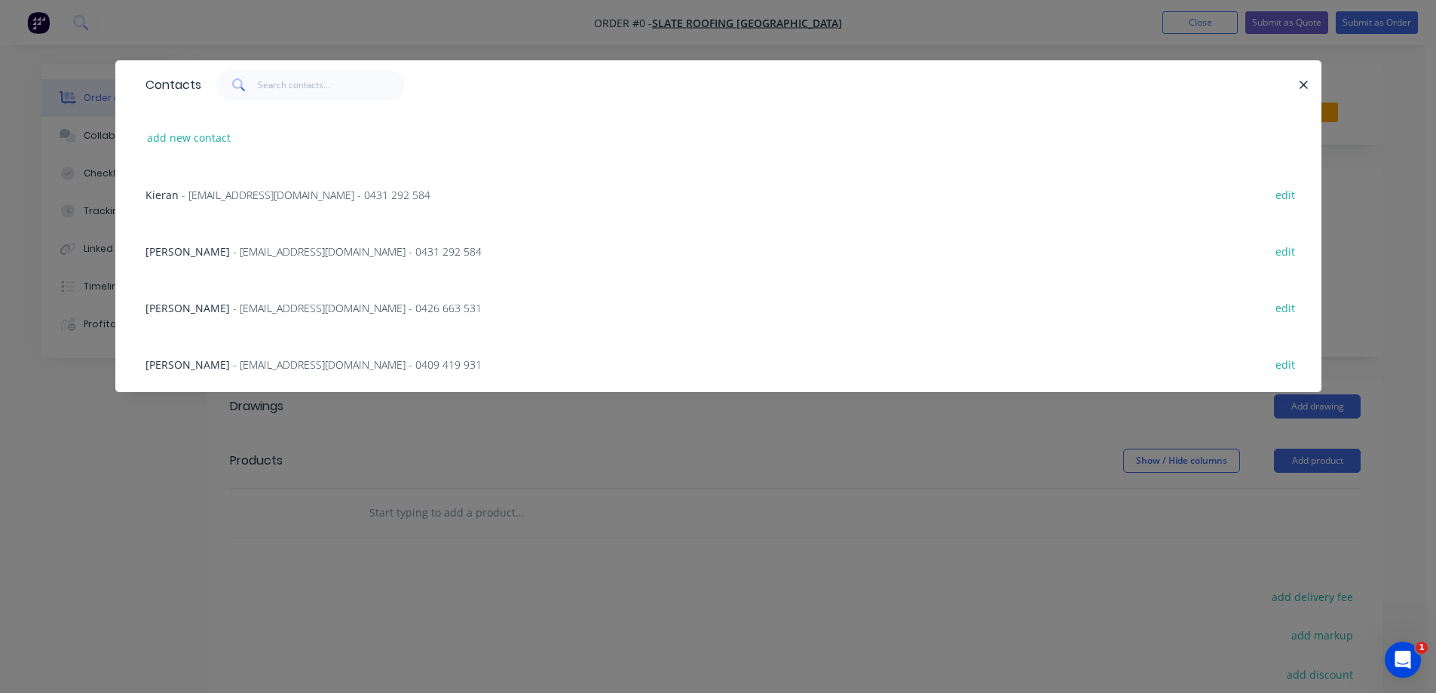
click at [307, 197] on span "- [EMAIL_ADDRESS][DOMAIN_NAME] - 0431 292 584" at bounding box center [306, 195] width 249 height 14
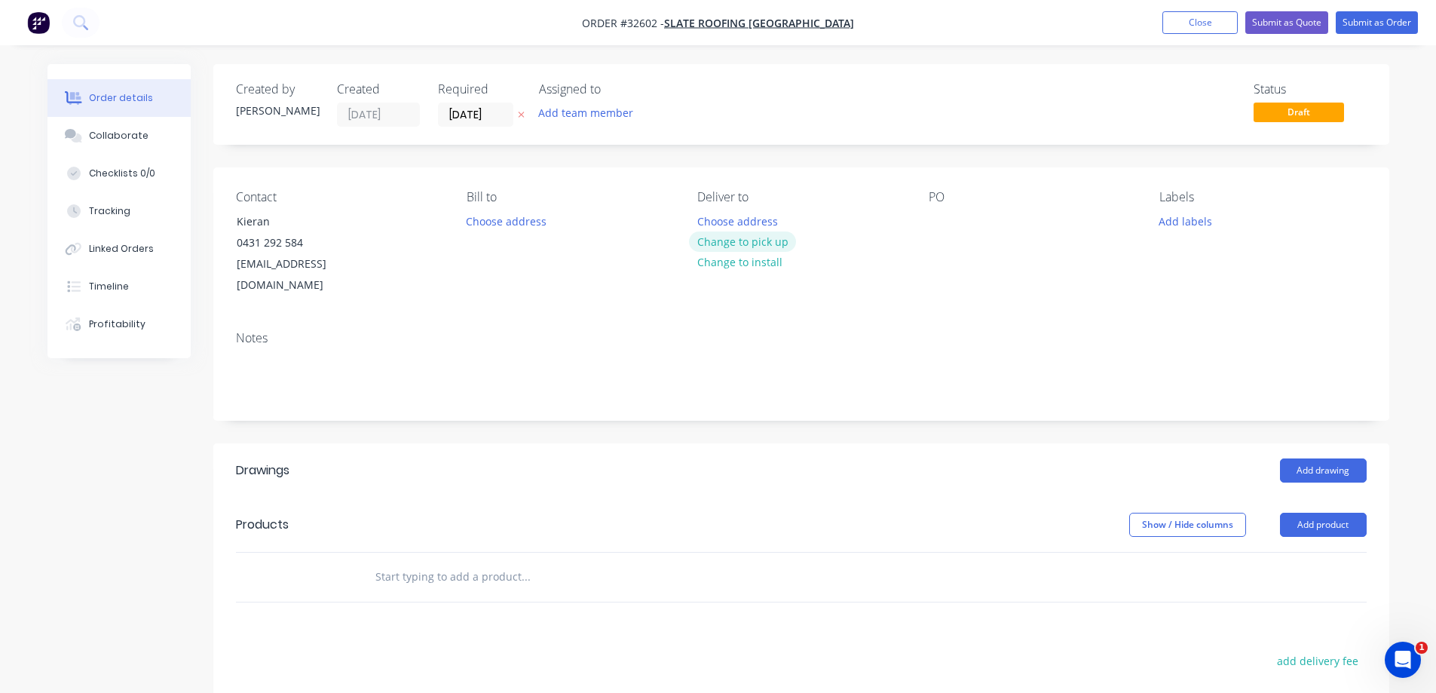
click at [741, 238] on button "Change to pick up" at bounding box center [742, 241] width 107 height 20
drag, startPoint x: 953, startPoint y: 209, endPoint x: 928, endPoint y: 219, distance: 27.0
click at [929, 219] on div "PO" at bounding box center [1032, 243] width 207 height 106
click at [929, 219] on div at bounding box center [941, 221] width 24 height 22
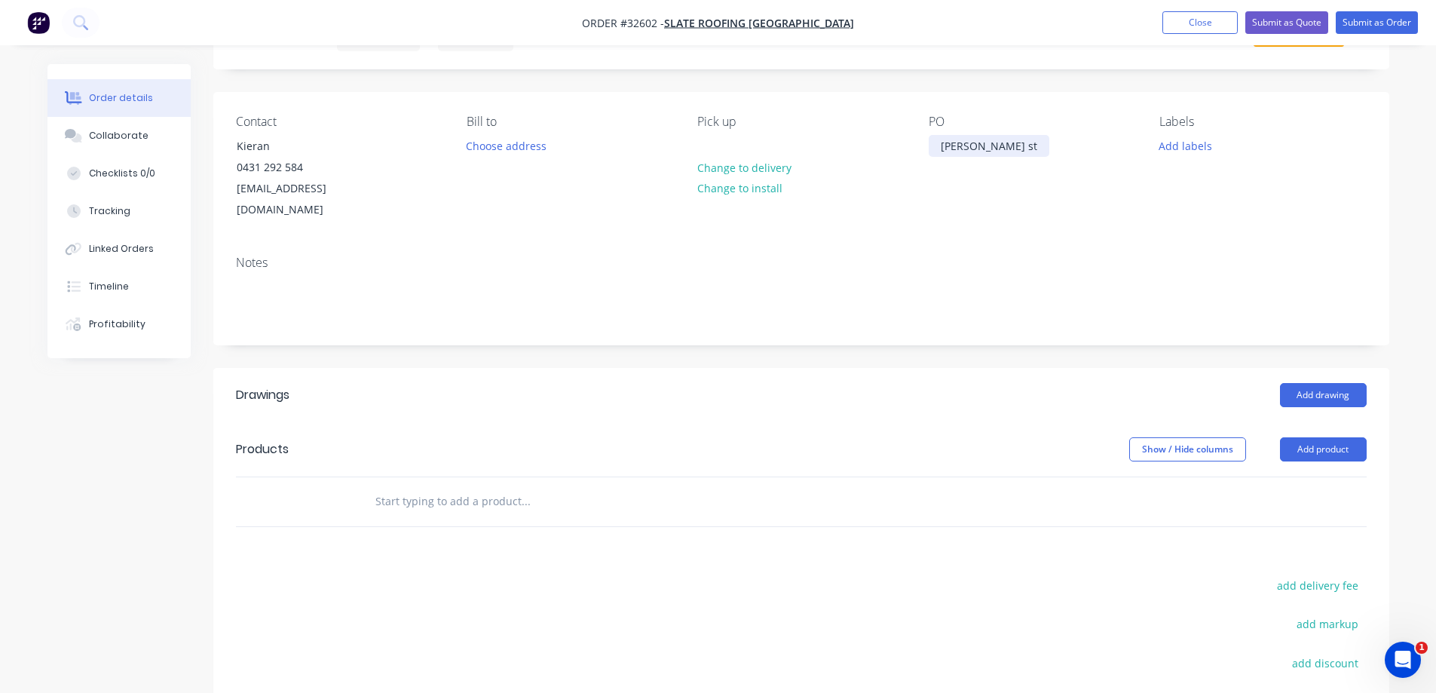
scroll to position [226, 0]
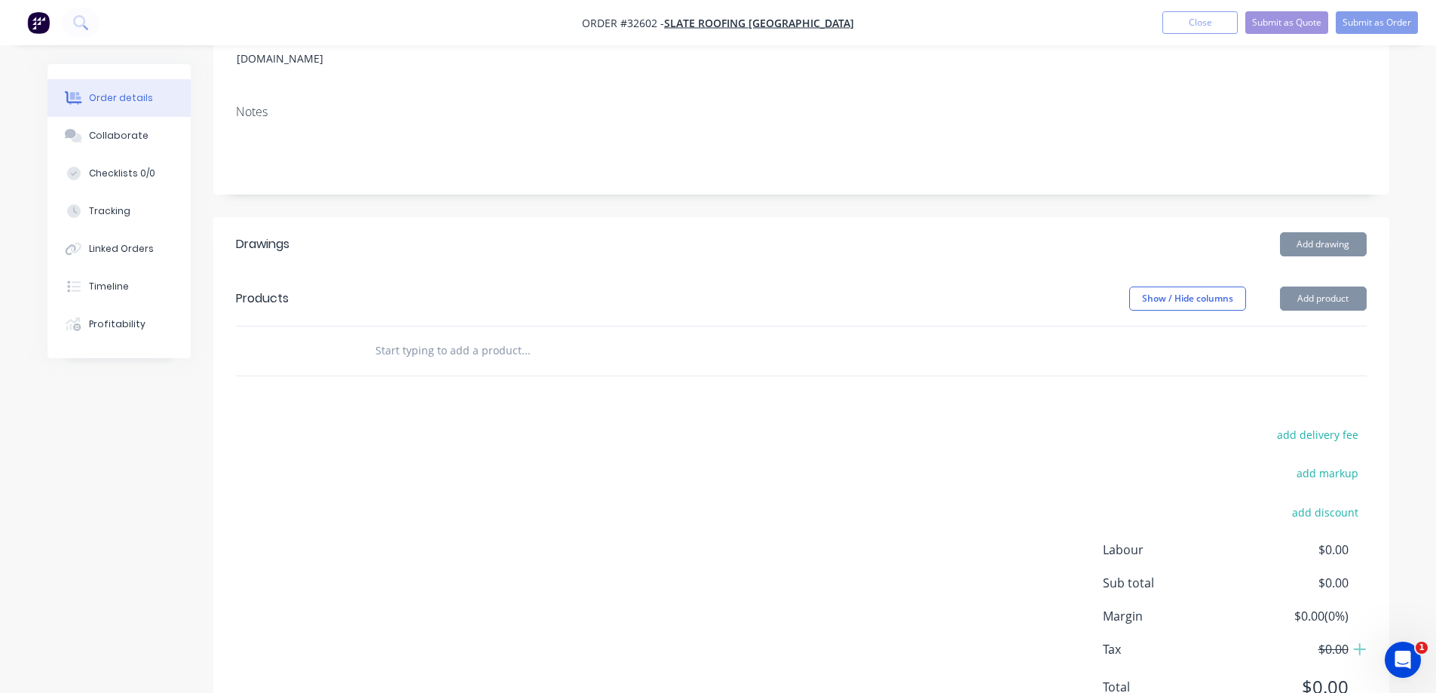
click at [464, 336] on input "text" at bounding box center [526, 351] width 302 height 30
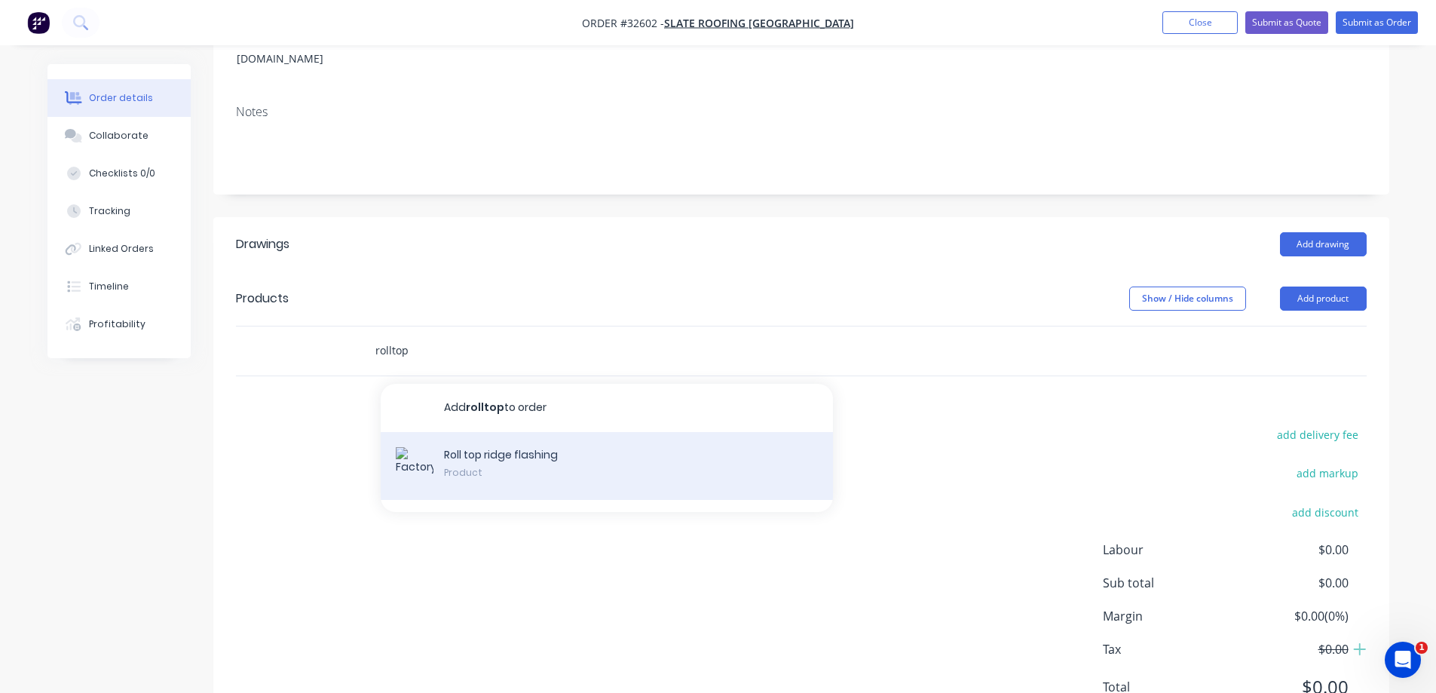
type input "rolltop"
click at [540, 443] on div "Roll top ridge flashing Product" at bounding box center [607, 466] width 452 height 68
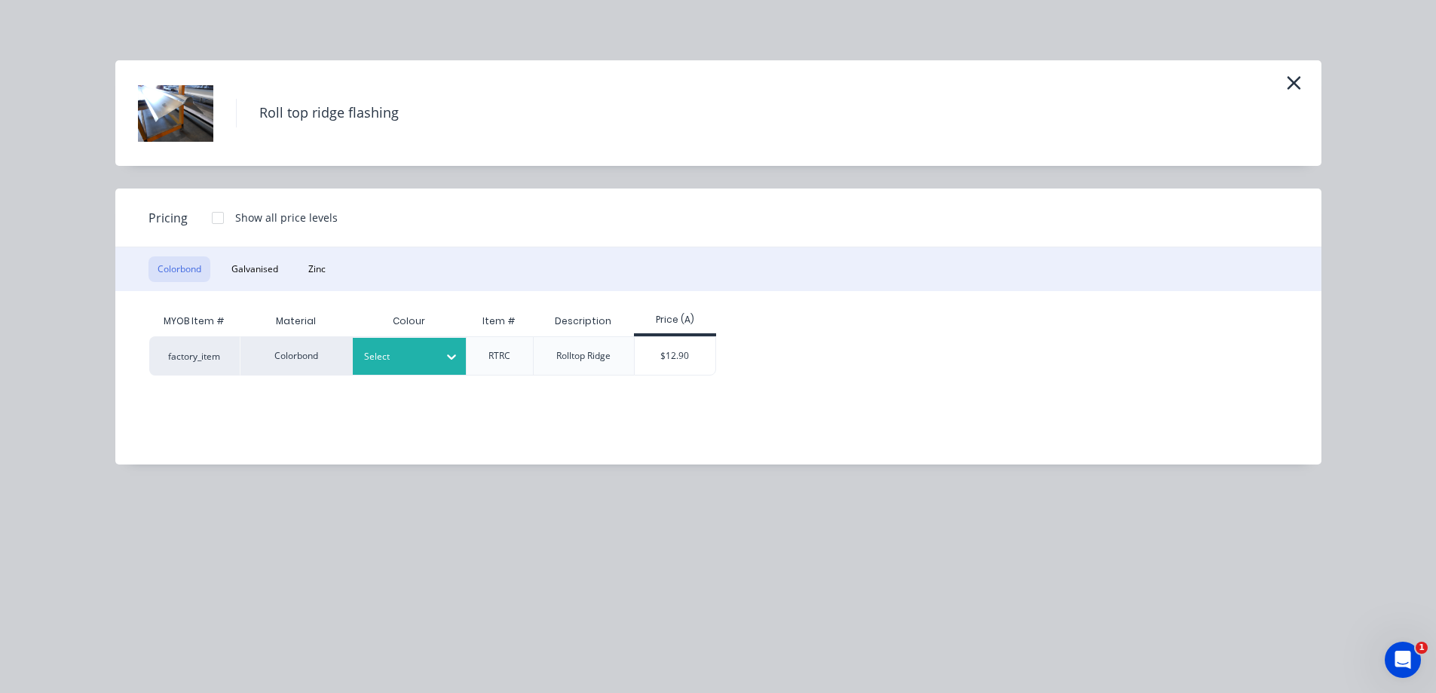
click at [451, 358] on icon at bounding box center [451, 357] width 9 height 5
drag, startPoint x: 464, startPoint y: 482, endPoint x: 473, endPoint y: 468, distance: 16.3
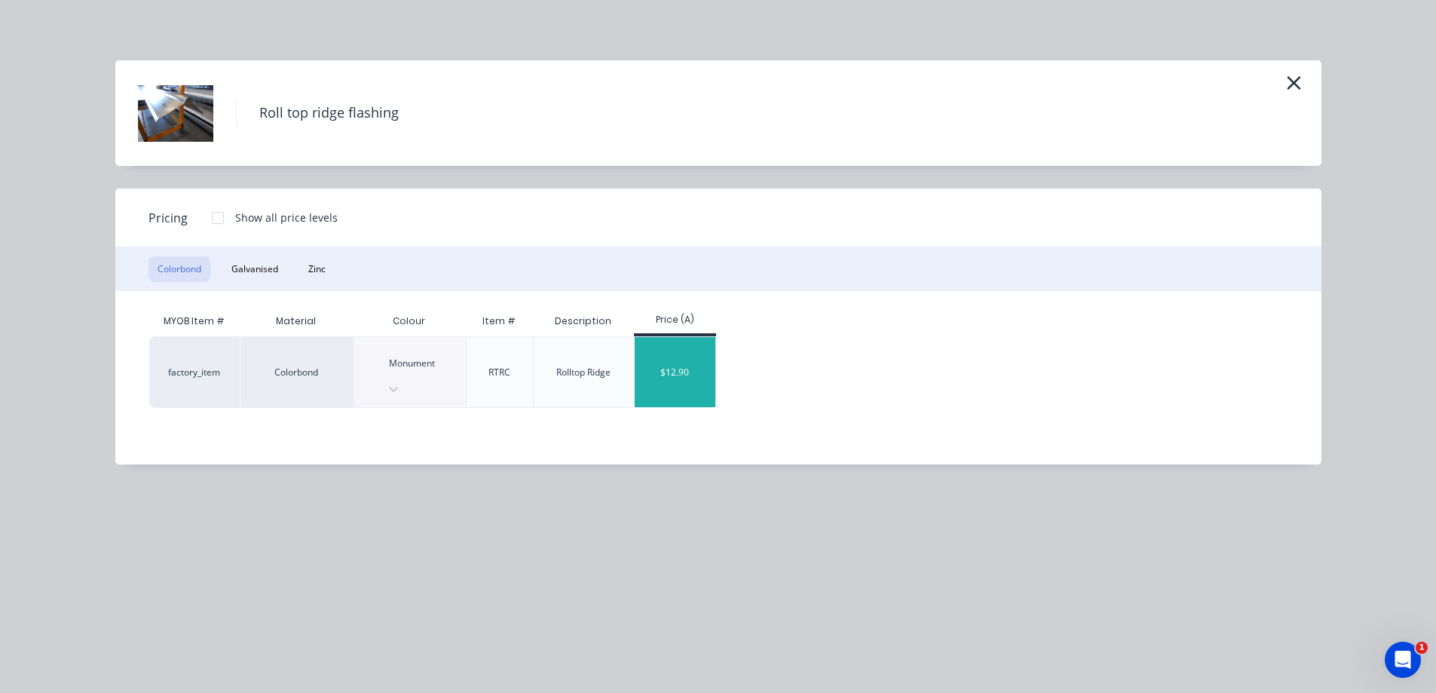
click at [691, 347] on div "$12.90" at bounding box center [675, 372] width 81 height 70
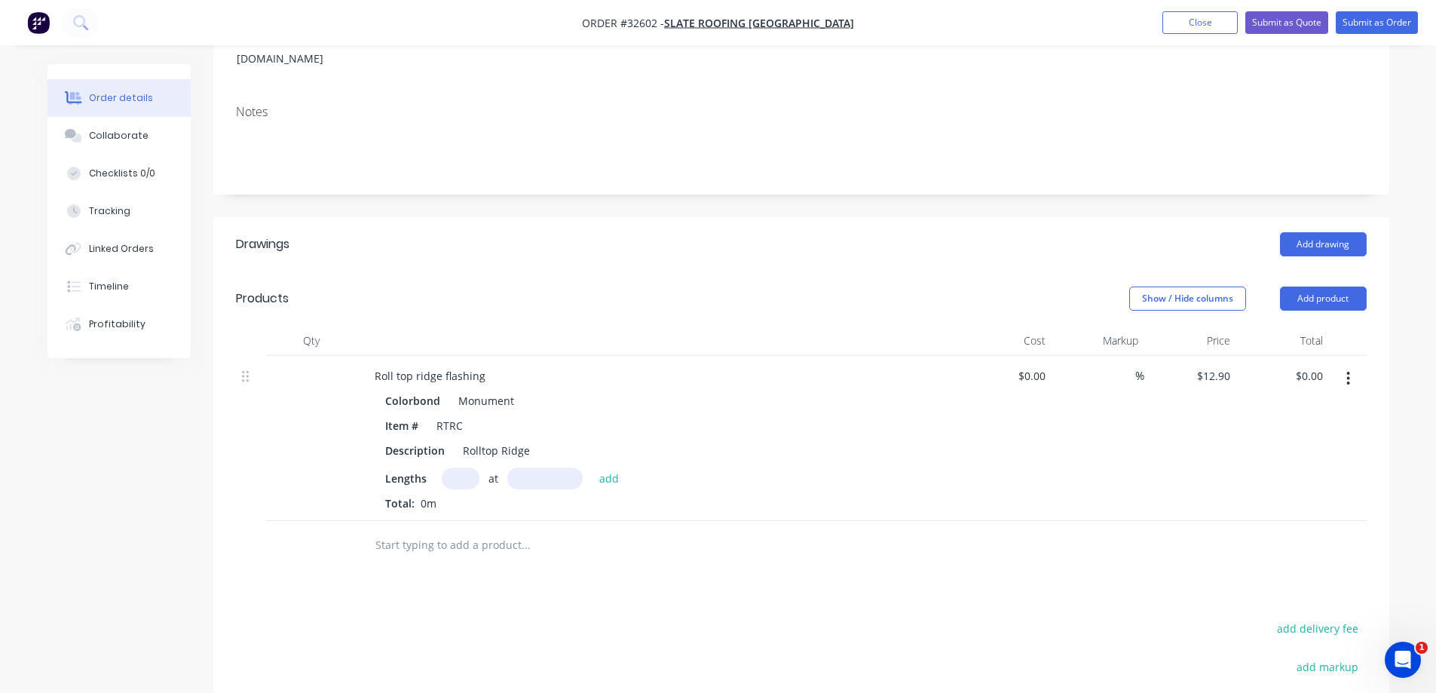
click at [452, 467] on input "text" at bounding box center [461, 478] width 38 height 22
type input "1"
type input "6000"
click at [592, 467] on button "add" at bounding box center [609, 477] width 35 height 20
type input "$77.40"
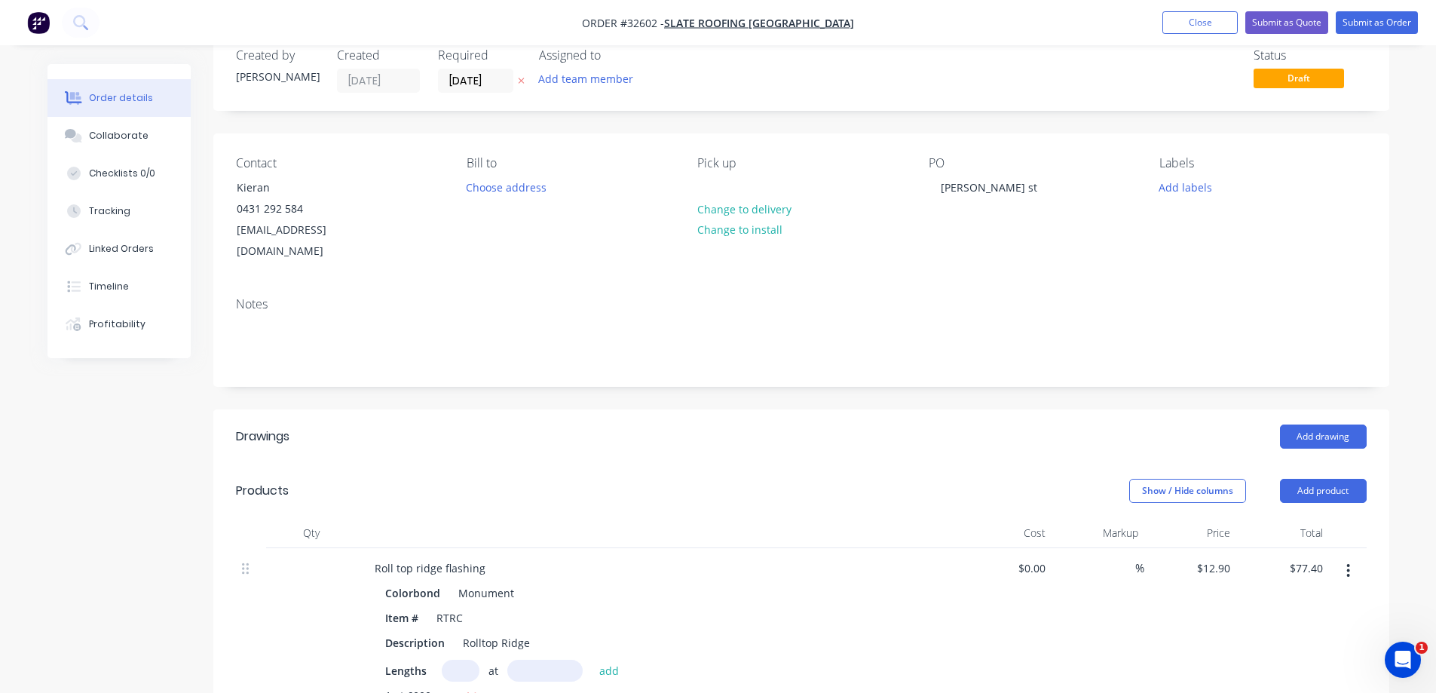
scroll to position [0, 0]
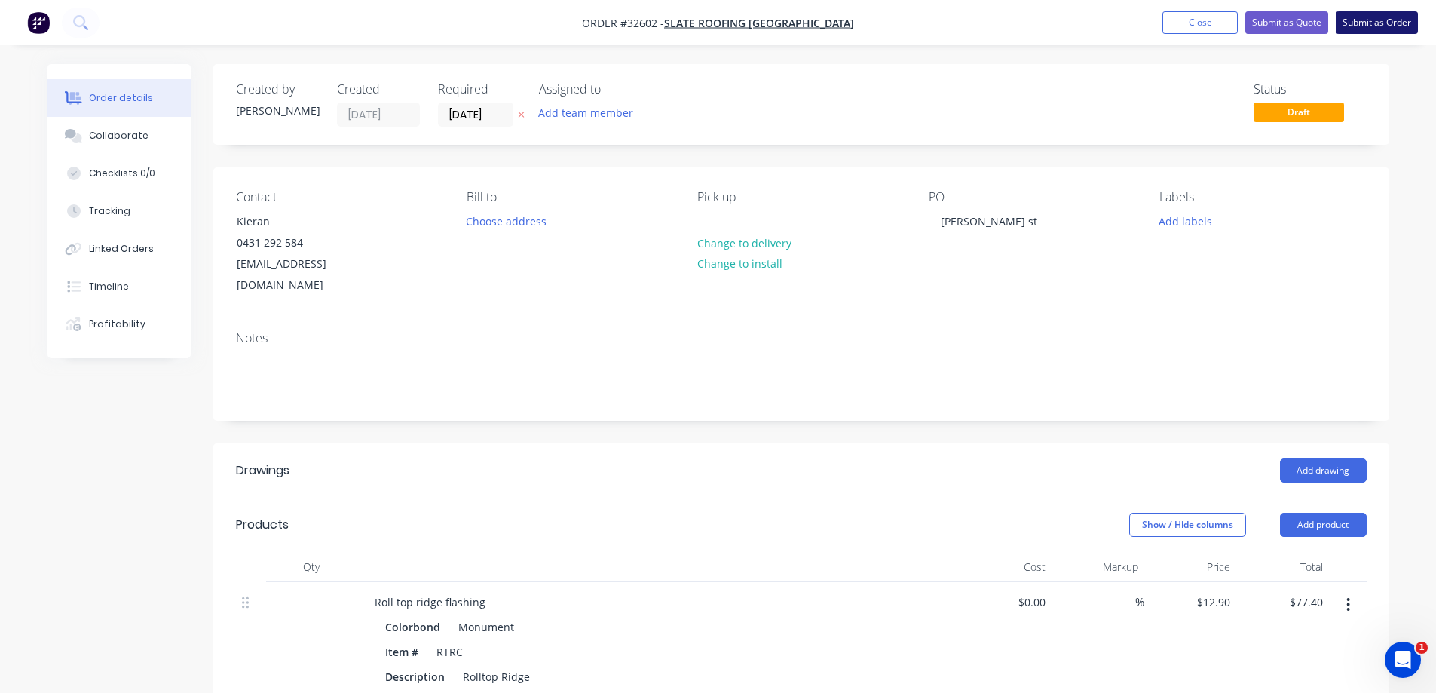
click at [1371, 28] on button "Submit as Order" at bounding box center [1377, 22] width 82 height 23
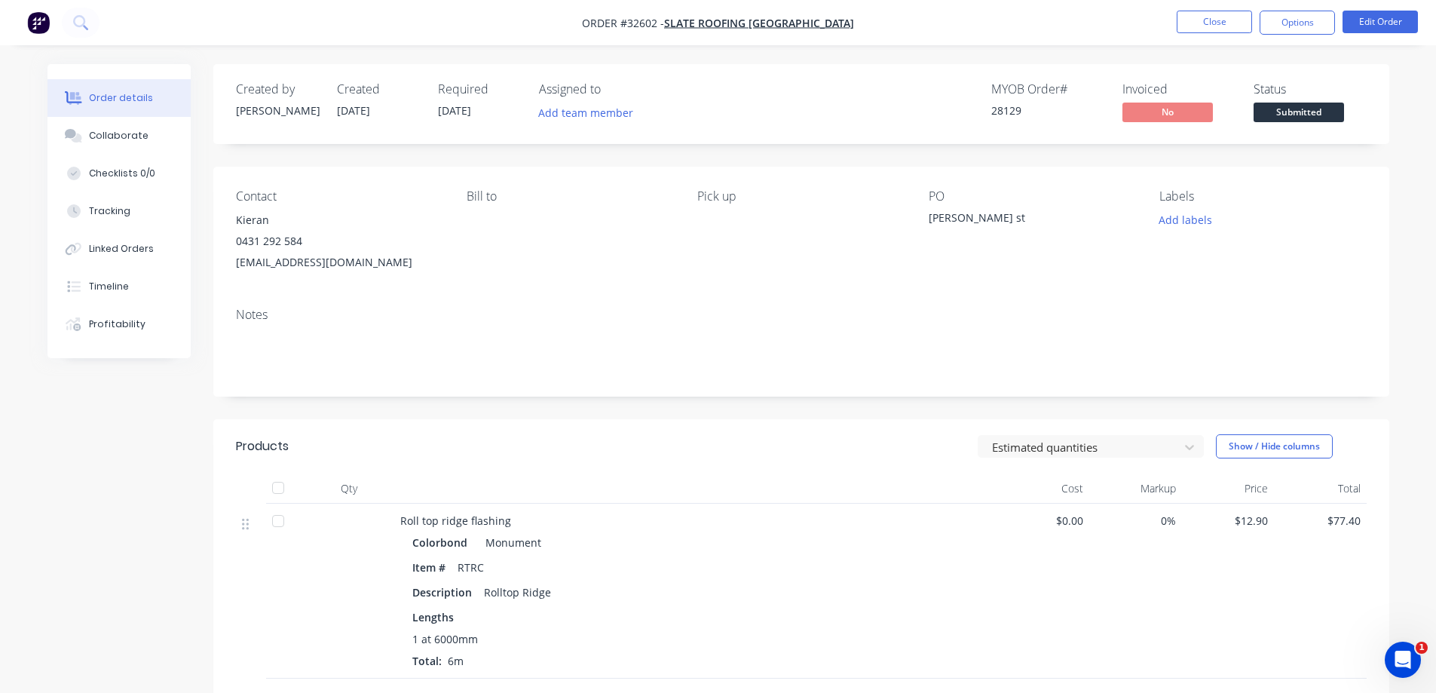
click at [1304, 114] on span "Submitted" at bounding box center [1299, 112] width 90 height 19
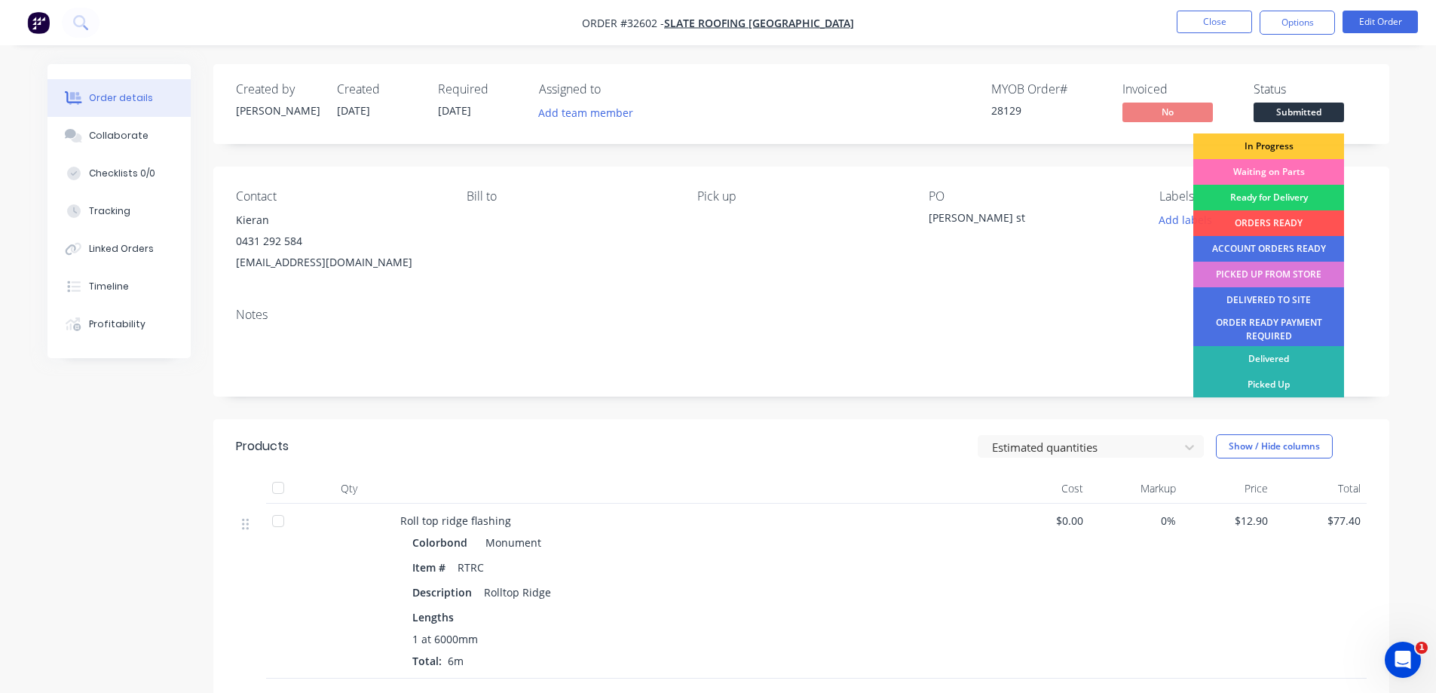
drag, startPoint x: 1269, startPoint y: 390, endPoint x: 1275, endPoint y: 375, distance: 16.2
click at [1270, 388] on div "Picked Up" at bounding box center [1269, 385] width 151 height 26
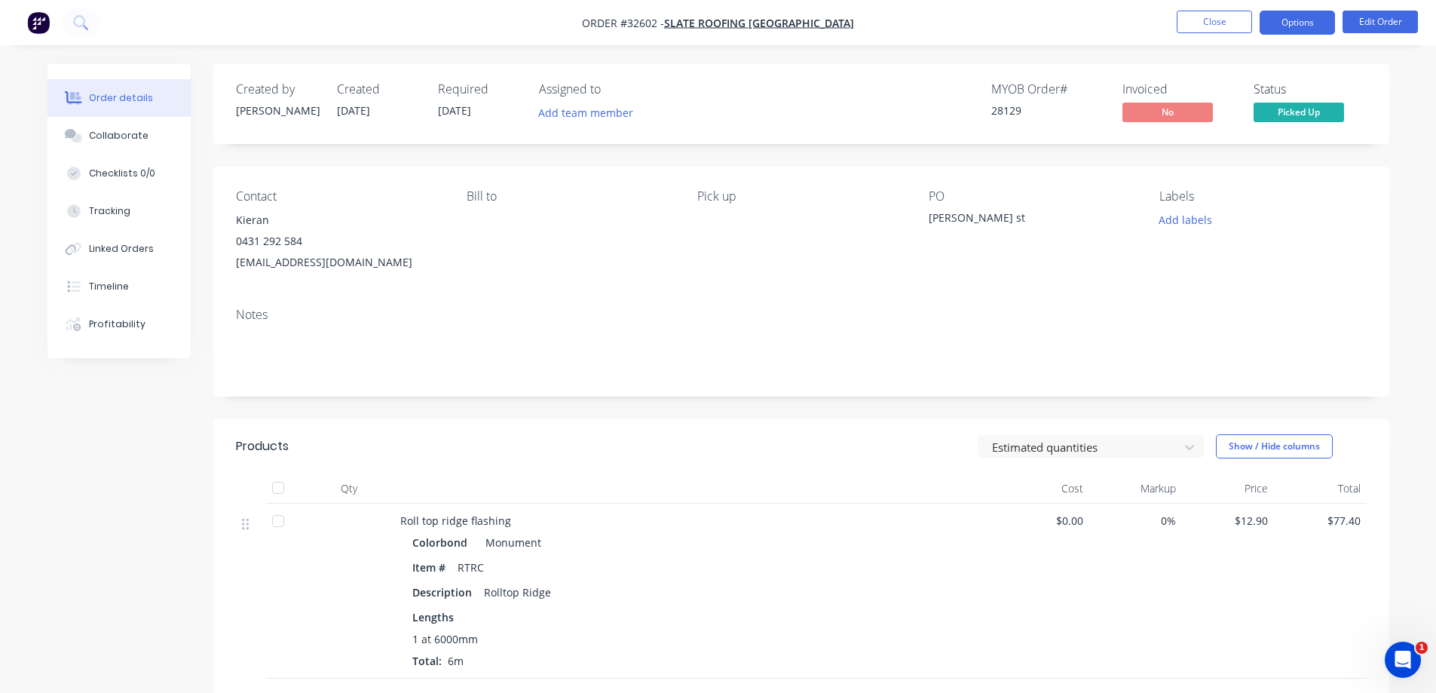
click at [1315, 23] on button "Options" at bounding box center [1297, 23] width 75 height 24
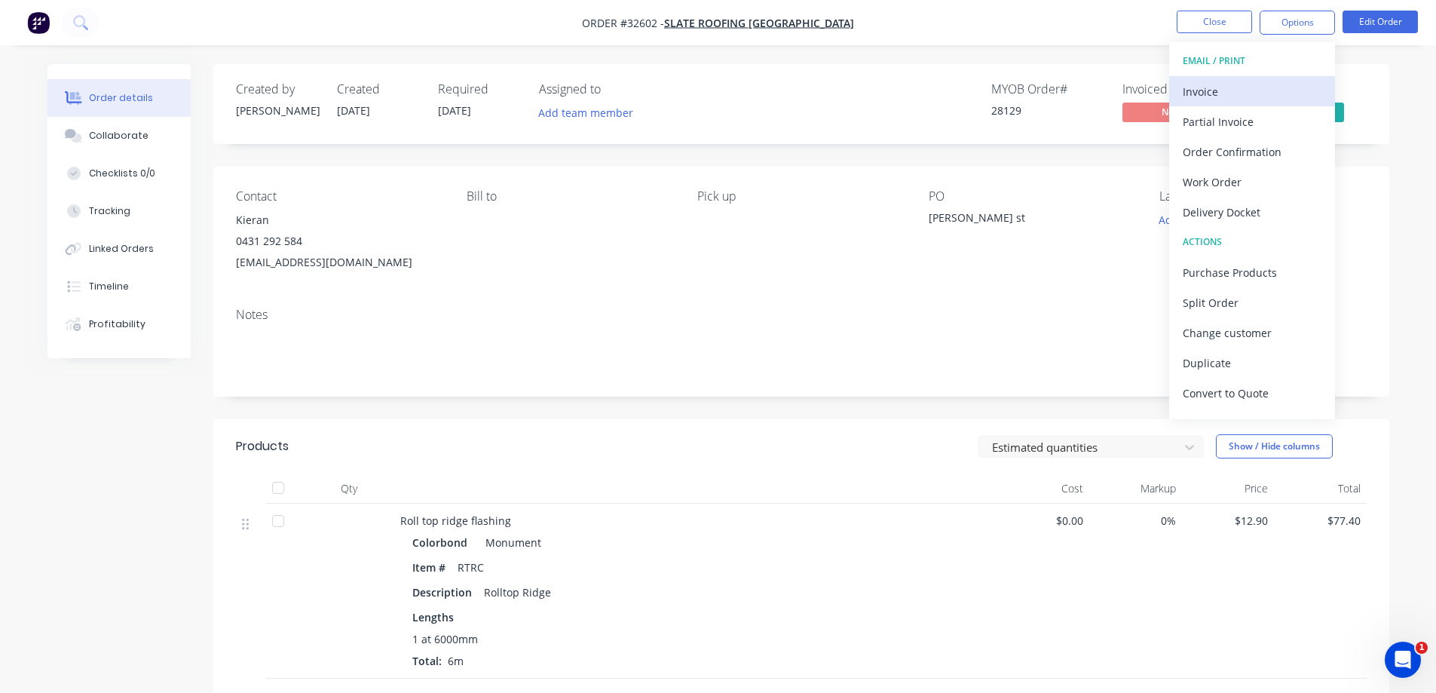
click at [1247, 97] on div "Invoice" at bounding box center [1252, 92] width 139 height 22
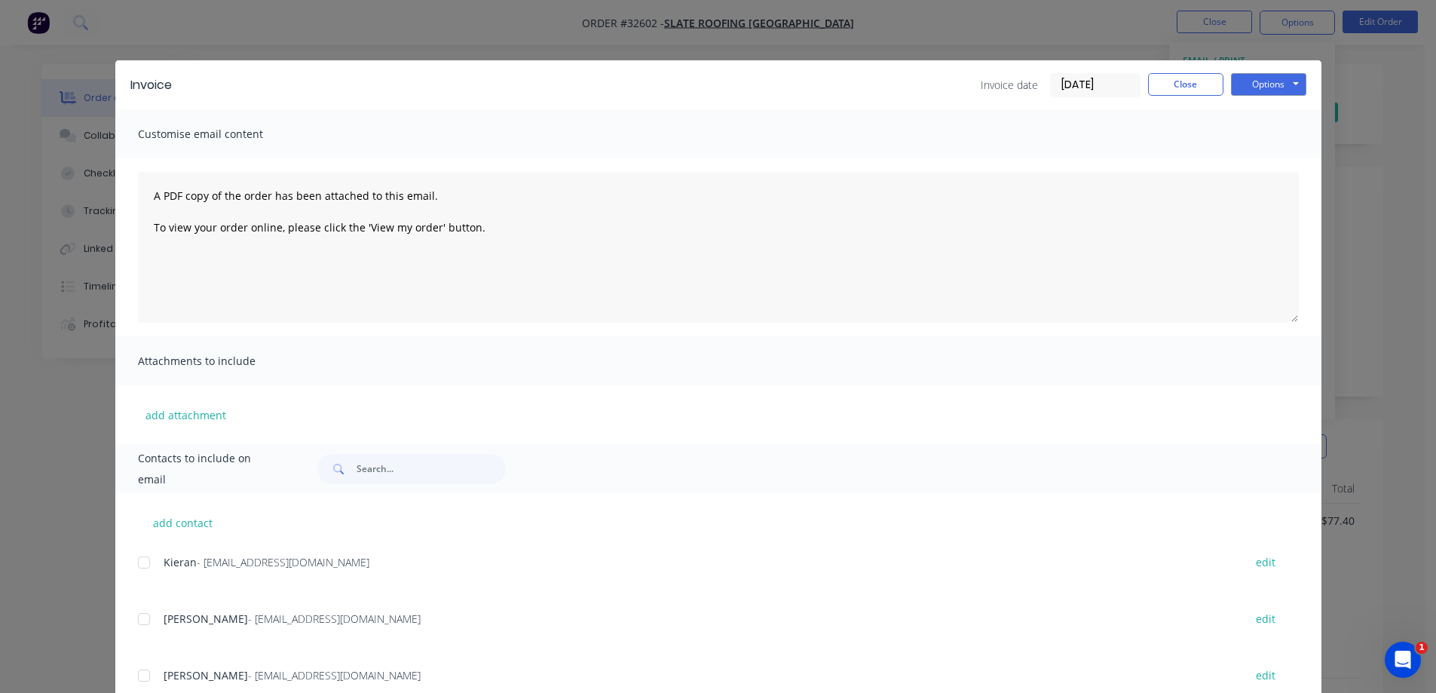
click at [141, 619] on div at bounding box center [144, 619] width 30 height 30
click at [1285, 82] on button "Options" at bounding box center [1268, 84] width 75 height 23
click at [1289, 158] on button "Email" at bounding box center [1279, 161] width 97 height 25
click at [1171, 89] on button "Close" at bounding box center [1185, 84] width 75 height 23
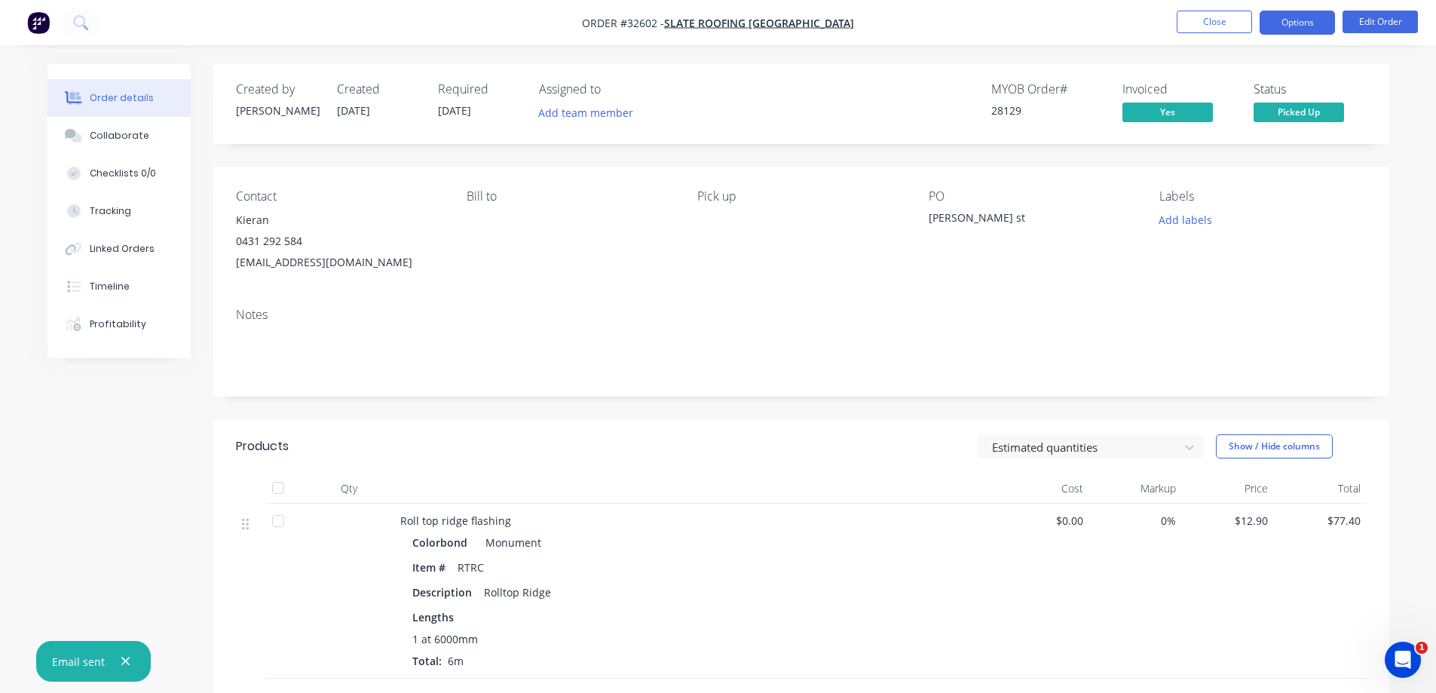
click at [1279, 26] on button "Options" at bounding box center [1297, 23] width 75 height 24
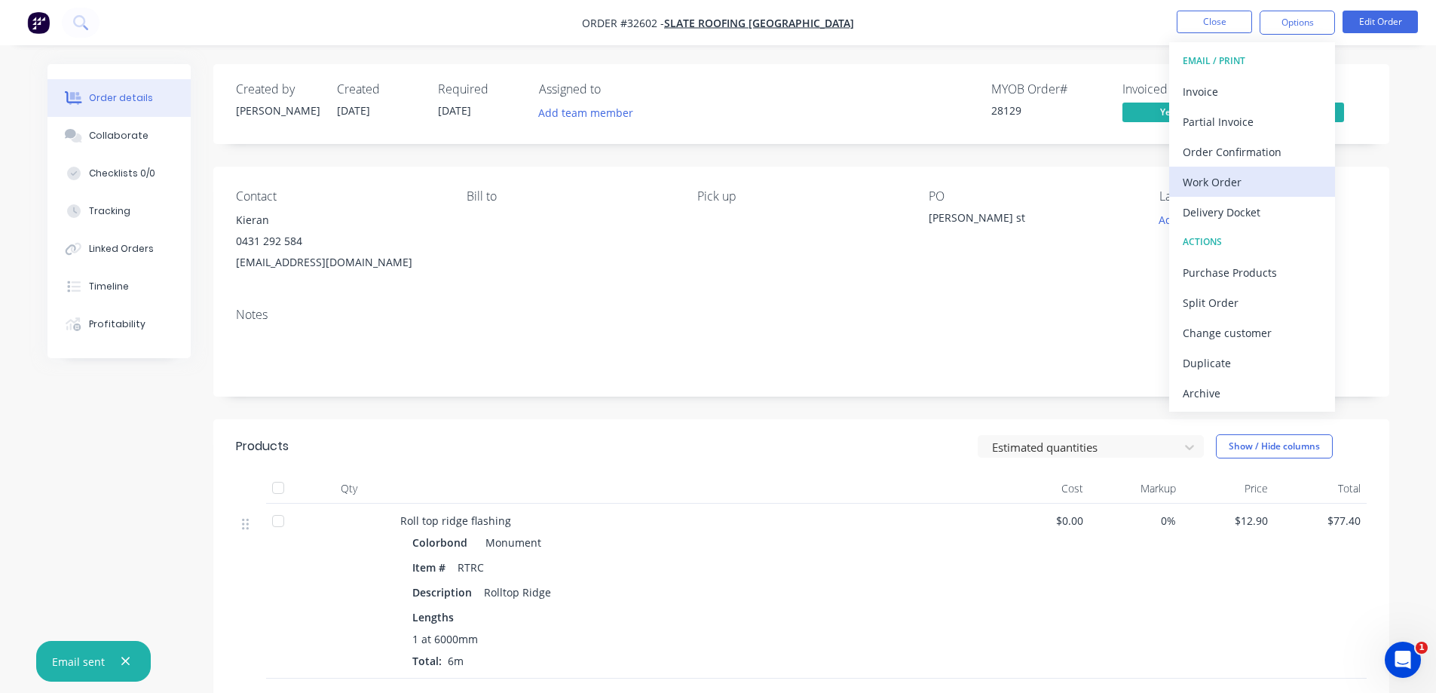
click at [1237, 174] on div "Work Order" at bounding box center [1252, 182] width 139 height 22
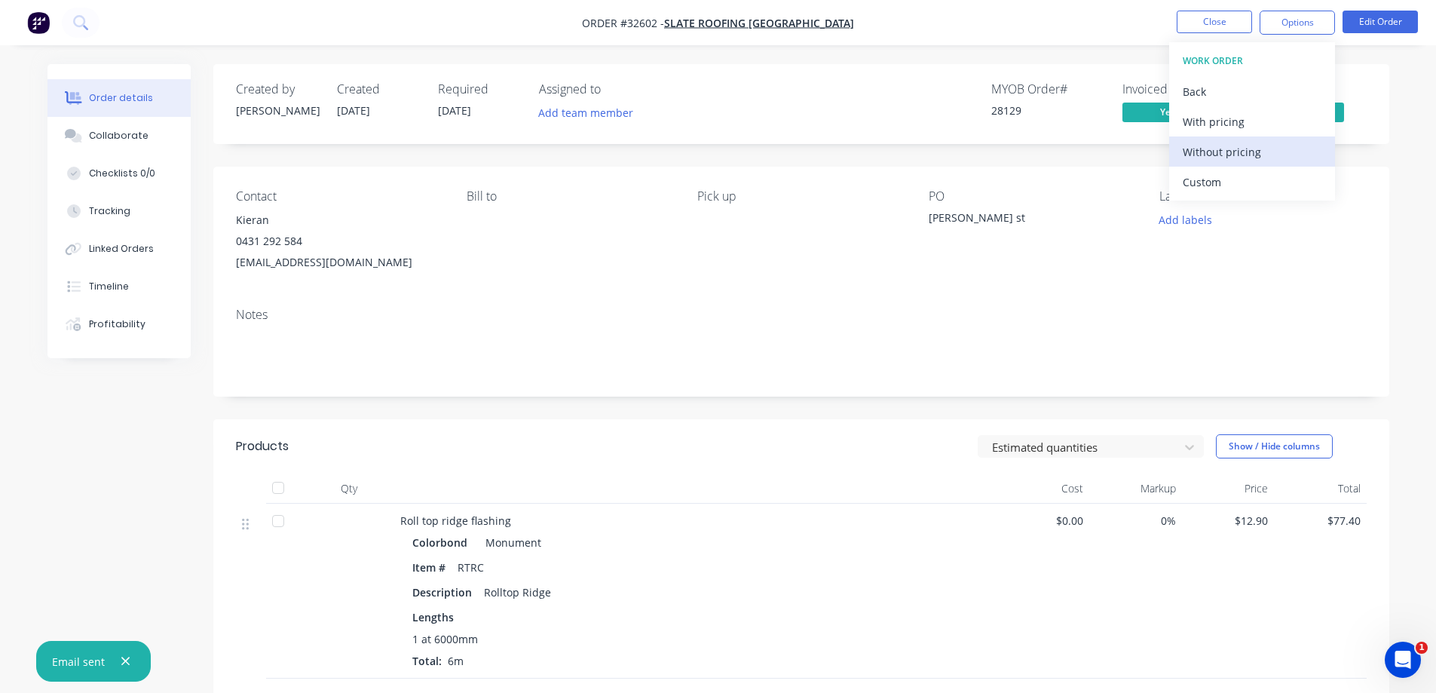
click at [1274, 143] on div "Without pricing" at bounding box center [1252, 152] width 139 height 22
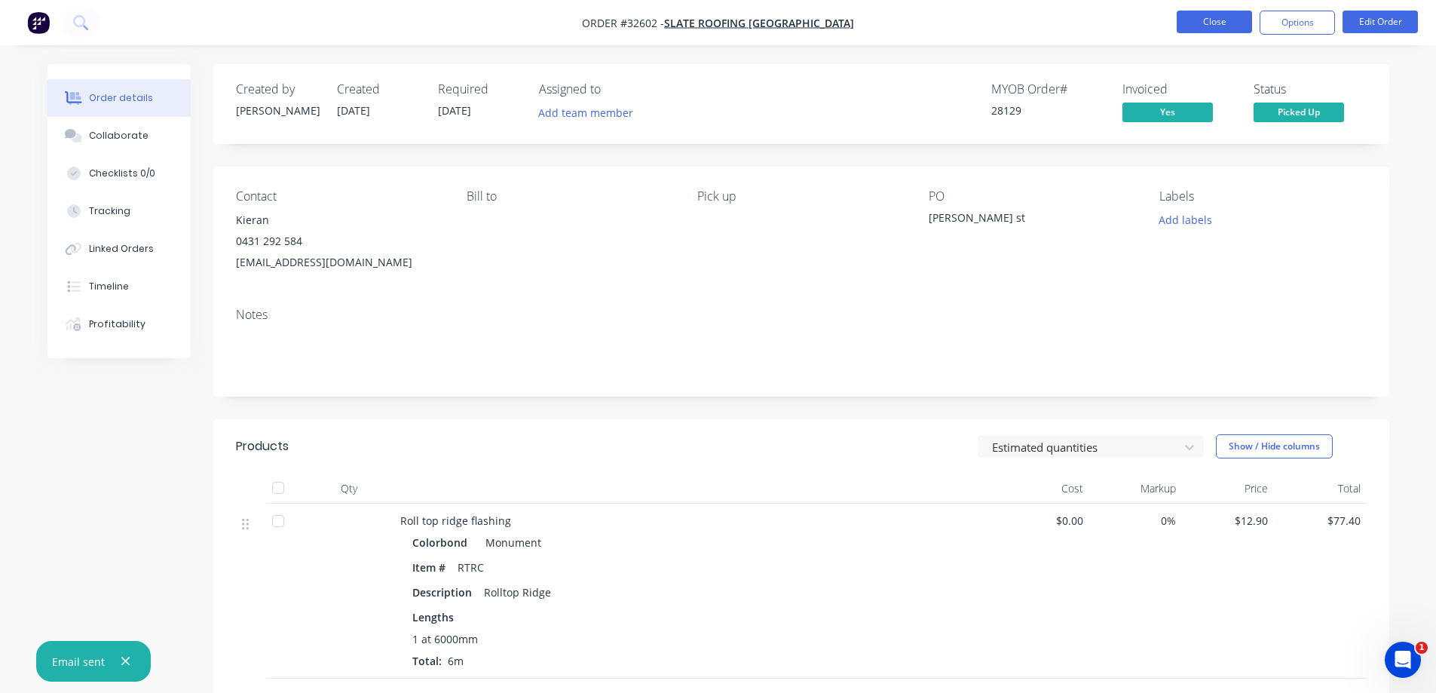
click at [1209, 26] on button "Close" at bounding box center [1214, 22] width 75 height 23
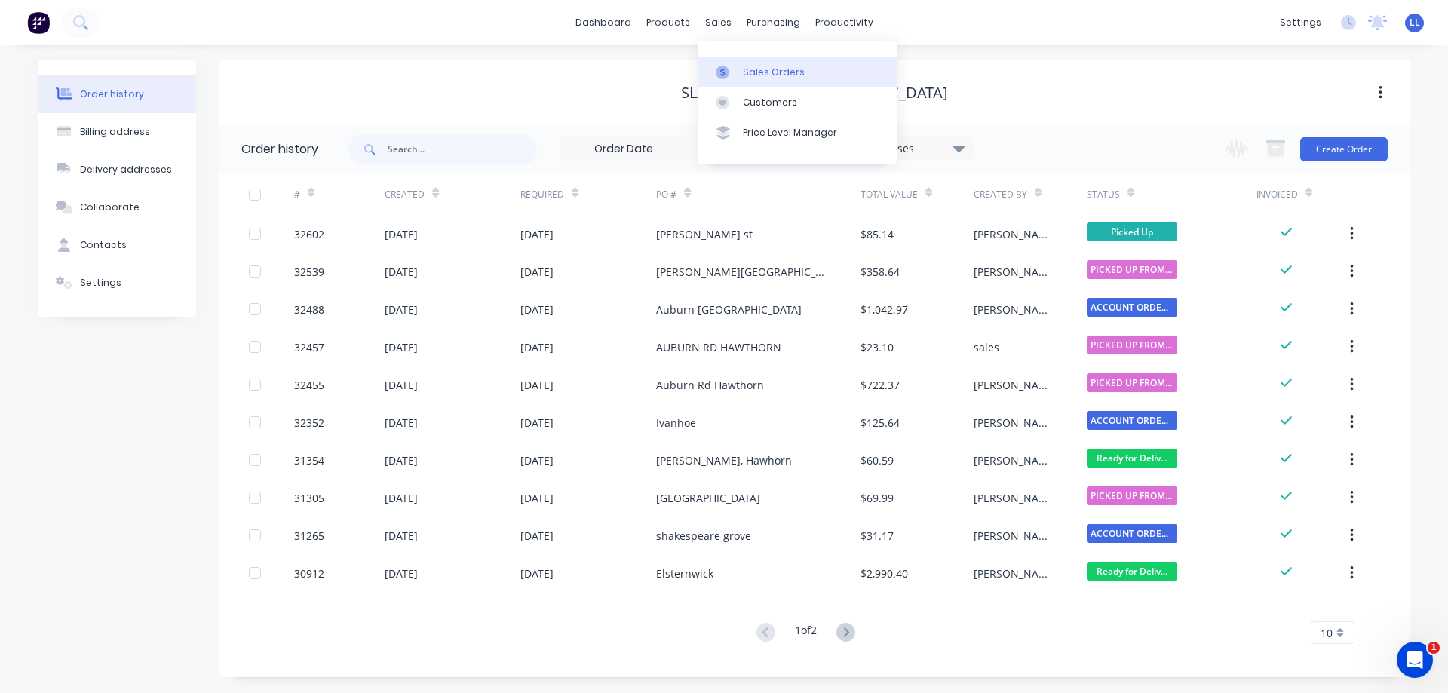
click at [785, 76] on div "Sales Orders" at bounding box center [774, 73] width 62 height 14
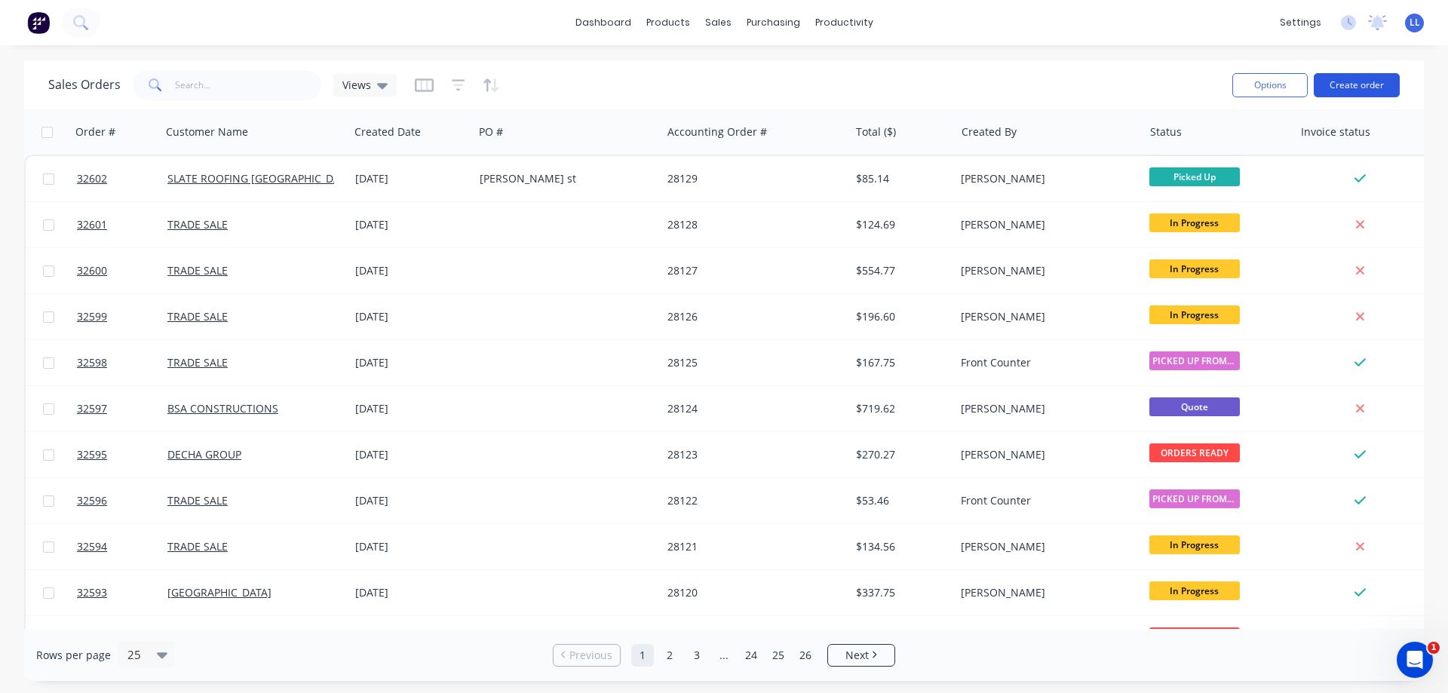
click at [1336, 88] on button "Create order" at bounding box center [1356, 85] width 86 height 24
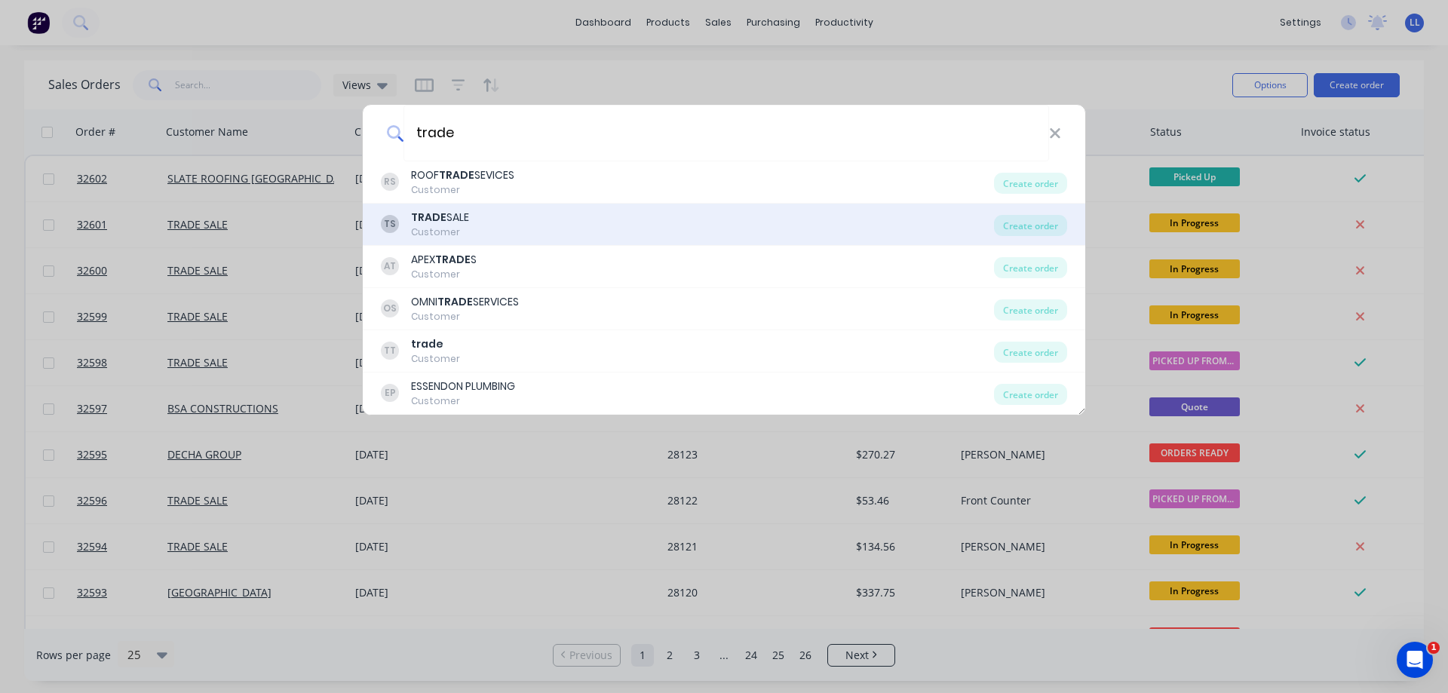
type input "trade"
click at [513, 228] on div "TS TRADE SALE Customer" at bounding box center [687, 224] width 613 height 29
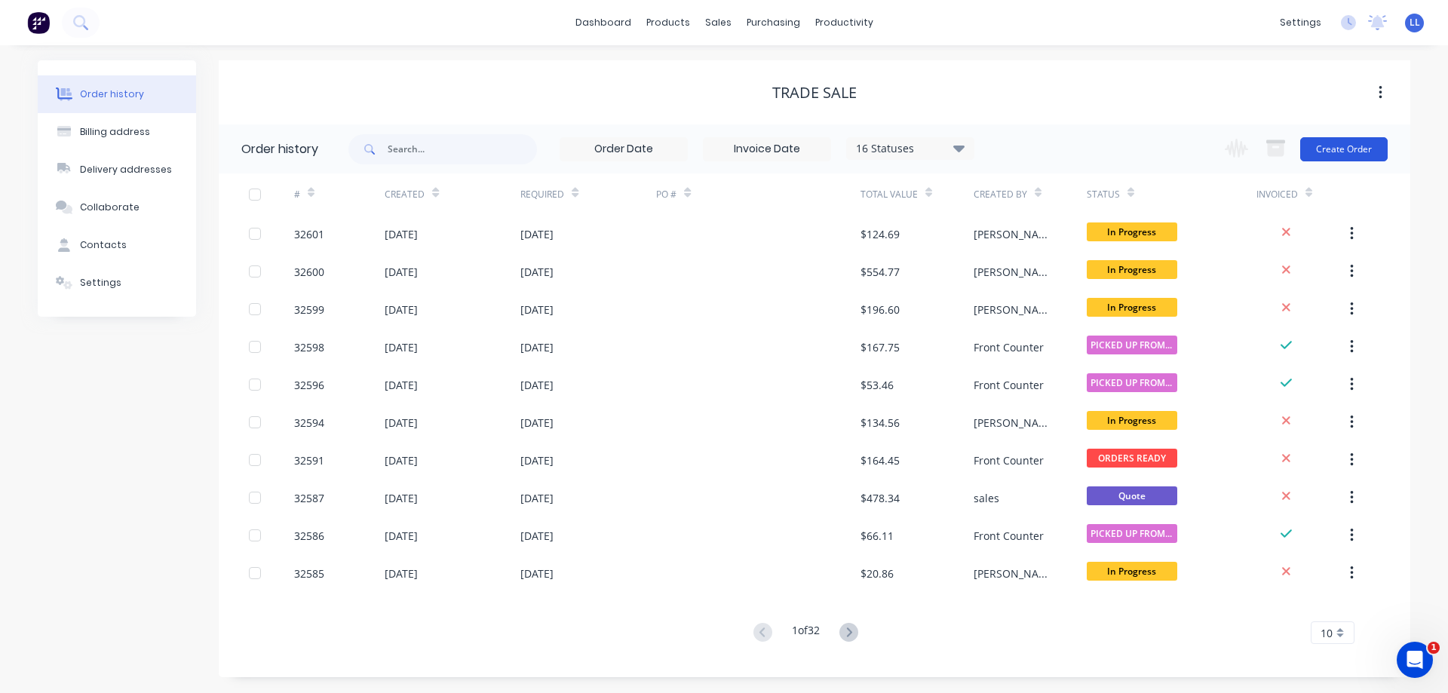
click at [1338, 145] on button "Create Order" at bounding box center [1343, 149] width 87 height 24
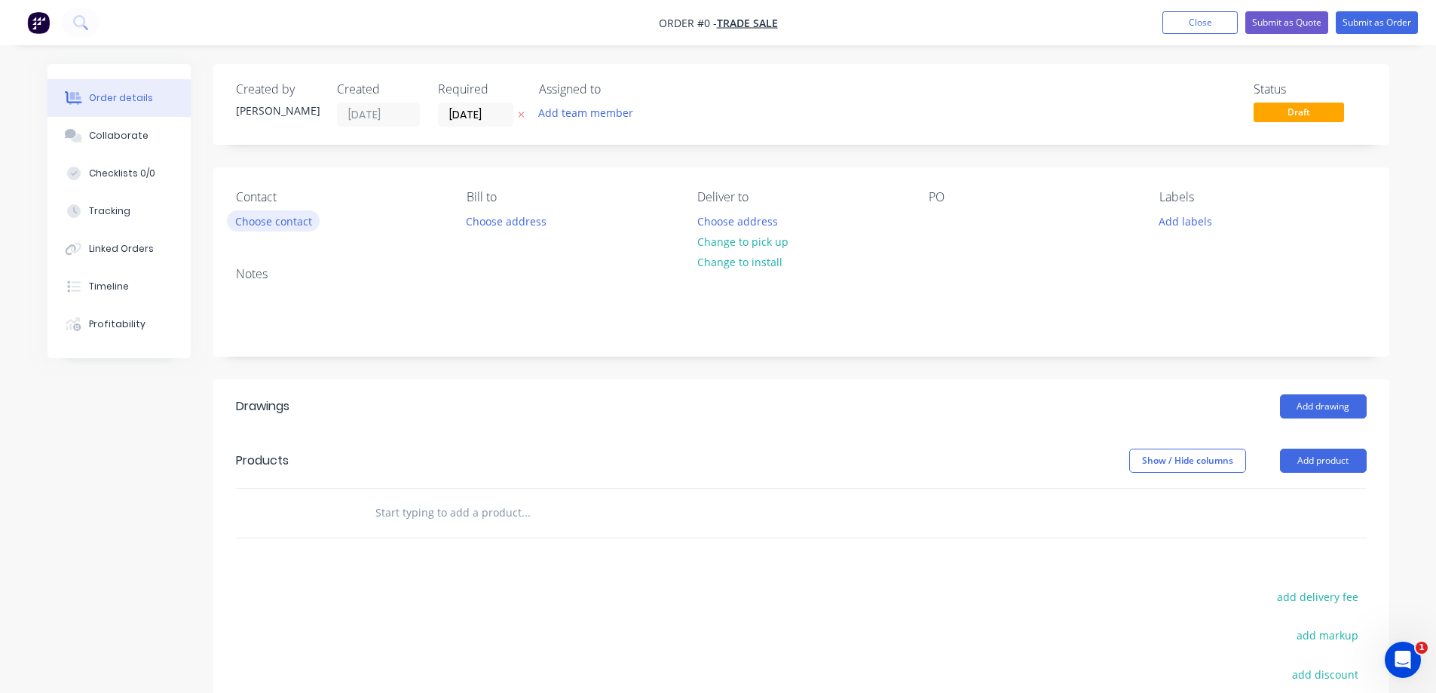
click at [283, 222] on button "Choose contact" at bounding box center [273, 220] width 93 height 20
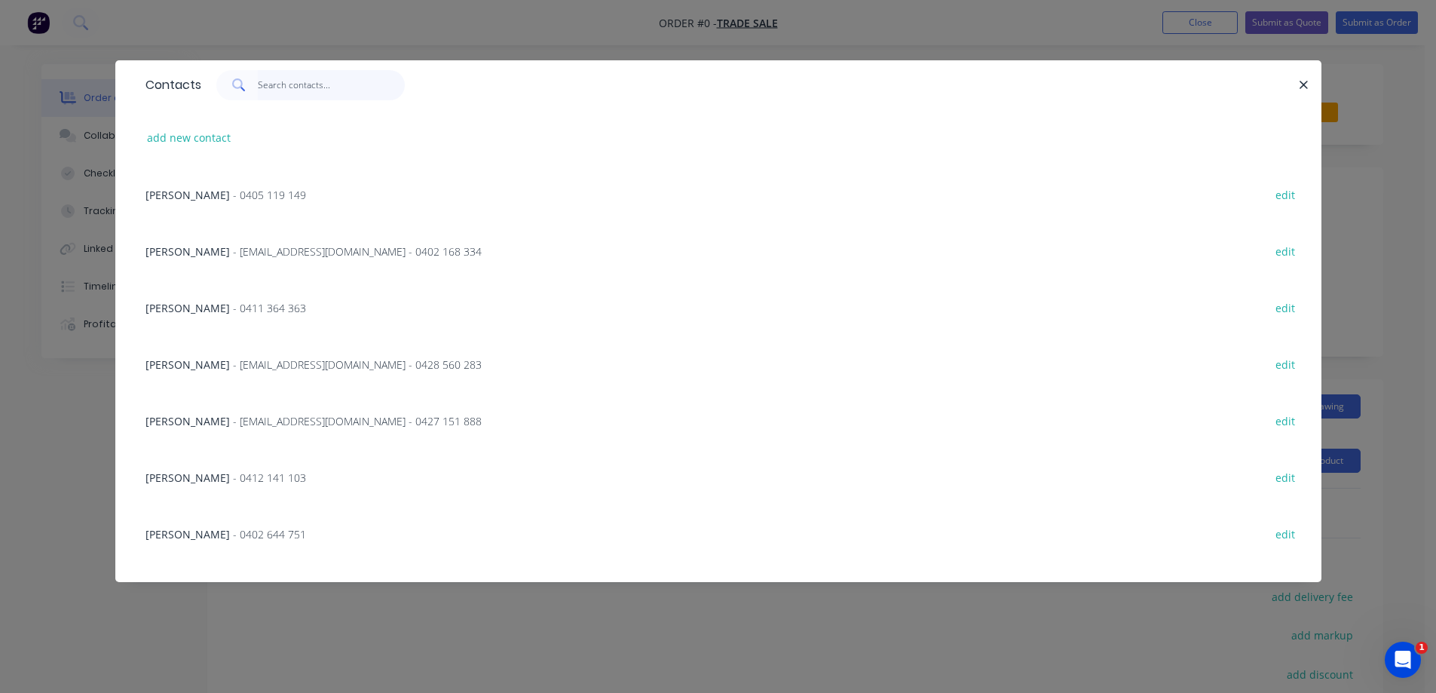
click at [299, 89] on input "text" at bounding box center [331, 85] width 147 height 30
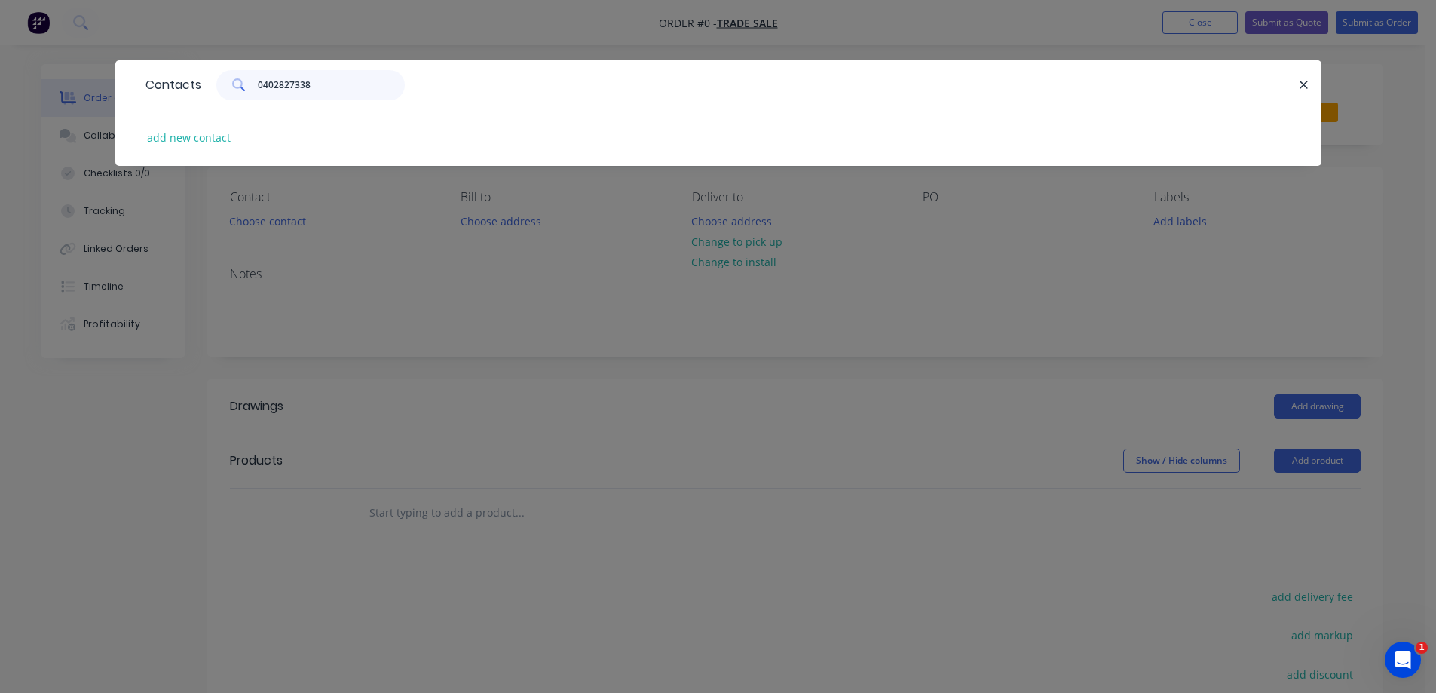
click at [277, 86] on input "0402827338" at bounding box center [331, 85] width 147 height 30
click at [293, 82] on input "0402 827338" at bounding box center [331, 85] width 147 height 30
click at [293, 84] on input "0402 827338" at bounding box center [331, 85] width 147 height 30
click at [296, 81] on input "0402 827338" at bounding box center [331, 85] width 147 height 30
type input "0402 827 338"
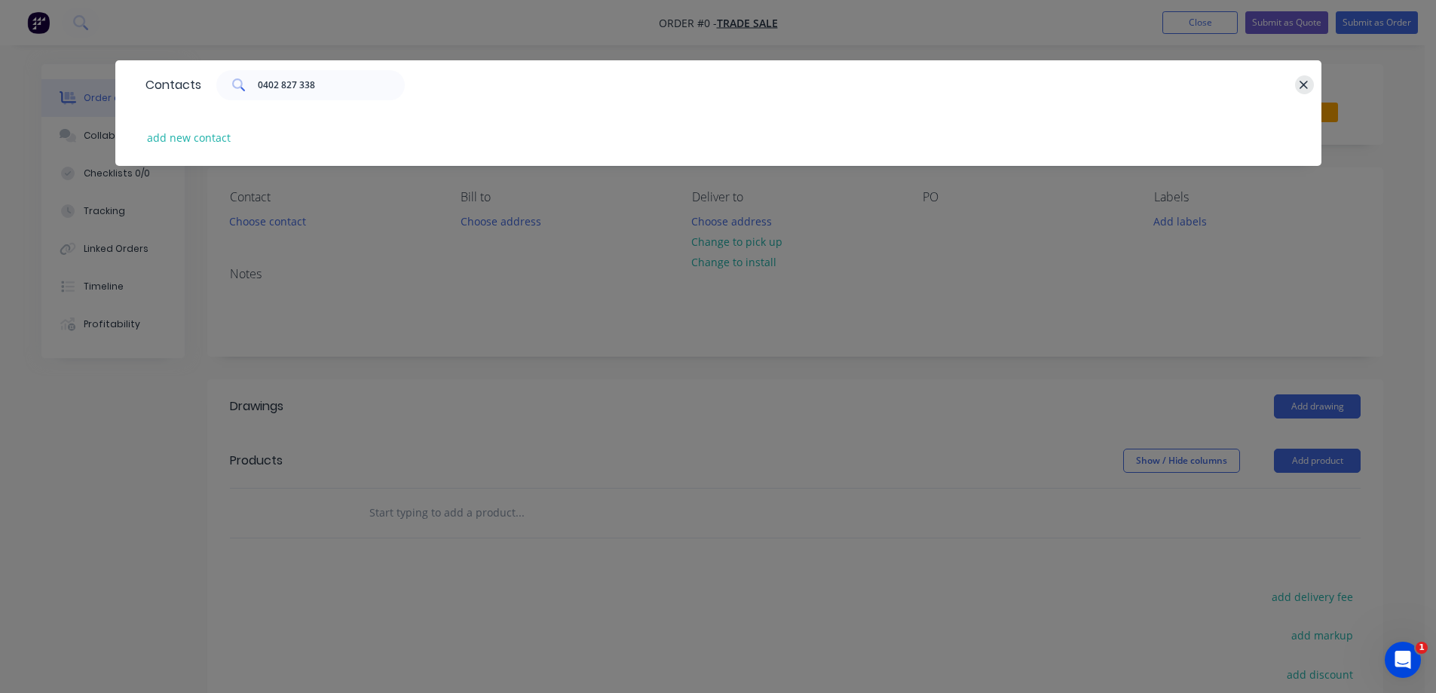
click at [1300, 84] on icon "button" at bounding box center [1304, 85] width 10 height 14
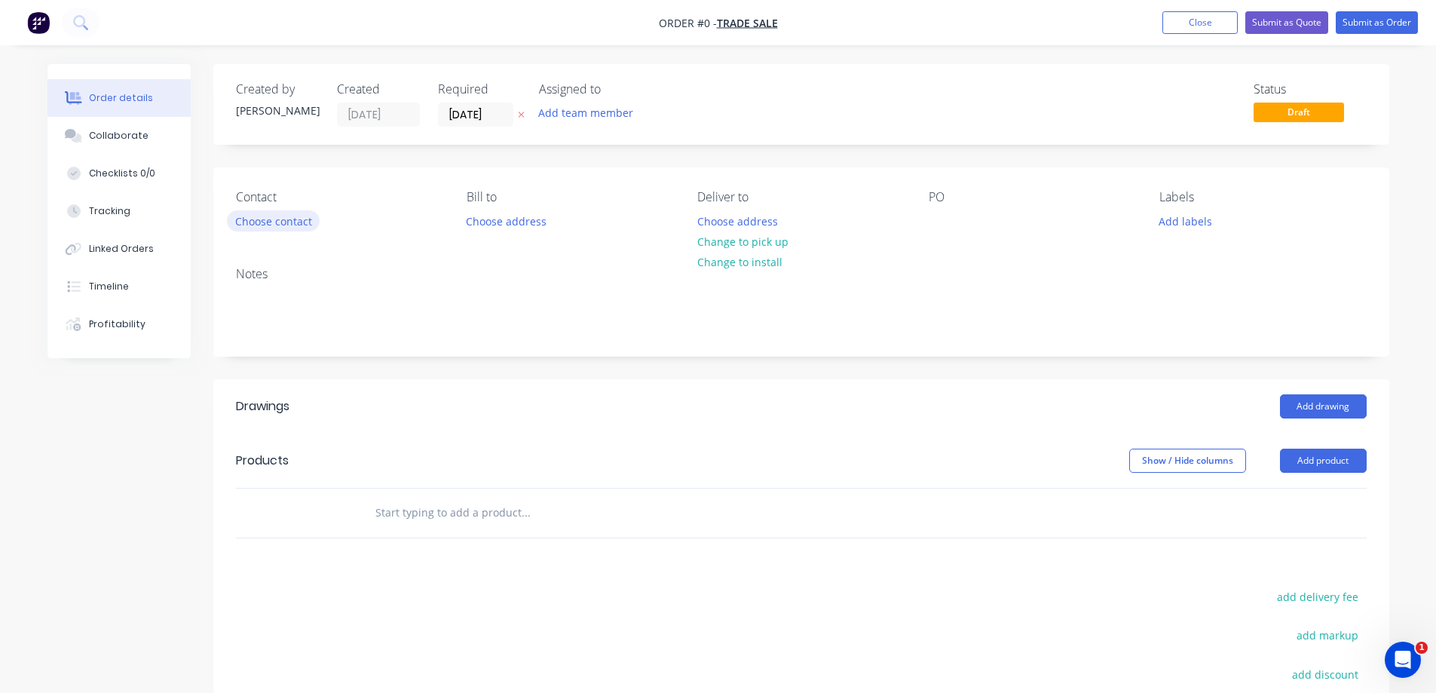
click at [264, 227] on button "Choose contact" at bounding box center [273, 220] width 93 height 20
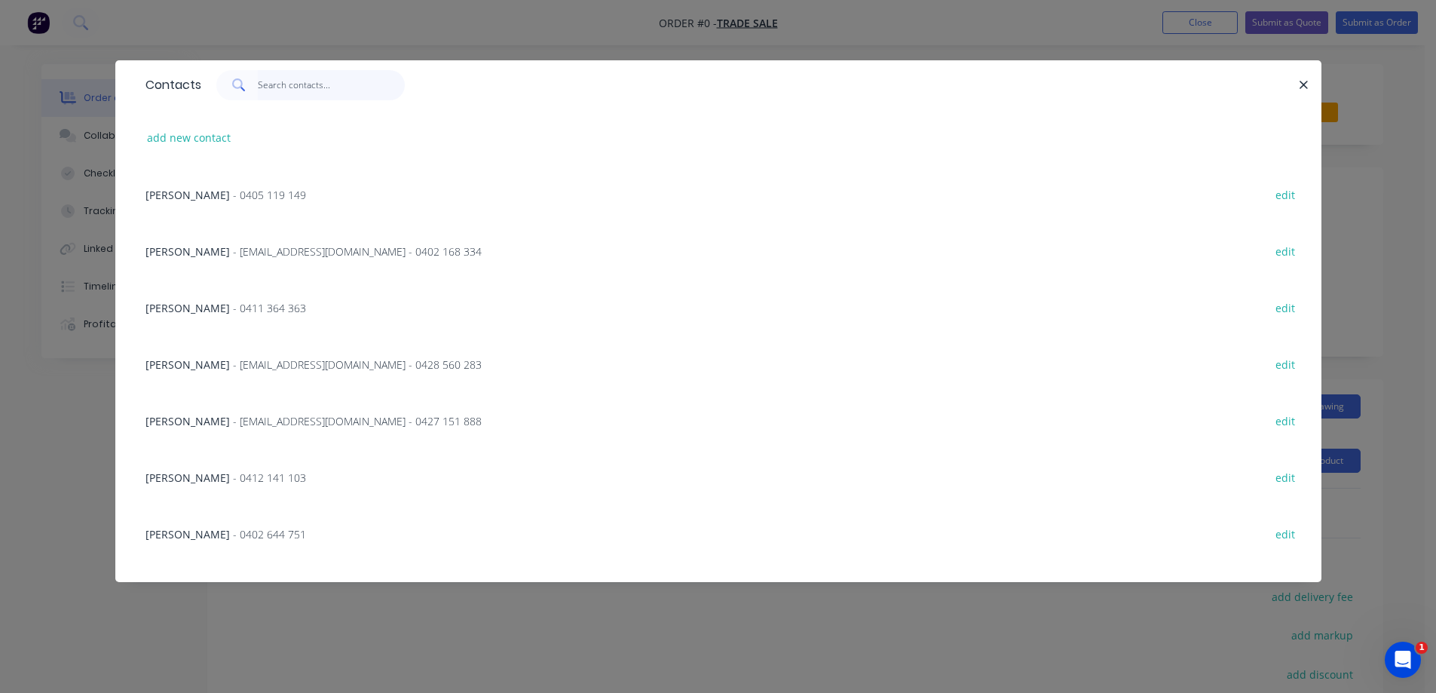
click at [293, 92] on input "text" at bounding box center [331, 85] width 147 height 30
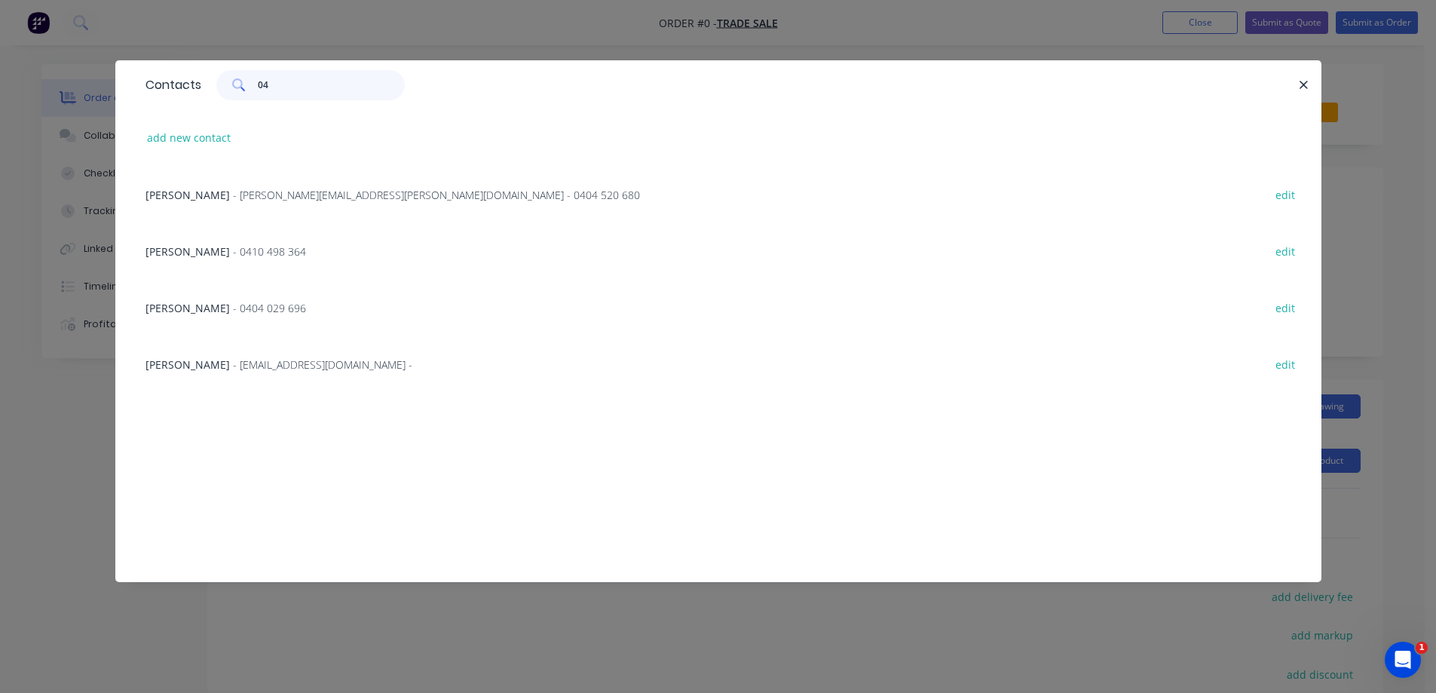
type input "0"
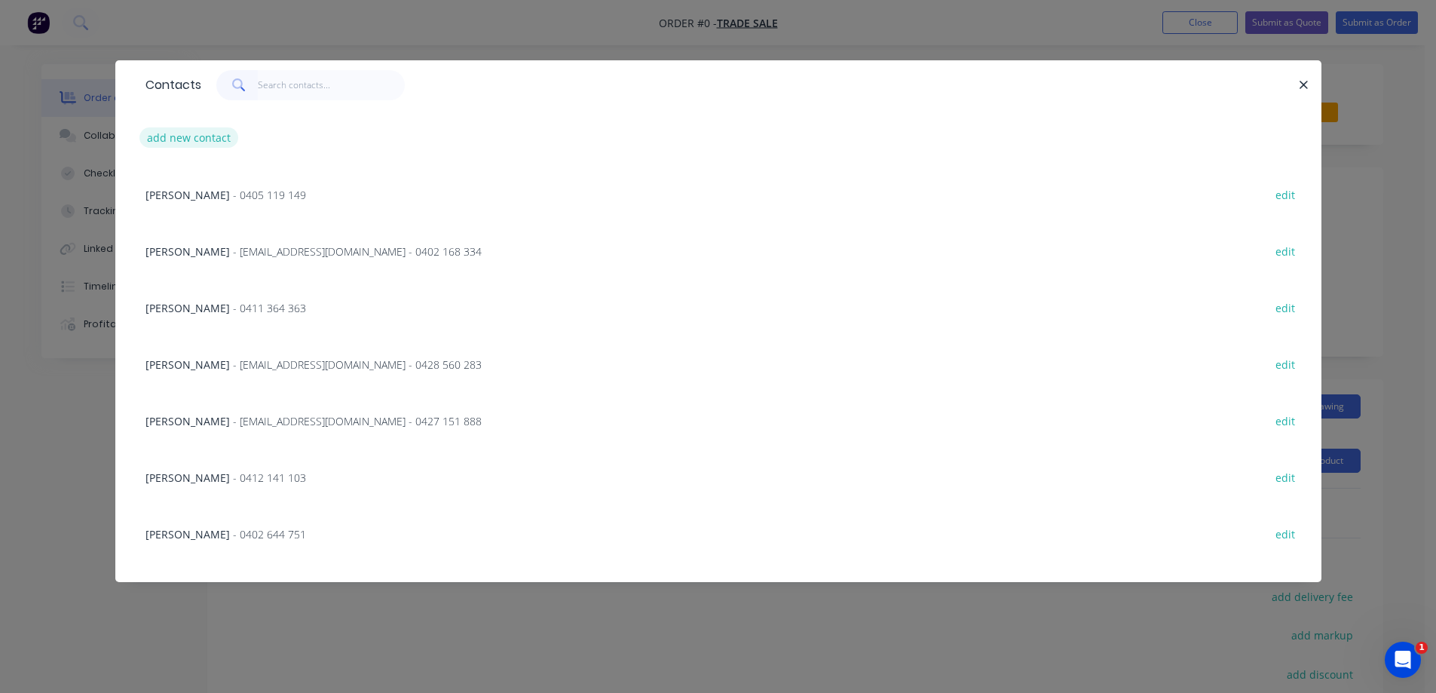
click at [185, 136] on button "add new contact" at bounding box center [189, 137] width 100 height 20
select select "AU"
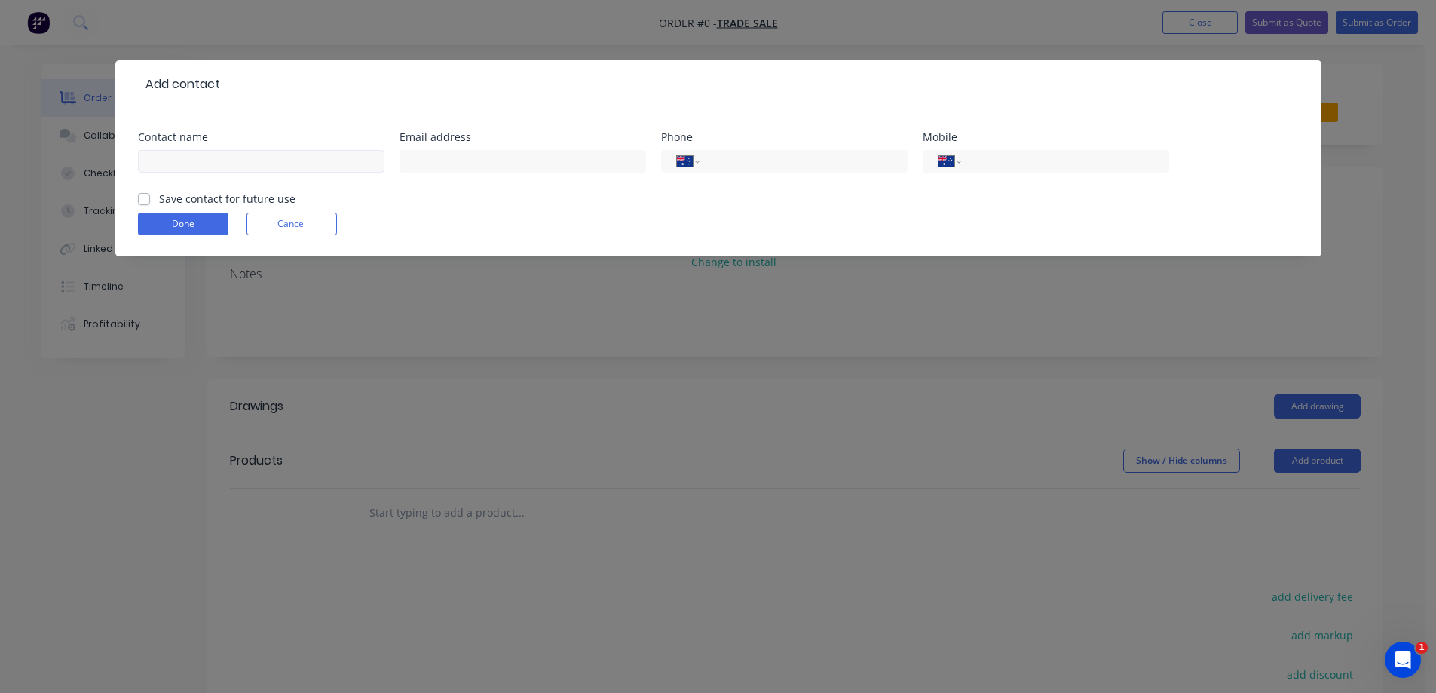
drag, startPoint x: 188, startPoint y: 175, endPoint x: 201, endPoint y: 165, distance: 16.7
click at [188, 176] on div at bounding box center [261, 168] width 247 height 44
drag, startPoint x: 205, startPoint y: 164, endPoint x: 259, endPoint y: 127, distance: 65.2
click at [211, 163] on input "text" at bounding box center [261, 161] width 247 height 23
type input "[PERSON_NAME]"
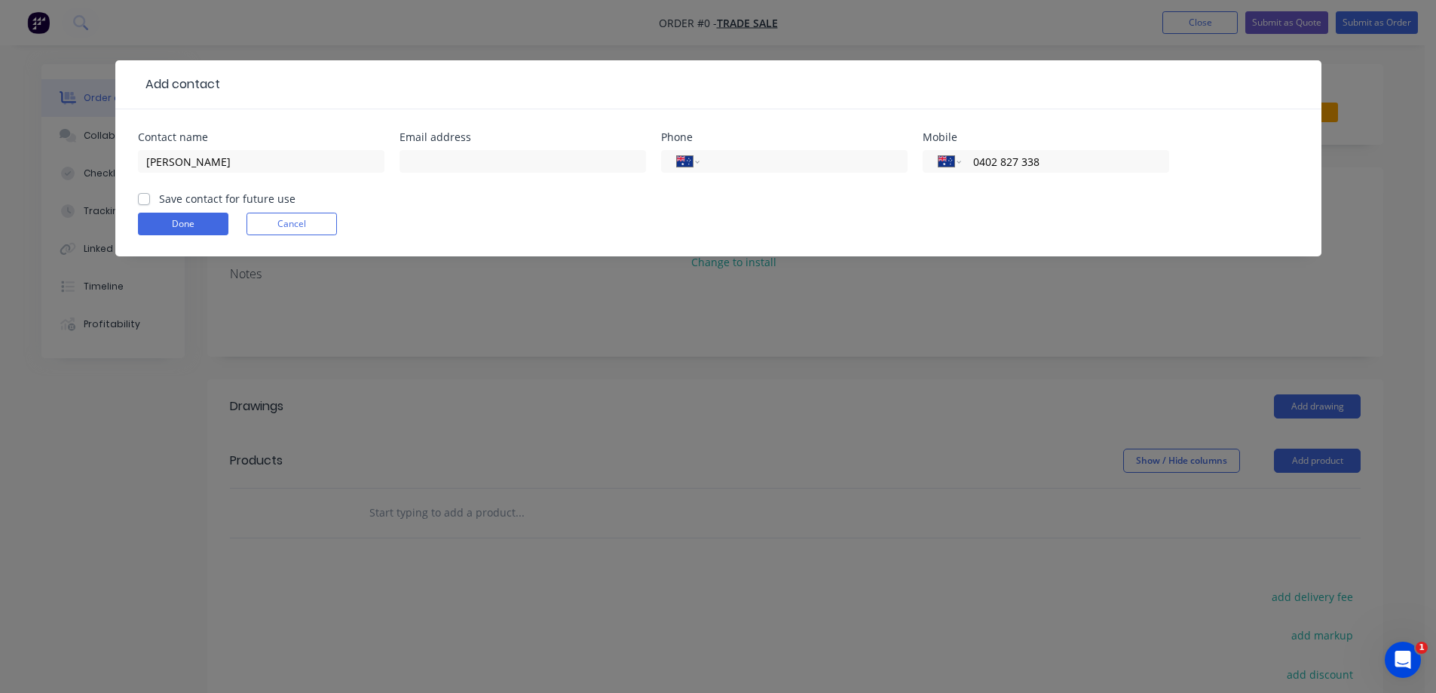
type input "0402 827 338"
click at [159, 200] on label "Save contact for future use" at bounding box center [227, 199] width 136 height 16
click at [145, 200] on input "Save contact for future use" at bounding box center [144, 198] width 12 height 14
checkbox input "true"
click at [219, 222] on button "Done" at bounding box center [183, 224] width 90 height 23
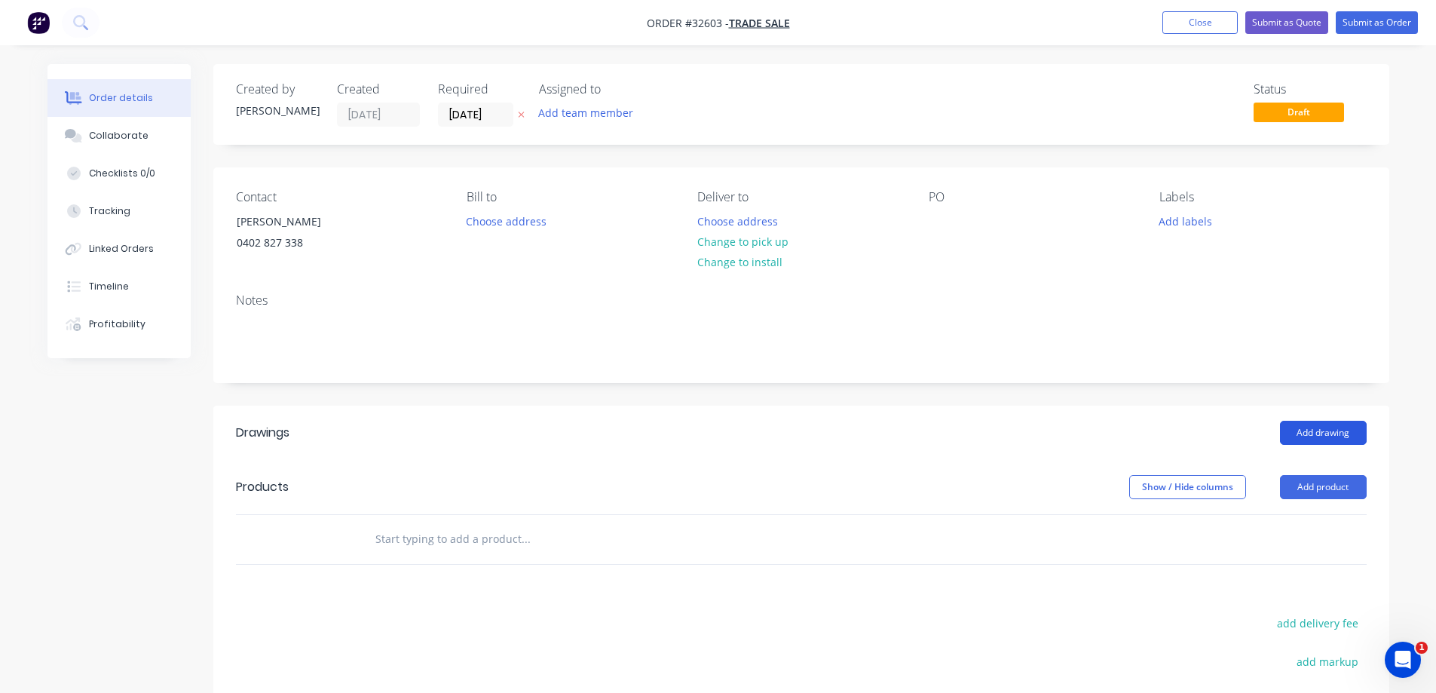
click at [1327, 434] on button "Add drawing" at bounding box center [1323, 433] width 87 height 24
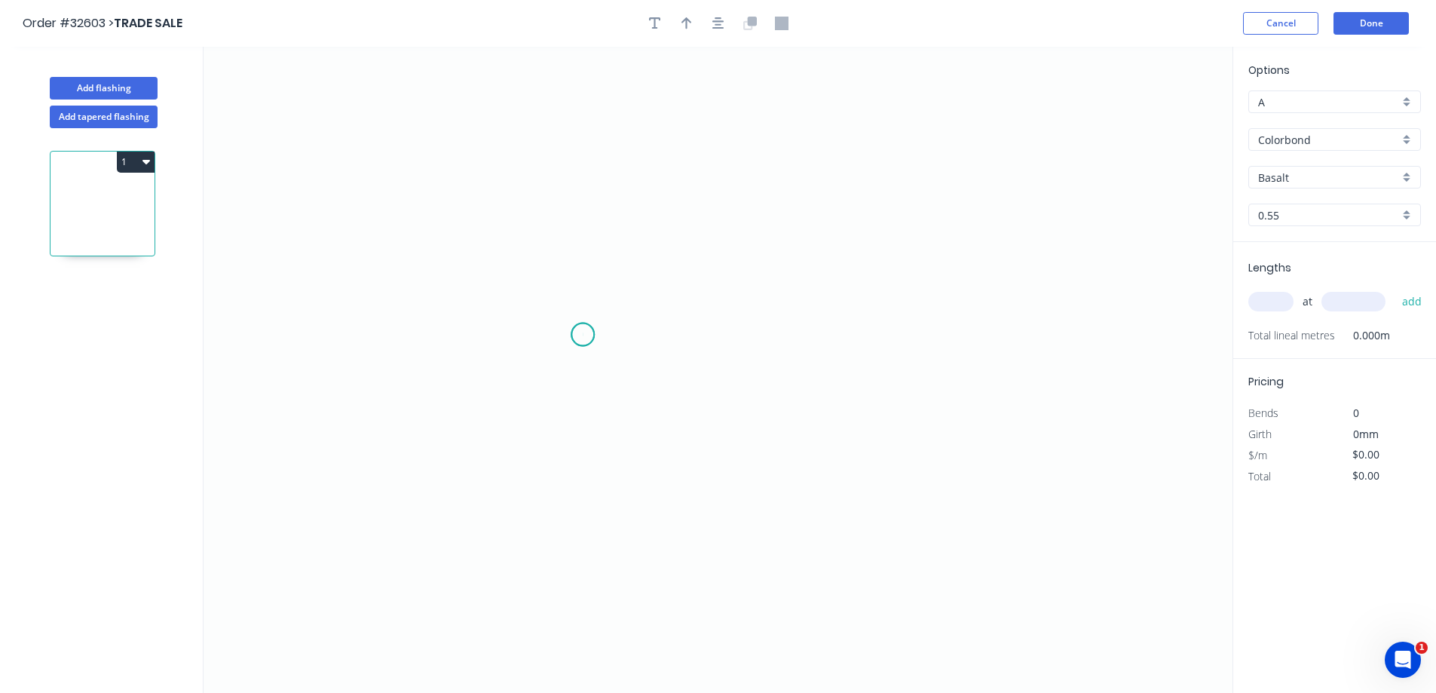
click at [583, 335] on icon "0" at bounding box center [718, 370] width 1029 height 646
drag, startPoint x: 586, startPoint y: 213, endPoint x: 602, endPoint y: 201, distance: 19.5
click at [587, 209] on icon "0" at bounding box center [718, 370] width 1029 height 646
click at [874, 213] on icon "0 ?" at bounding box center [718, 370] width 1029 height 646
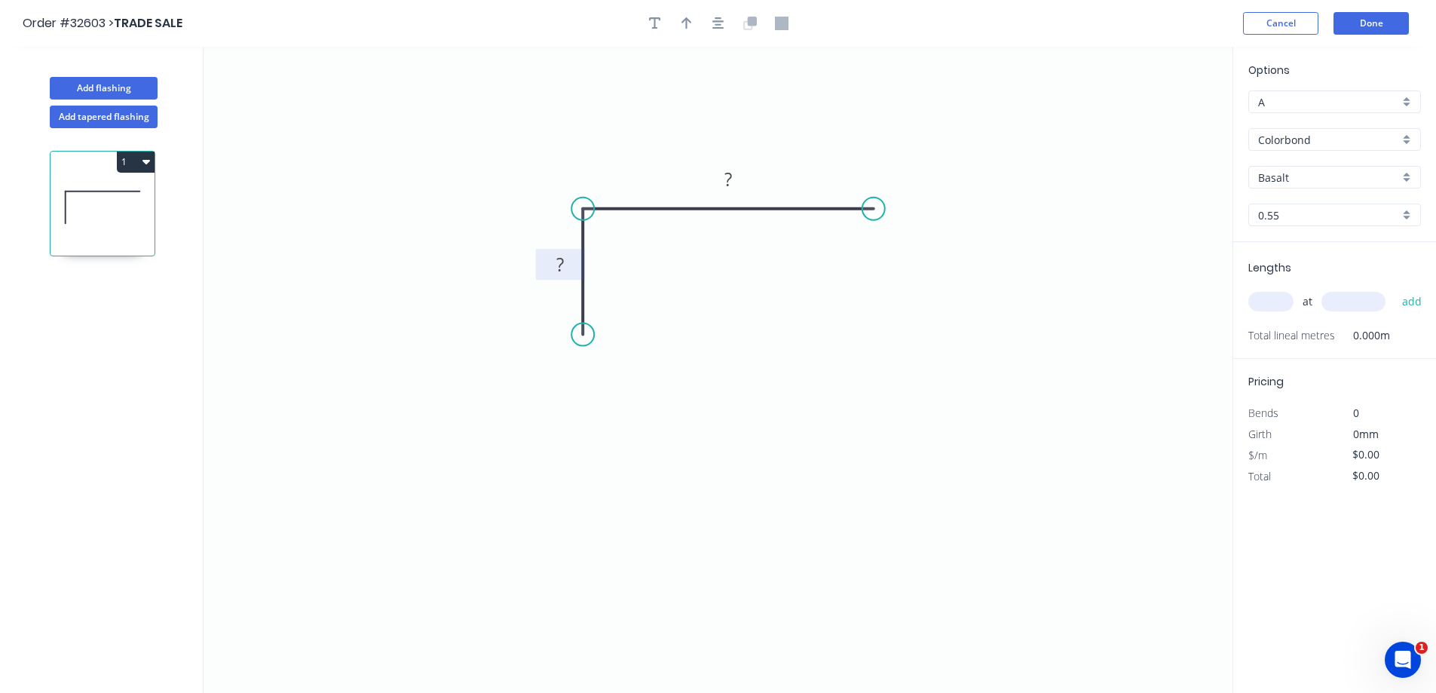
click at [569, 262] on rect at bounding box center [560, 265] width 30 height 21
type input "$6.26"
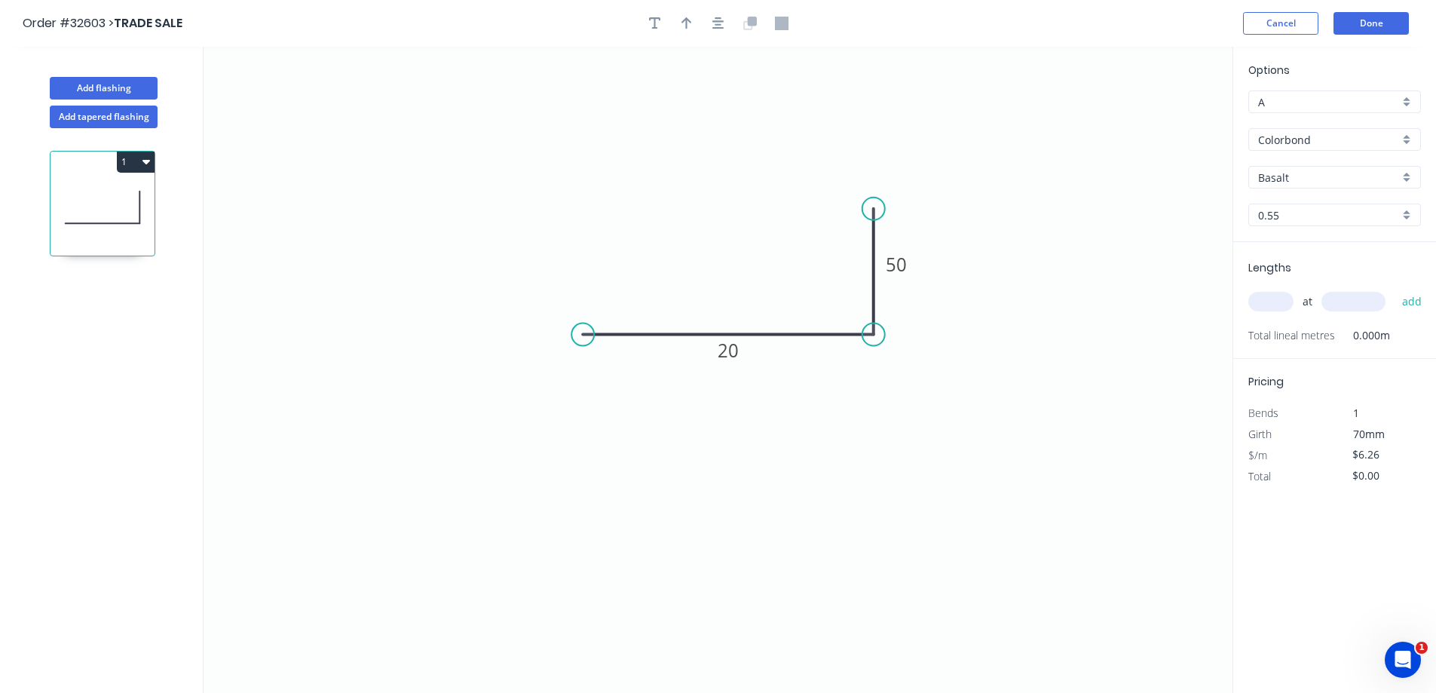
drag, startPoint x: 584, startPoint y: 210, endPoint x: 868, endPoint y: 342, distance: 312.7
click at [868, 342] on circle at bounding box center [874, 334] width 23 height 23
drag, startPoint x: 734, startPoint y: 355, endPoint x: 997, endPoint y: 353, distance: 263.2
click at [734, 354] on tspan "20" at bounding box center [728, 350] width 21 height 25
click at [725, 23] on button "button" at bounding box center [718, 23] width 23 height 23
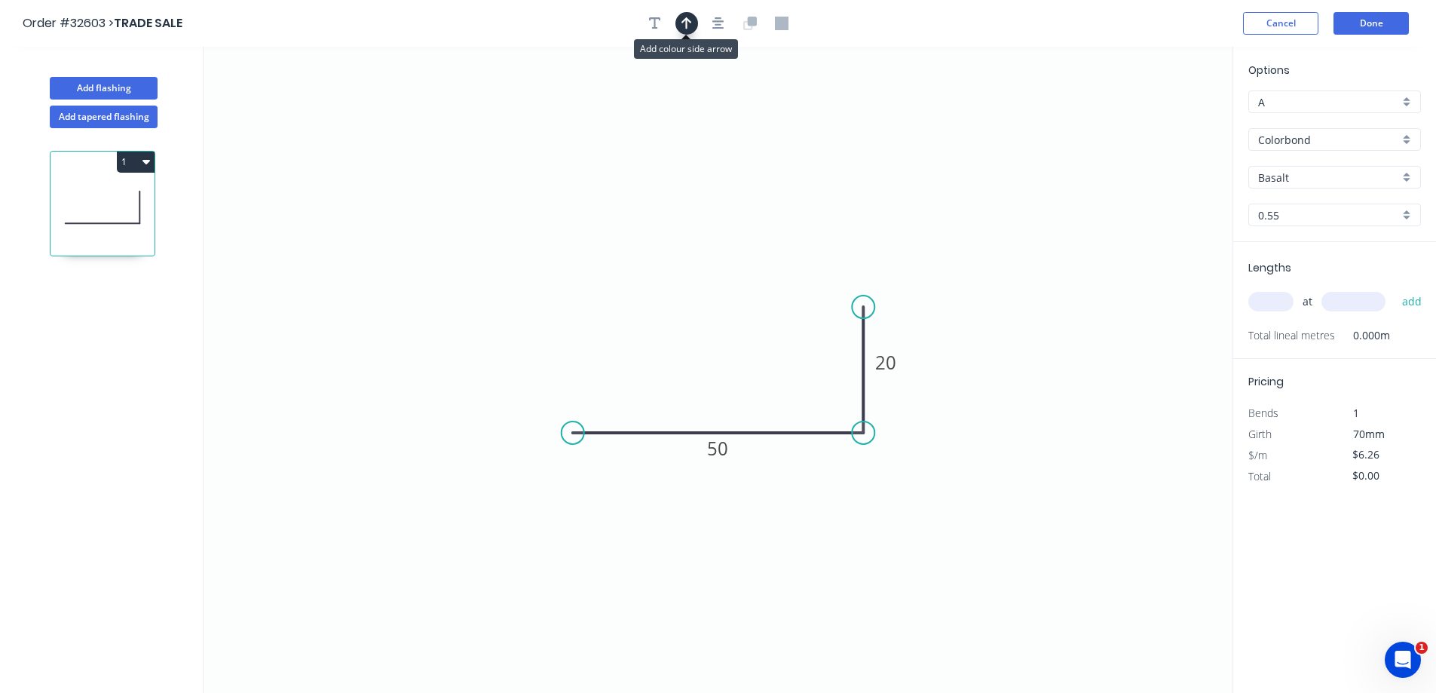
click at [685, 20] on icon "button" at bounding box center [687, 23] width 11 height 12
drag, startPoint x: 1157, startPoint y: 119, endPoint x: 723, endPoint y: 382, distance: 507.8
click at [722, 382] on icon at bounding box center [721, 366] width 14 height 48
click at [1409, 176] on div "Basalt" at bounding box center [1335, 177] width 173 height 23
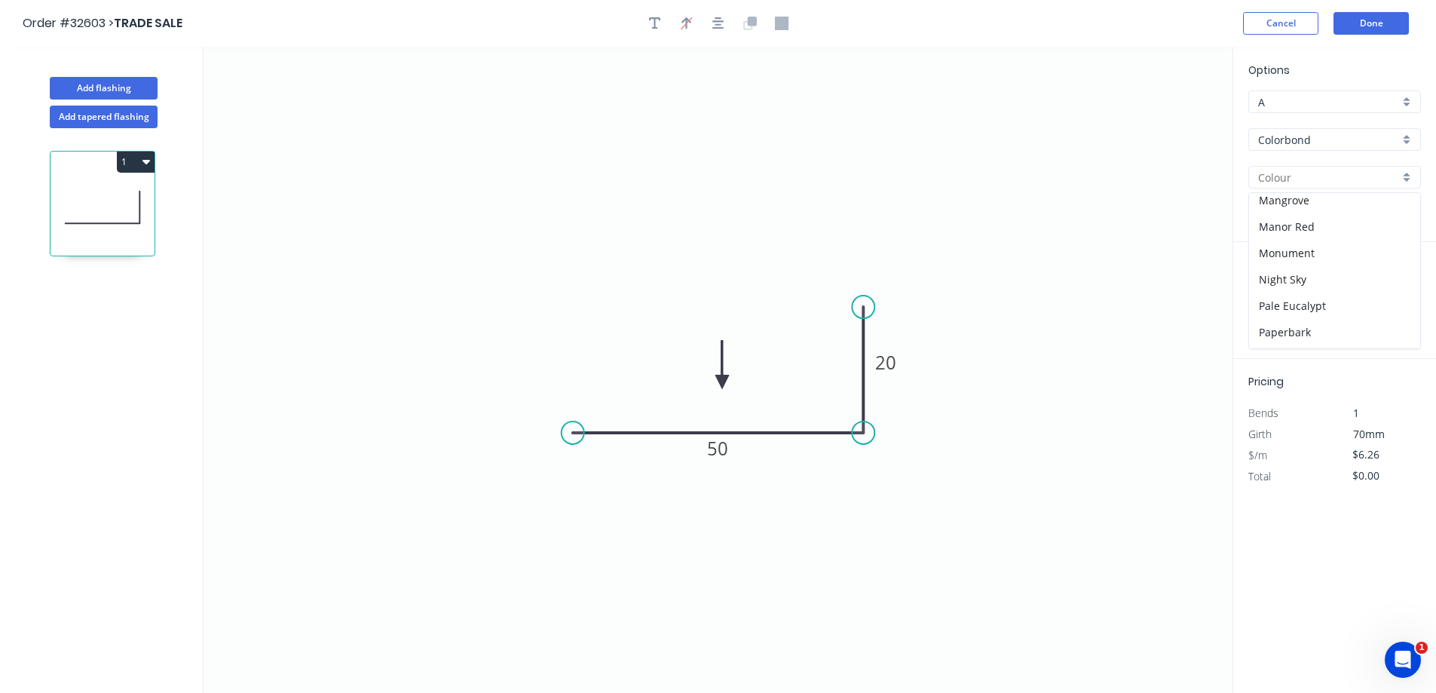
scroll to position [452, 0]
click at [1330, 225] on div "[PERSON_NAME]" at bounding box center [1334, 229] width 171 height 26
type input "[PERSON_NAME]"
drag, startPoint x: 1259, startPoint y: 305, endPoint x: 1230, endPoint y: 298, distance: 30.2
click at [1260, 305] on input "text" at bounding box center [1271, 302] width 45 height 20
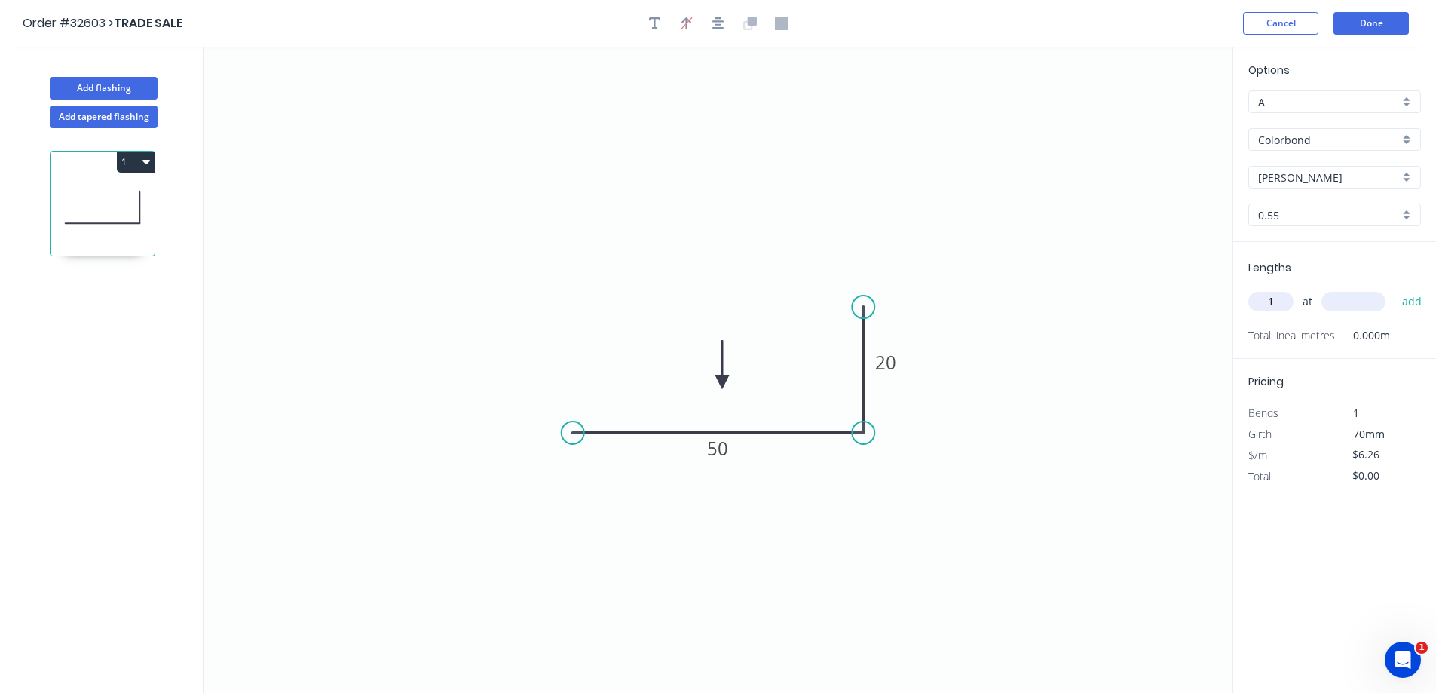
type input "1"
type input "5000"
click at [1395, 289] on button "add" at bounding box center [1412, 302] width 35 height 26
type input "$31.30"
click at [1378, 23] on button "Done" at bounding box center [1371, 23] width 75 height 23
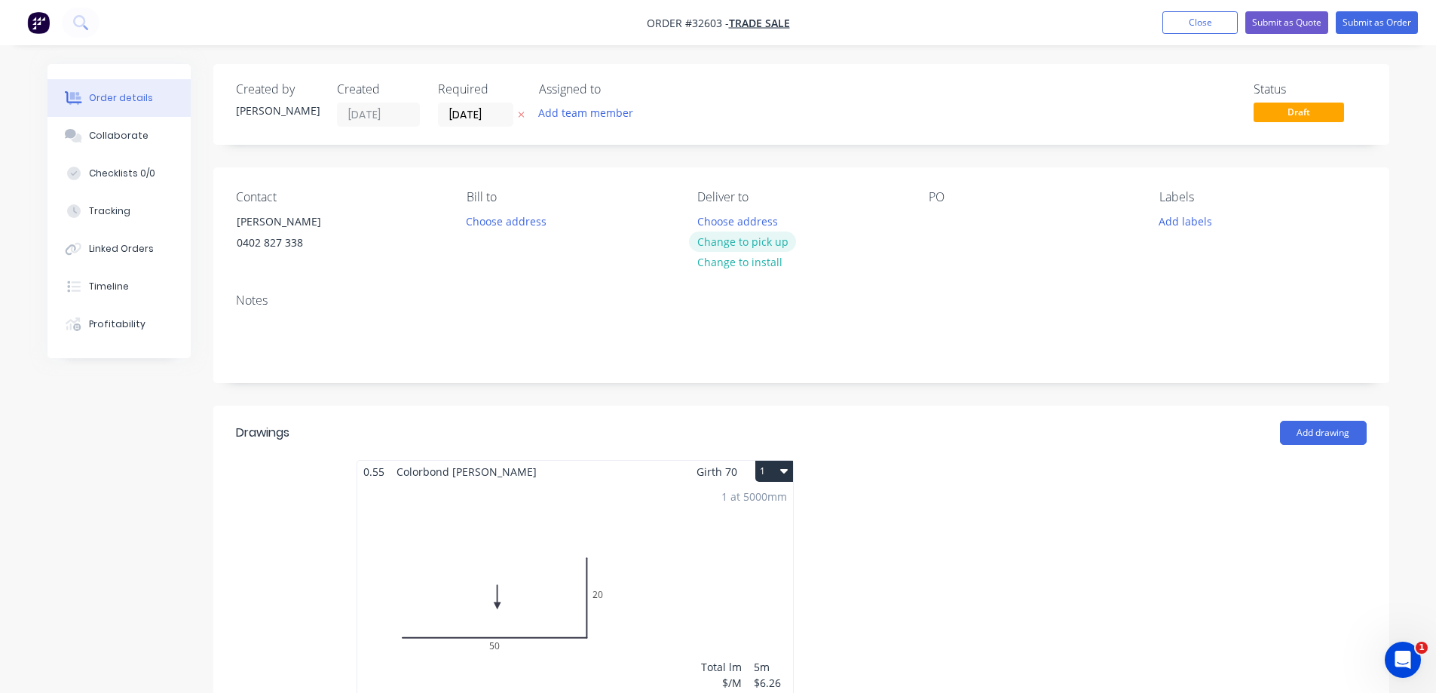
click at [777, 244] on button "Change to pick up" at bounding box center [742, 241] width 107 height 20
click at [1375, 25] on button "Submit as Order" at bounding box center [1377, 22] width 82 height 23
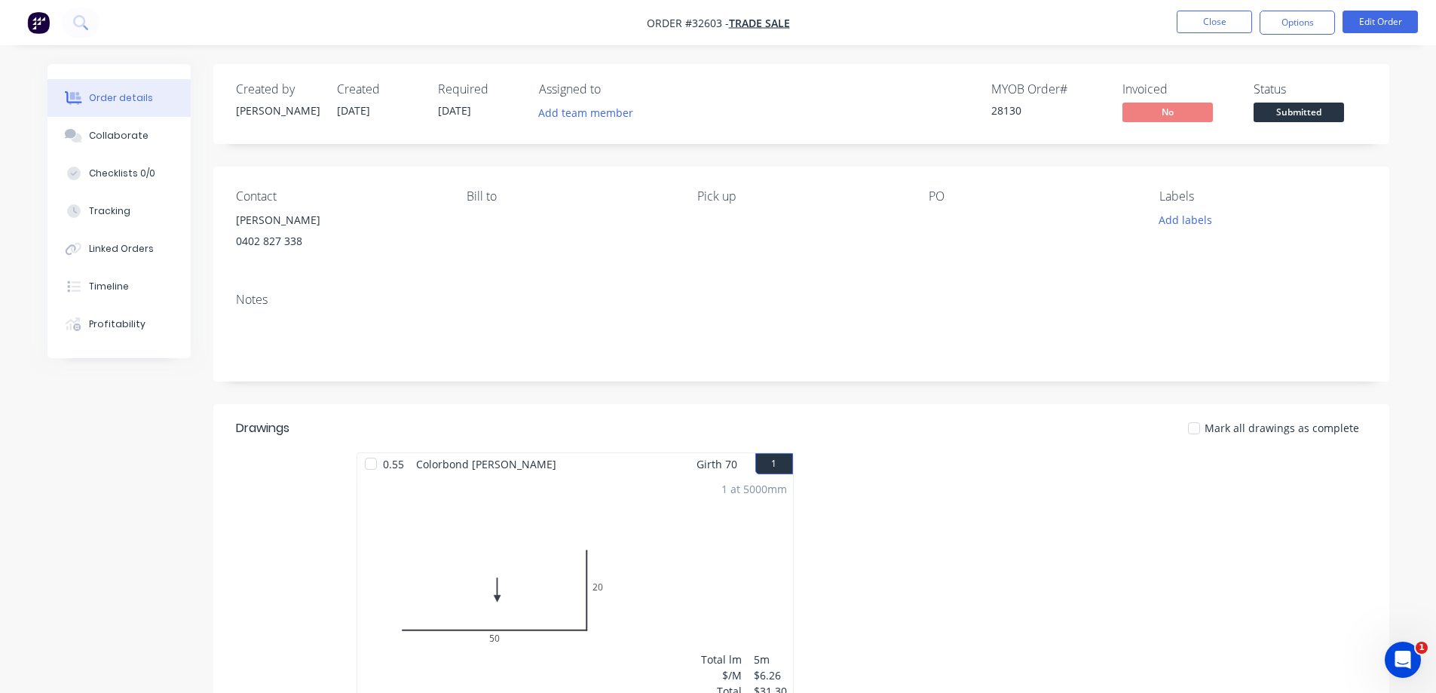
click at [1304, 113] on span "Submitted" at bounding box center [1299, 112] width 90 height 19
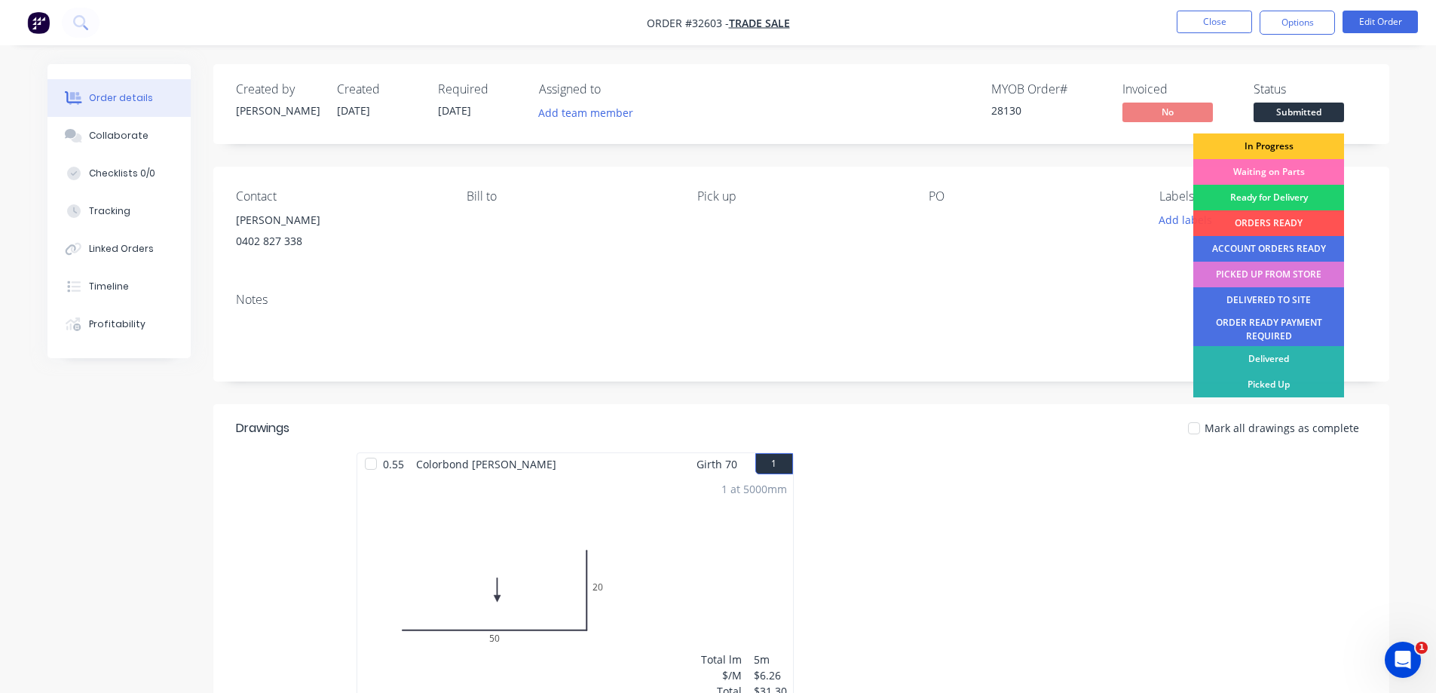
click at [1315, 143] on div "In Progress" at bounding box center [1269, 146] width 151 height 26
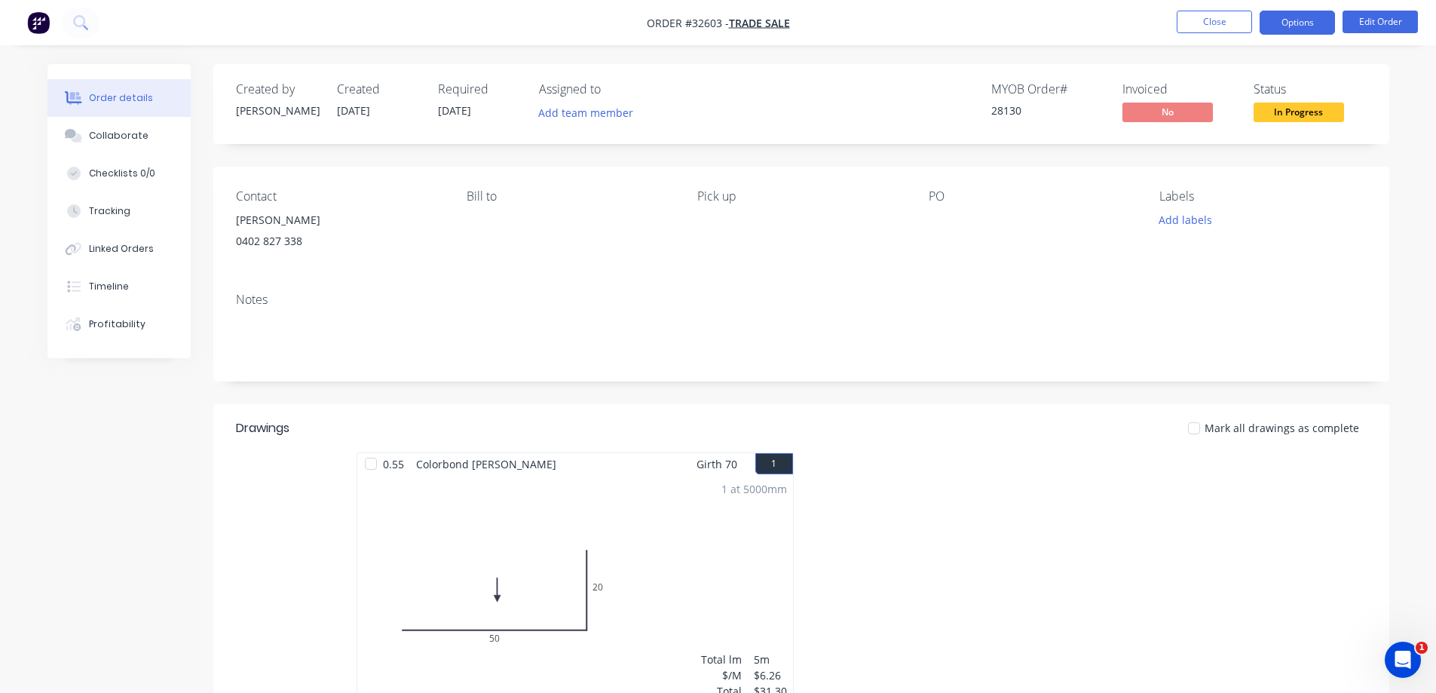
click at [1315, 28] on button "Options" at bounding box center [1297, 23] width 75 height 24
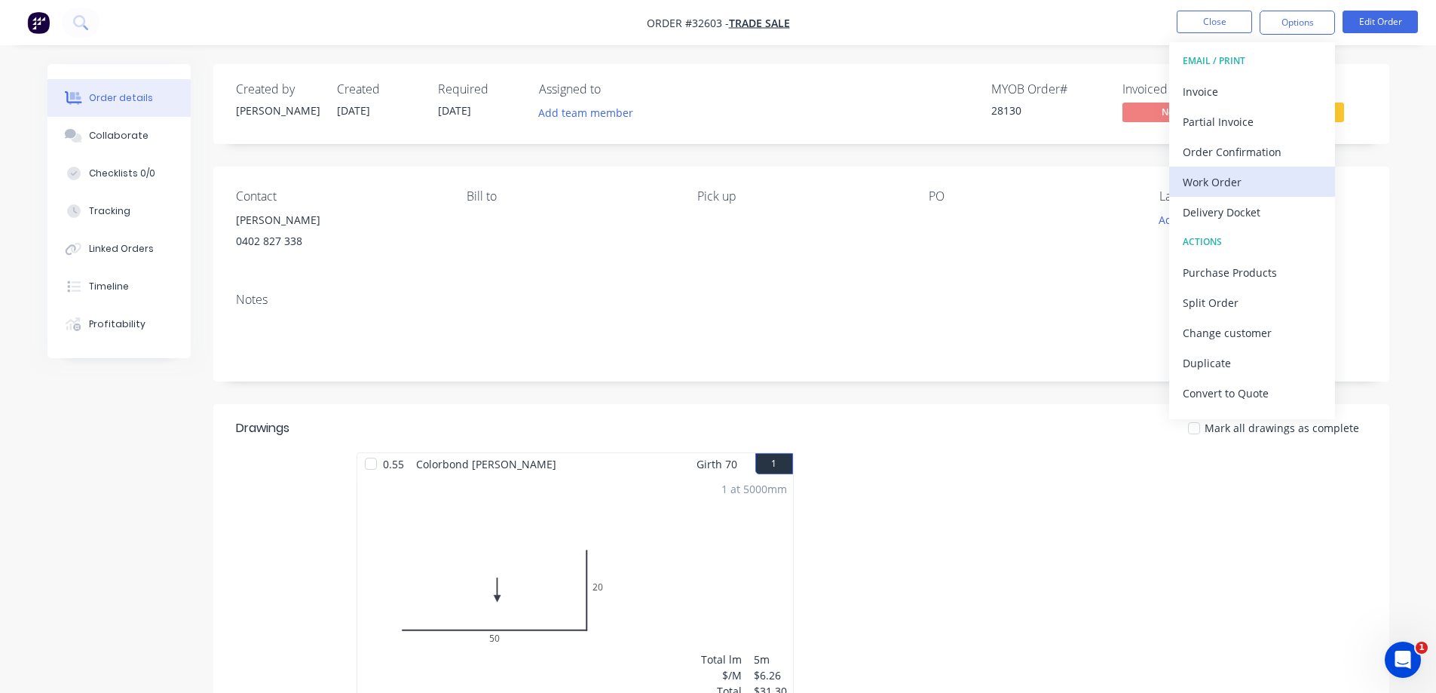
click at [1252, 181] on div "Work Order" at bounding box center [1252, 182] width 139 height 22
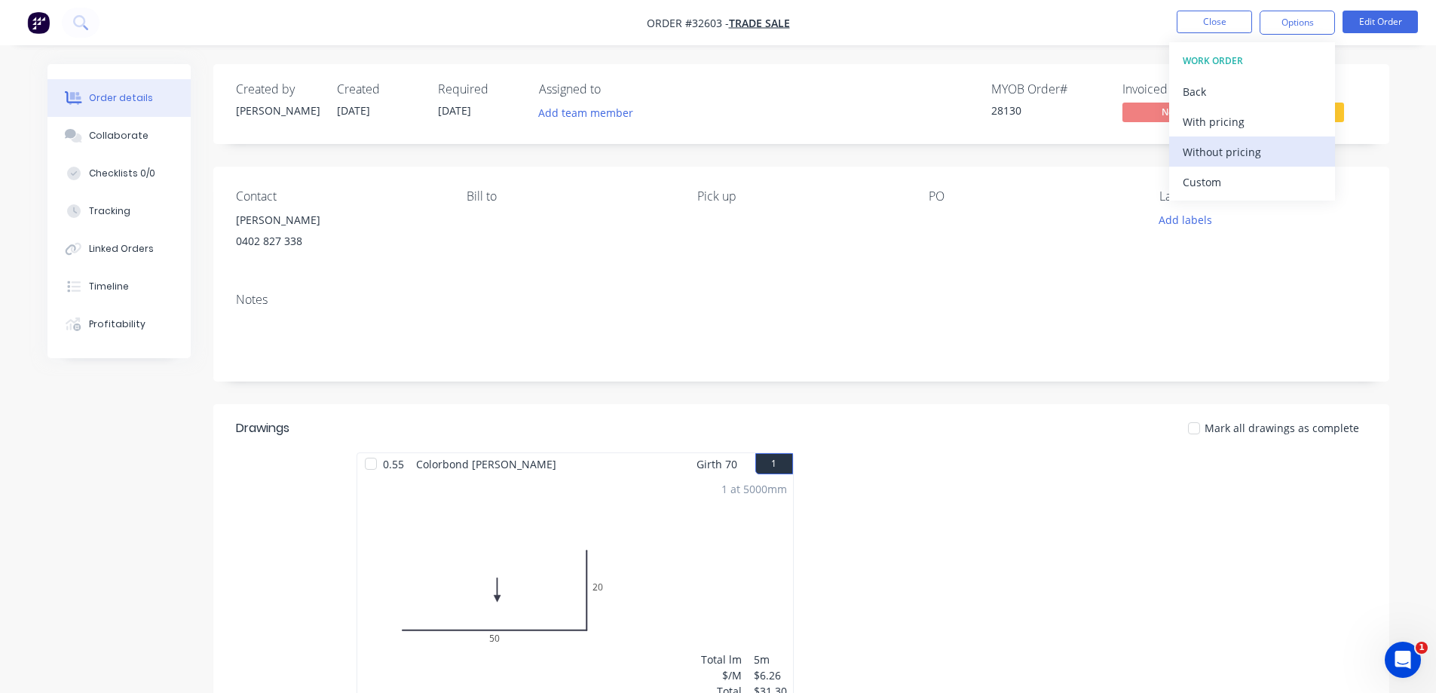
click at [1275, 155] on div "Without pricing" at bounding box center [1252, 152] width 139 height 22
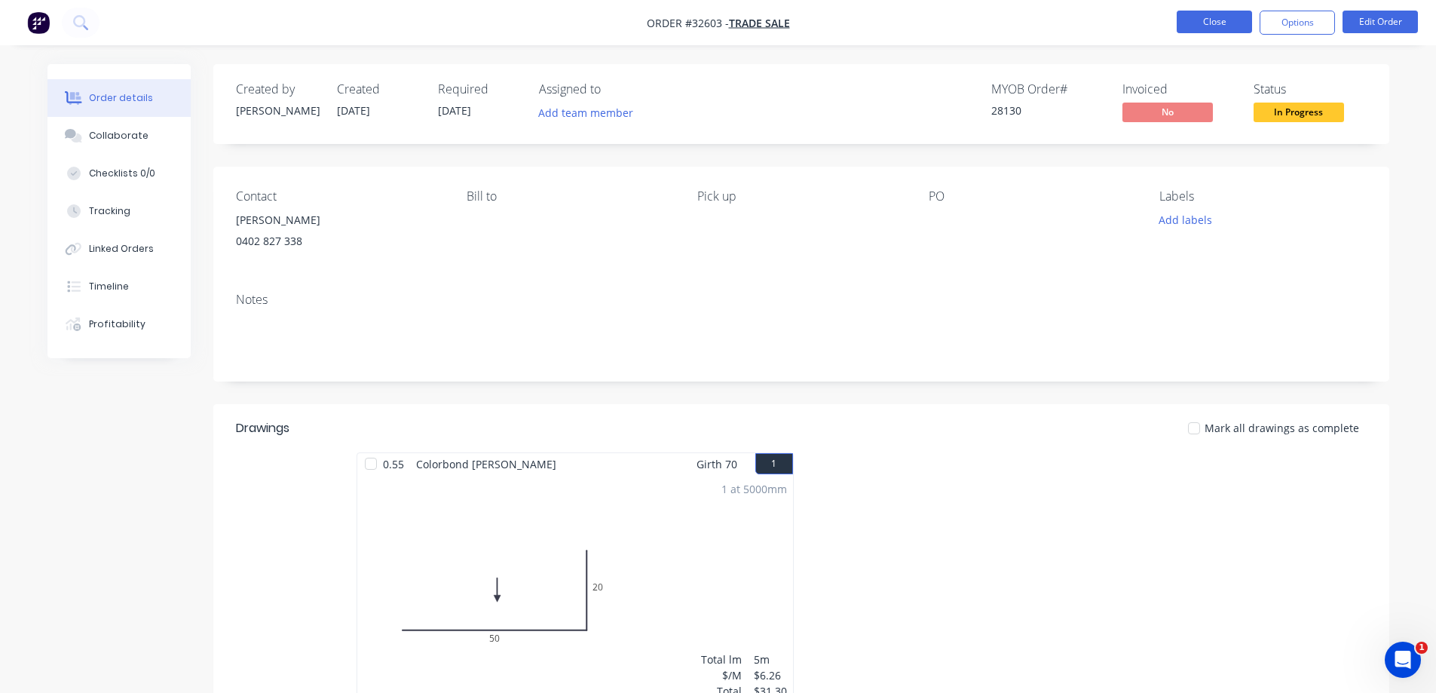
click at [1227, 23] on button "Close" at bounding box center [1214, 22] width 75 height 23
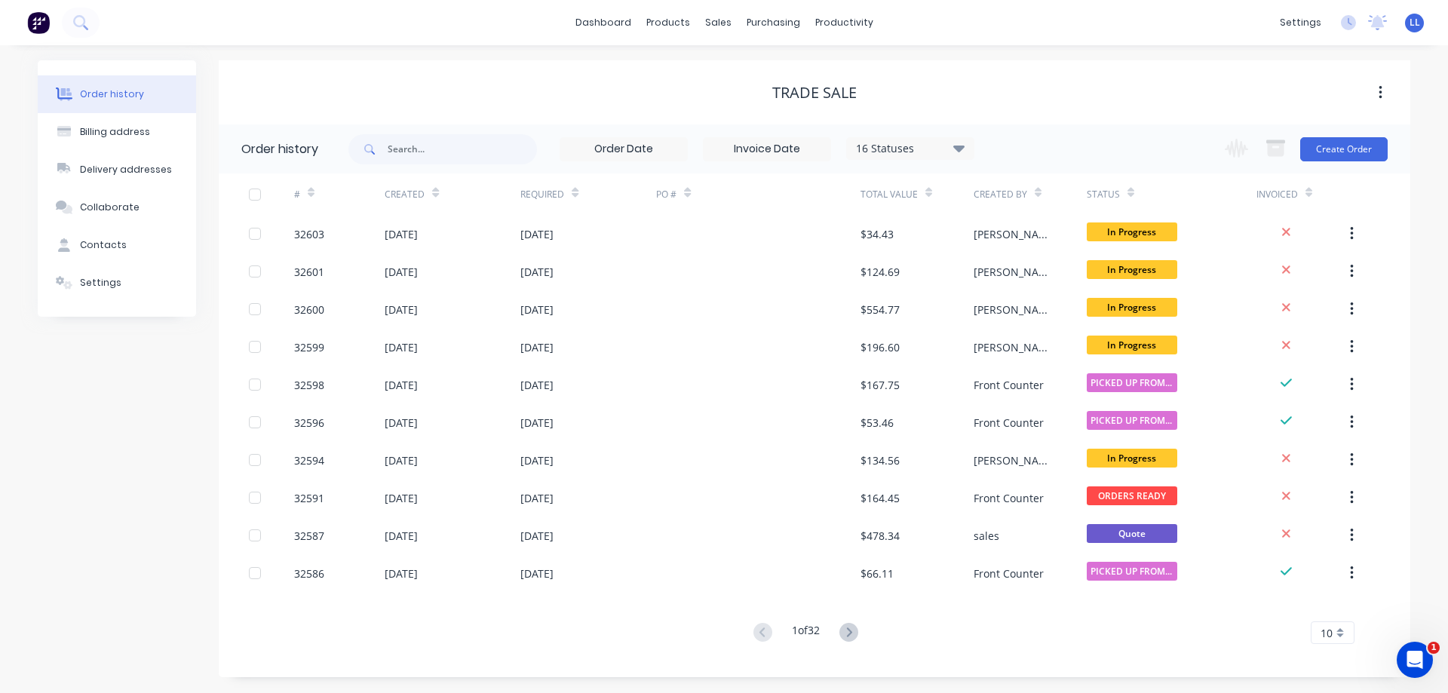
click at [38, 28] on img at bounding box center [38, 22] width 23 height 23
